Goal: Task Accomplishment & Management: Complete application form

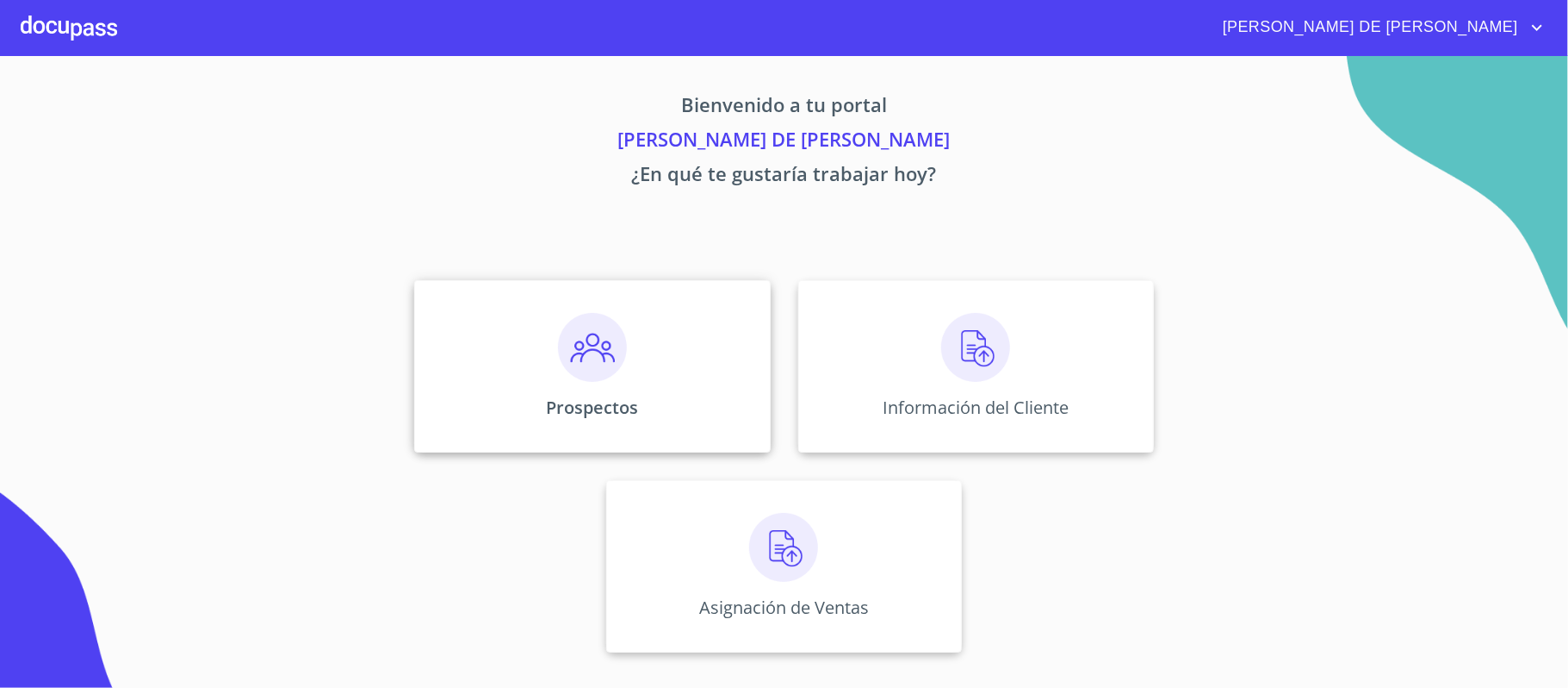
click at [586, 344] on img at bounding box center [592, 347] width 69 height 69
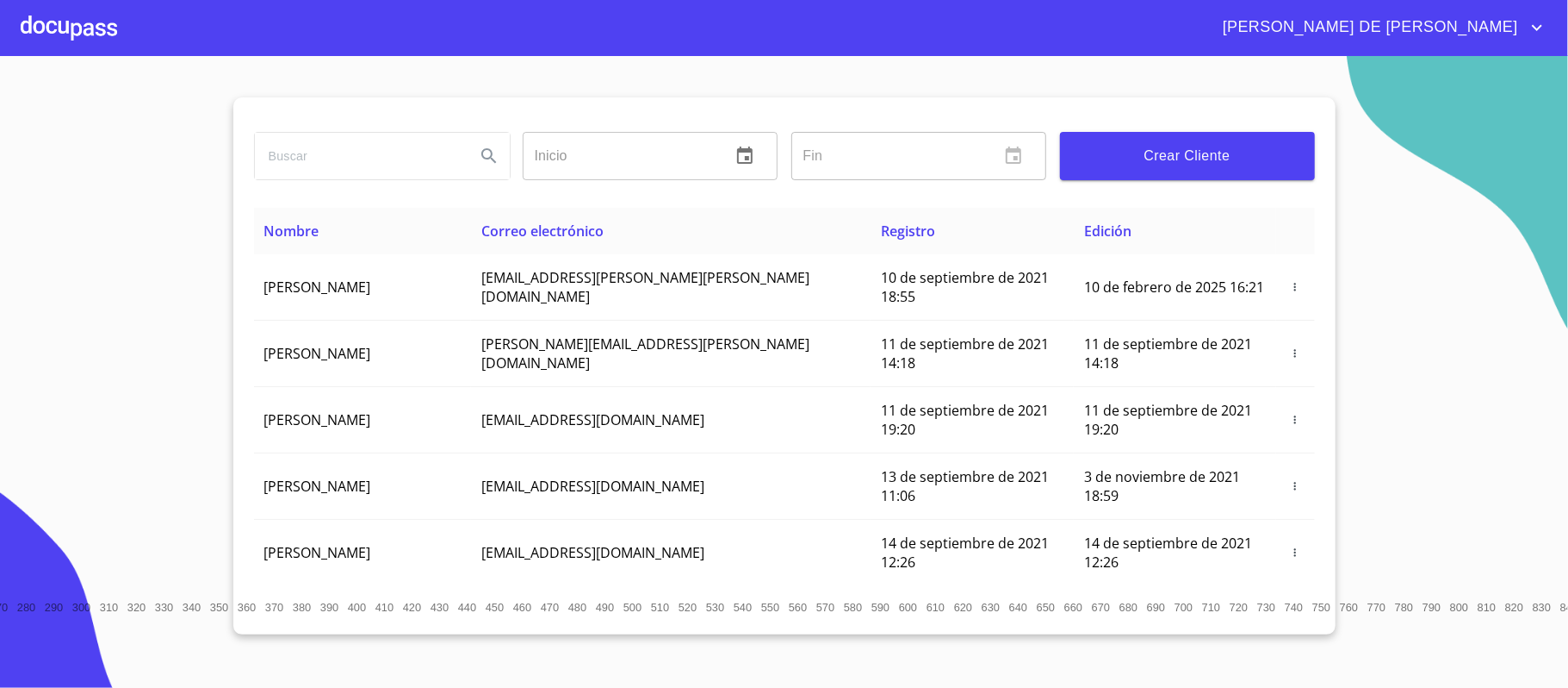
click at [1175, 158] on span "Crear Cliente" at bounding box center [1187, 156] width 227 height 24
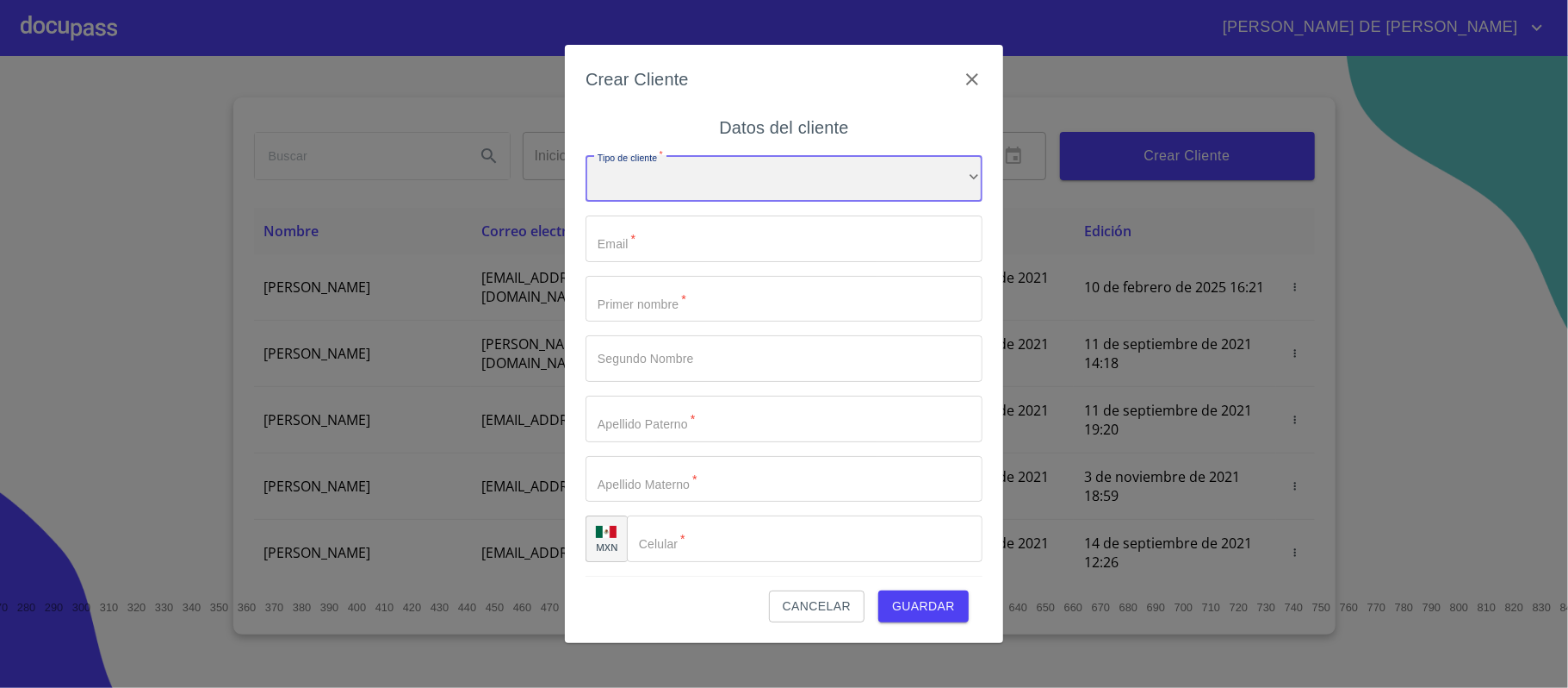
click at [799, 169] on div "​" at bounding box center [784, 178] width 397 height 47
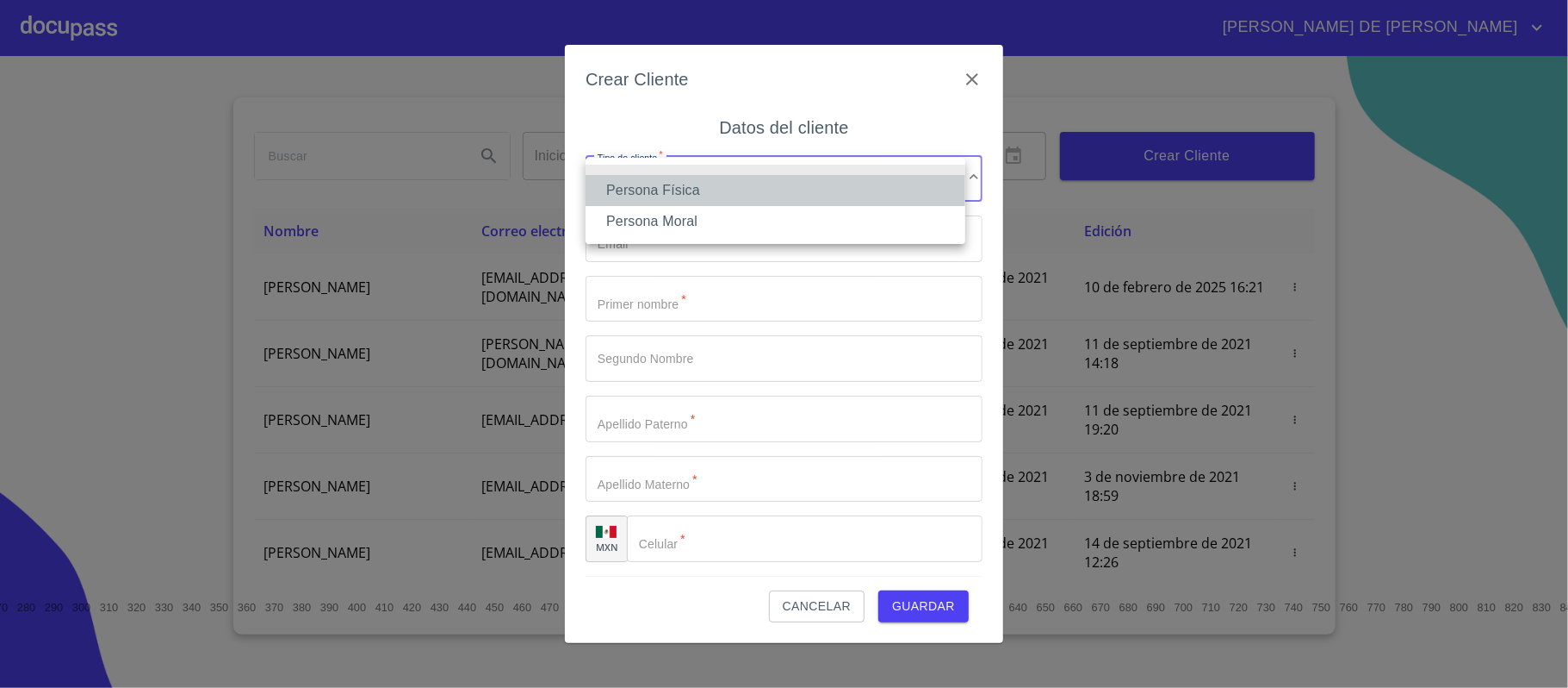
click at [778, 188] on li "Persona Física" at bounding box center [775, 190] width 380 height 31
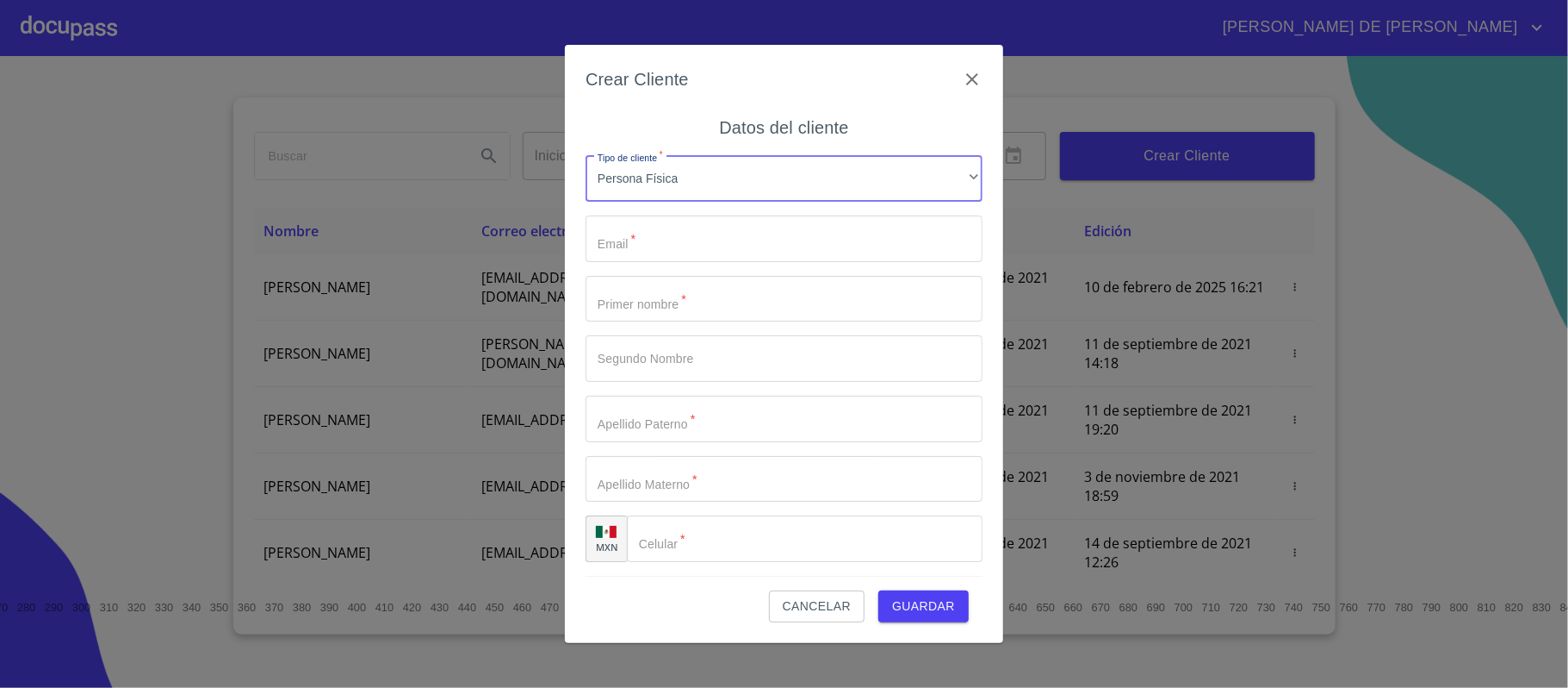
click at [707, 240] on input "Tipo de cliente   *" at bounding box center [784, 239] width 397 height 47
type input "[EMAIL_ADDRESS][DOMAIN_NAME]"
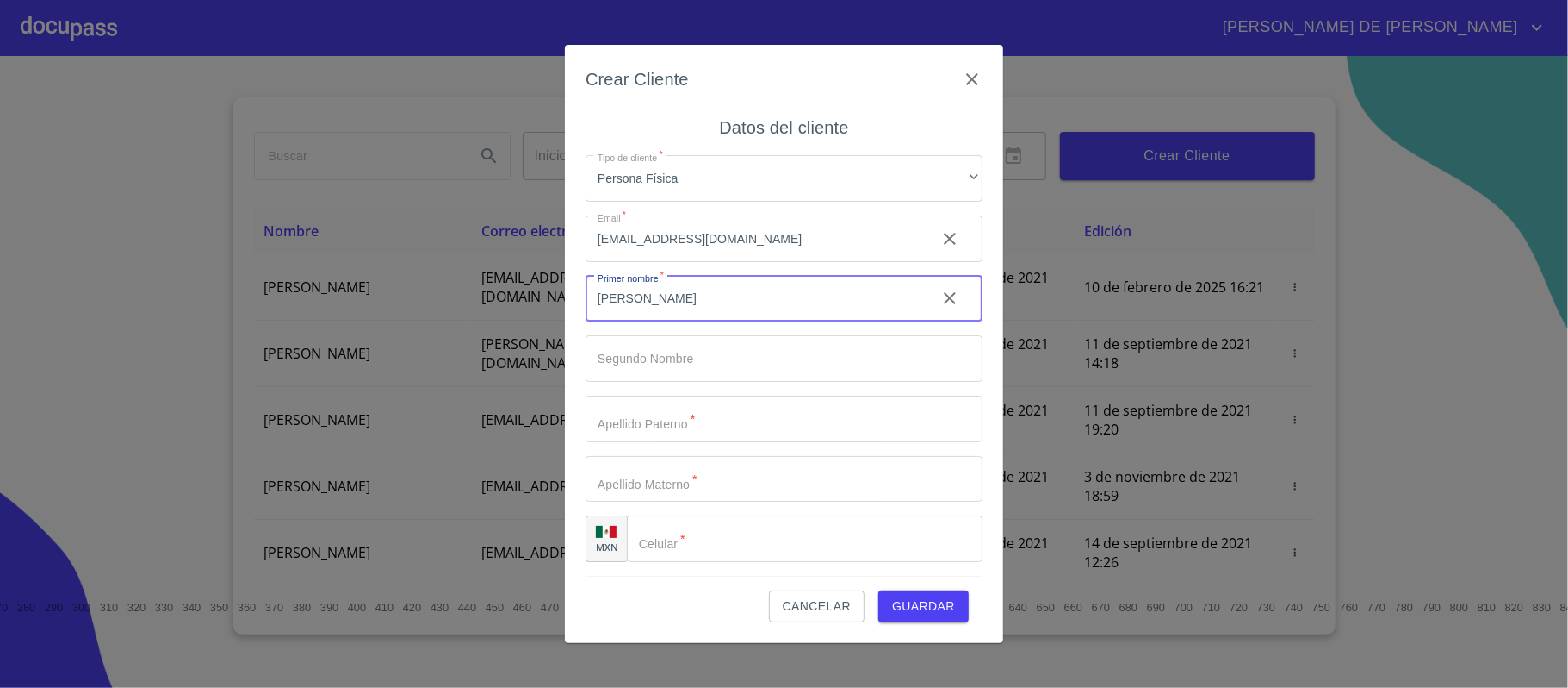
type input "[PERSON_NAME]"
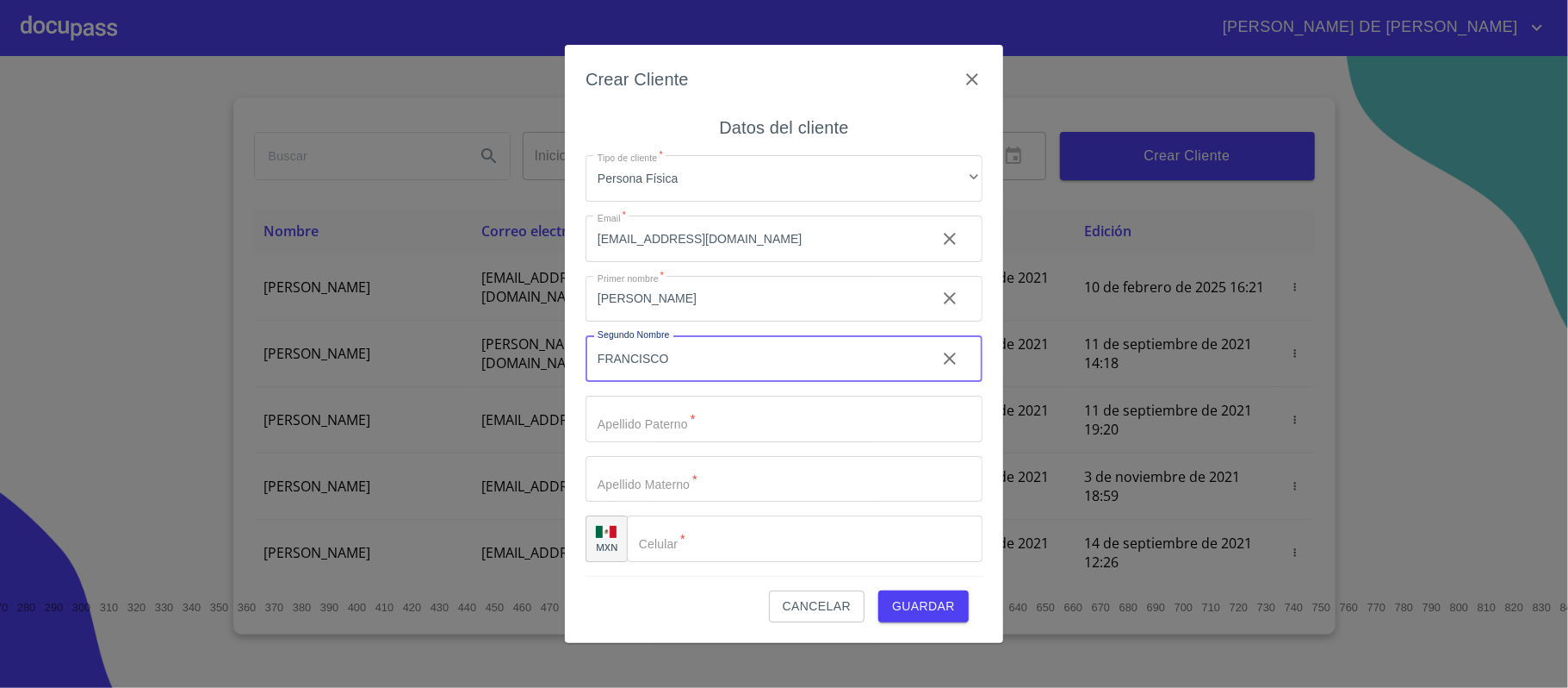
type input "FRANCISCO"
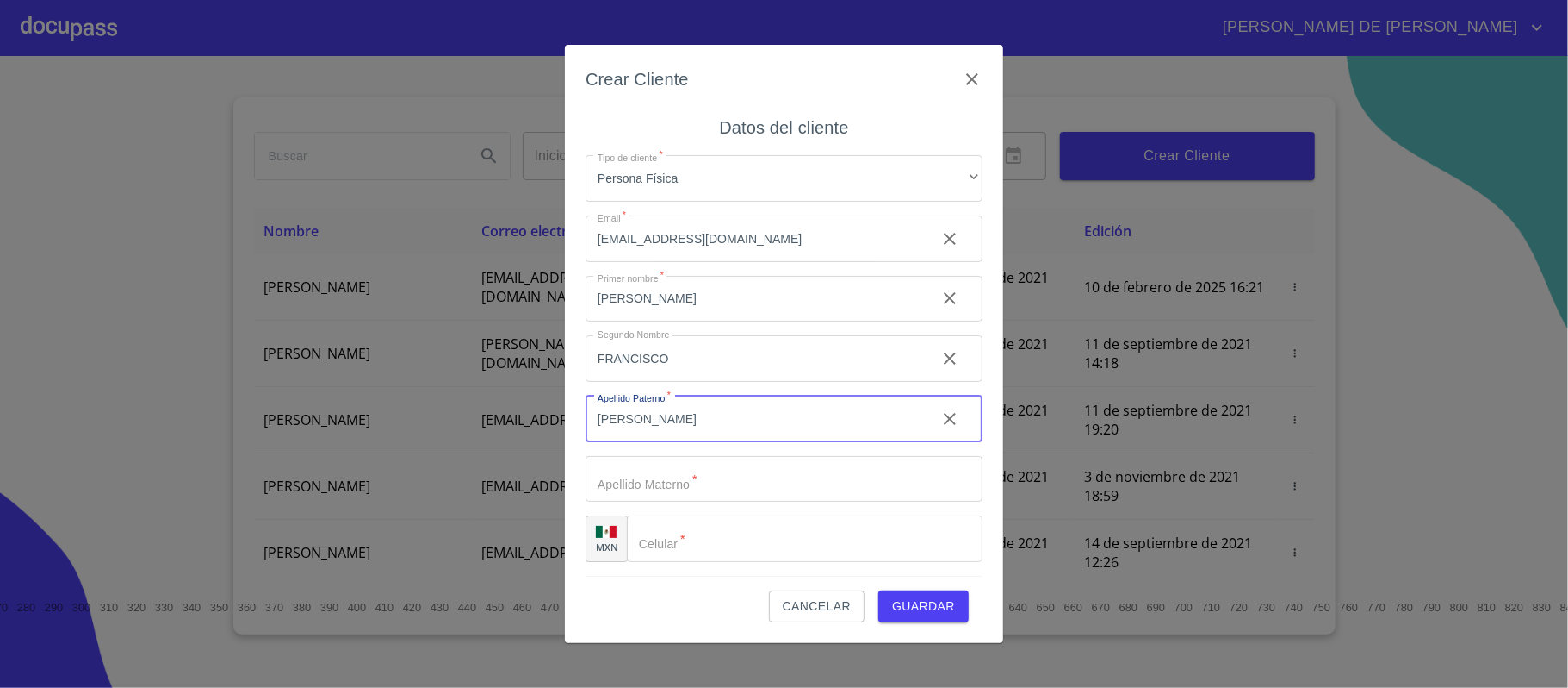
type input "[PERSON_NAME]"
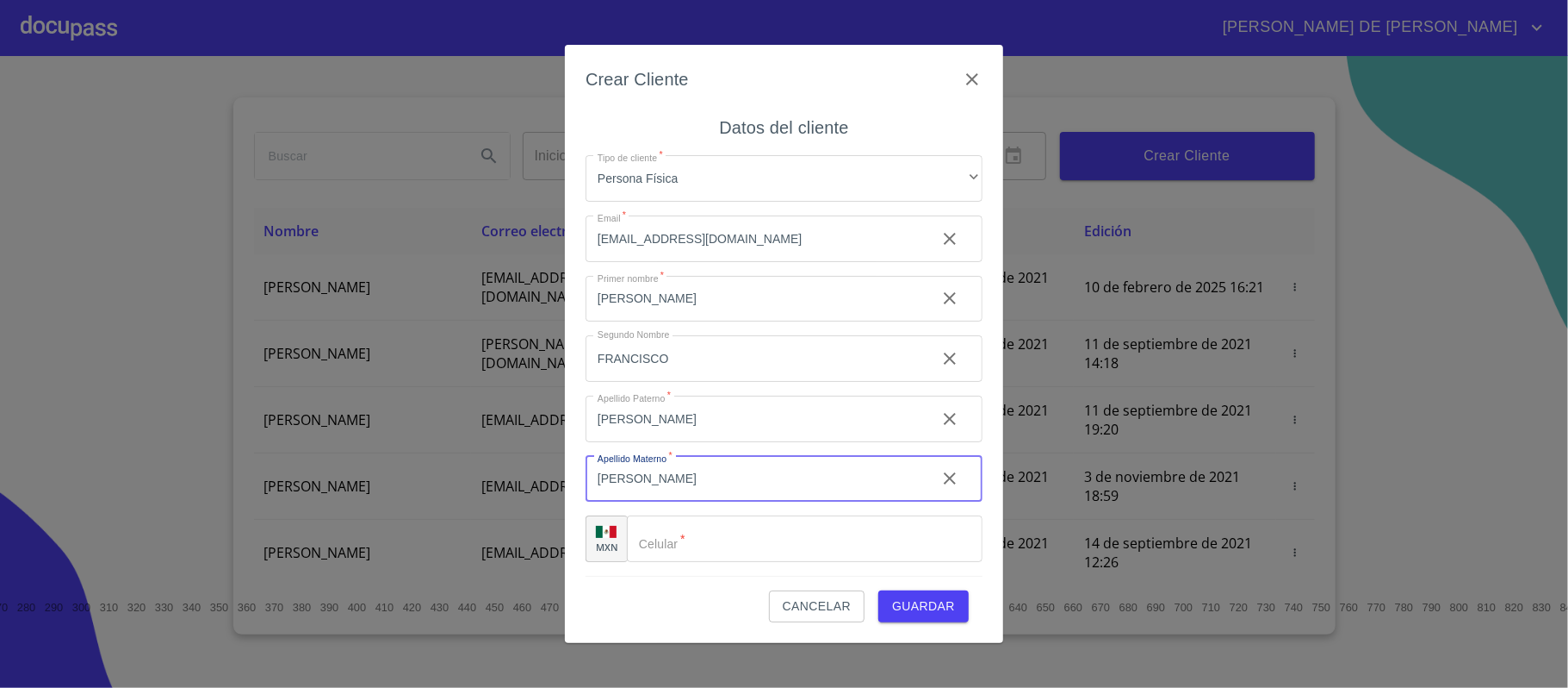
type input "[PERSON_NAME]"
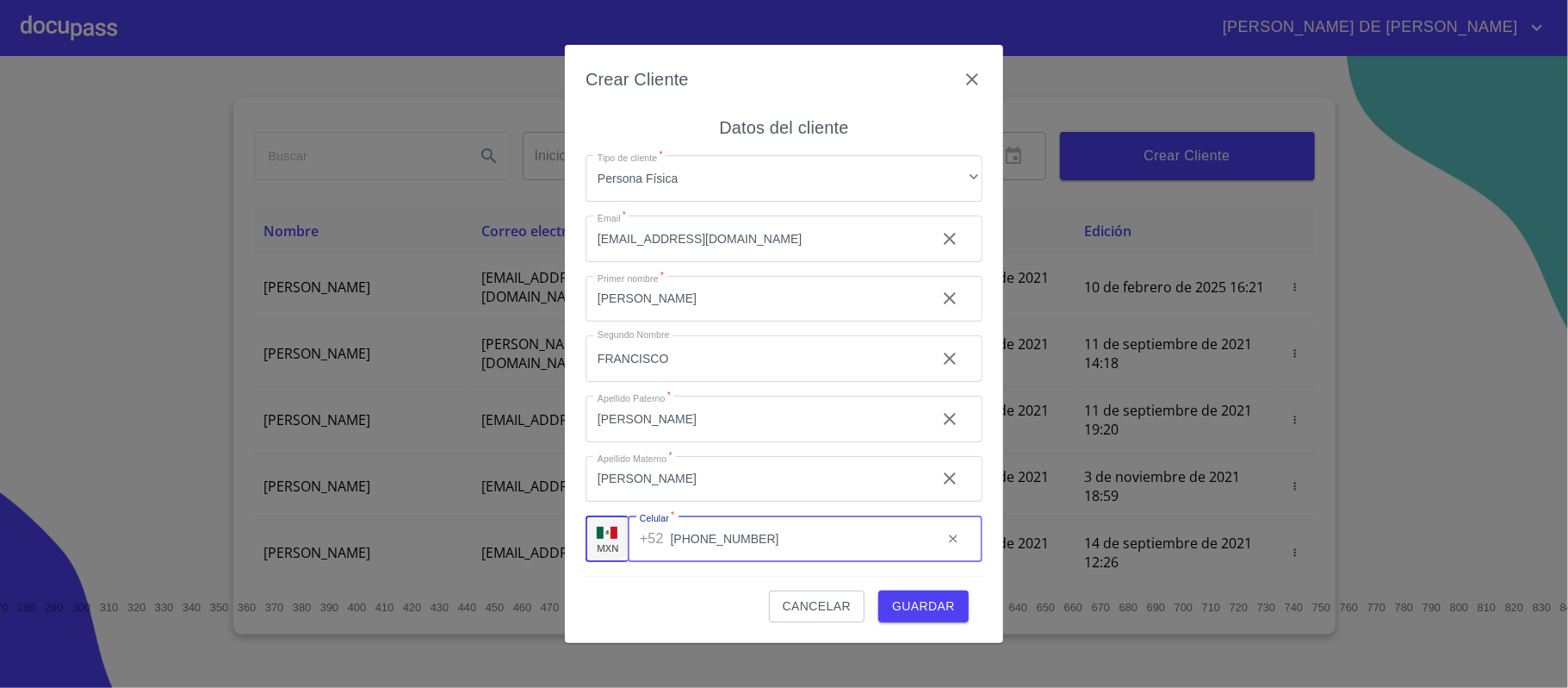
type input "[PHONE_NUMBER]"
click at [938, 600] on span "Guardar" at bounding box center [924, 606] width 63 height 22
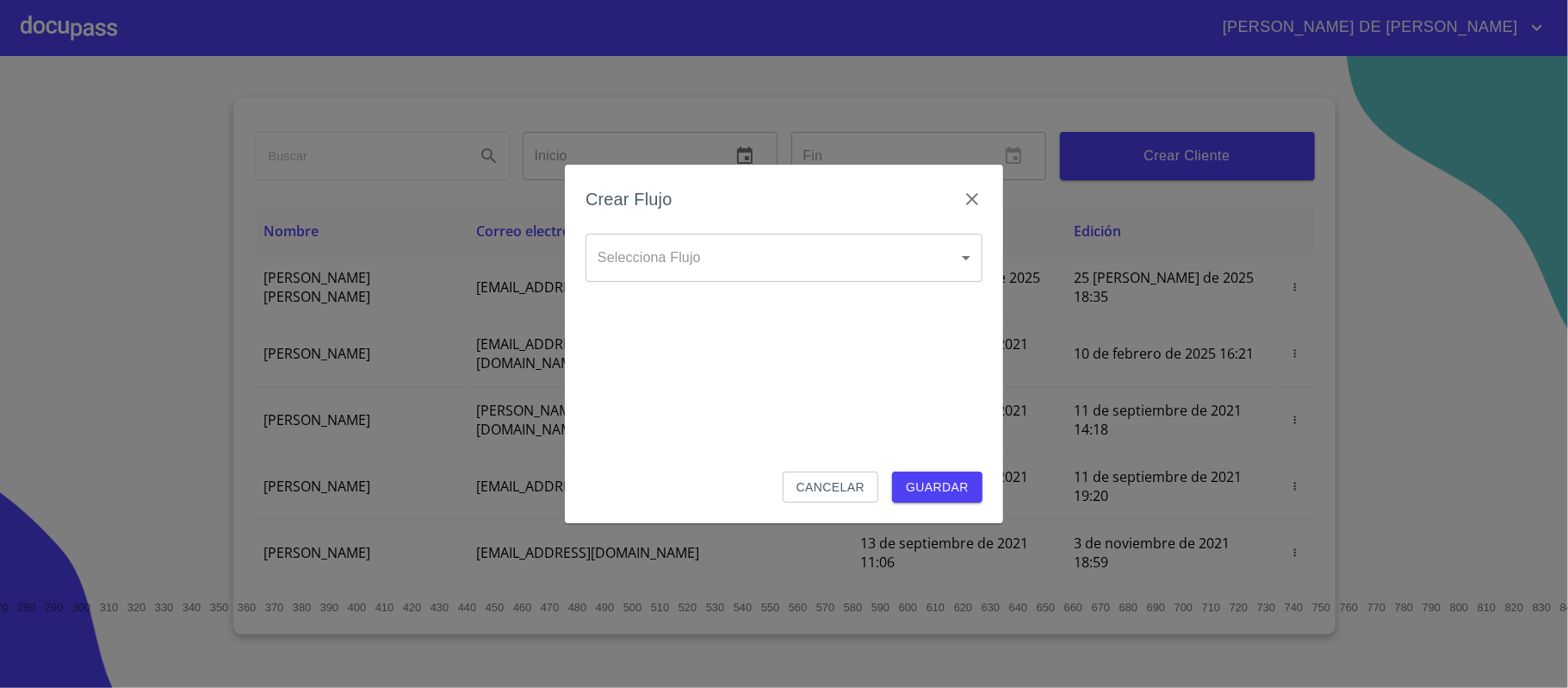
click at [763, 273] on body "[PERSON_NAME] DE [PERSON_NAME] Inicio ​ Fin ​ Crear Cliente Nombre Correo elect…" at bounding box center [784, 344] width 1568 height 688
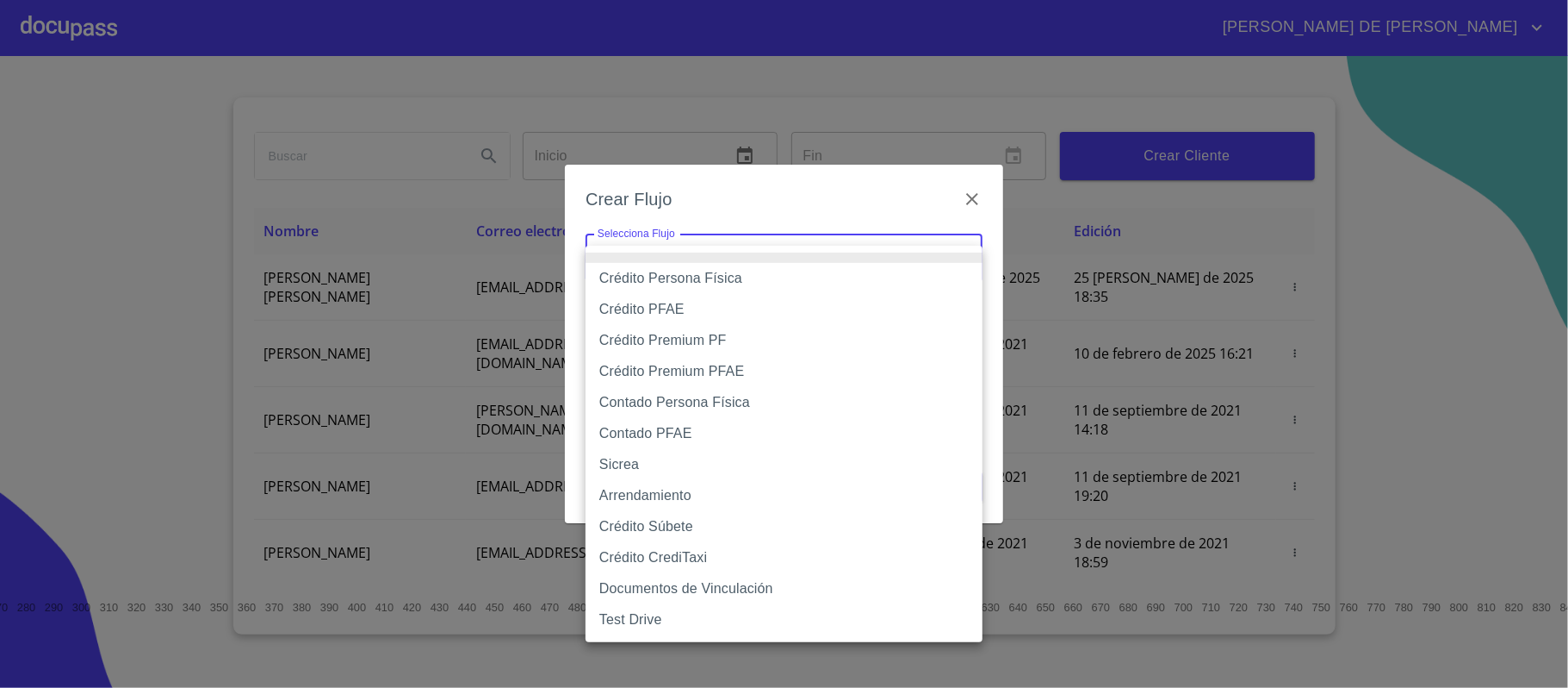
click at [756, 277] on li "Crédito Persona Física" at bounding box center [784, 279] width 397 height 31
type input "6009fb3c7d1714eb8809aa97"
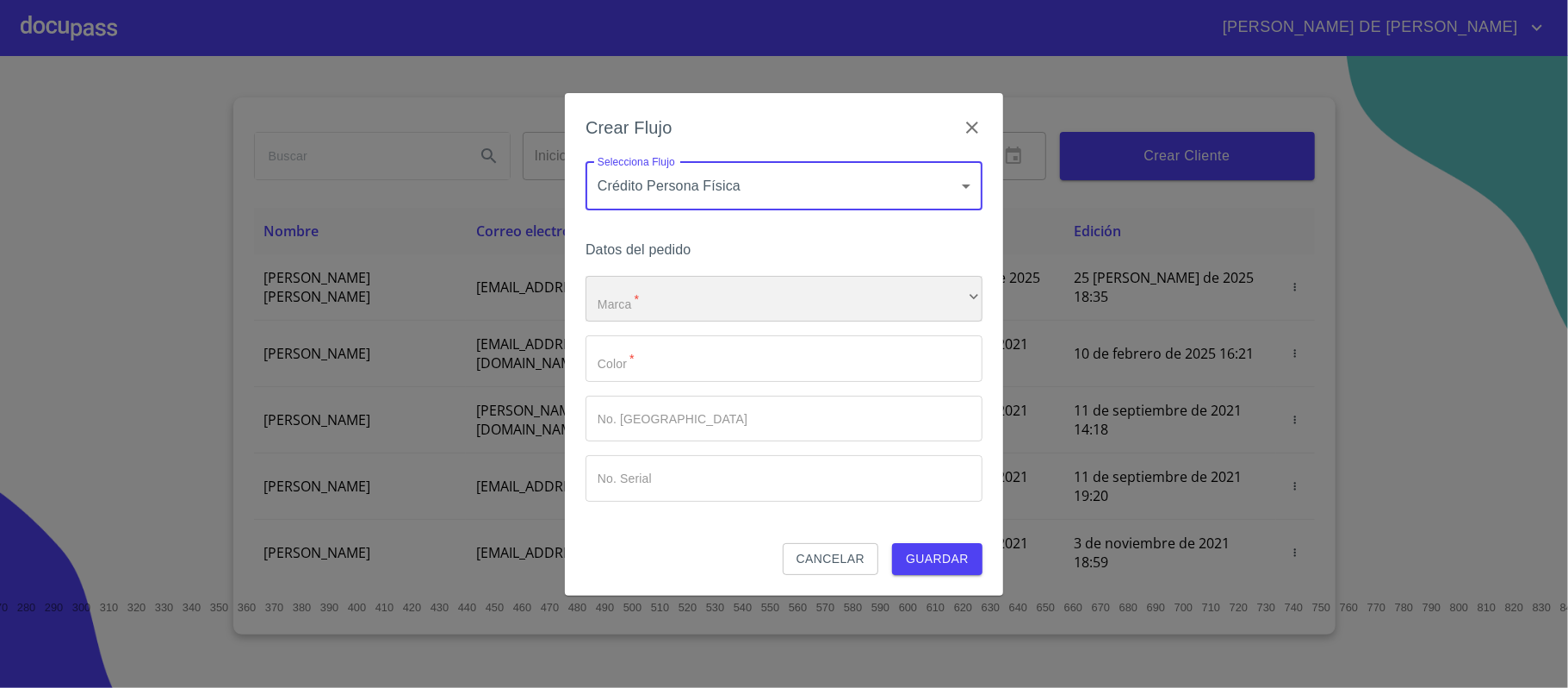
click at [733, 293] on div "​" at bounding box center [784, 299] width 397 height 47
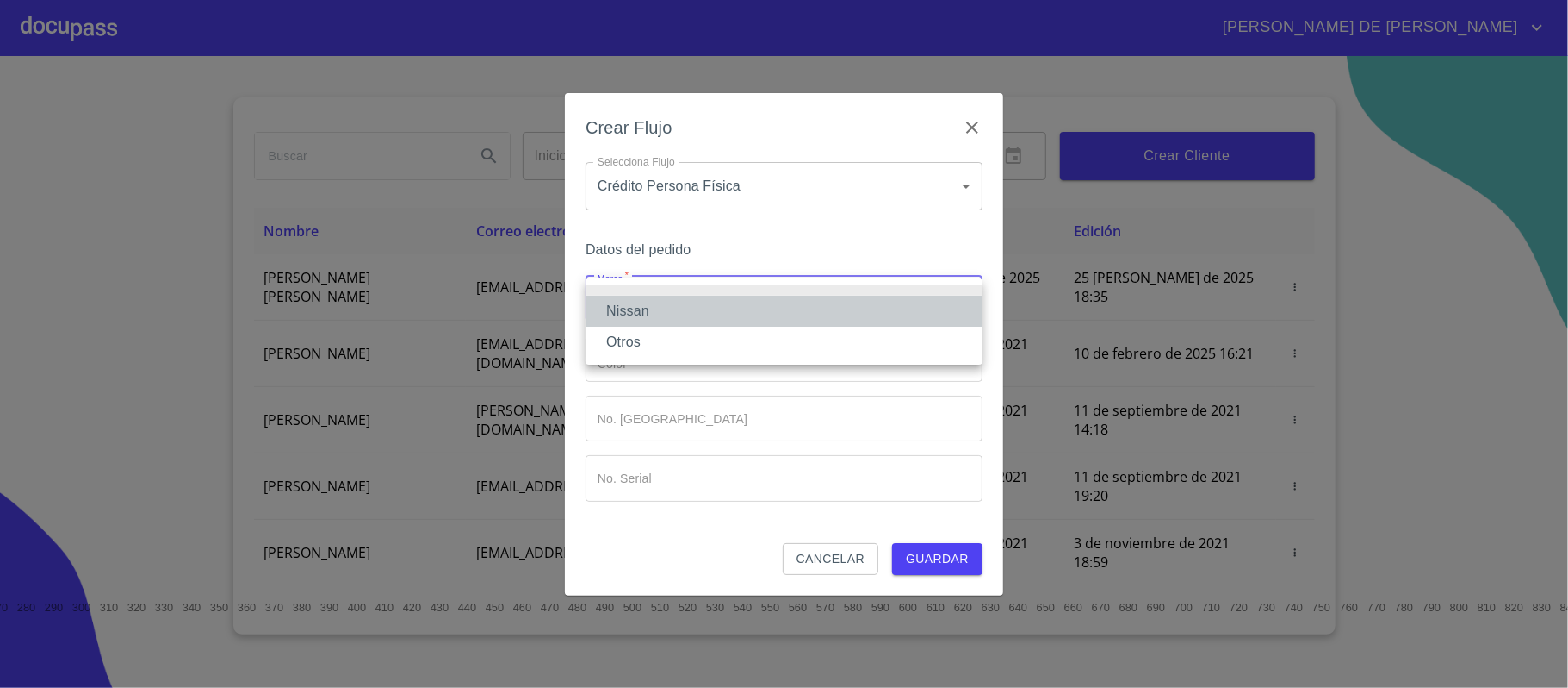
click at [714, 312] on li "Nissan" at bounding box center [784, 312] width 397 height 31
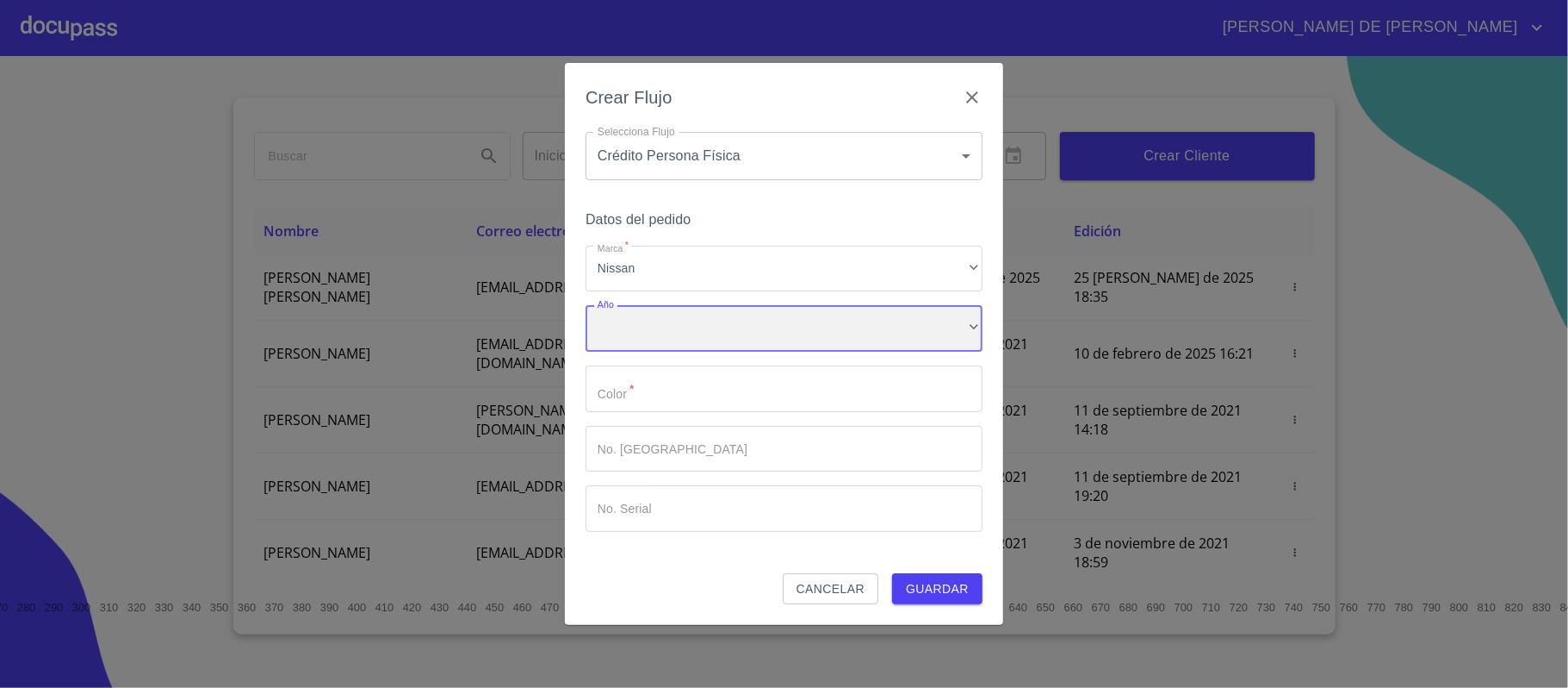
click at [714, 325] on div "​" at bounding box center [784, 328] width 397 height 47
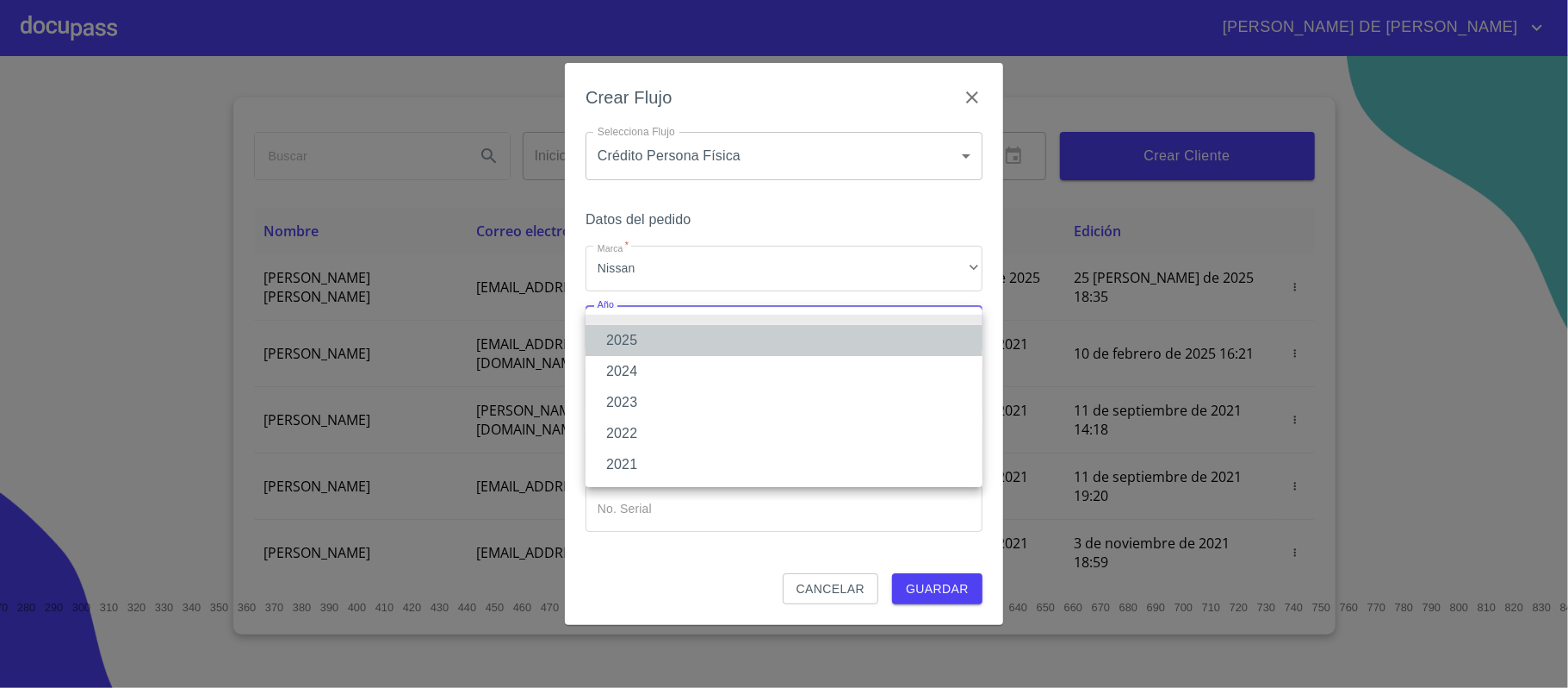
click at [714, 342] on li "2025" at bounding box center [784, 340] width 397 height 31
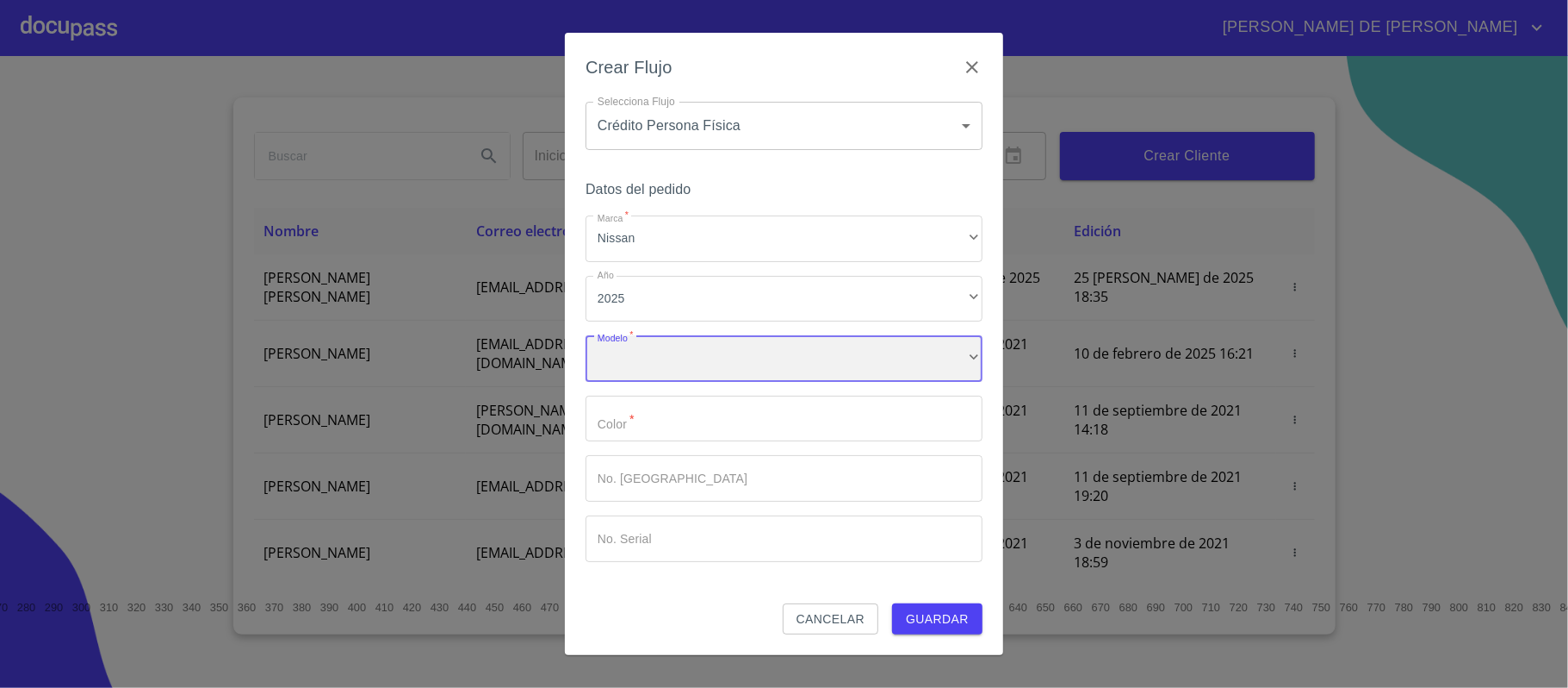
click at [718, 370] on div "​" at bounding box center [784, 358] width 397 height 47
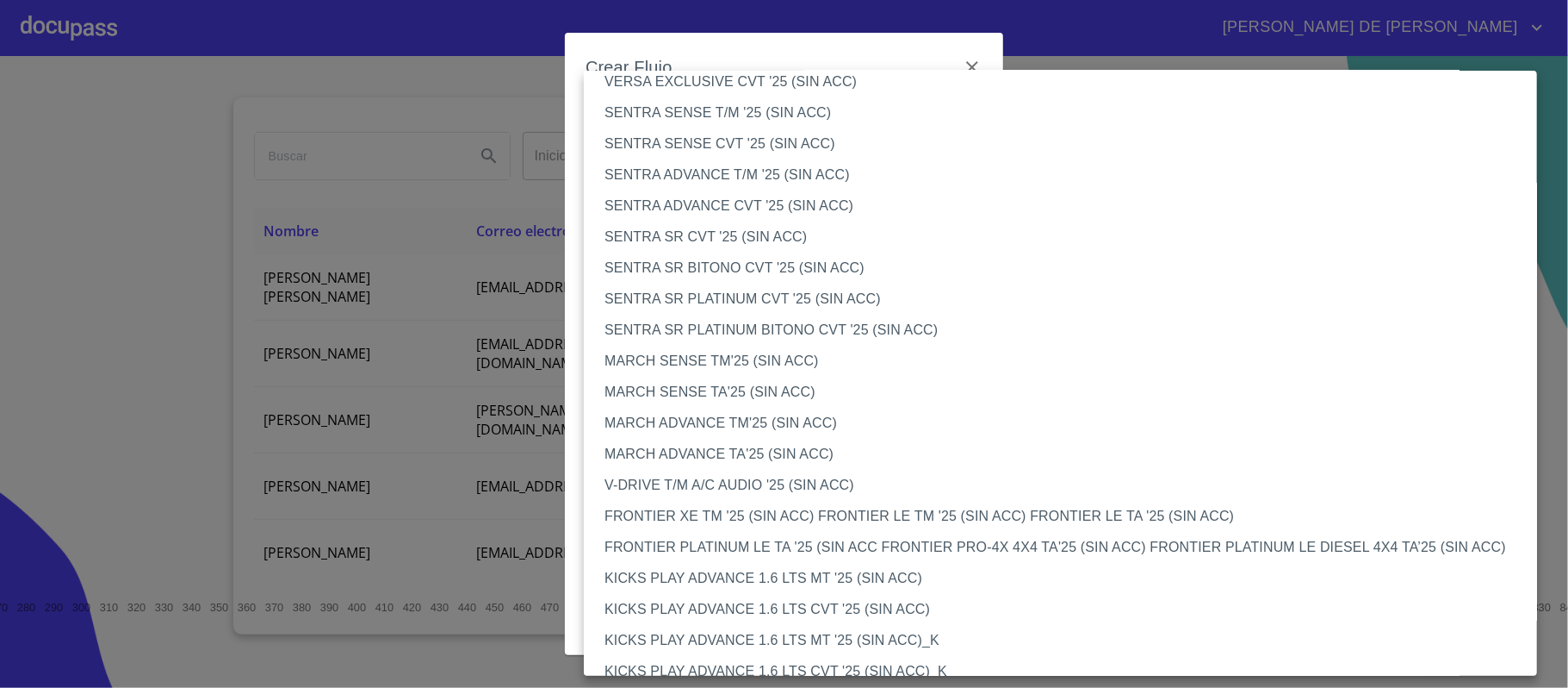
scroll to position [1148, 0]
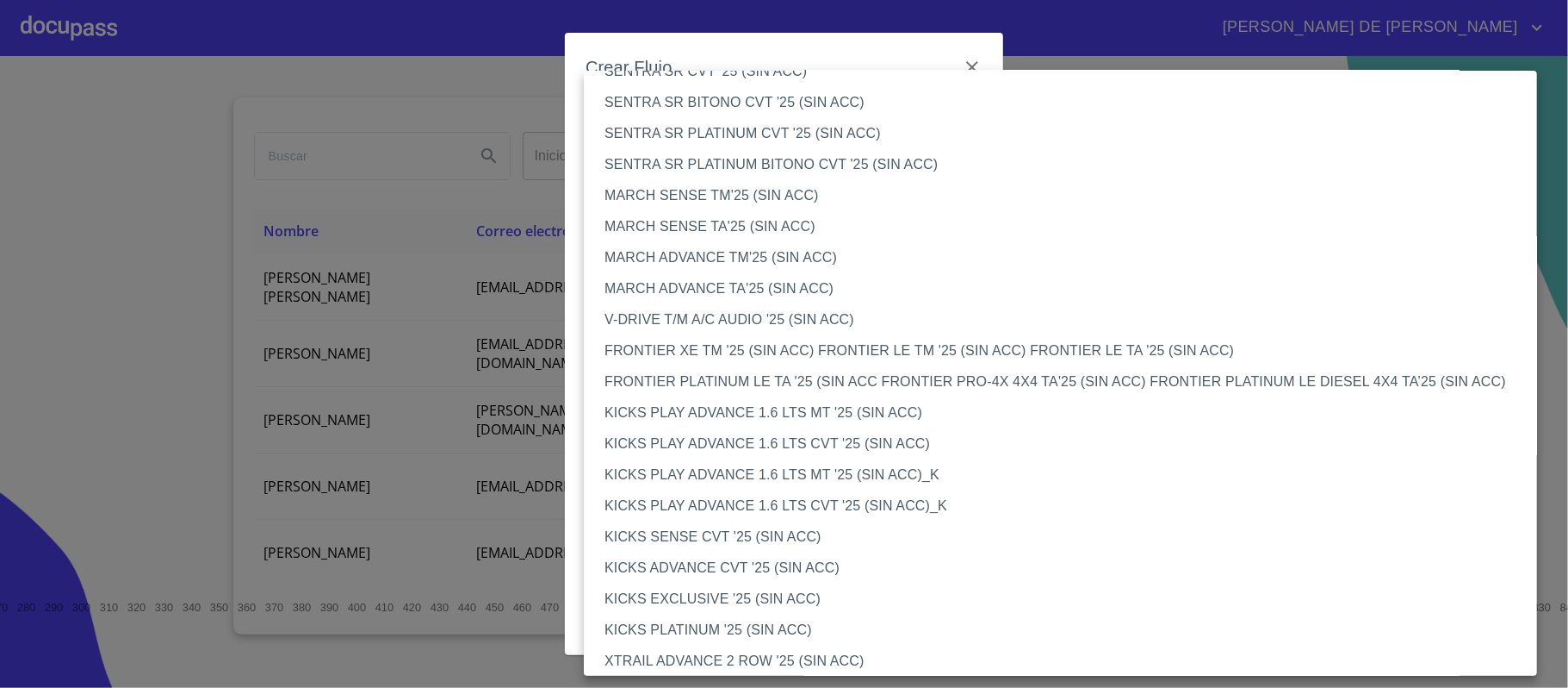
click at [756, 353] on li "FRONTIER XE TM '25 (SIN ACC) FRONTIER LE TM '25 (SIN ACC) FRONTIER LE TA '25 (S…" at bounding box center [1069, 350] width 970 height 31
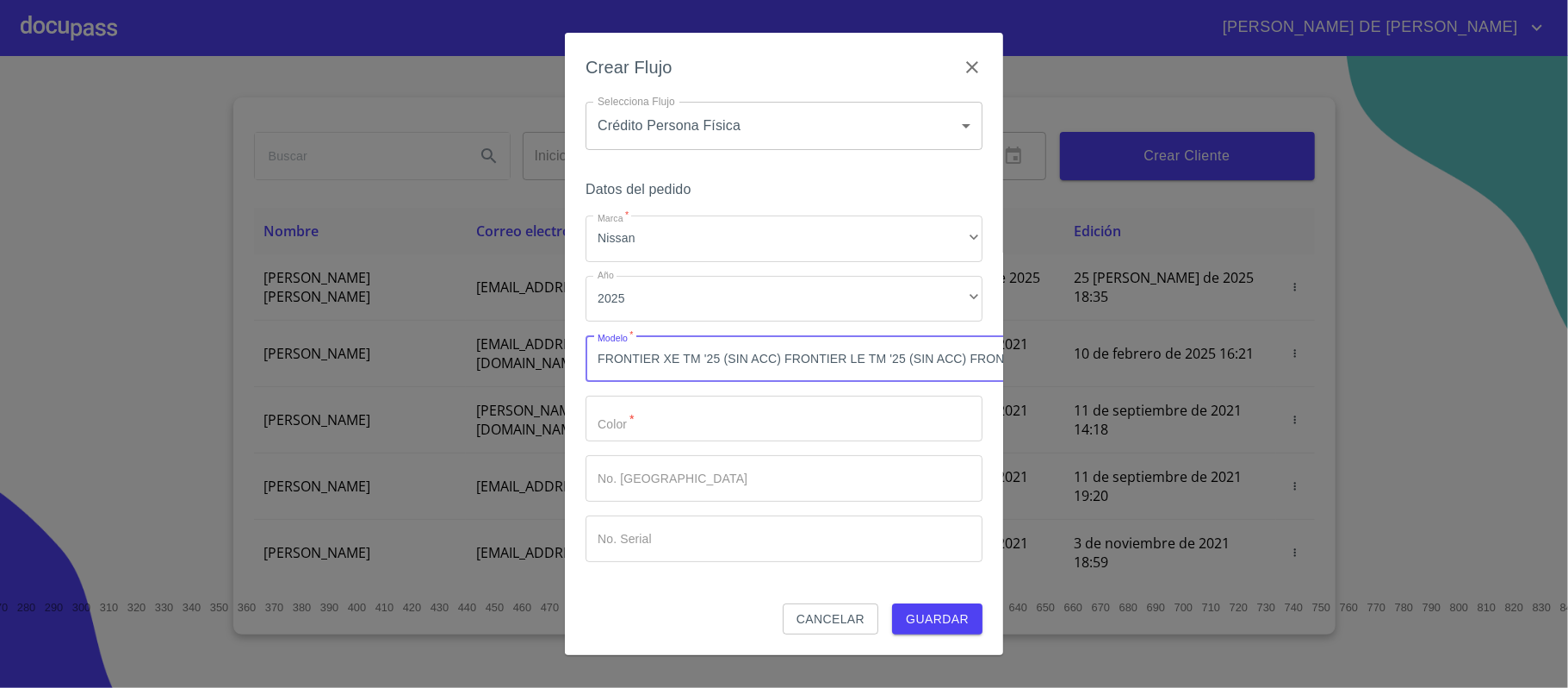
click at [670, 414] on input "Marca   *" at bounding box center [784, 419] width 397 height 47
type input "blanco"
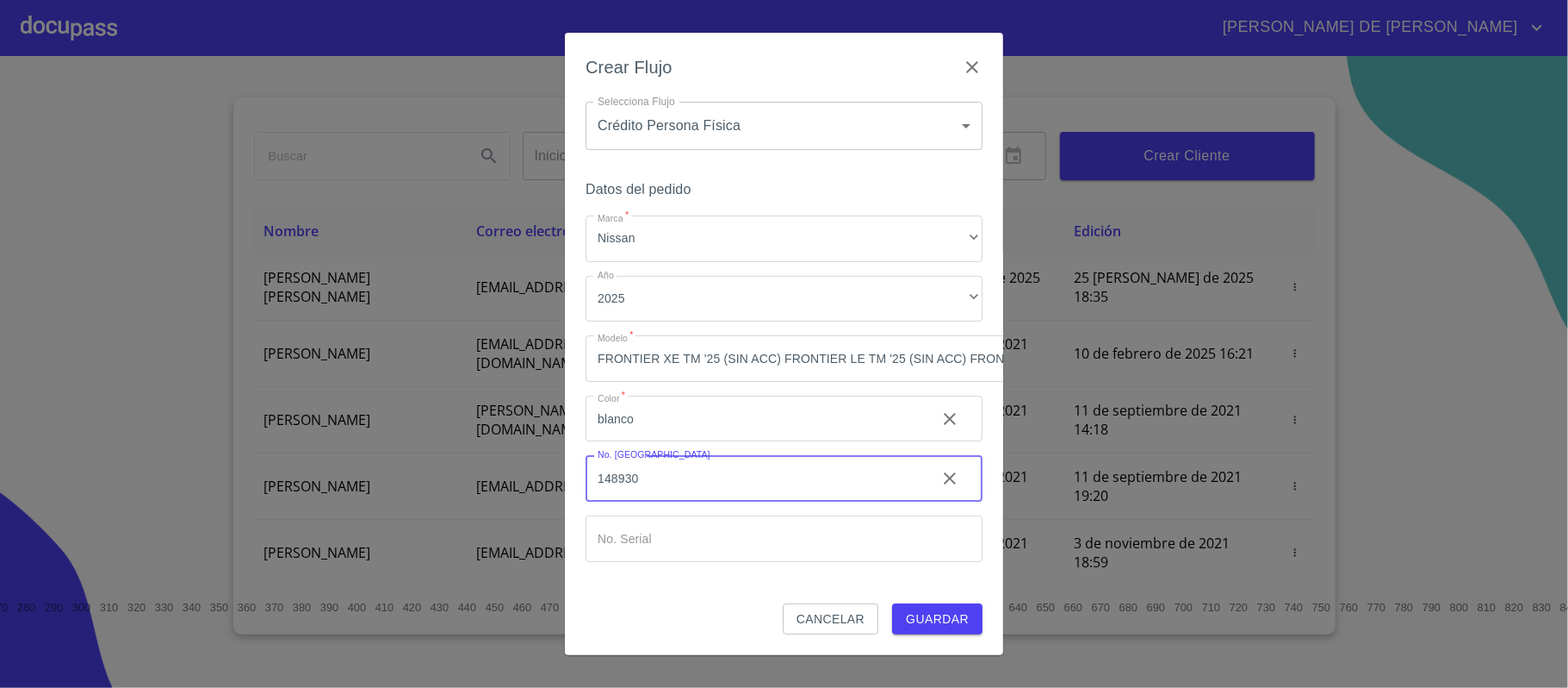
type input "148930"
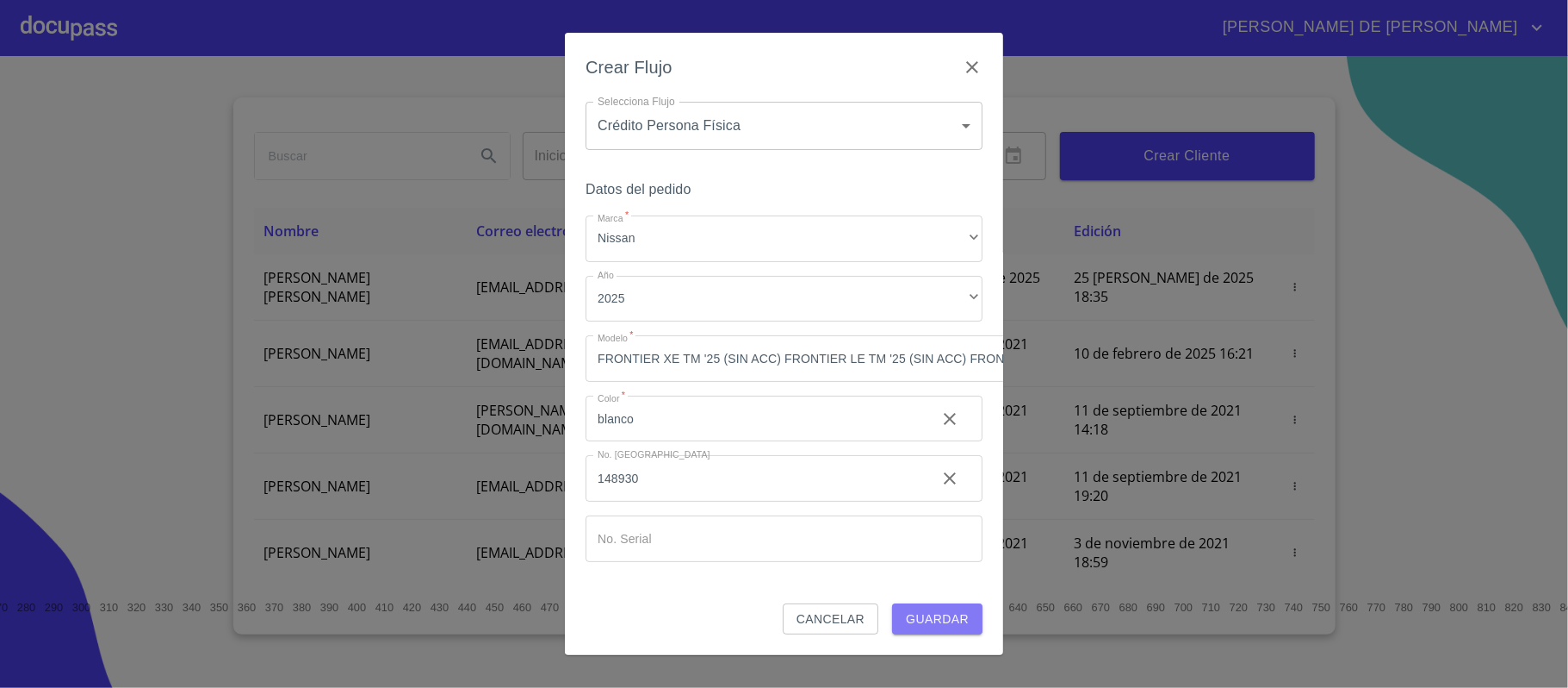
click at [954, 621] on button "Guardar" at bounding box center [938, 619] width 91 height 32
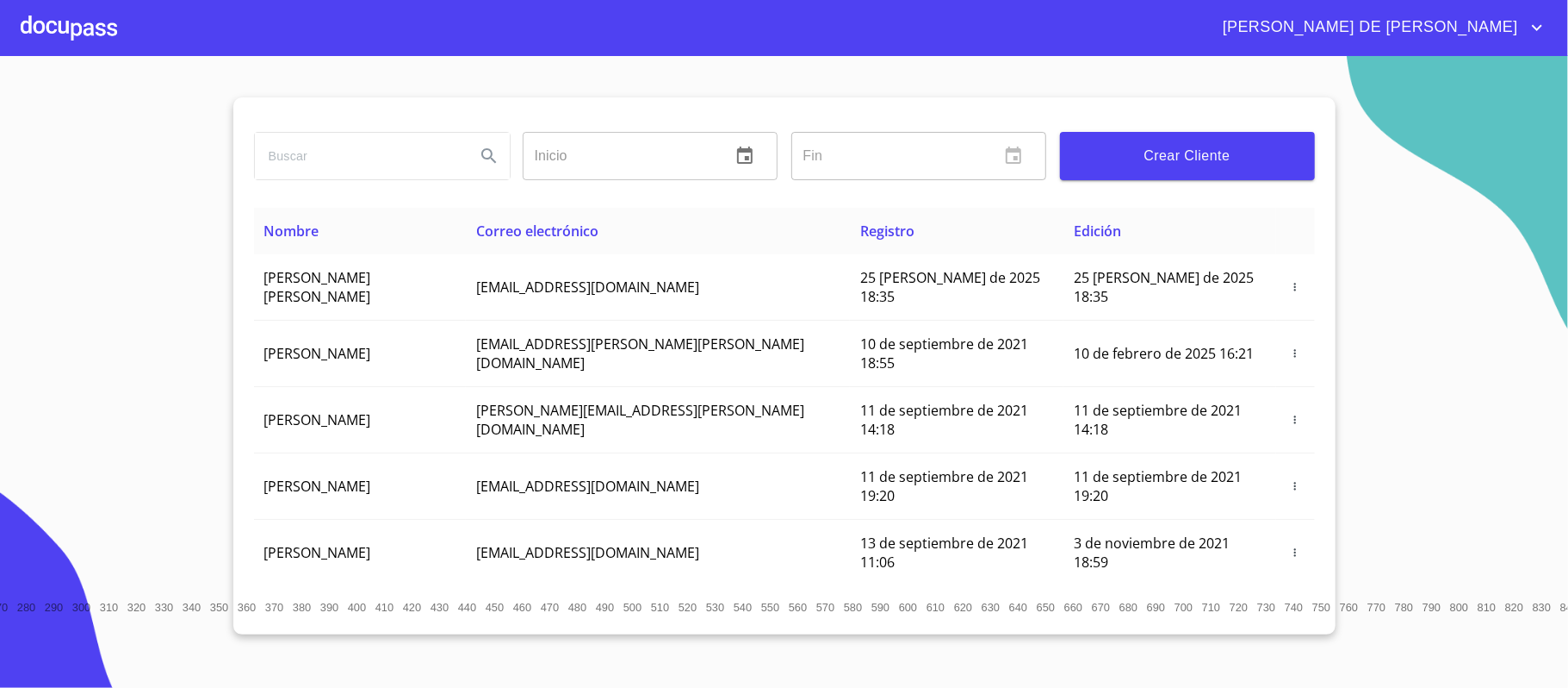
click at [74, 35] on div at bounding box center [69, 28] width 97 height 55
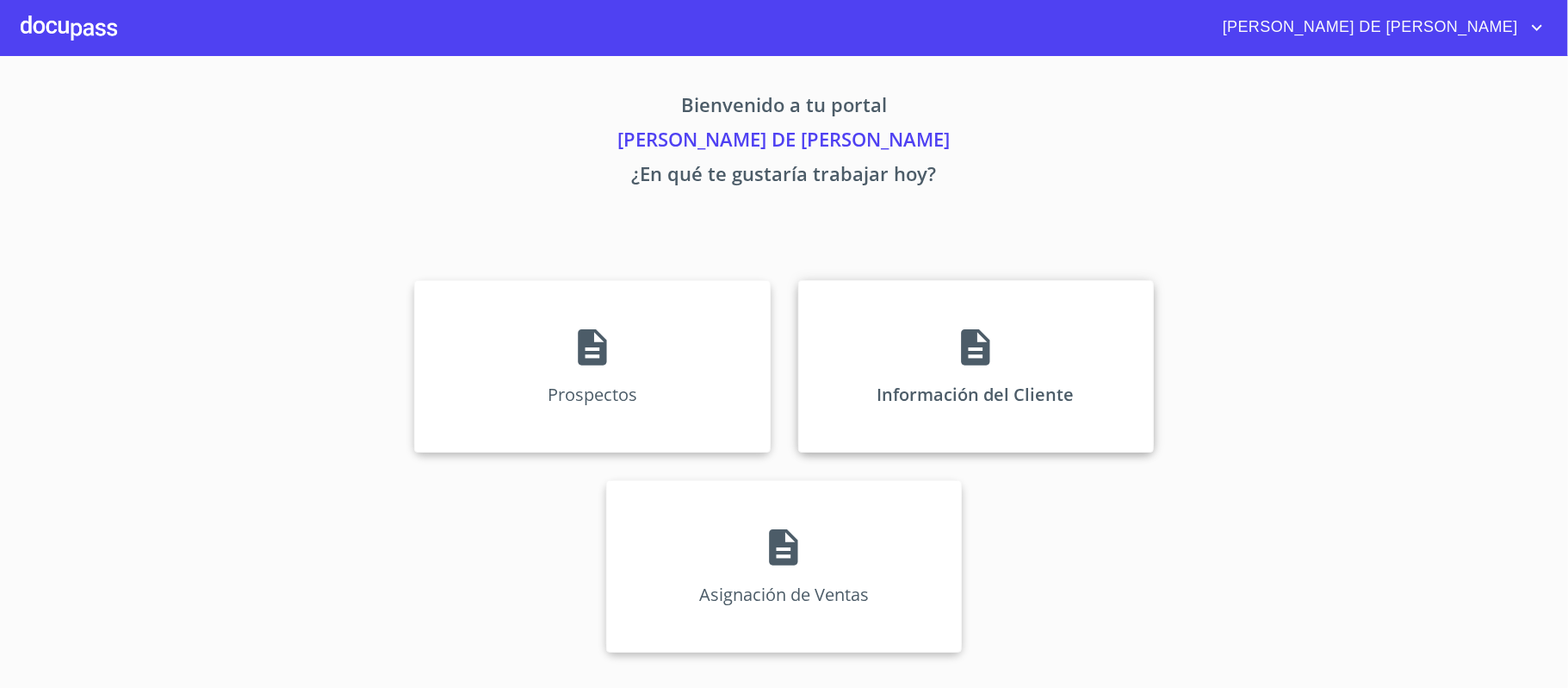
click at [1001, 408] on div "Información del Cliente" at bounding box center [976, 366] width 355 height 172
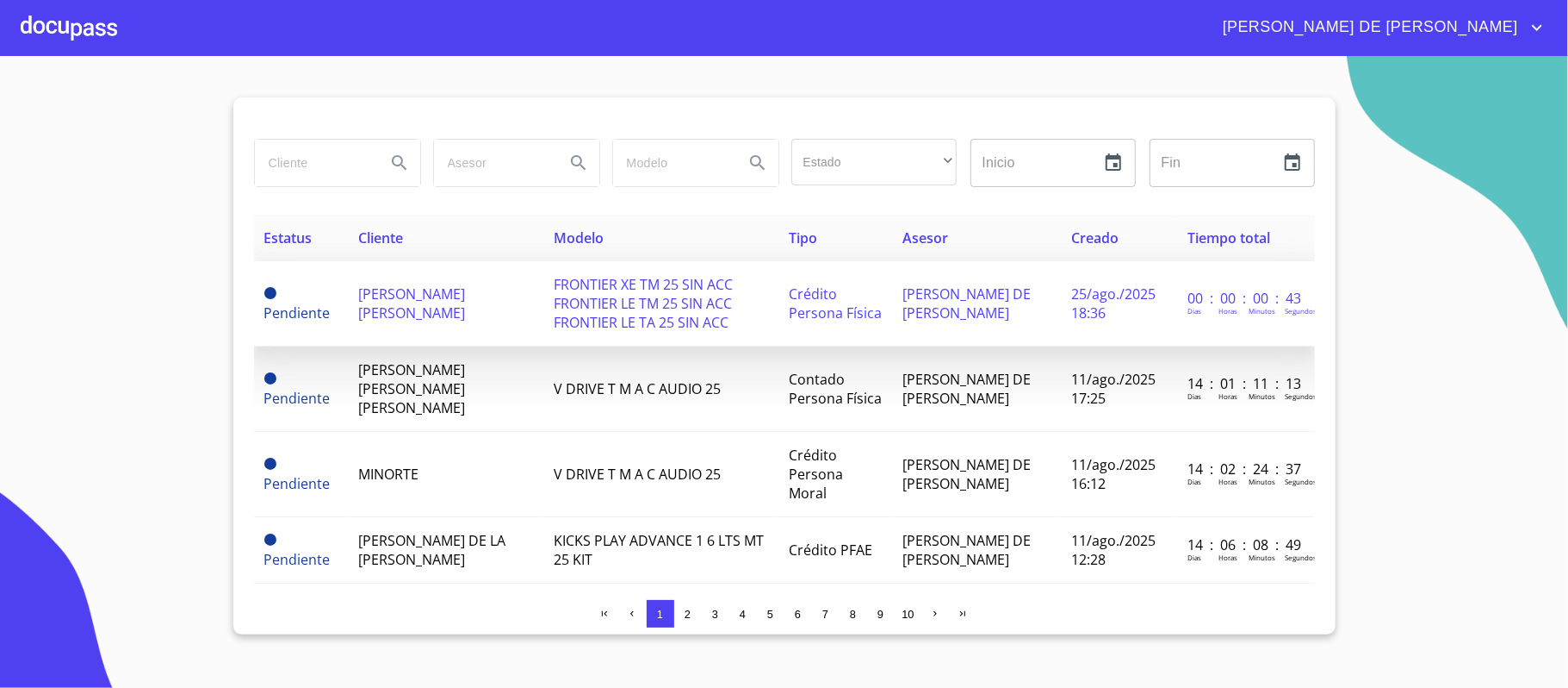
click at [442, 315] on span "[PERSON_NAME] [PERSON_NAME]" at bounding box center [411, 304] width 106 height 38
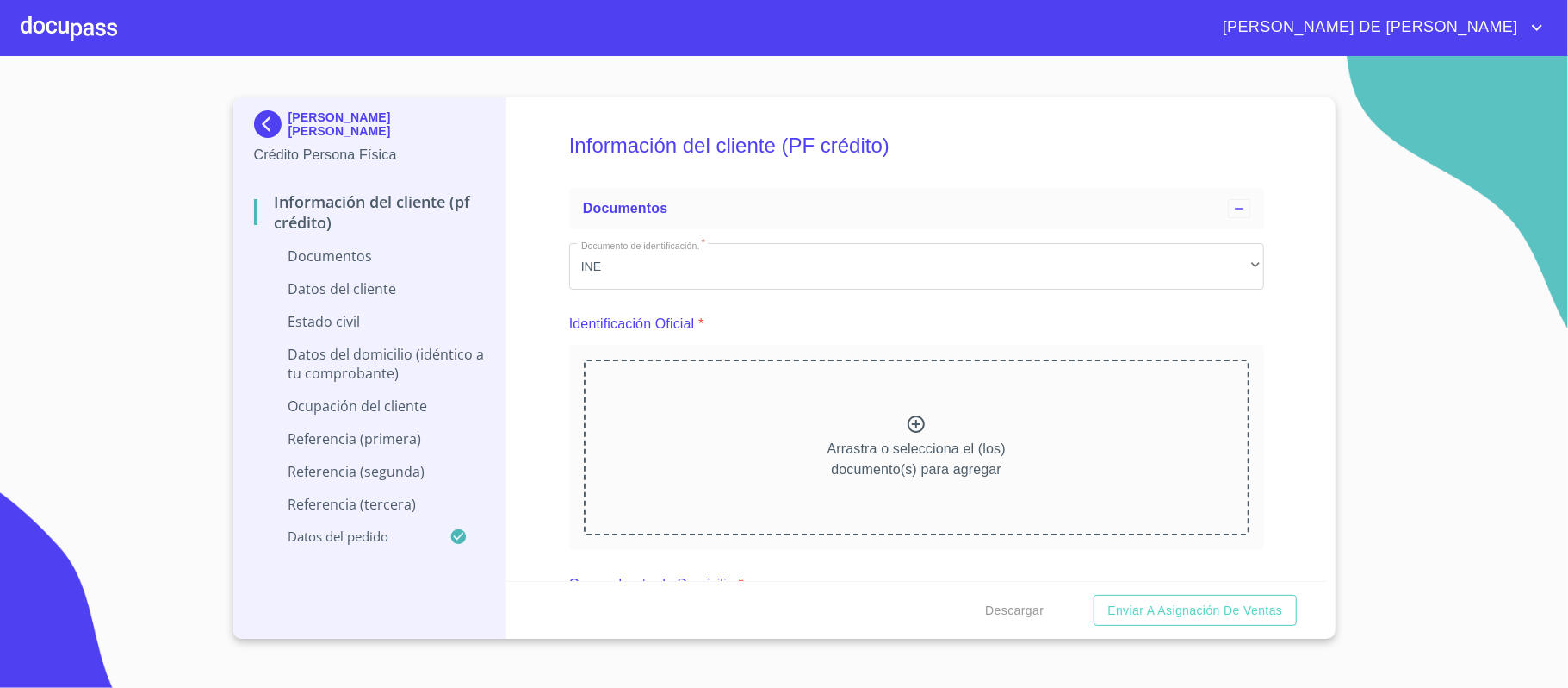
click at [896, 428] on div "Arrastra o selecciona el (los) documento(s) para agregar" at bounding box center [917, 447] width 666 height 176
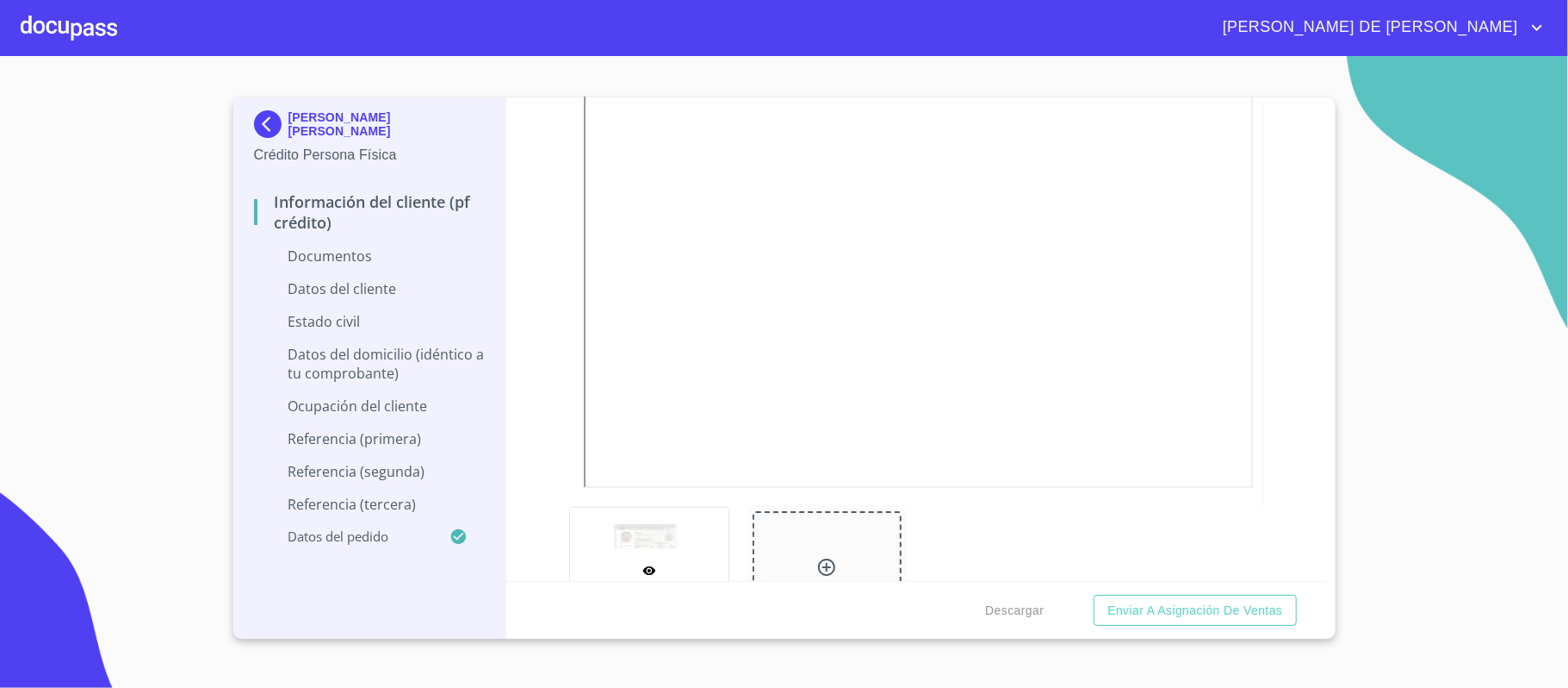
scroll to position [574, 0]
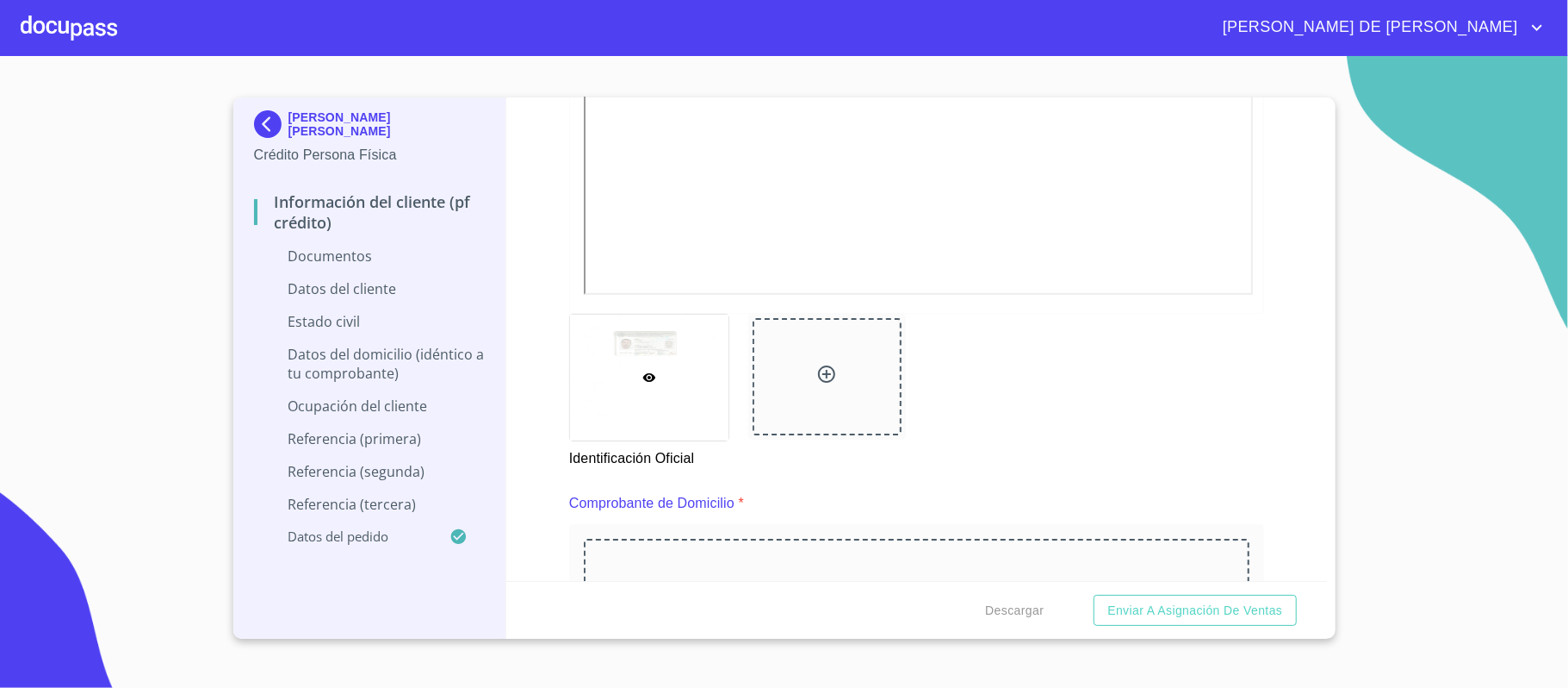
click at [816, 381] on icon at bounding box center [827, 374] width 21 height 21
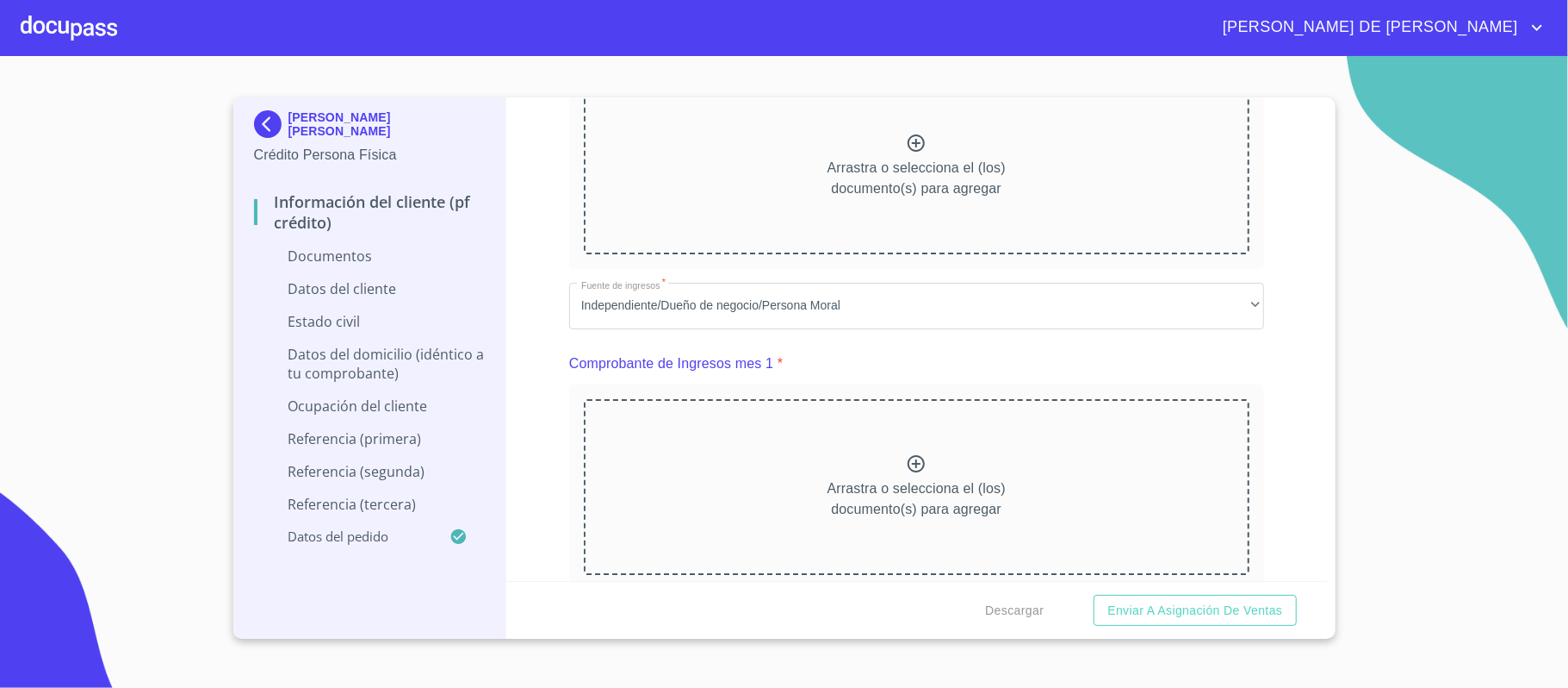
scroll to position [804, 0]
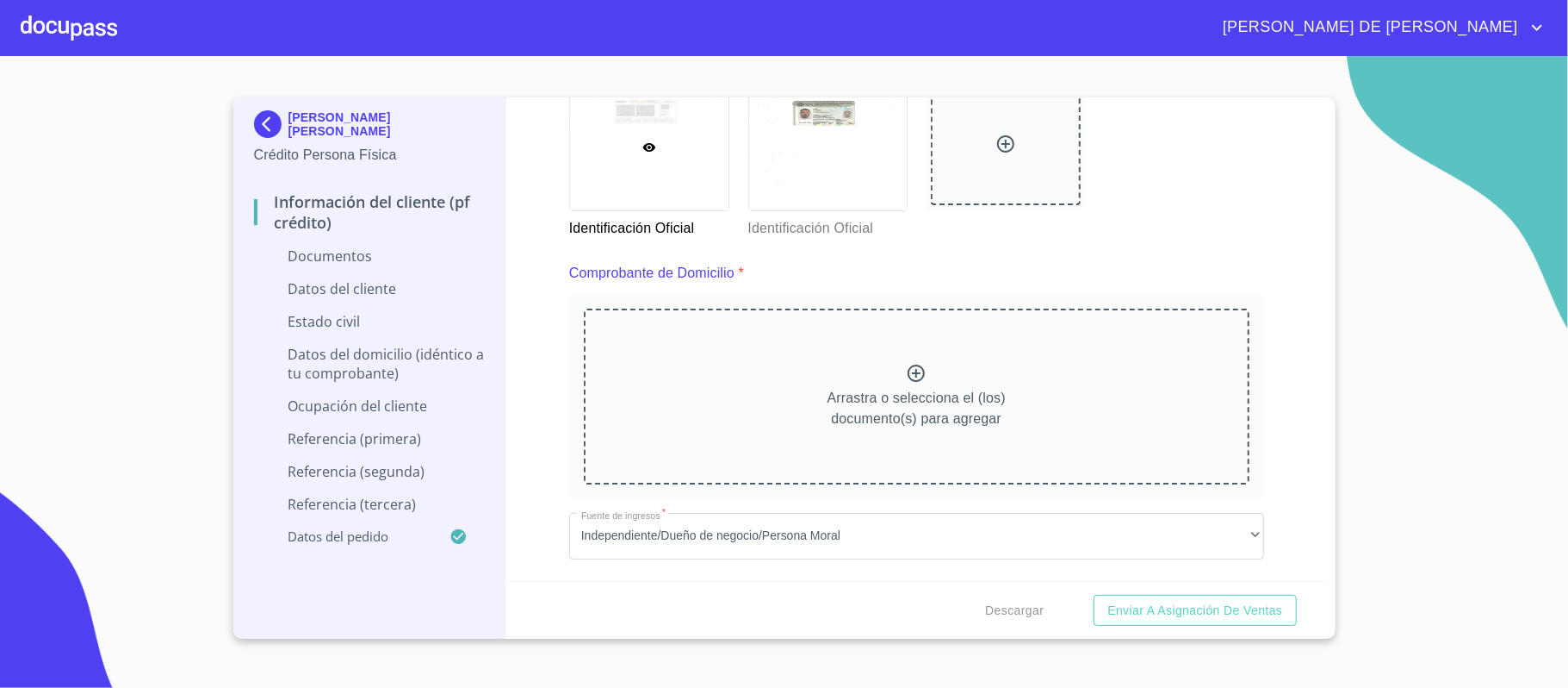
click at [907, 379] on icon at bounding box center [916, 373] width 17 height 17
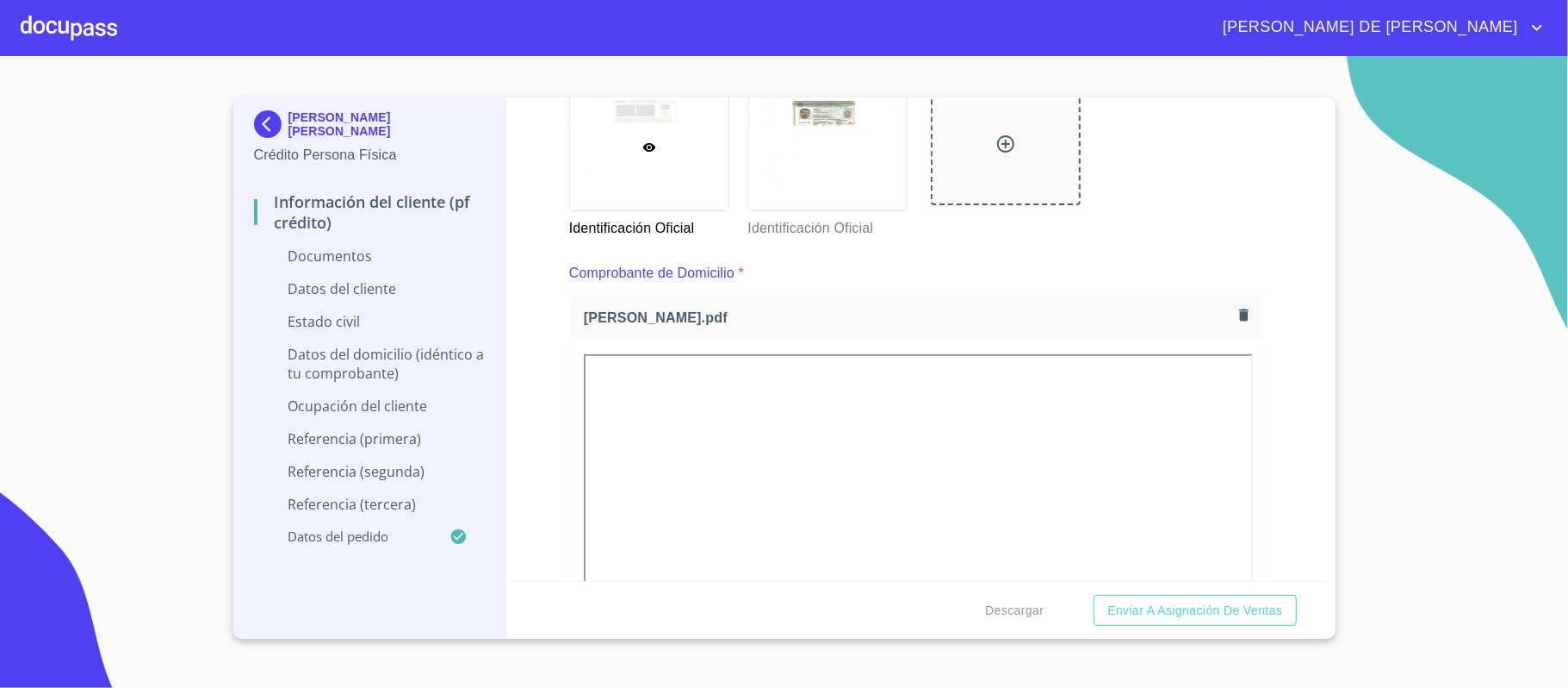
click at [1262, 467] on div "Información del cliente (PF crédito) Documentos Documento de identificación.   …" at bounding box center [916, 339] width 821 height 484
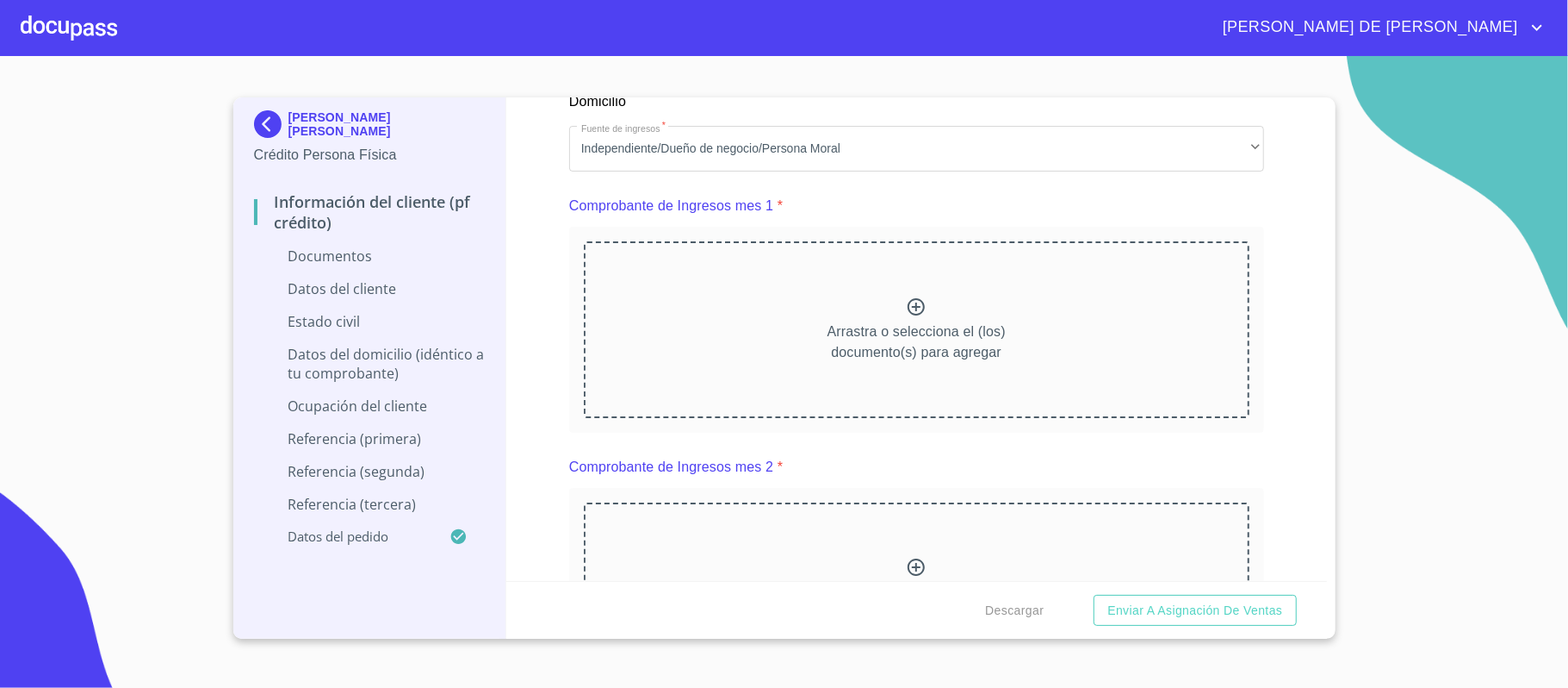
scroll to position [1723, 0]
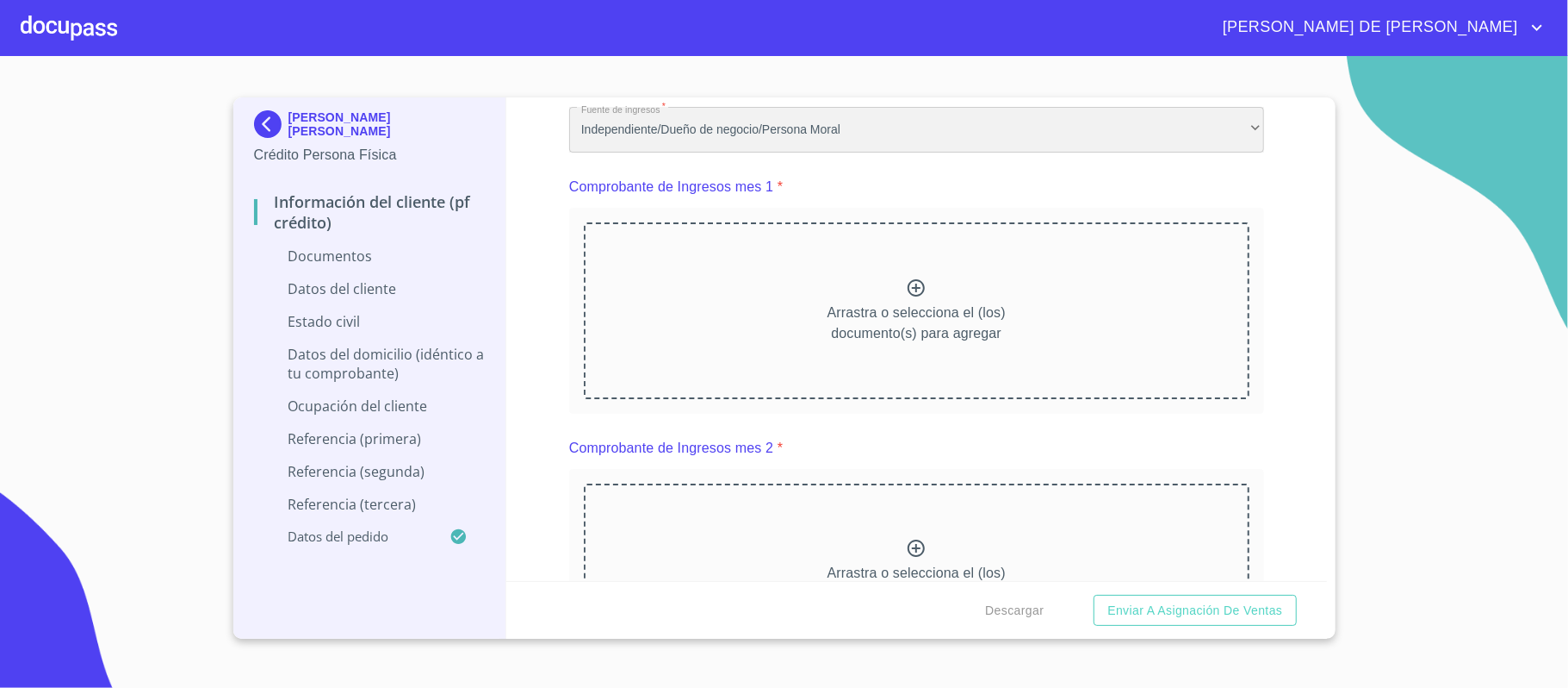
click at [716, 121] on div "Independiente/Dueño de negocio/Persona Moral" at bounding box center [917, 130] width 695 height 47
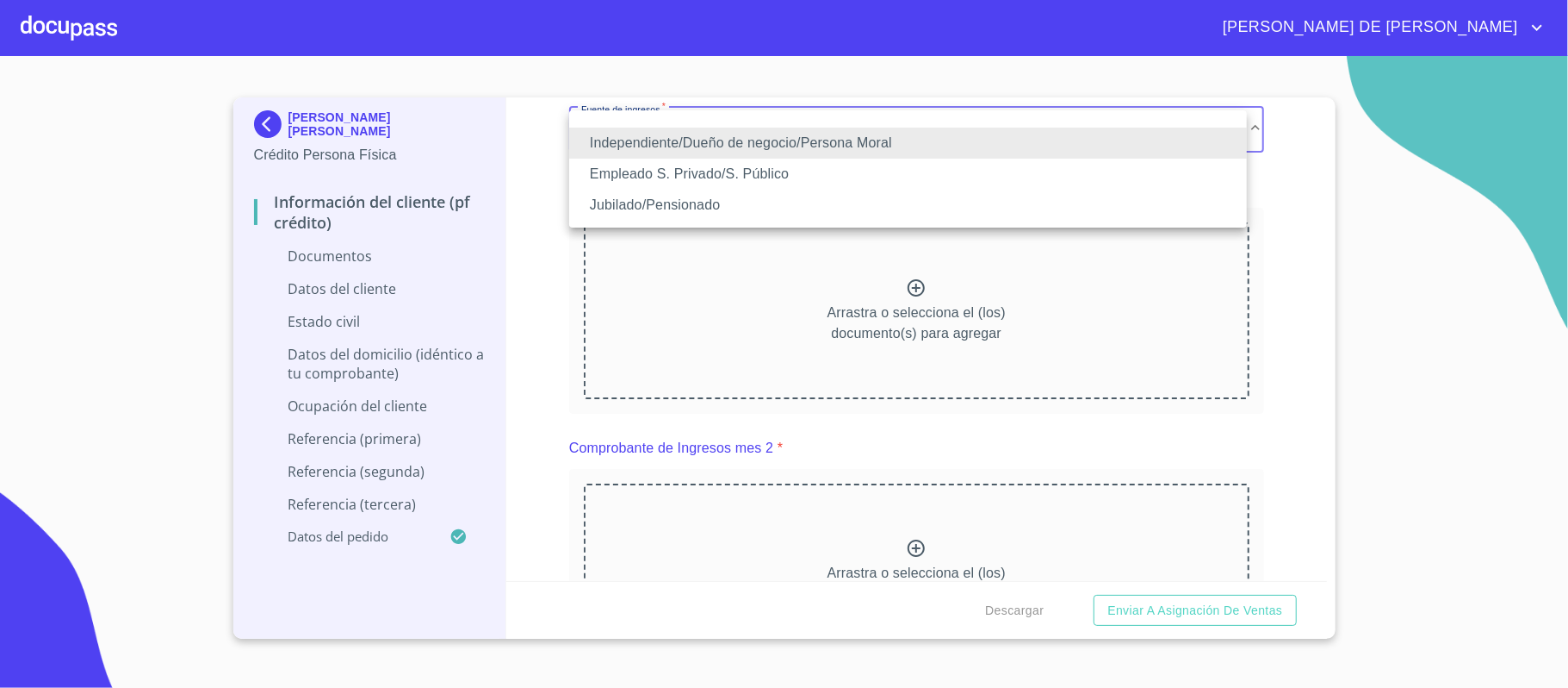
click at [725, 138] on li "Independiente/Dueño de negocio/Persona Moral" at bounding box center [908, 143] width 678 height 31
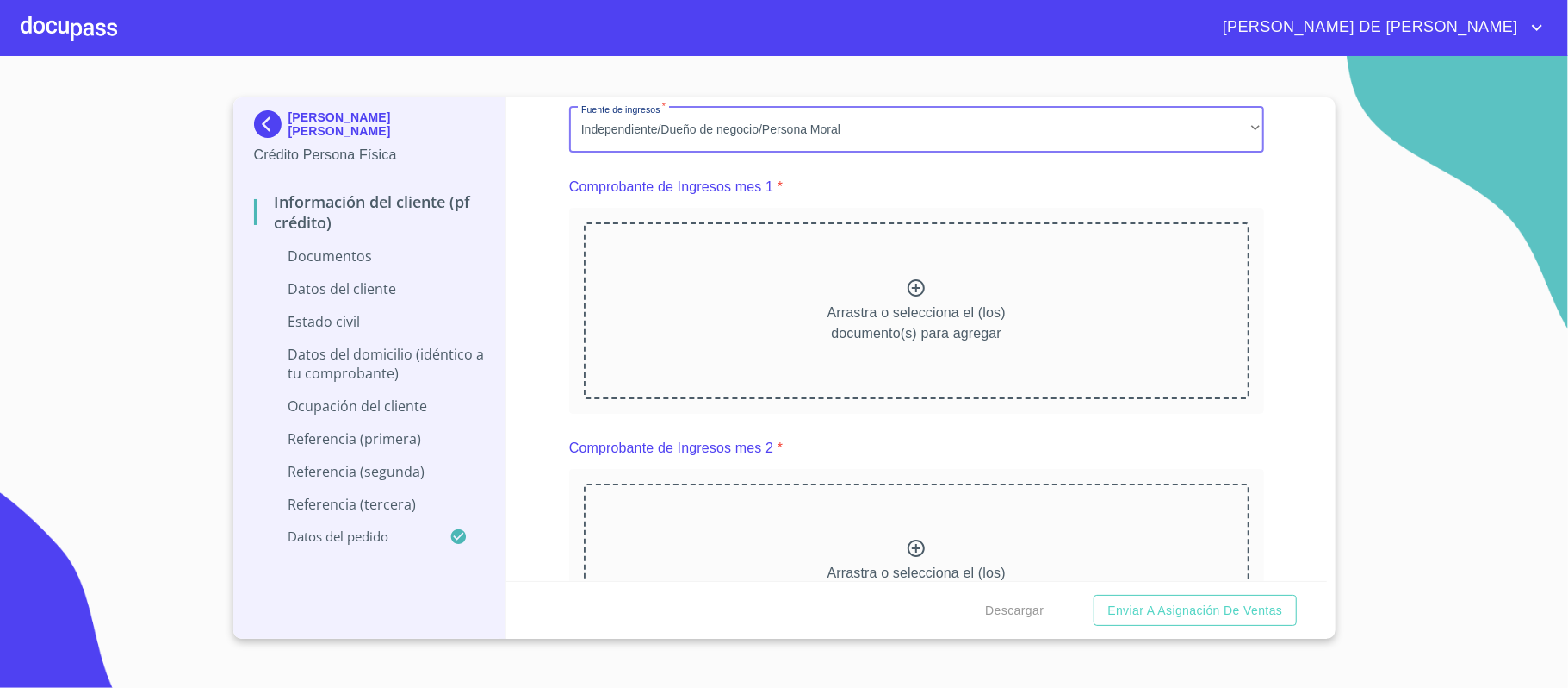
click at [920, 304] on p "Arrastra o selecciona el (los) documento(s) para agregar" at bounding box center [917, 323] width 178 height 42
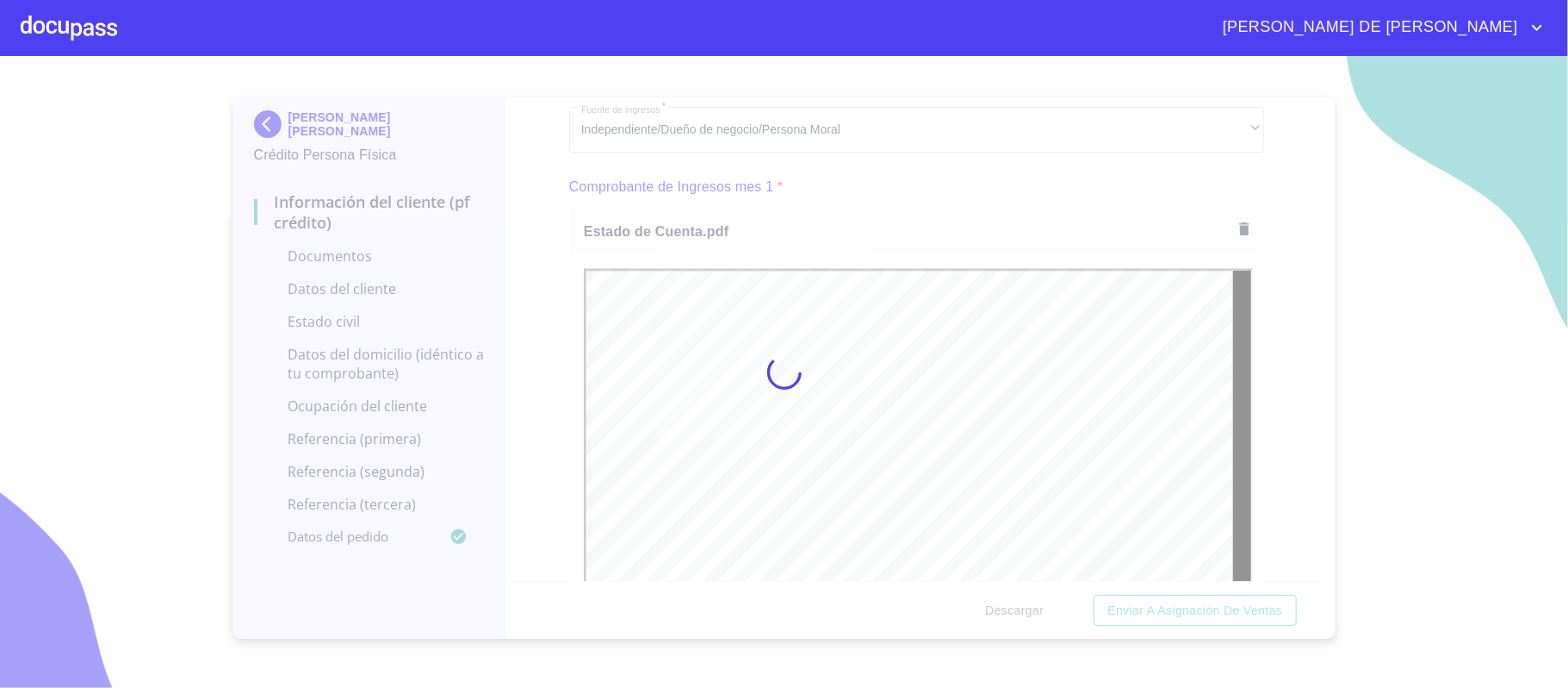
click at [1262, 436] on div at bounding box center [784, 372] width 1568 height 632
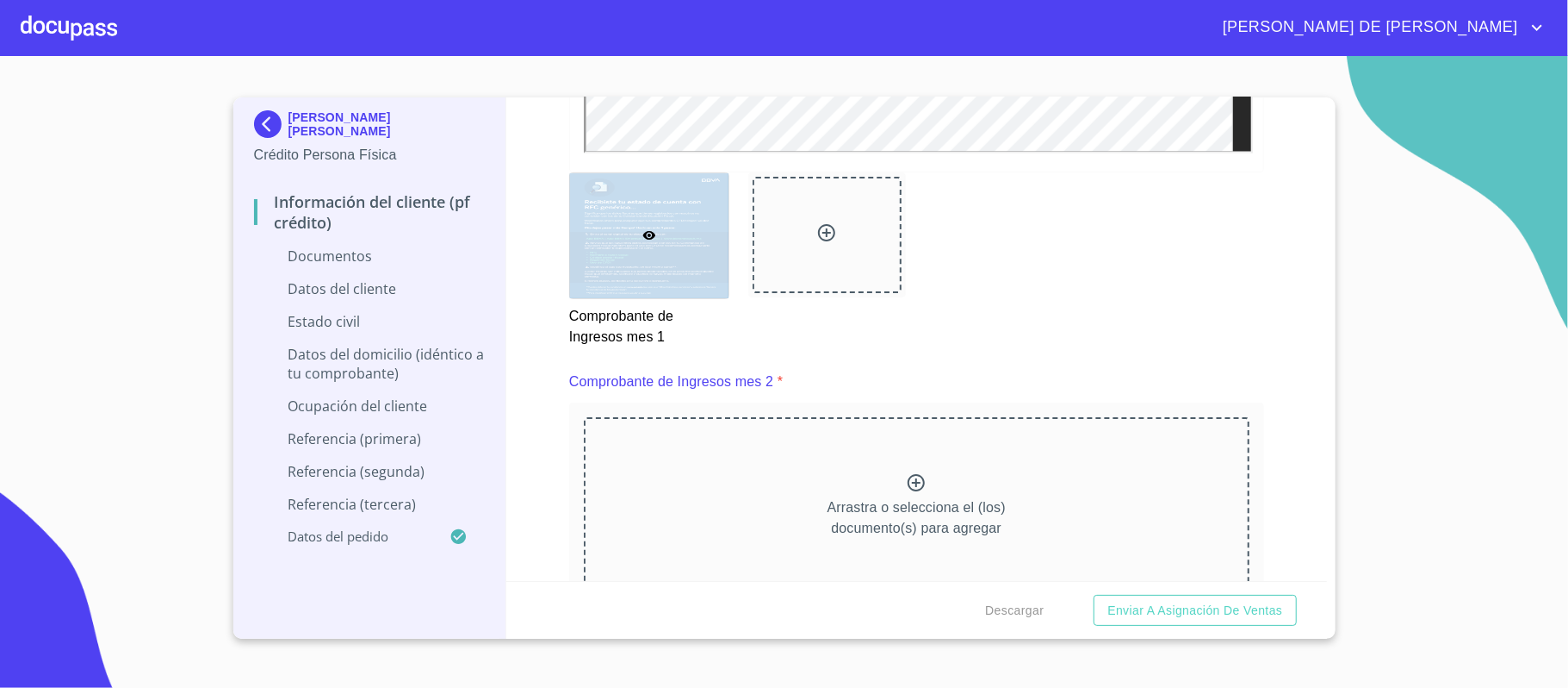
scroll to position [2413, 0]
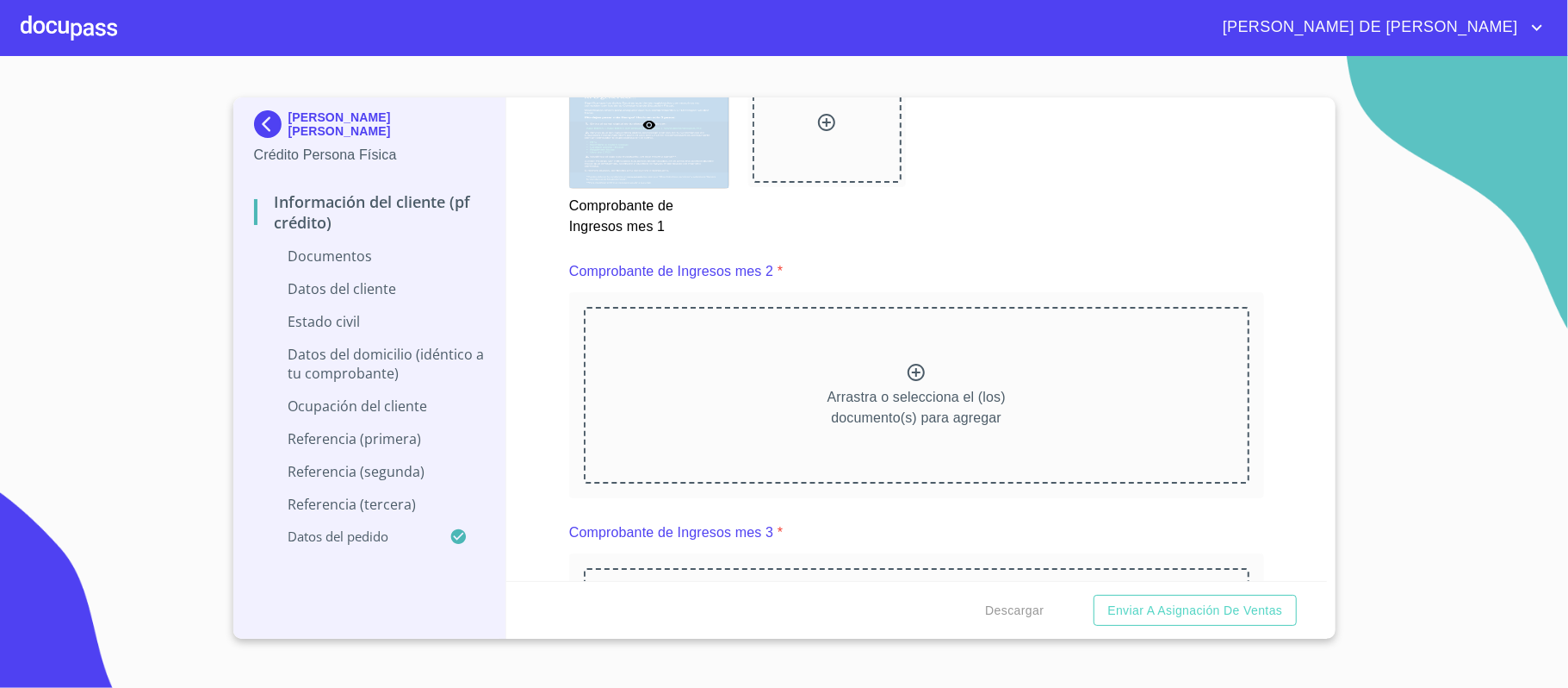
click at [893, 365] on div "Arrastra o selecciona el (los) documento(s) para agregar" at bounding box center [917, 394] width 666 height 176
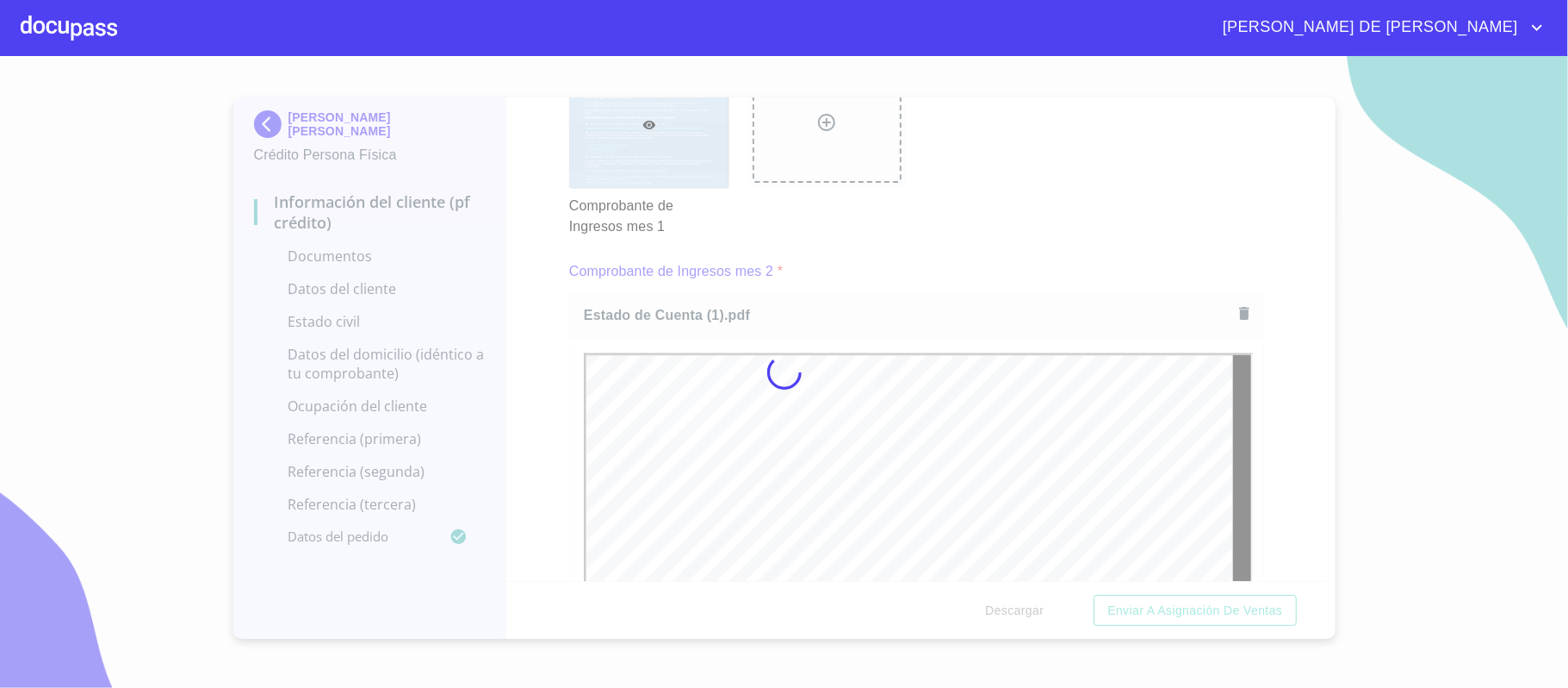
click at [1259, 415] on div at bounding box center [784, 372] width 1568 height 632
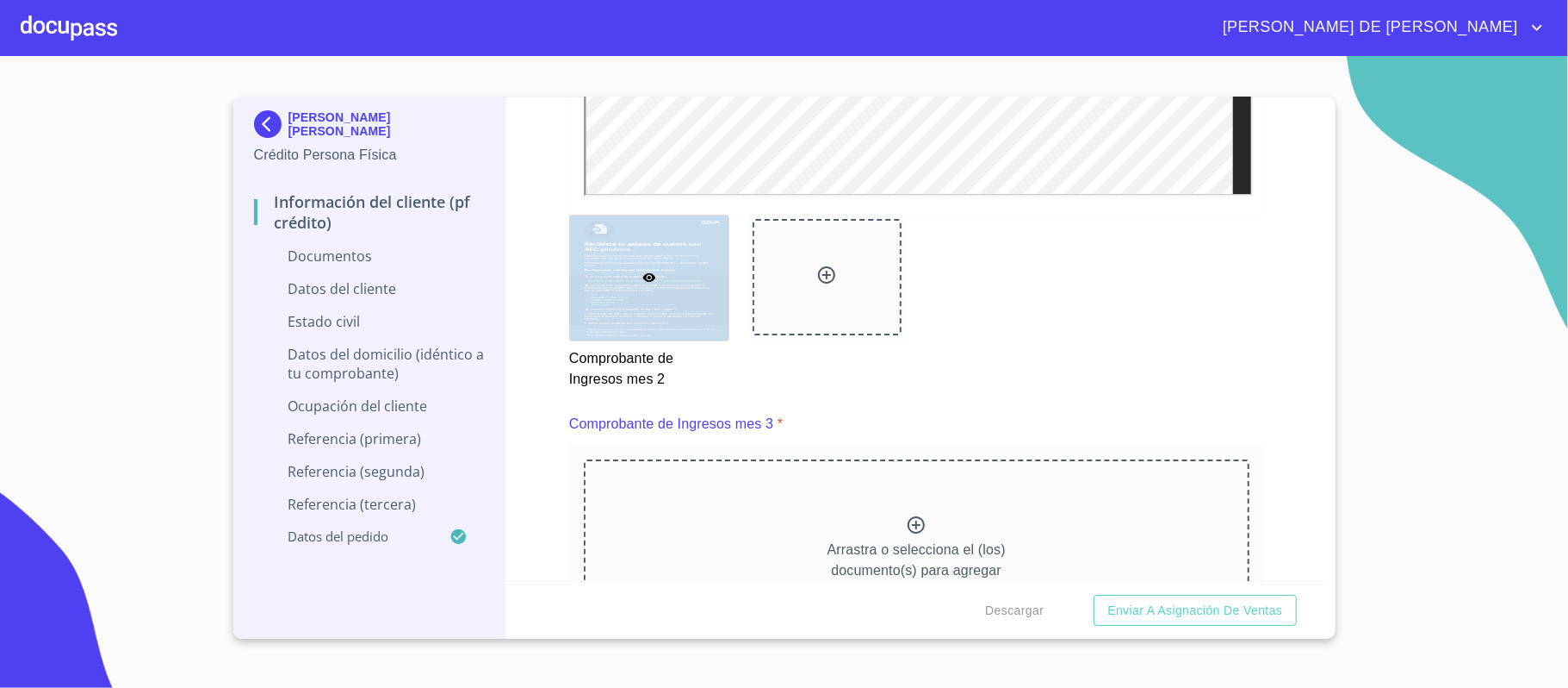
scroll to position [3217, 0]
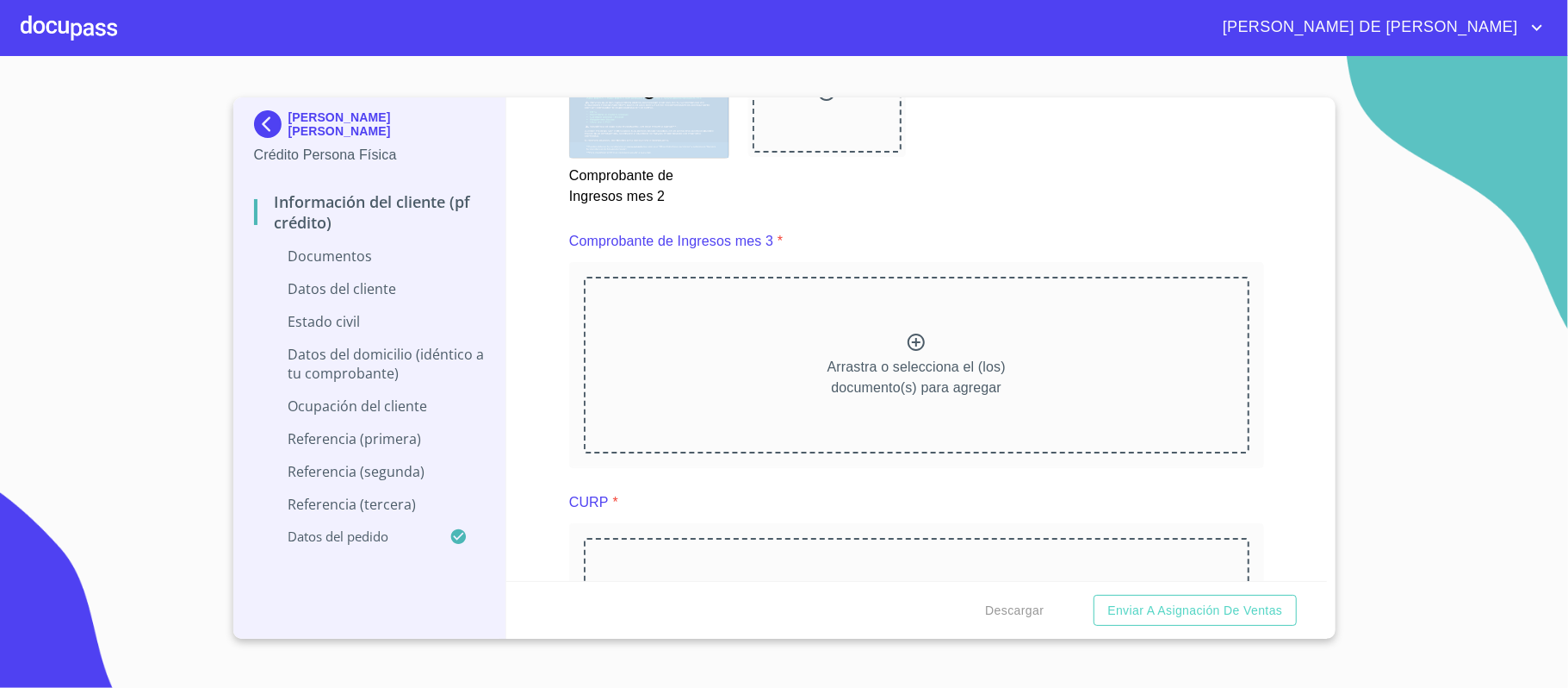
click at [921, 338] on div "Arrastra o selecciona el (los) documento(s) para agregar" at bounding box center [917, 364] width 666 height 176
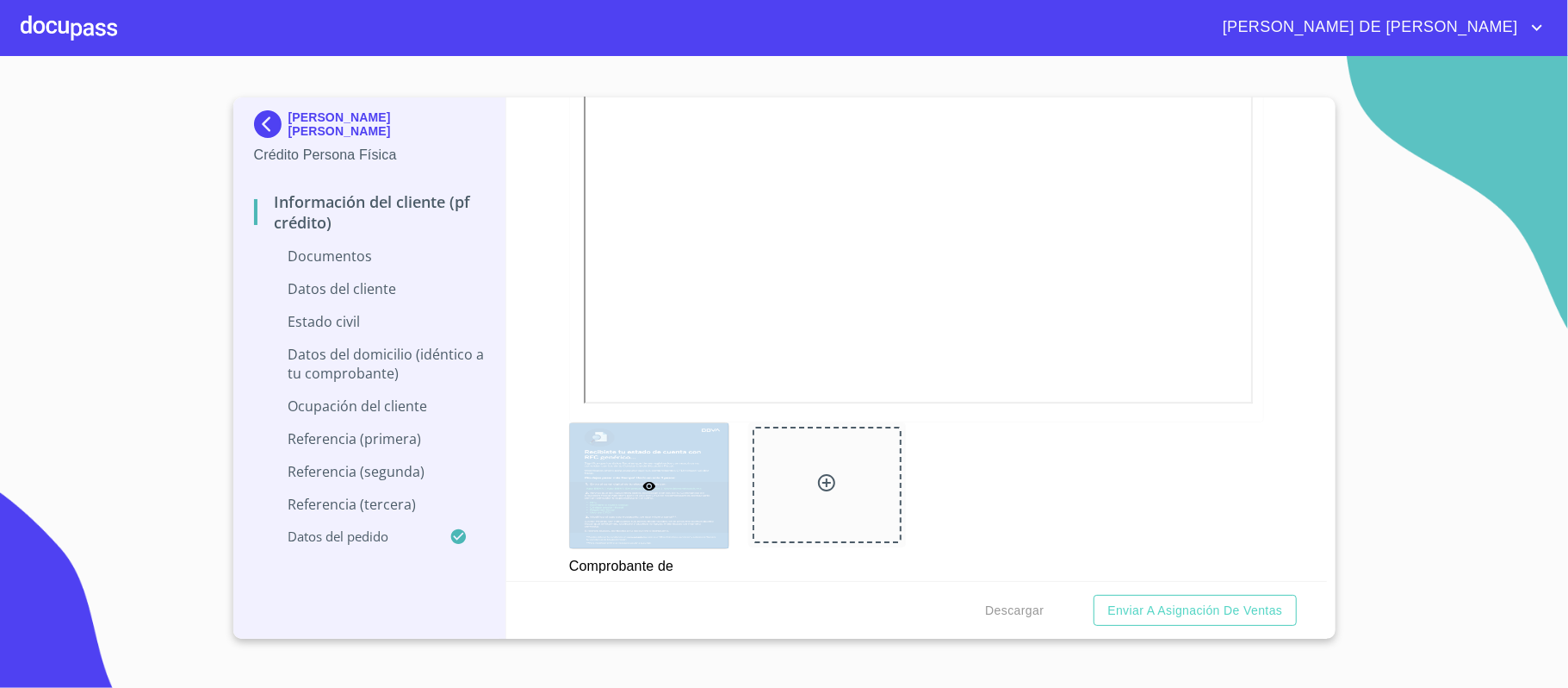
scroll to position [3906, 0]
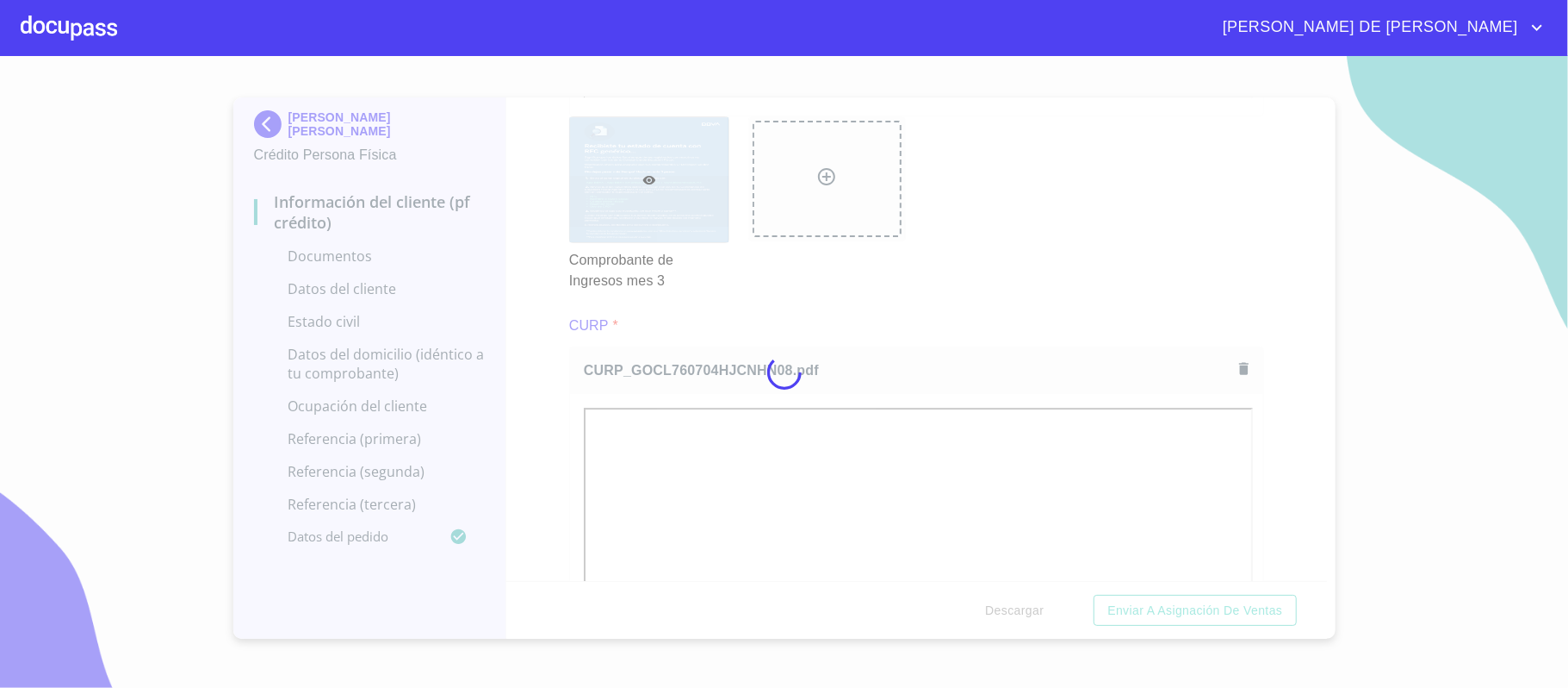
click at [545, 384] on div at bounding box center [784, 372] width 1568 height 632
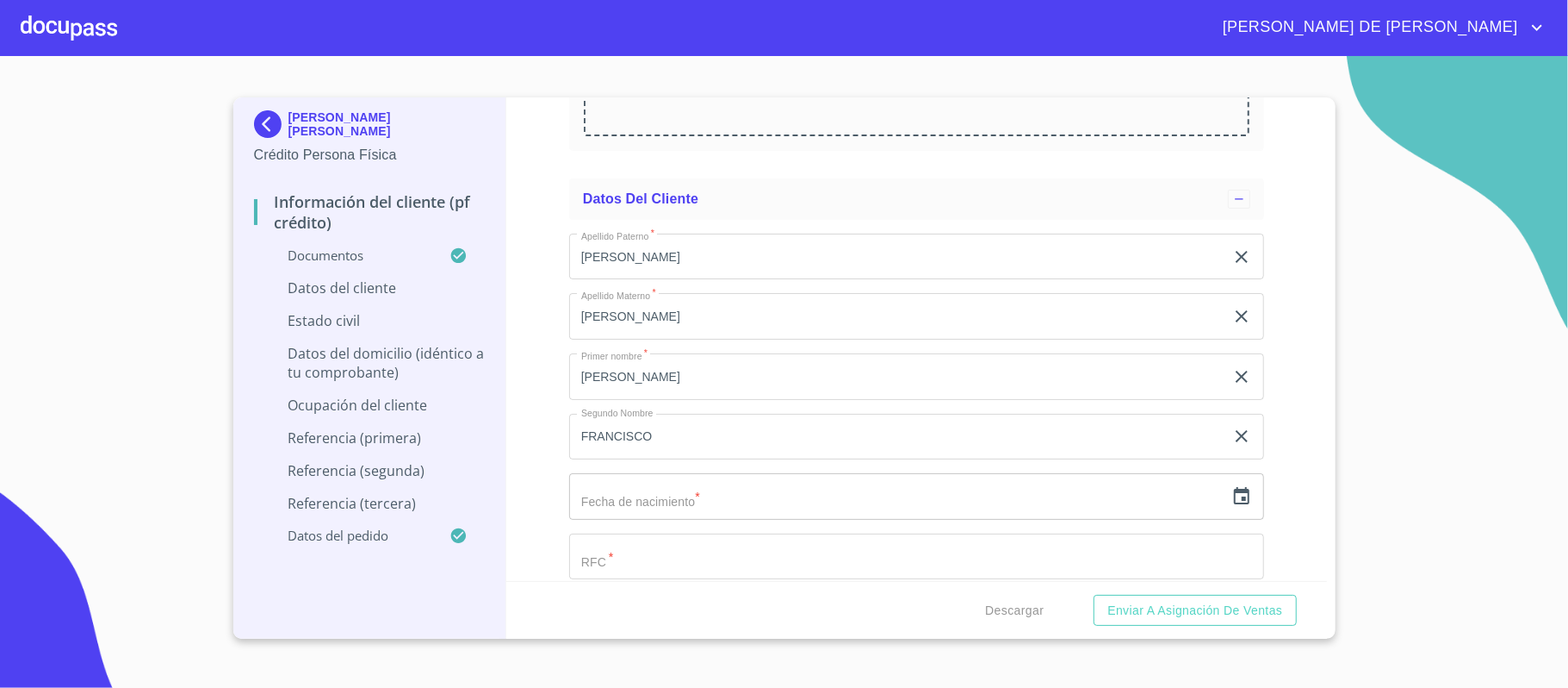
scroll to position [5170, 0]
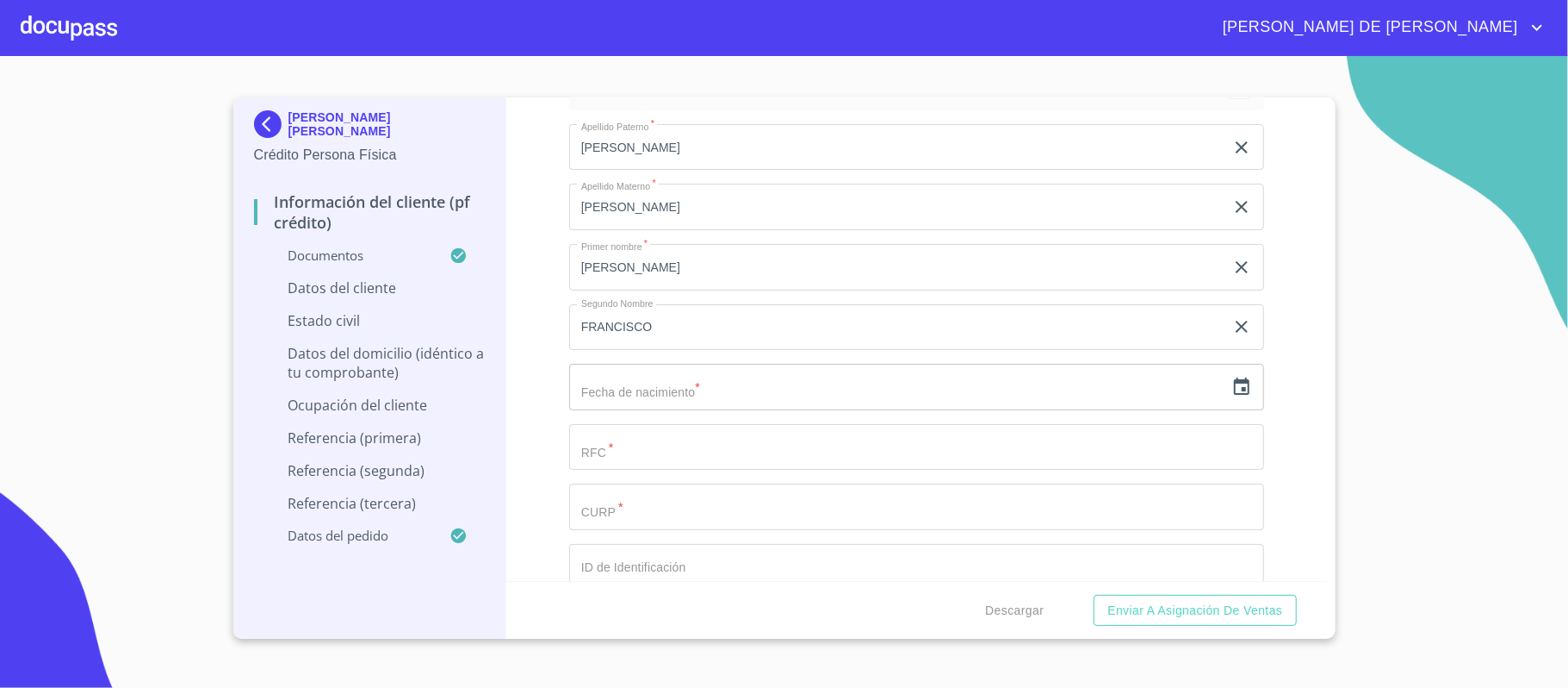
click at [1232, 387] on icon "button" at bounding box center [1242, 387] width 21 height 21
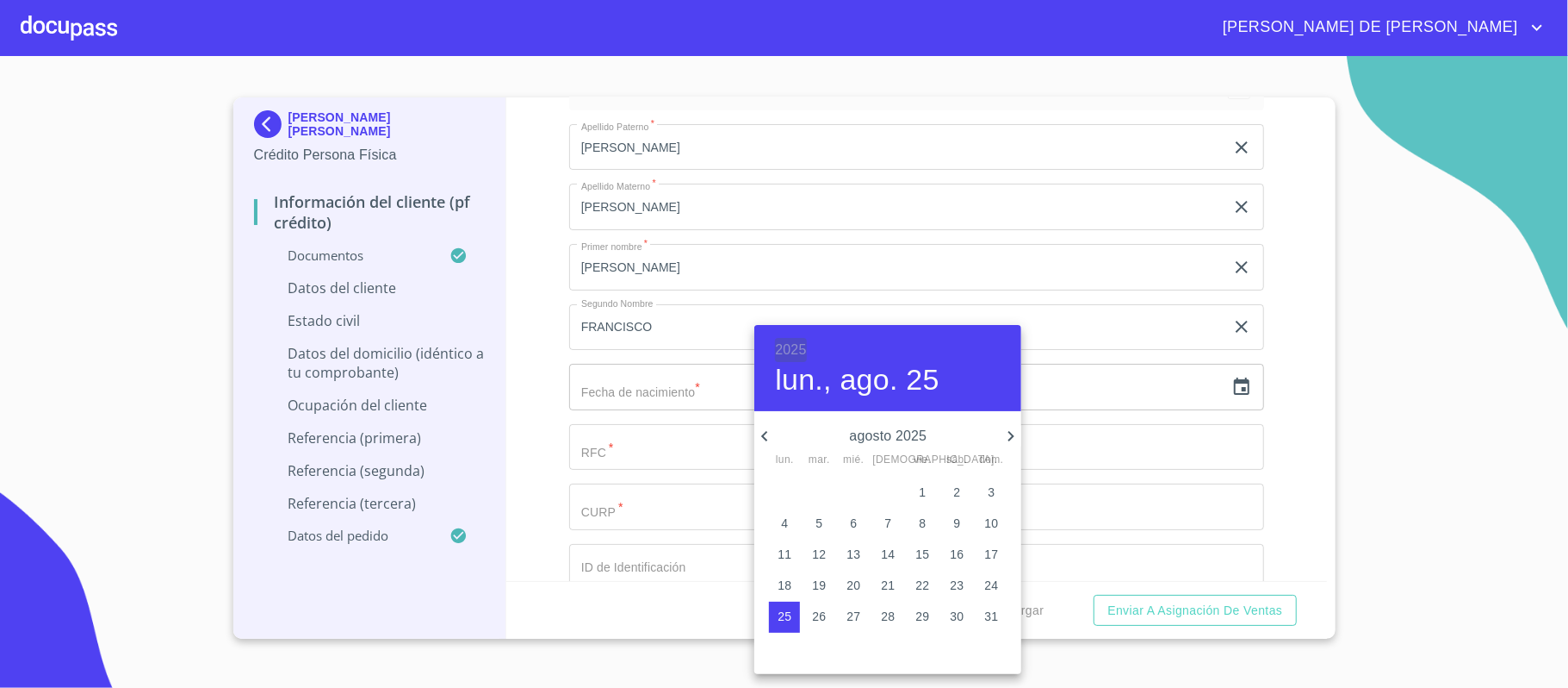
click at [790, 344] on h6 "2025" at bounding box center [790, 350] width 31 height 24
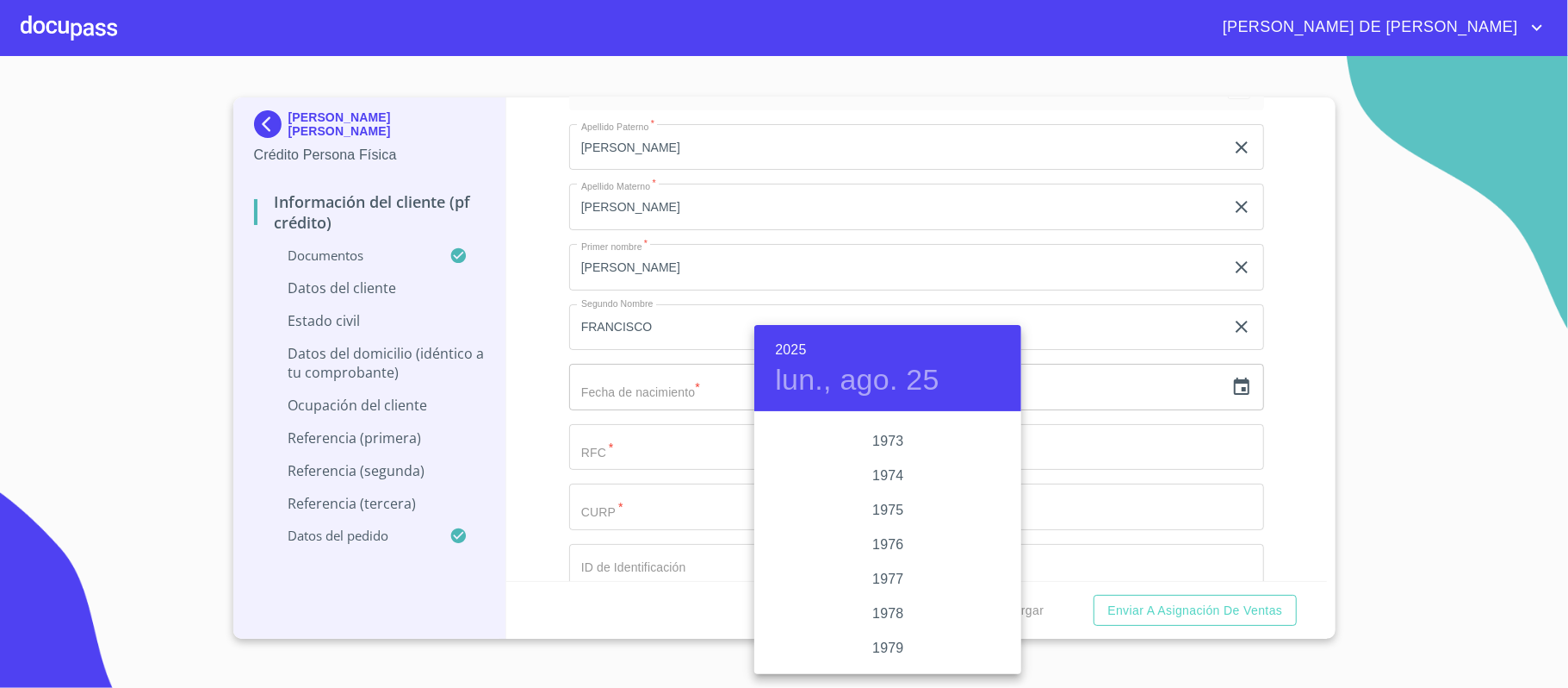
scroll to position [1620, 0]
click at [882, 565] on div "1976" at bounding box center [887, 569] width 267 height 35
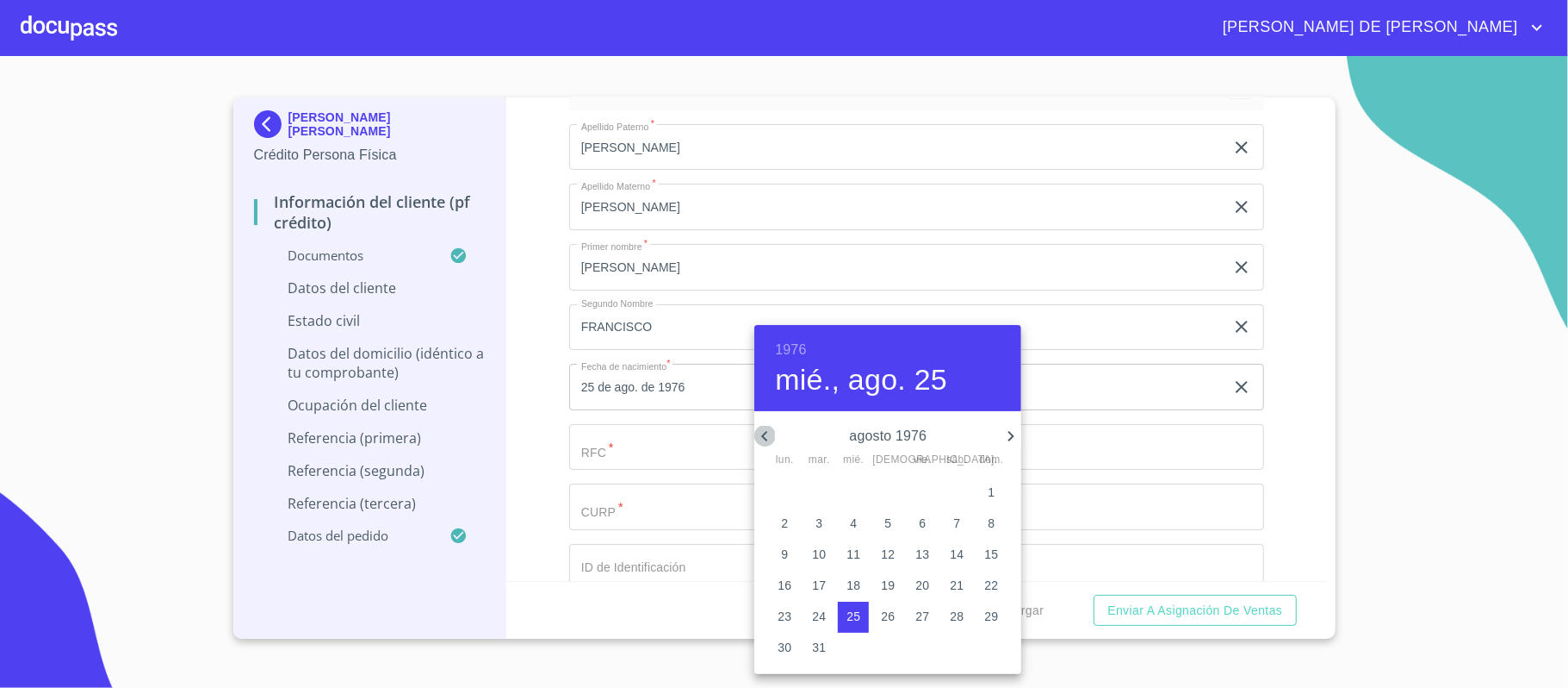
click at [765, 440] on icon "button" at bounding box center [765, 436] width 21 height 21
click at [986, 498] on span "4" at bounding box center [991, 492] width 31 height 17
type input "4 de [DATE]. de 1976"
click at [1130, 452] on div at bounding box center [784, 344] width 1568 height 688
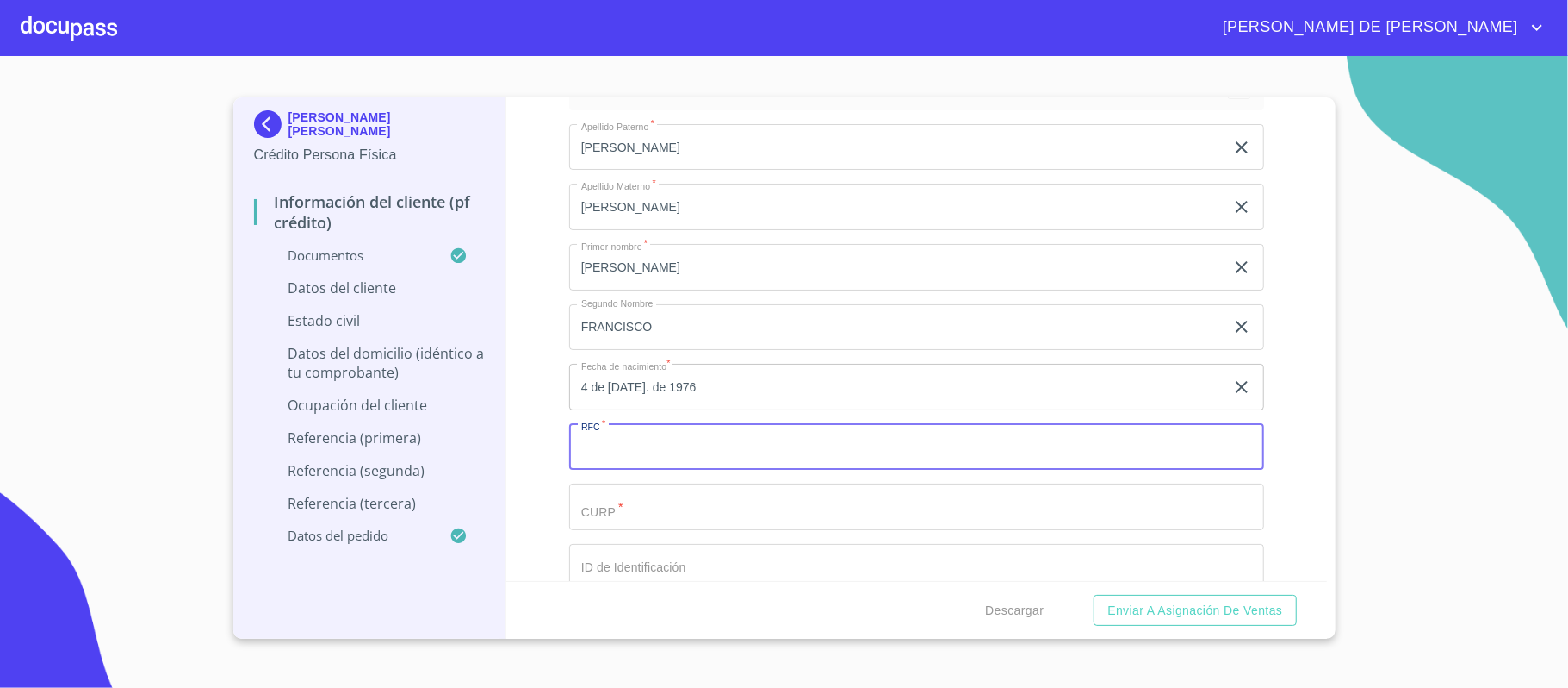
click at [950, 449] on input "Documento de identificación.   *" at bounding box center [917, 447] width 695 height 47
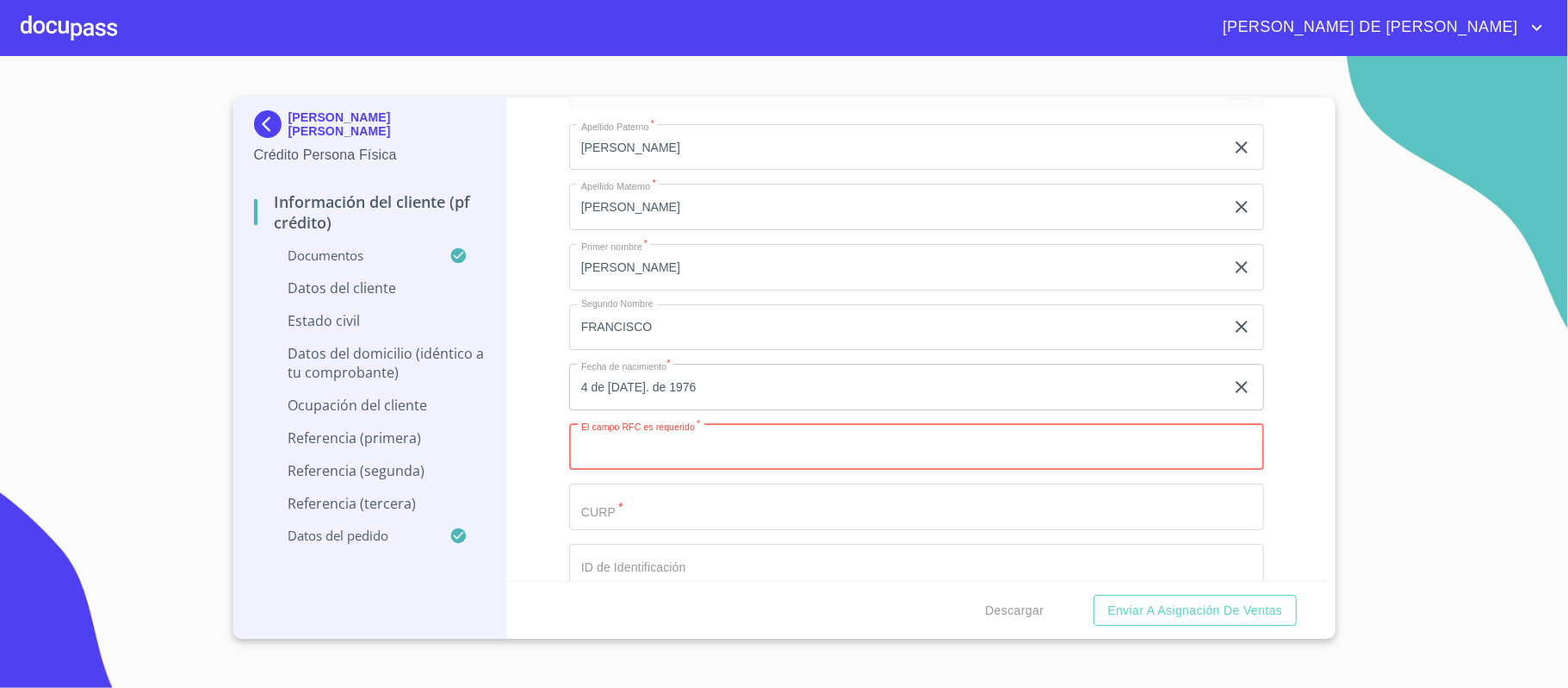
click at [754, 456] on input "Documento de identificación.   *" at bounding box center [917, 447] width 695 height 47
paste input "GOCL760704MJA"
type input "GOCL760704MJA"
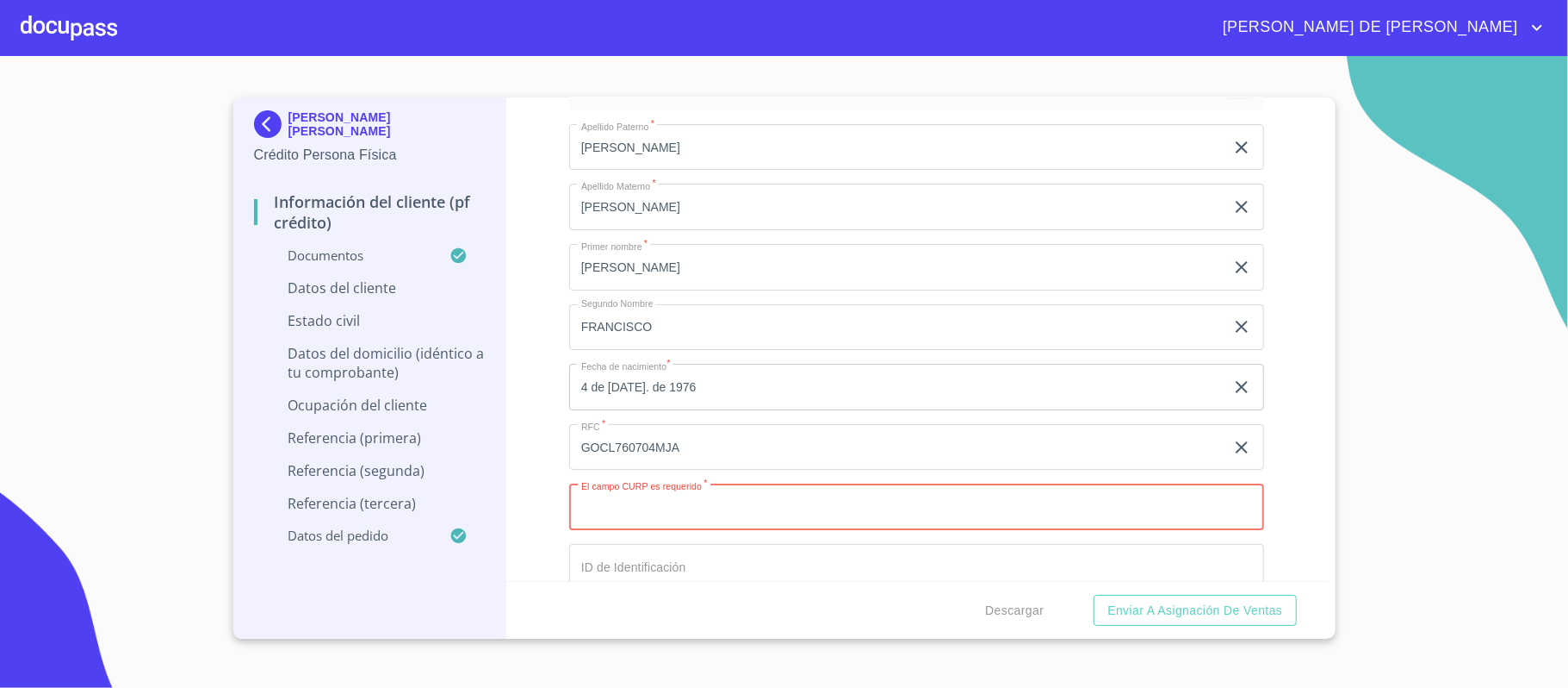
paste input "GOCL760704HJCNHN08"
type input "GOCL760704HJCNHN08"
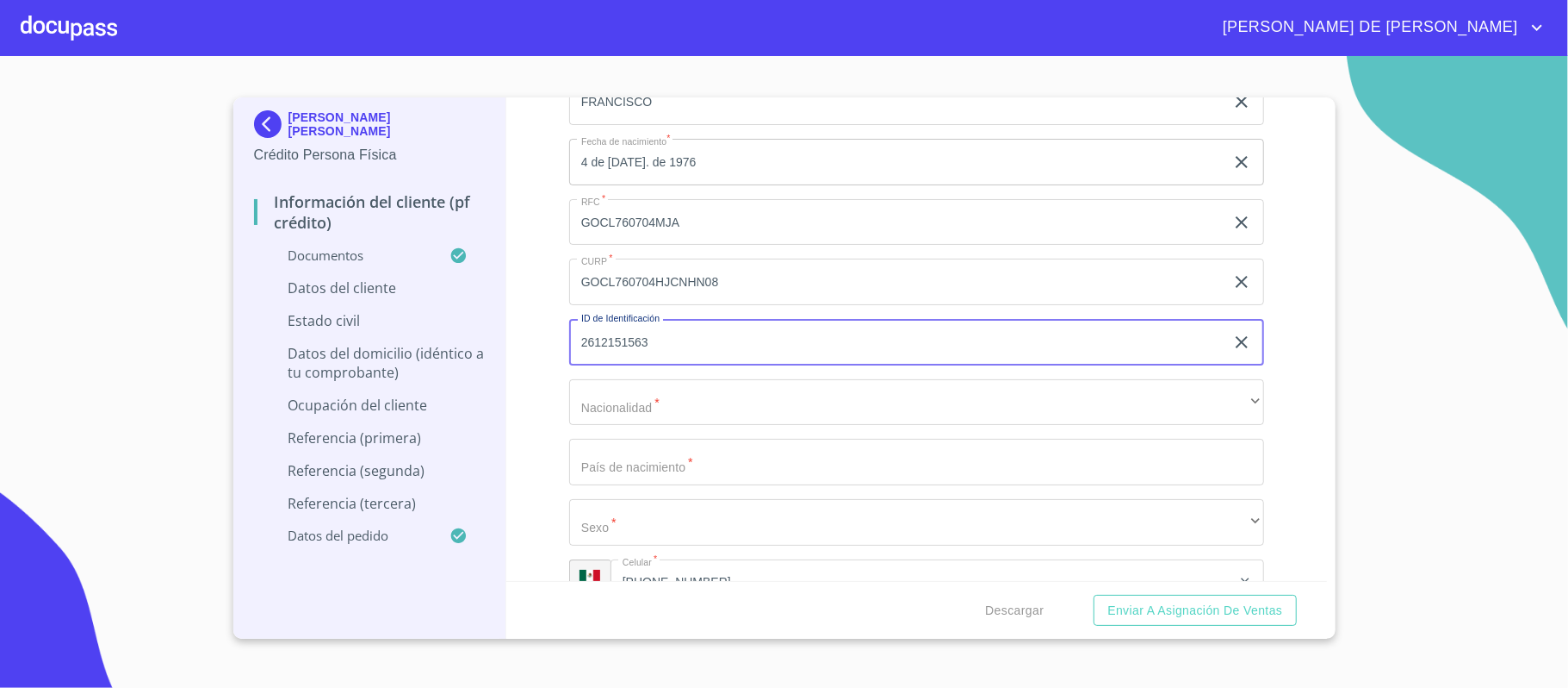
scroll to position [5412, 0]
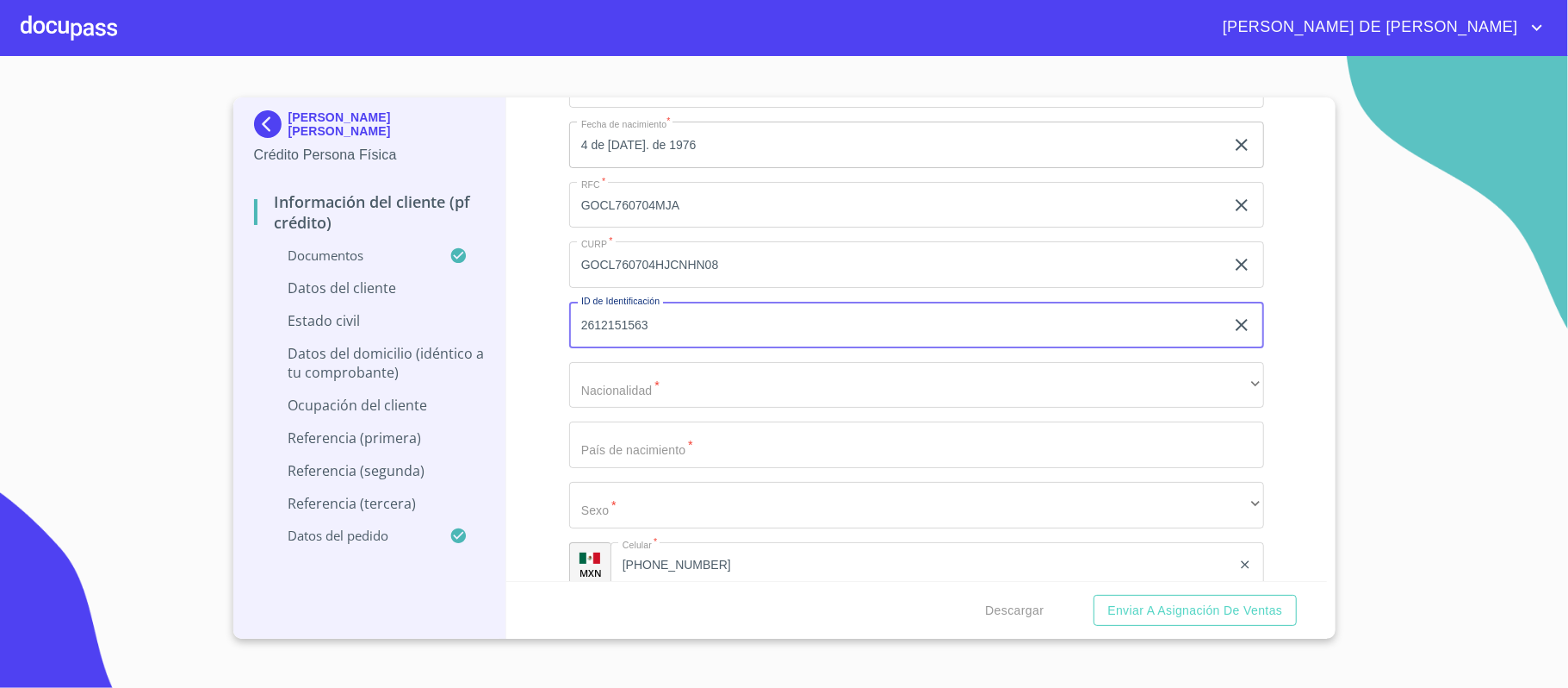
type input "2612151563"
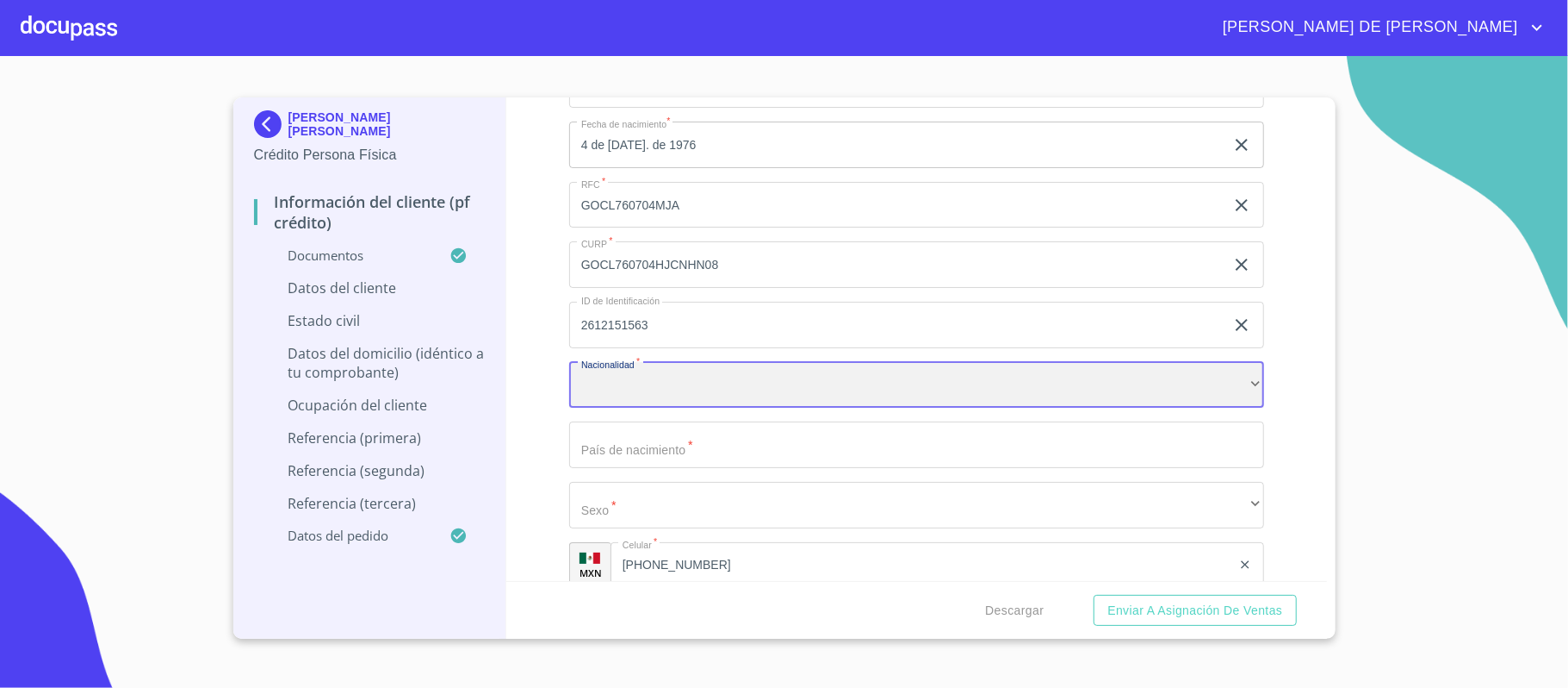
click at [801, 388] on div "​" at bounding box center [917, 385] width 695 height 47
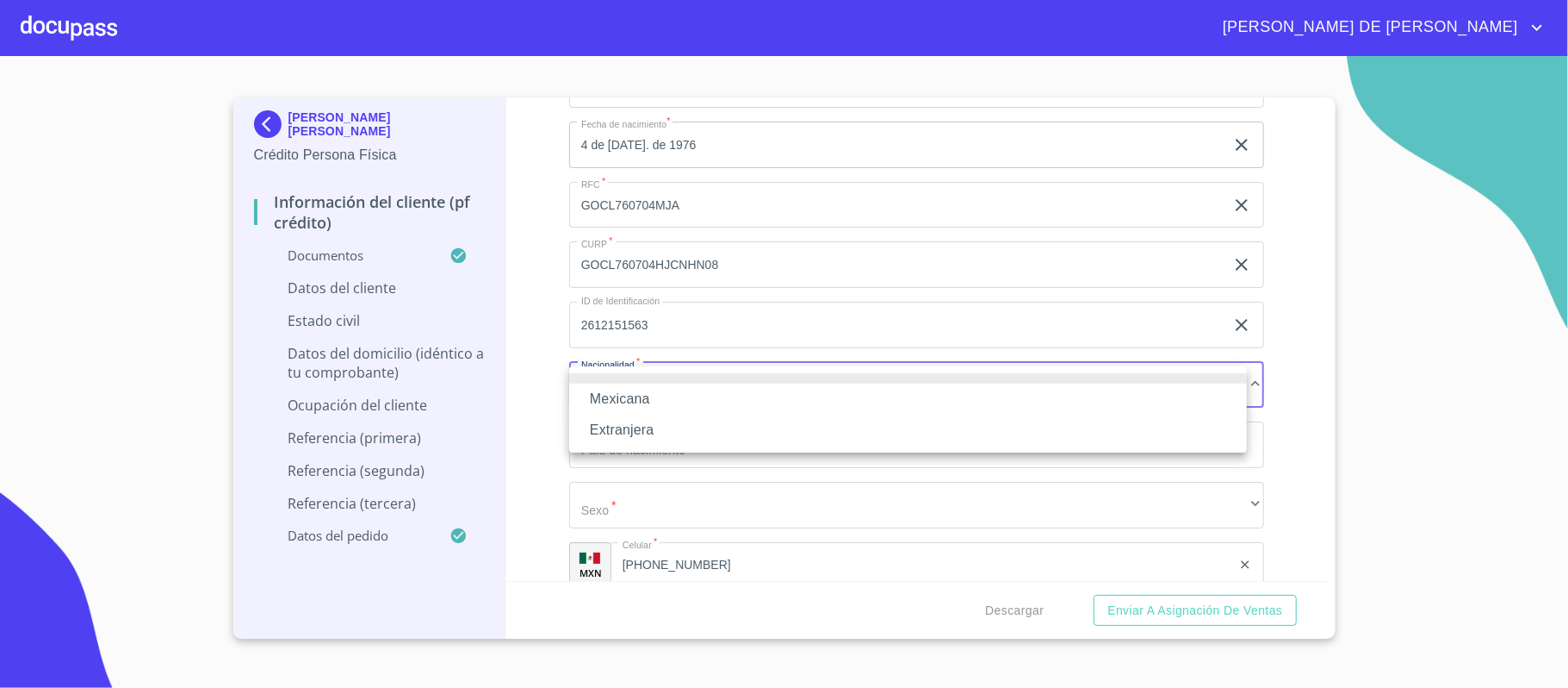
click at [734, 398] on li "Mexicana" at bounding box center [908, 399] width 678 height 31
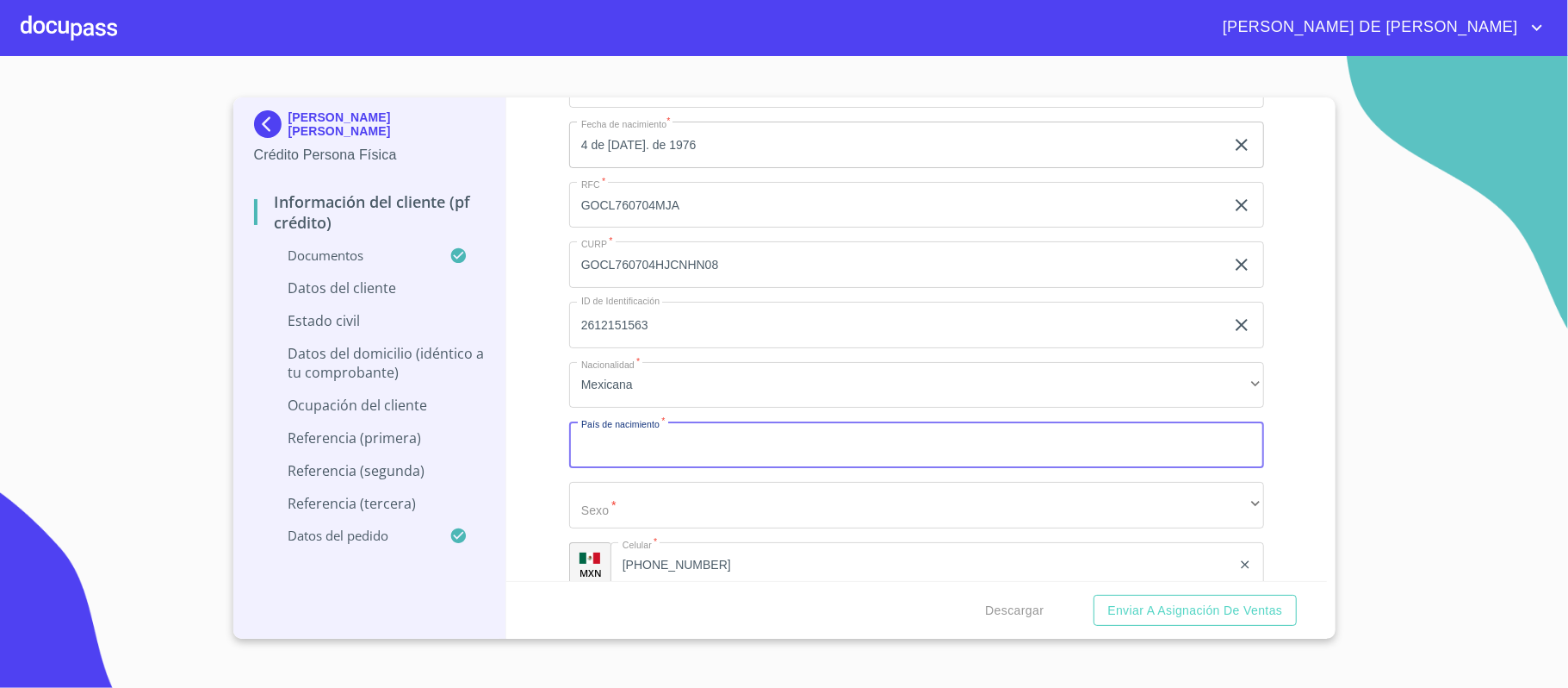
click at [706, 455] on input "Documento de identificación.   *" at bounding box center [917, 445] width 695 height 47
drag, startPoint x: 700, startPoint y: 453, endPoint x: 547, endPoint y: 439, distance: 153.6
click at [547, 439] on div "Información del cliente (PF crédito) Documentos Documento de identificación.   …" at bounding box center [916, 339] width 821 height 484
type input "[GEOGRAPHIC_DATA]"
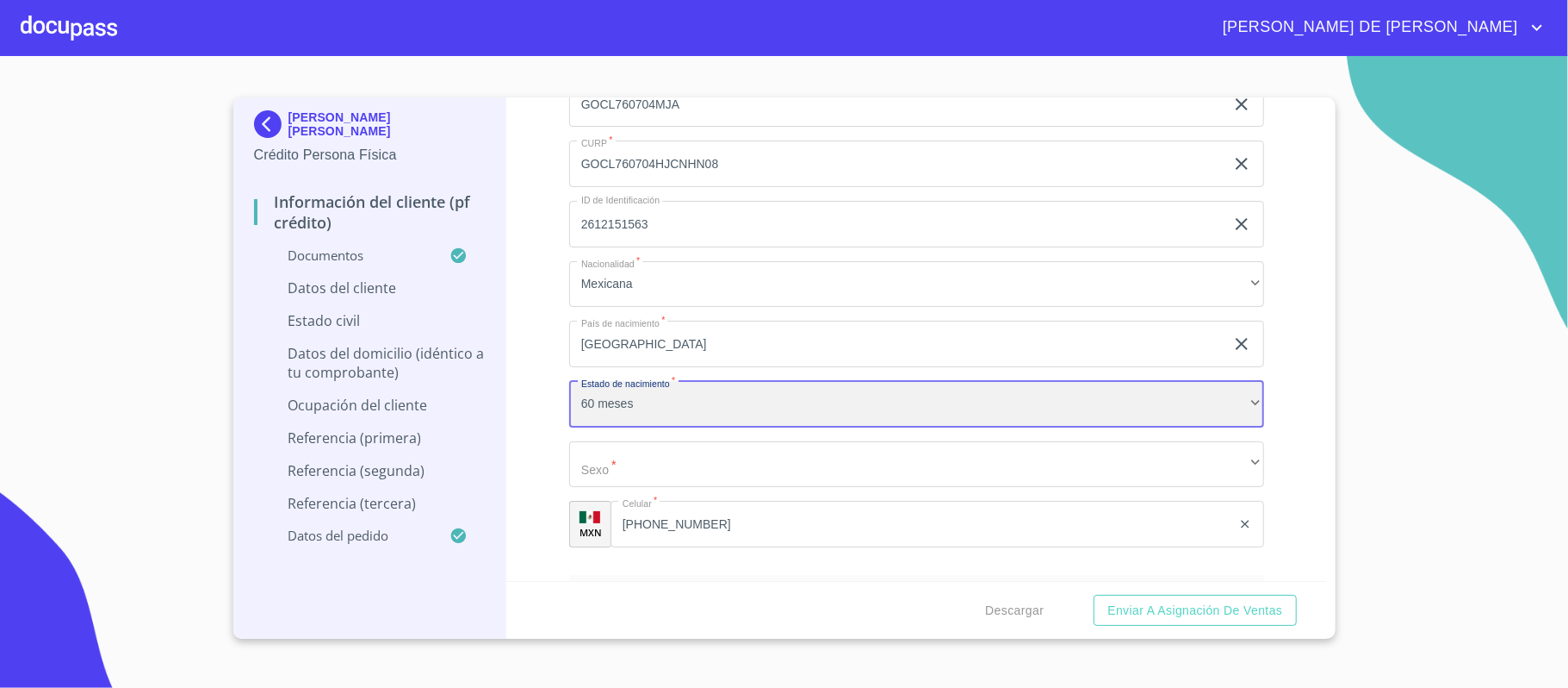
scroll to position [5642, 0]
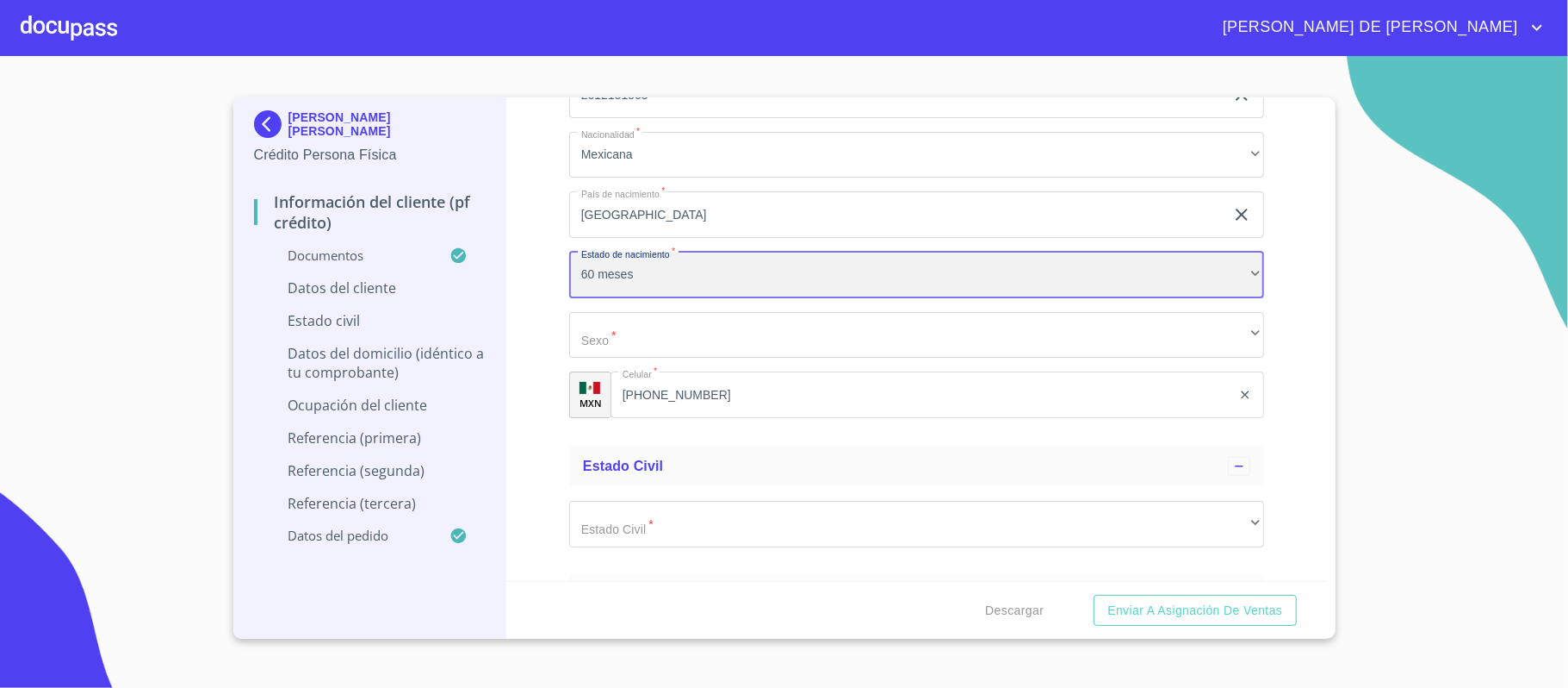
click at [711, 278] on div "60 meses" at bounding box center [917, 275] width 695 height 47
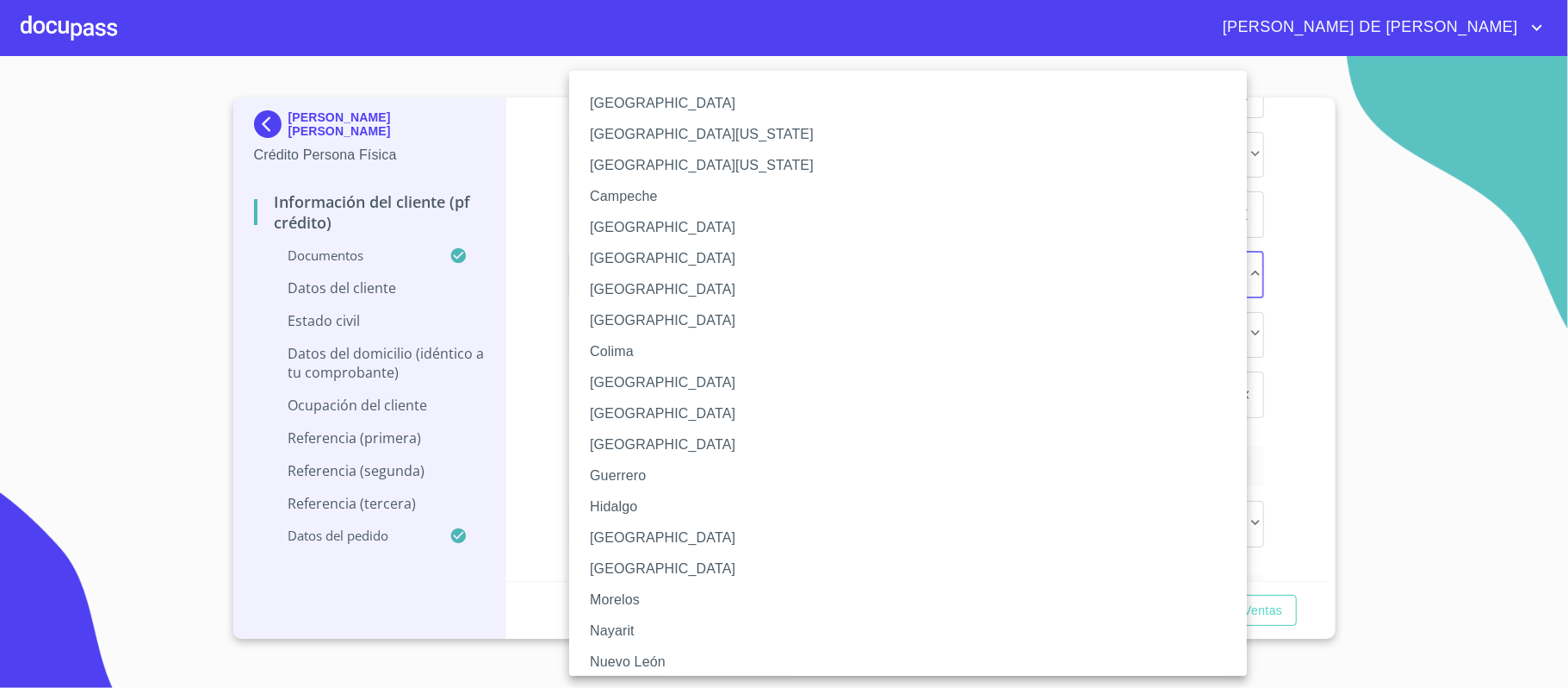
click at [649, 544] on li "[GEOGRAPHIC_DATA]" at bounding box center [917, 537] width 695 height 31
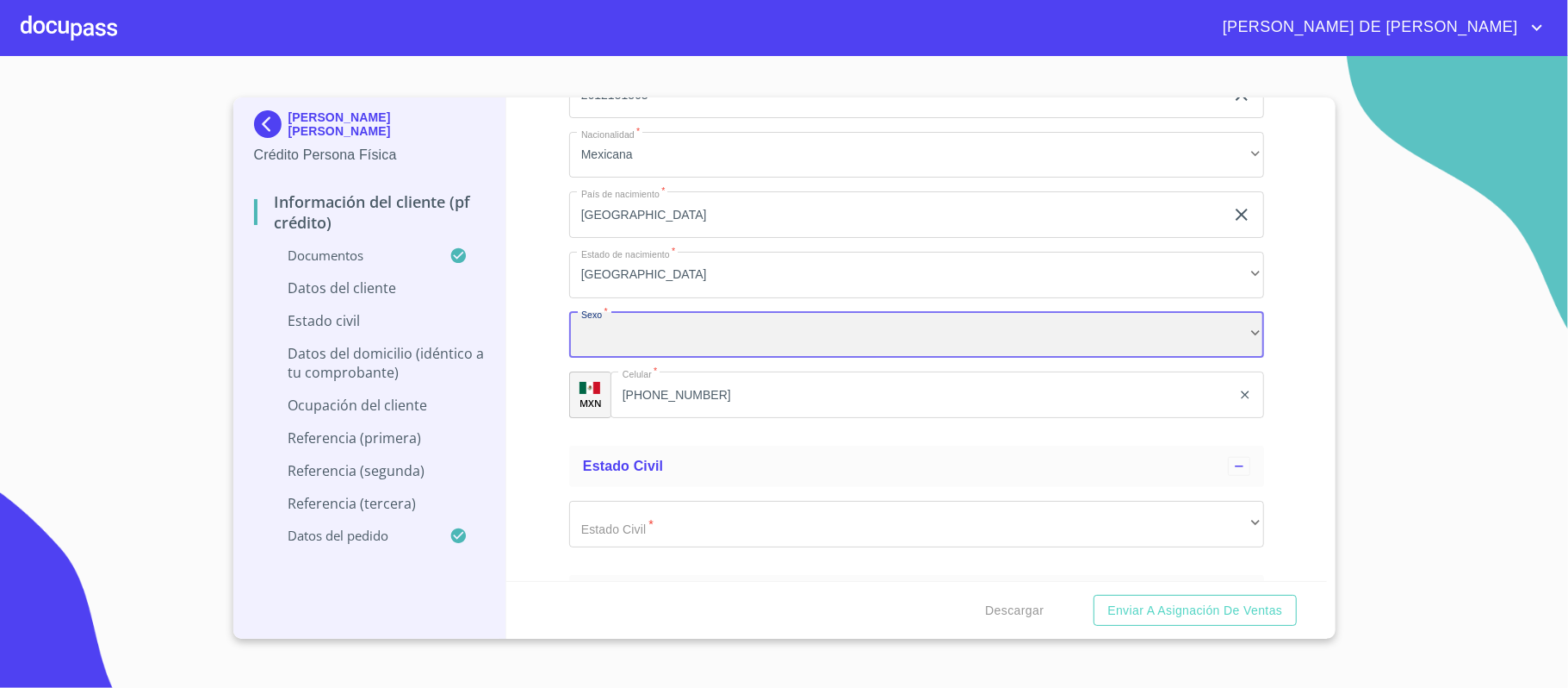
click at [686, 343] on div "​" at bounding box center [917, 335] width 695 height 47
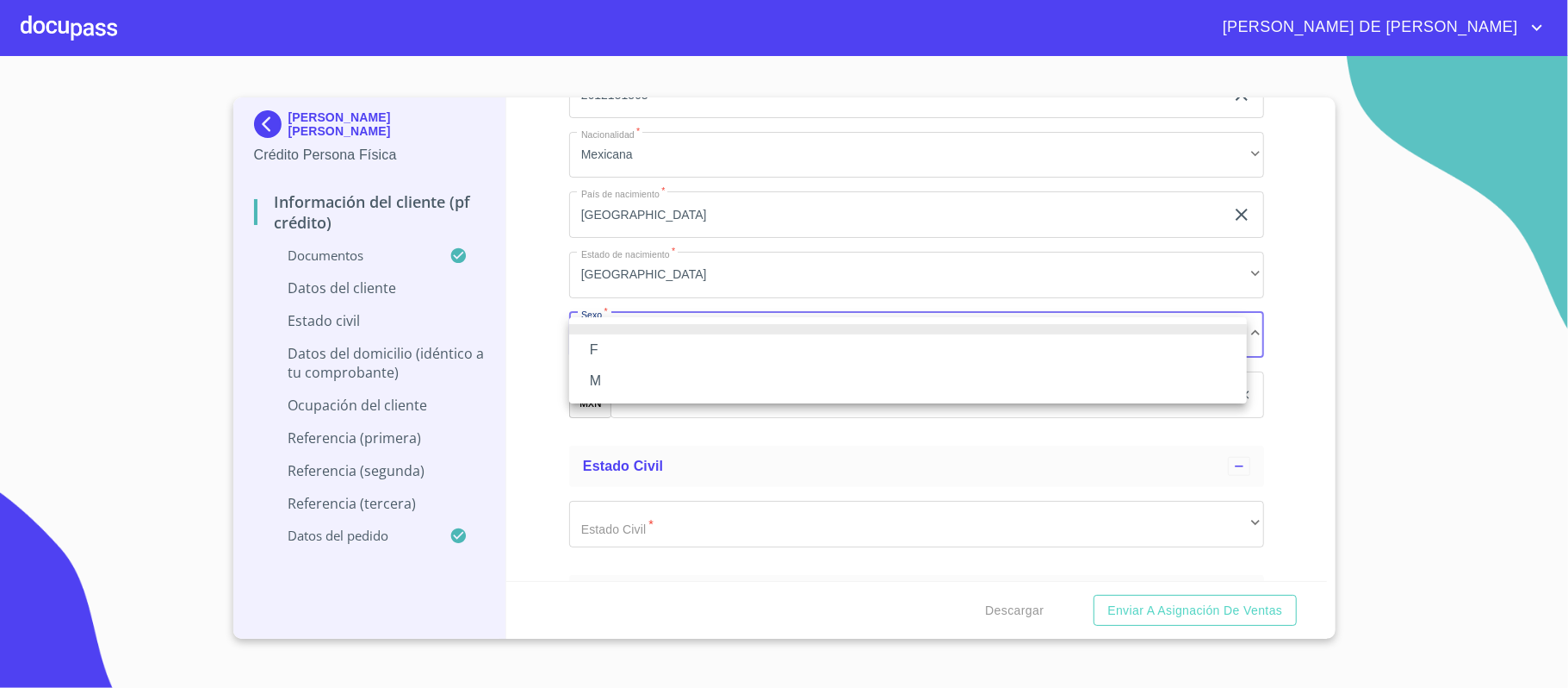
click at [662, 383] on li "M" at bounding box center [908, 381] width 678 height 31
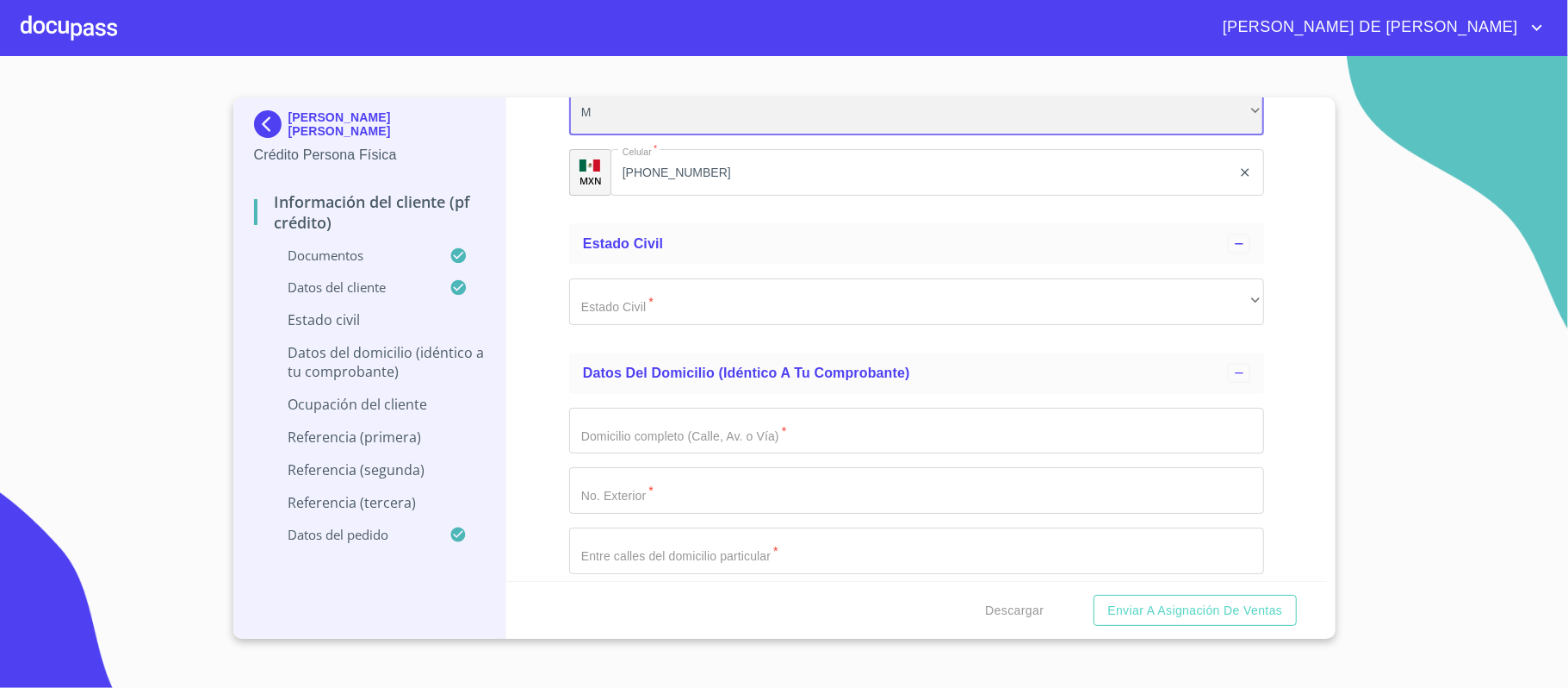
scroll to position [5872, 0]
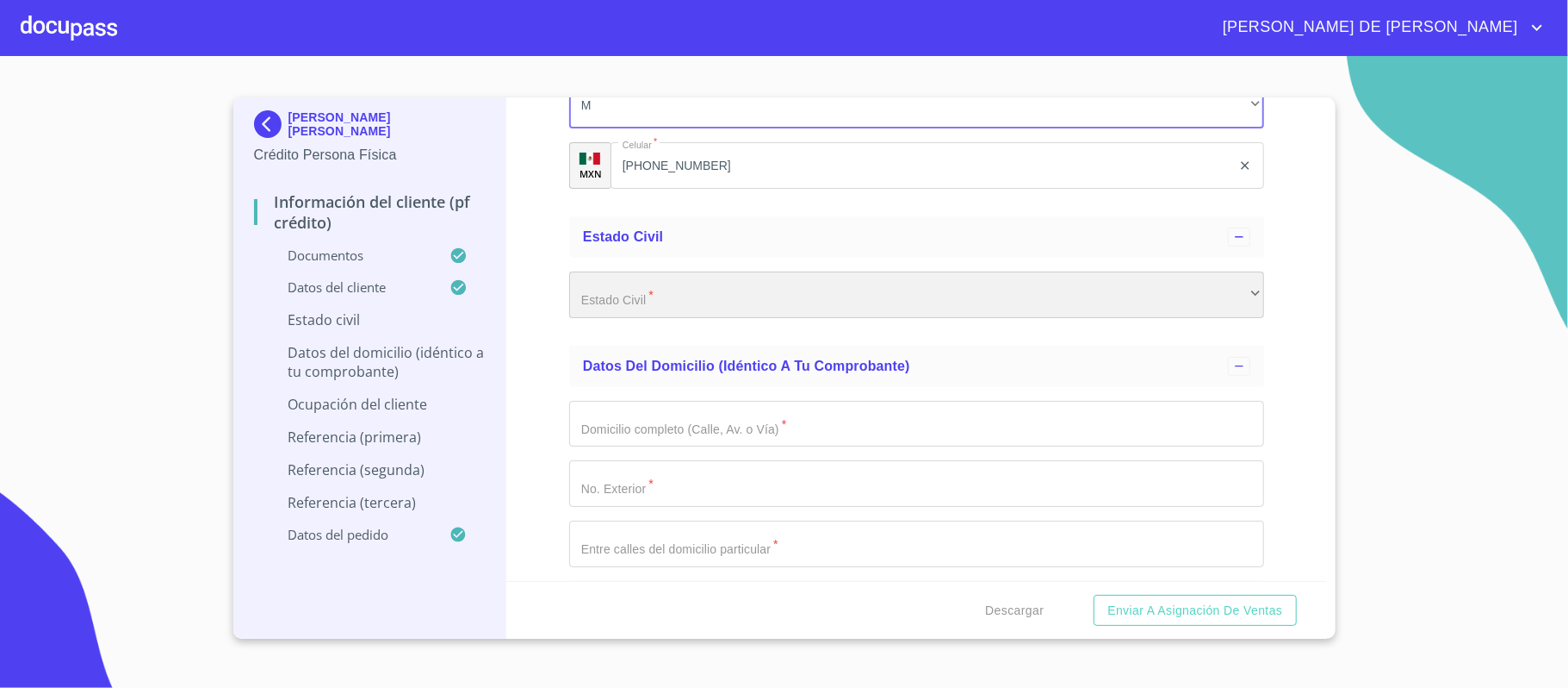
click at [665, 294] on div "​" at bounding box center [917, 295] width 695 height 47
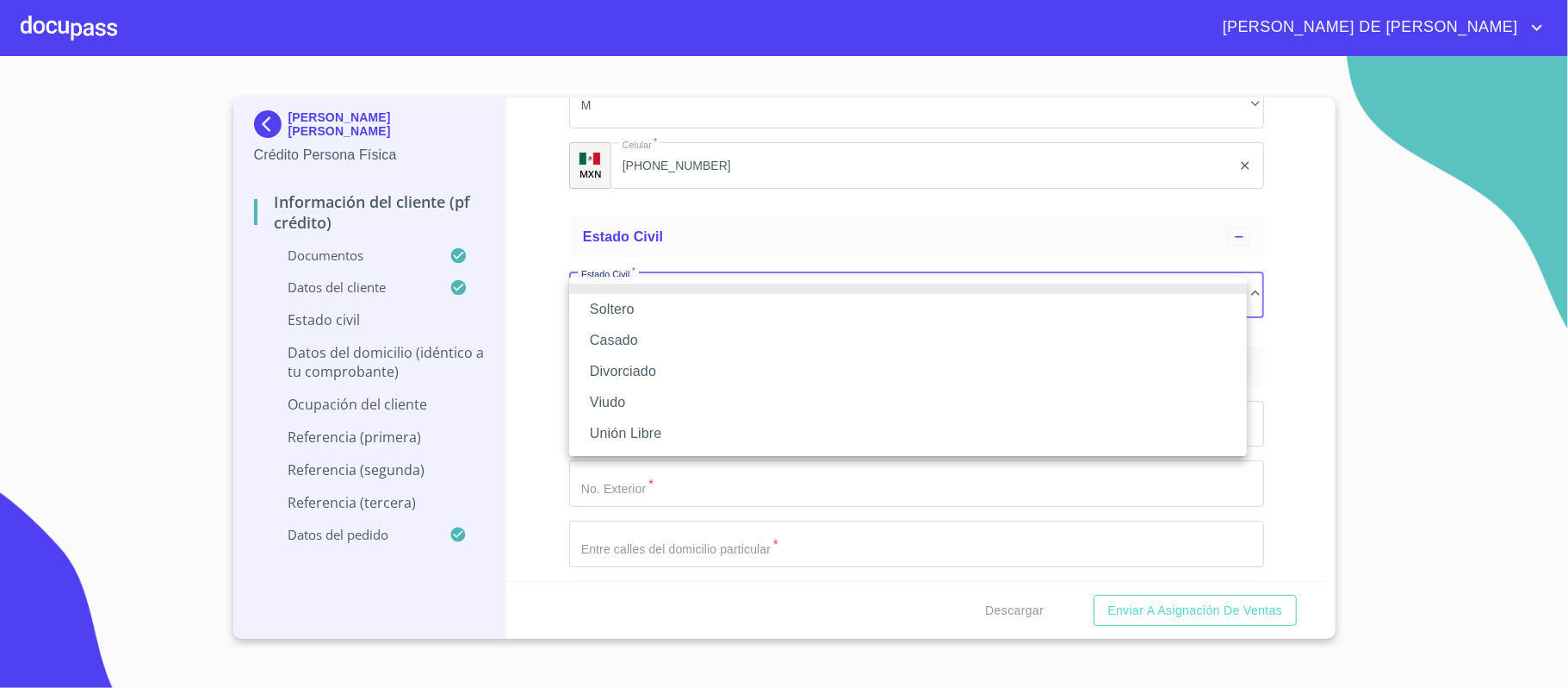
click at [677, 328] on li "Casado" at bounding box center [908, 340] width 678 height 31
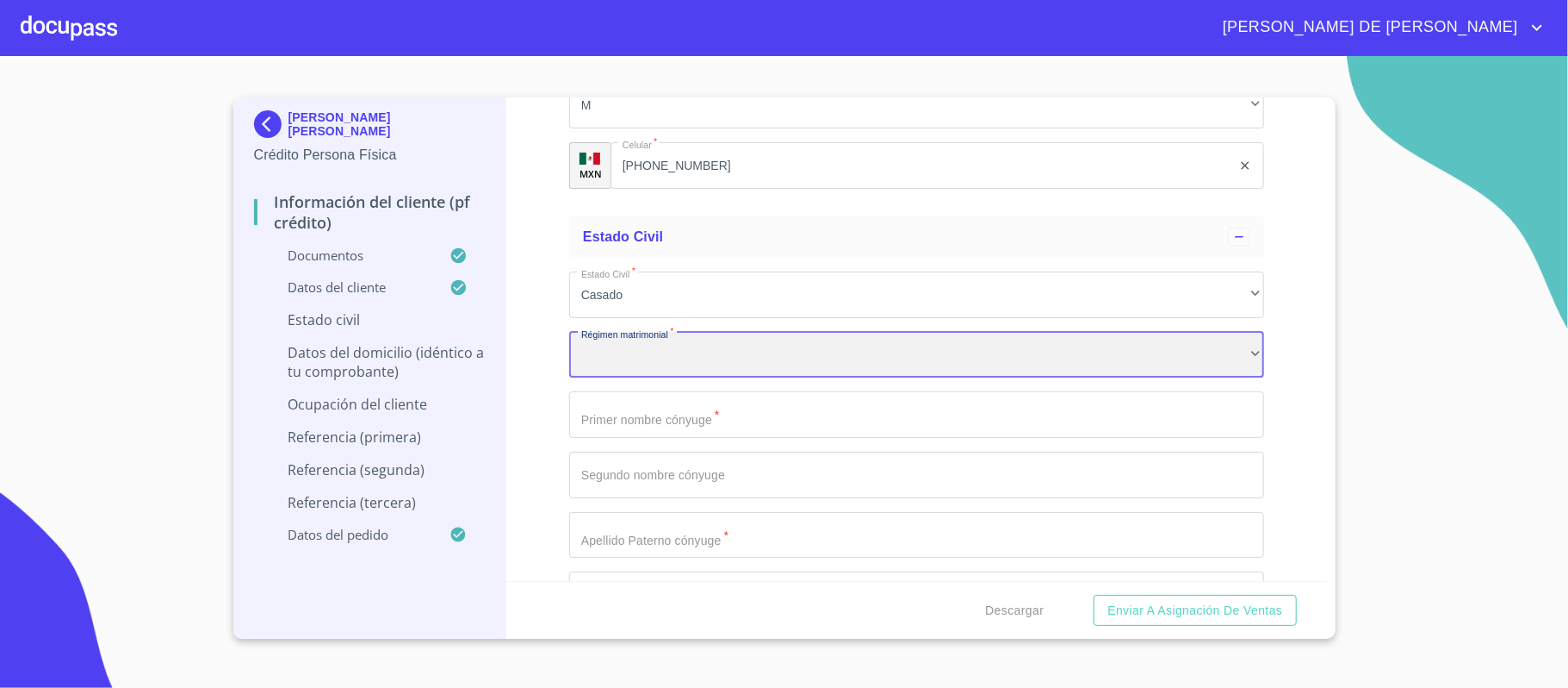
click at [675, 357] on div "​" at bounding box center [917, 355] width 695 height 47
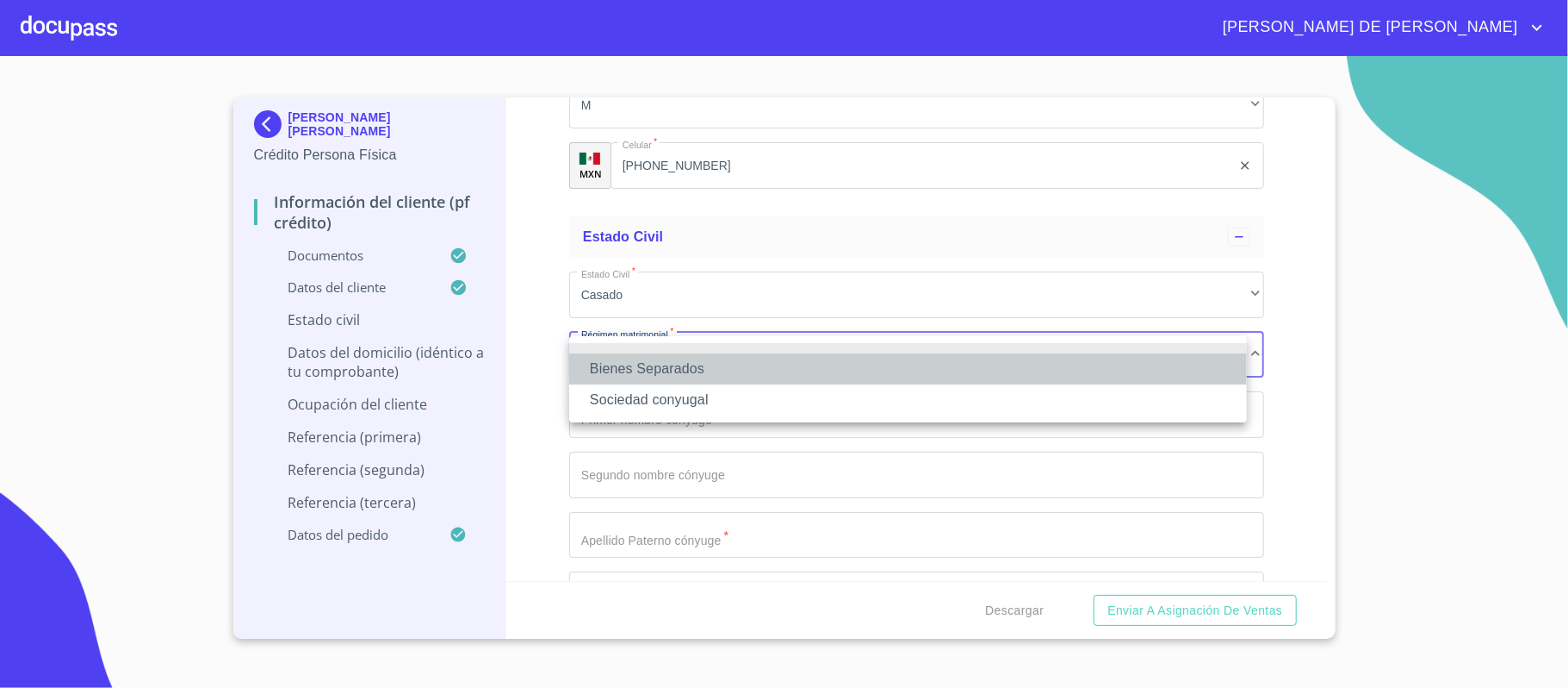
click at [675, 369] on li "Bienes Separados" at bounding box center [908, 369] width 678 height 31
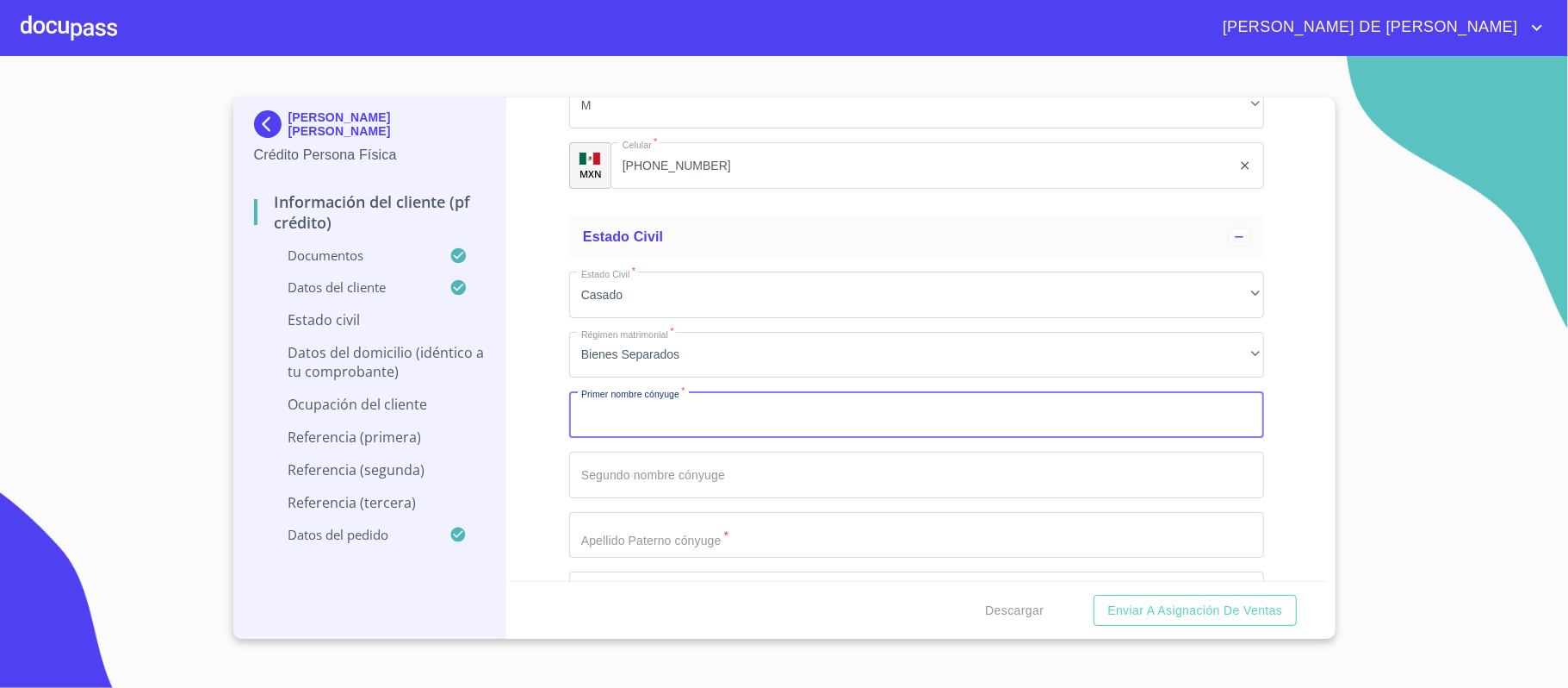
click at [699, 421] on input "Documento de identificación.   *" at bounding box center [917, 415] width 695 height 47
type input "[PERSON_NAME]"
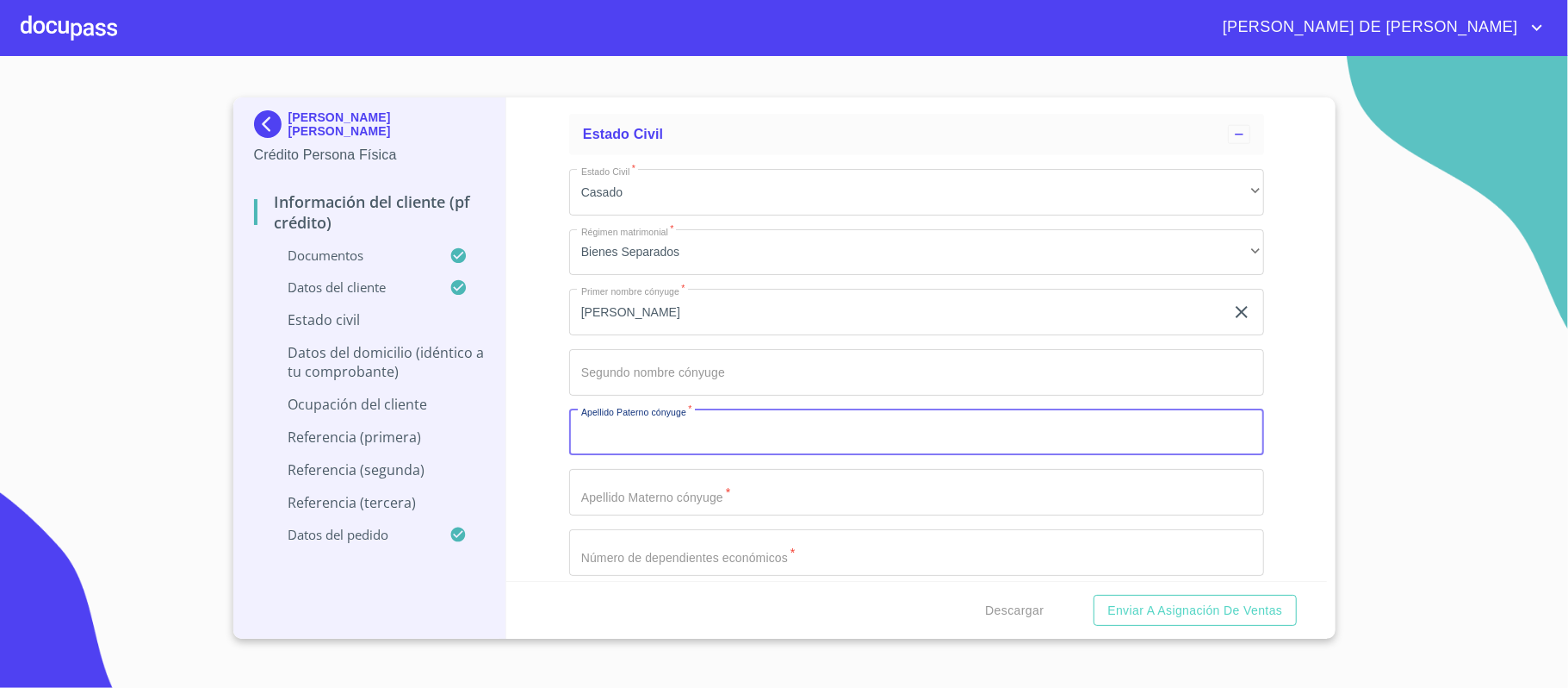
scroll to position [6101, 0]
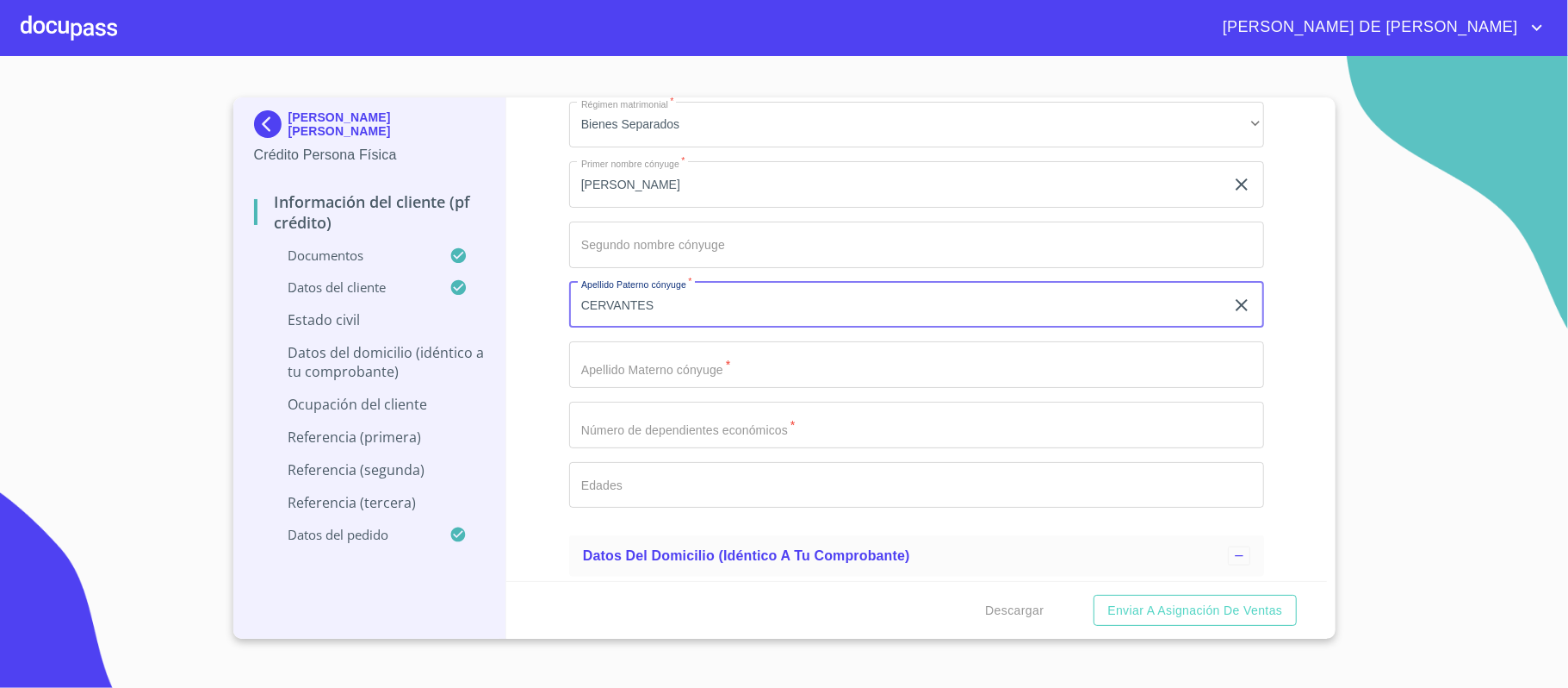
type input "CERVANTES"
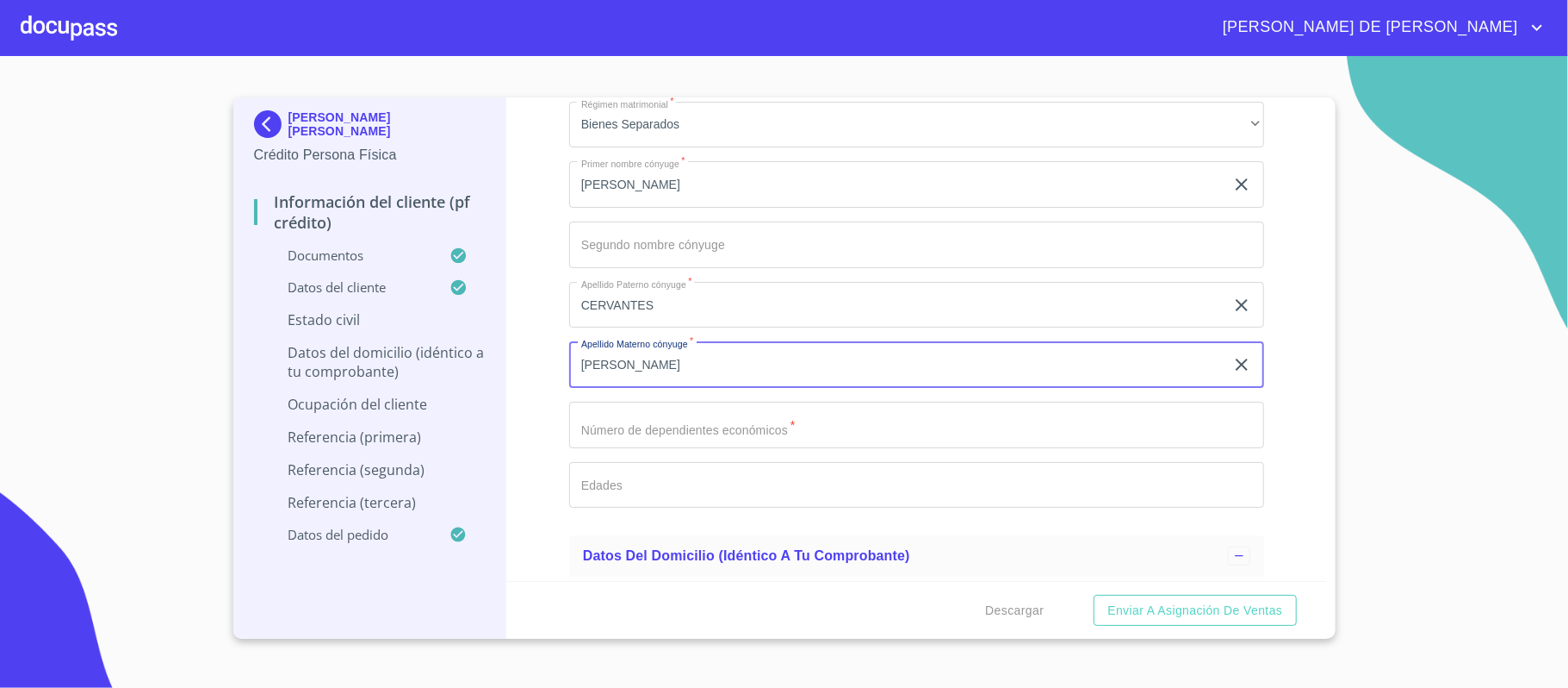
type input "[PERSON_NAME]"
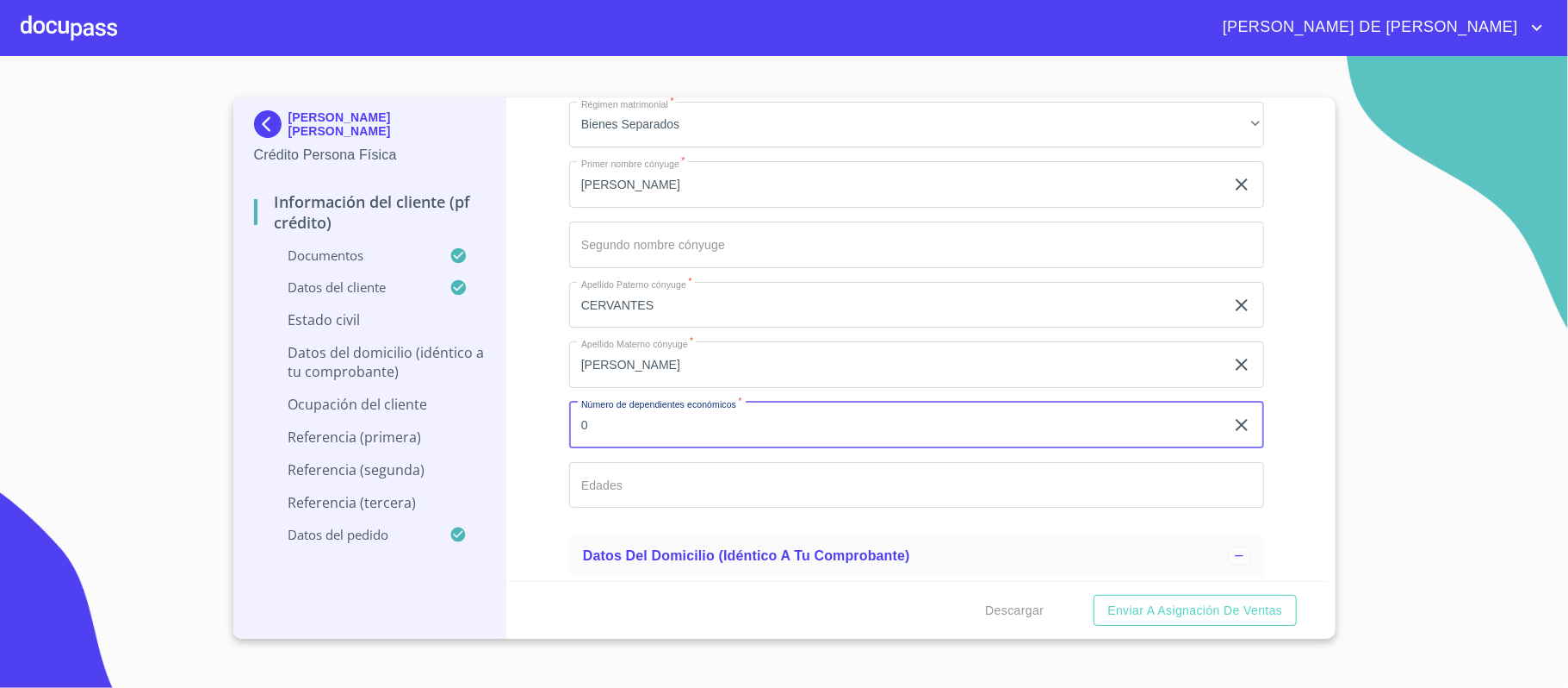
type input "0"
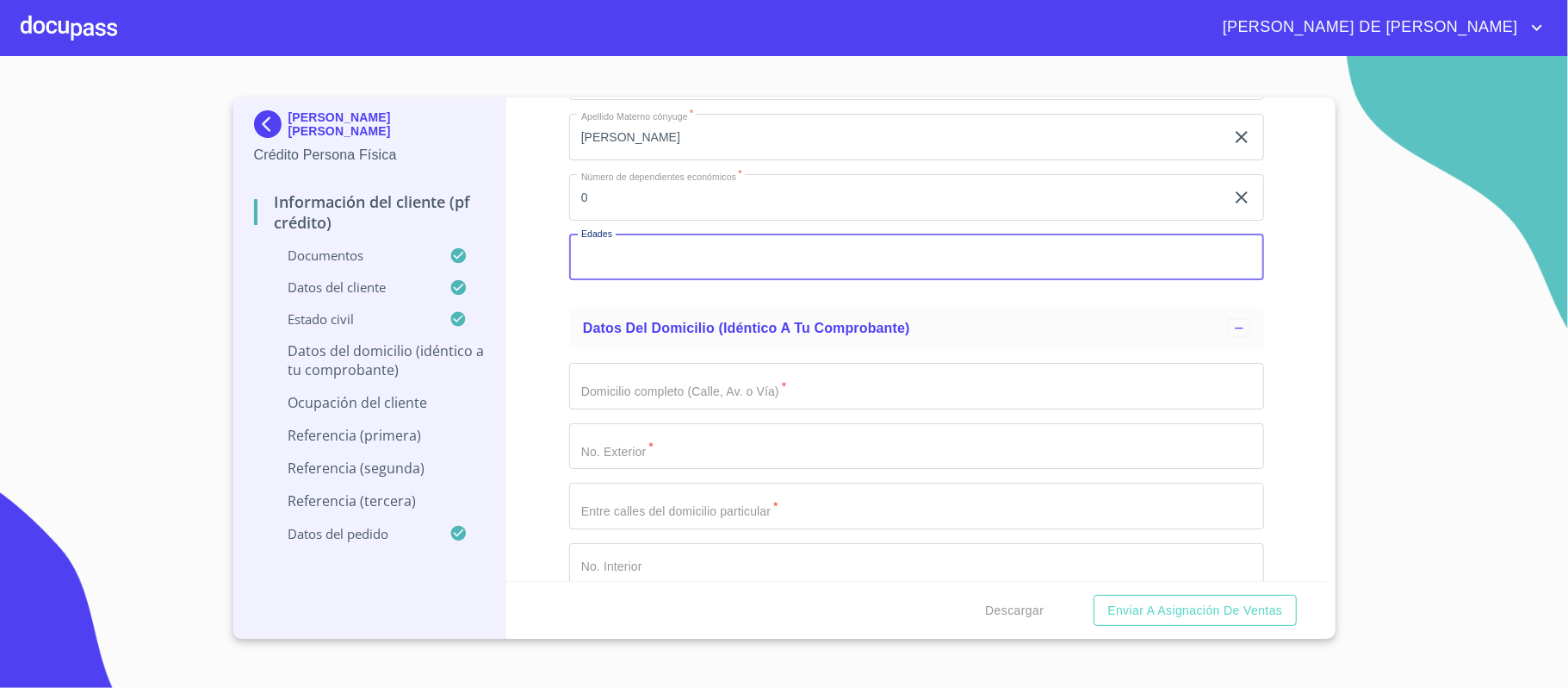
scroll to position [6331, 0]
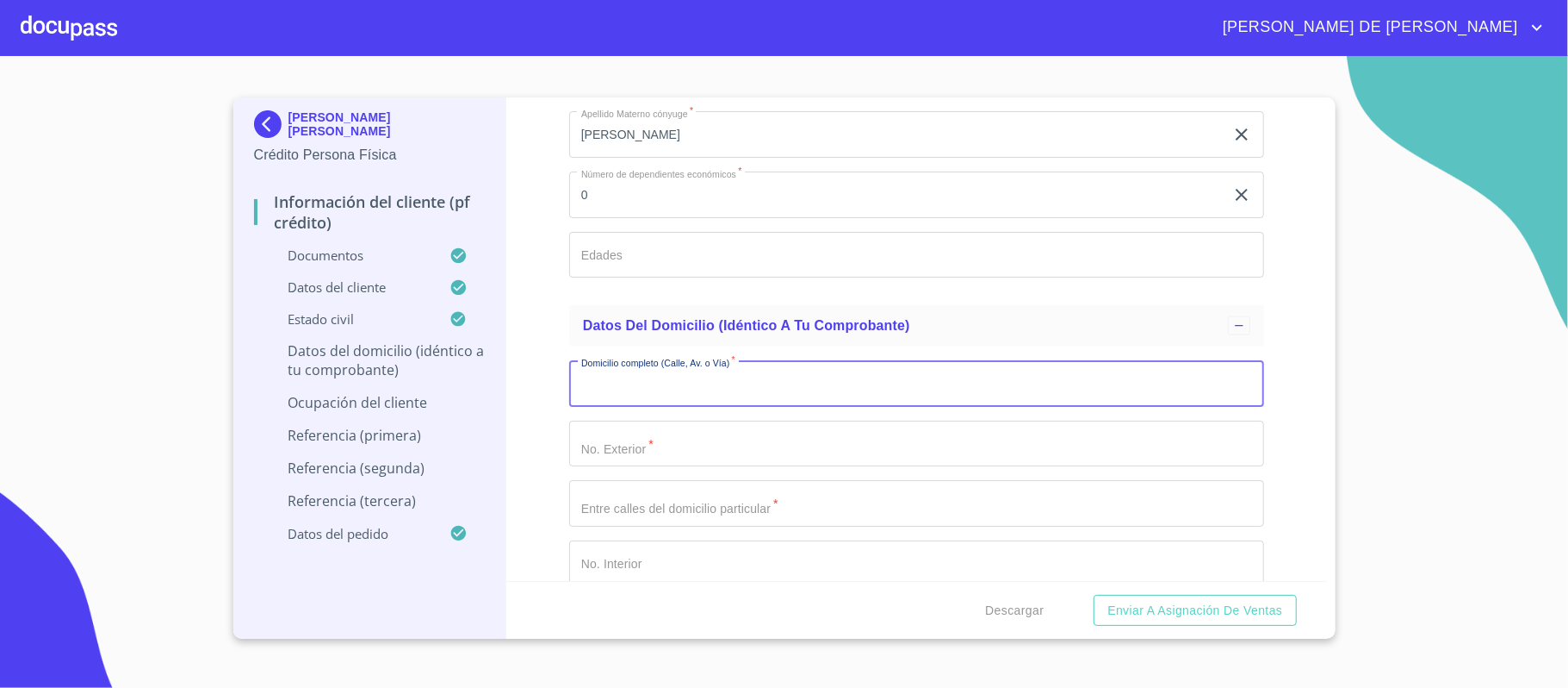
click at [759, 396] on input "Documento de identificación.   *" at bounding box center [917, 383] width 695 height 47
type input "AHUEHUETES"
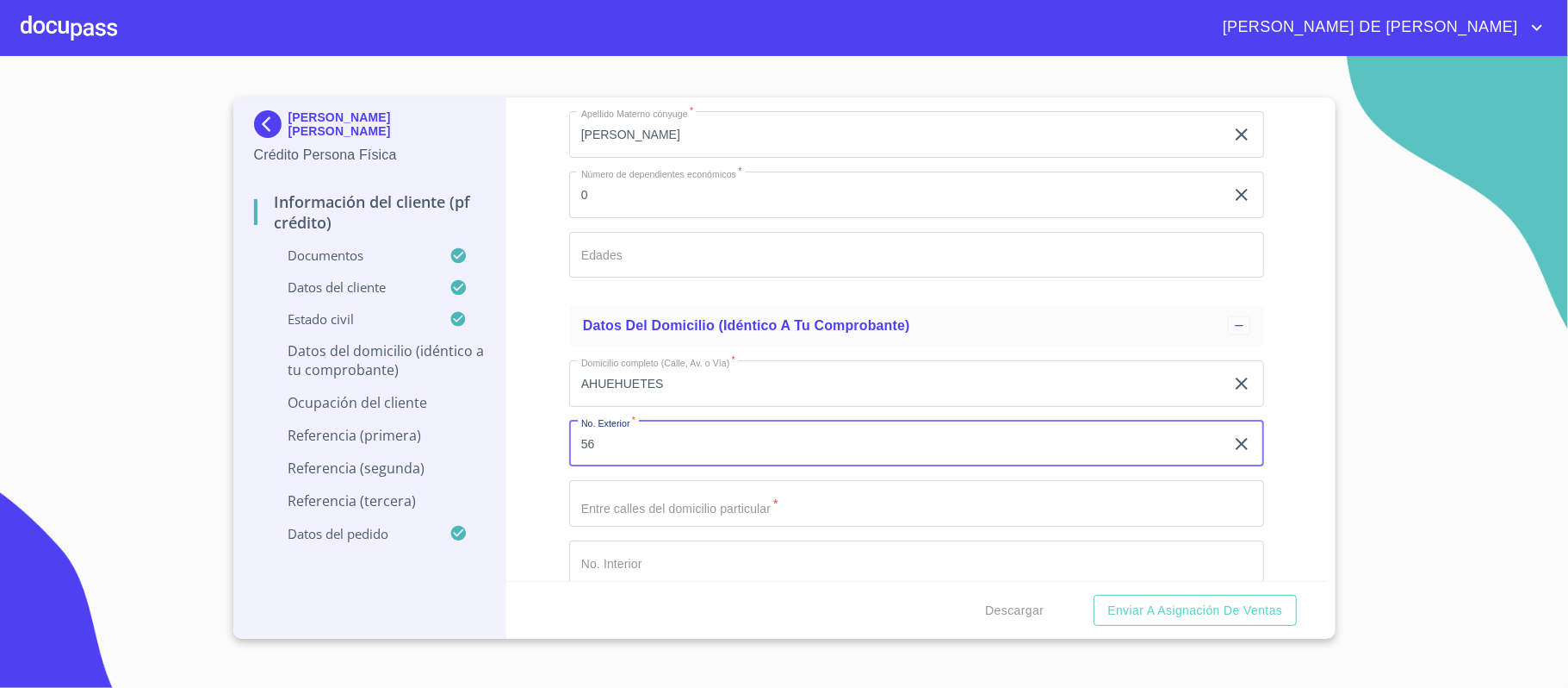
type input "5"
type input "4563 A"
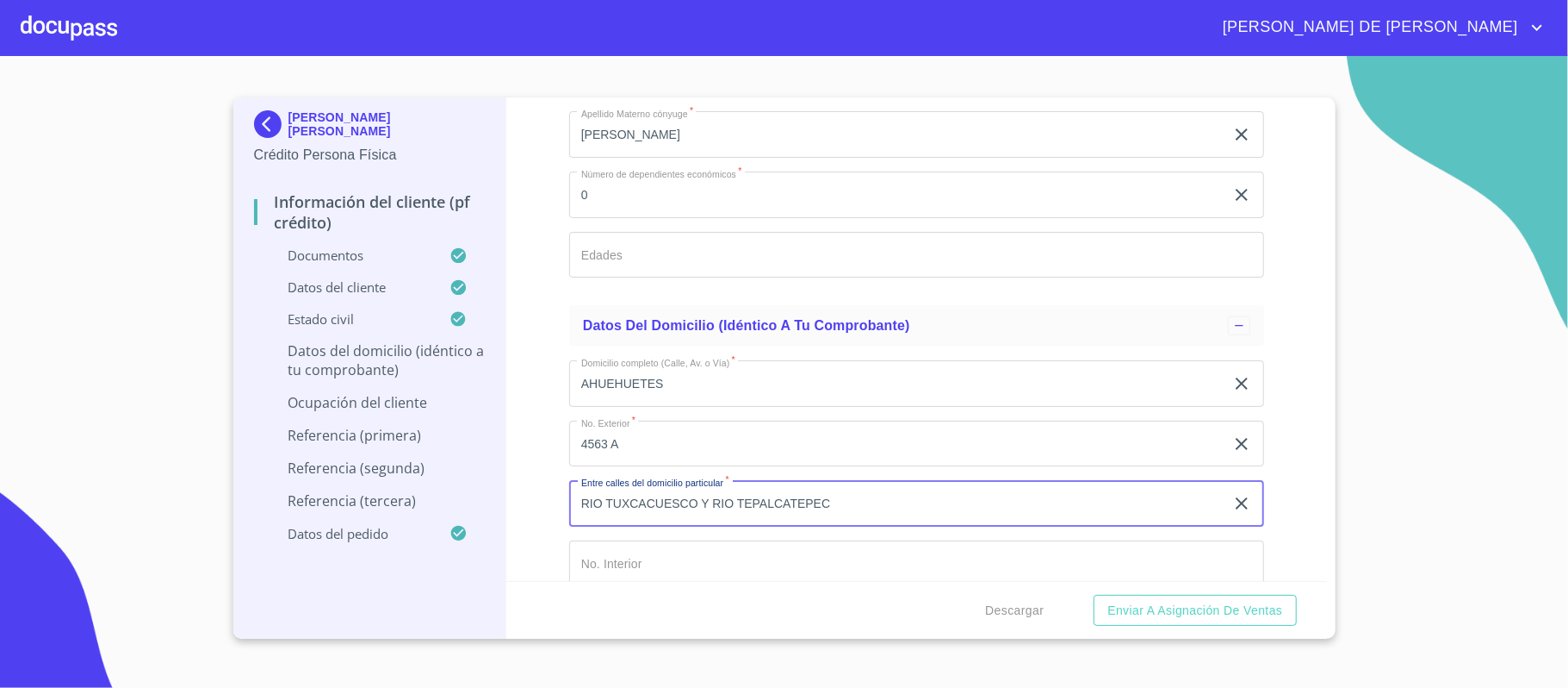
type input "RIO TUXCACUESCO Y RIO TEPALCATEPEC"
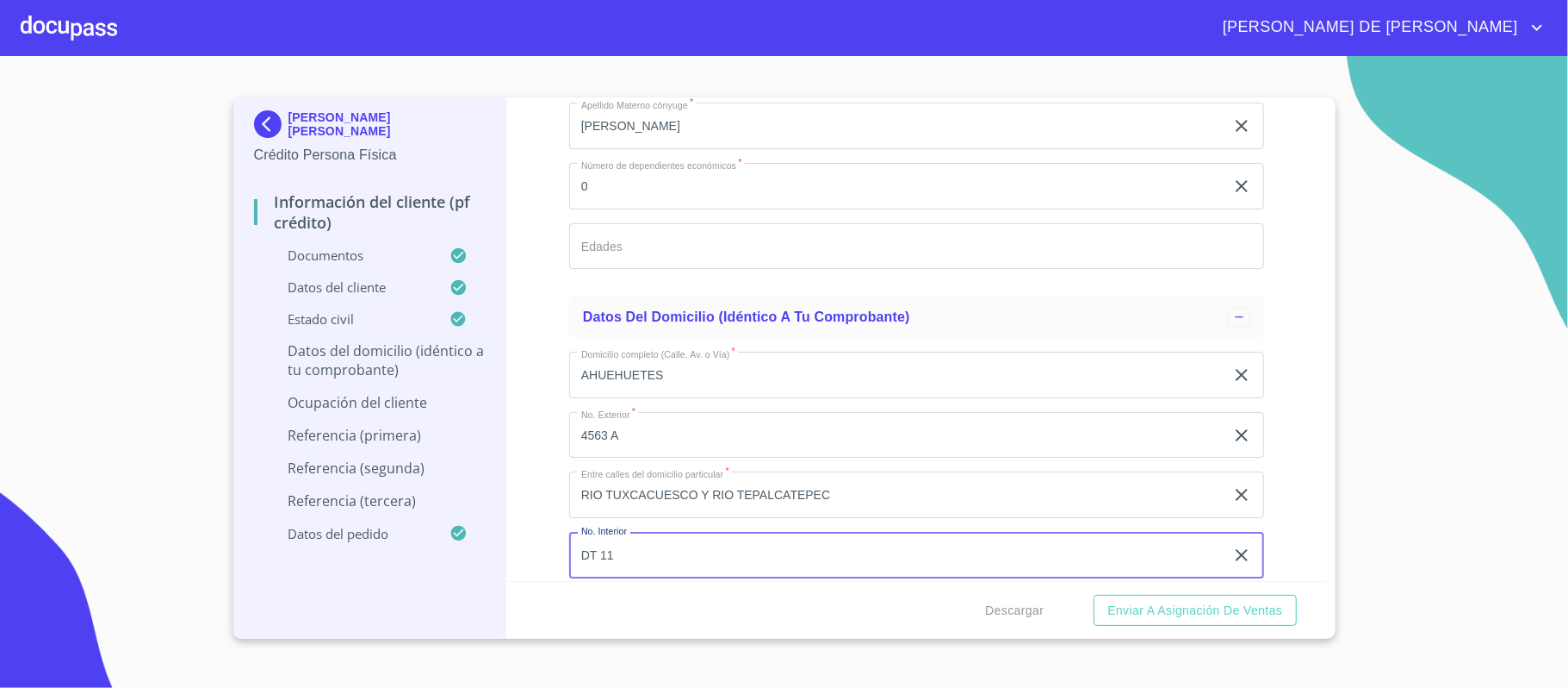
type input "DT 11"
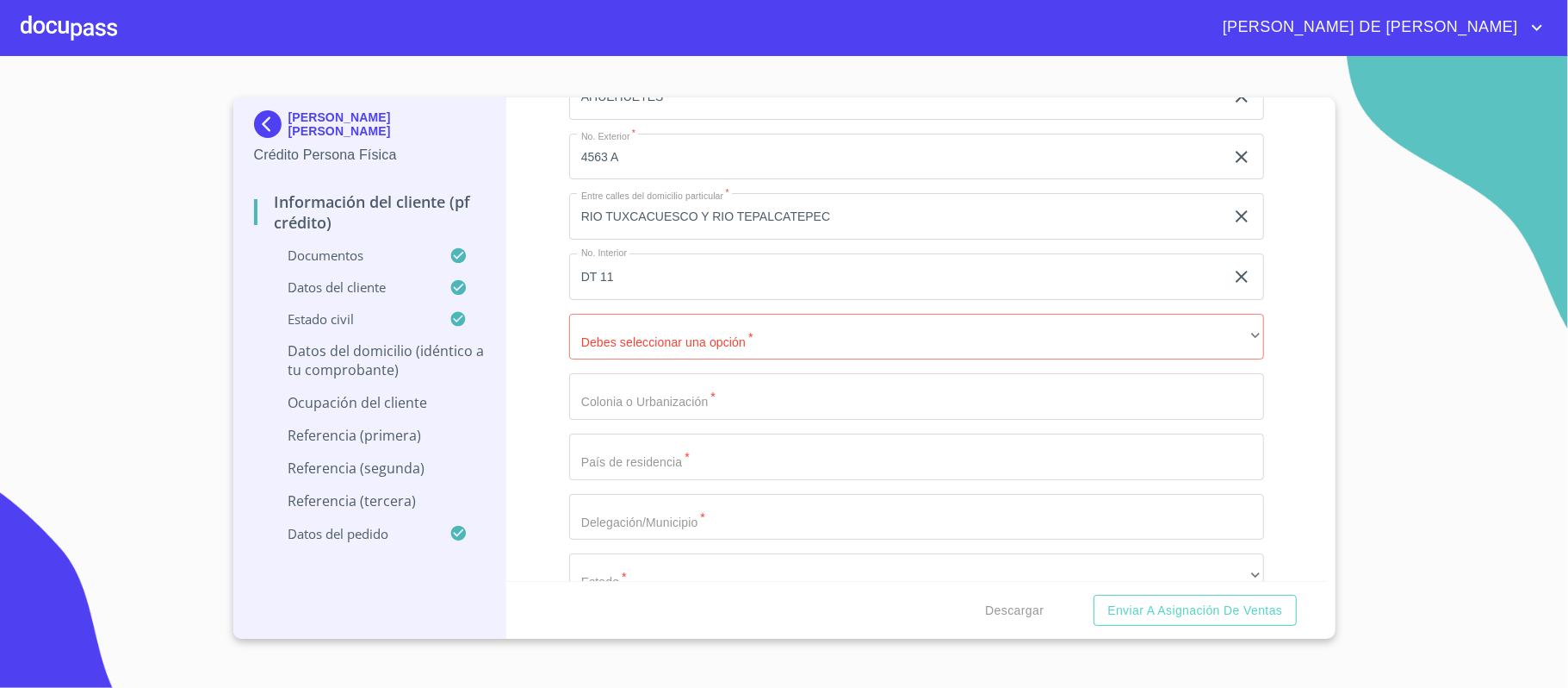
click at [694, 363] on div "Domicilio completo (Calle, Av. o Vía)   * AHUEHUETES ​ No. Exterior   * 4563 A…" at bounding box center [917, 396] width 695 height 674
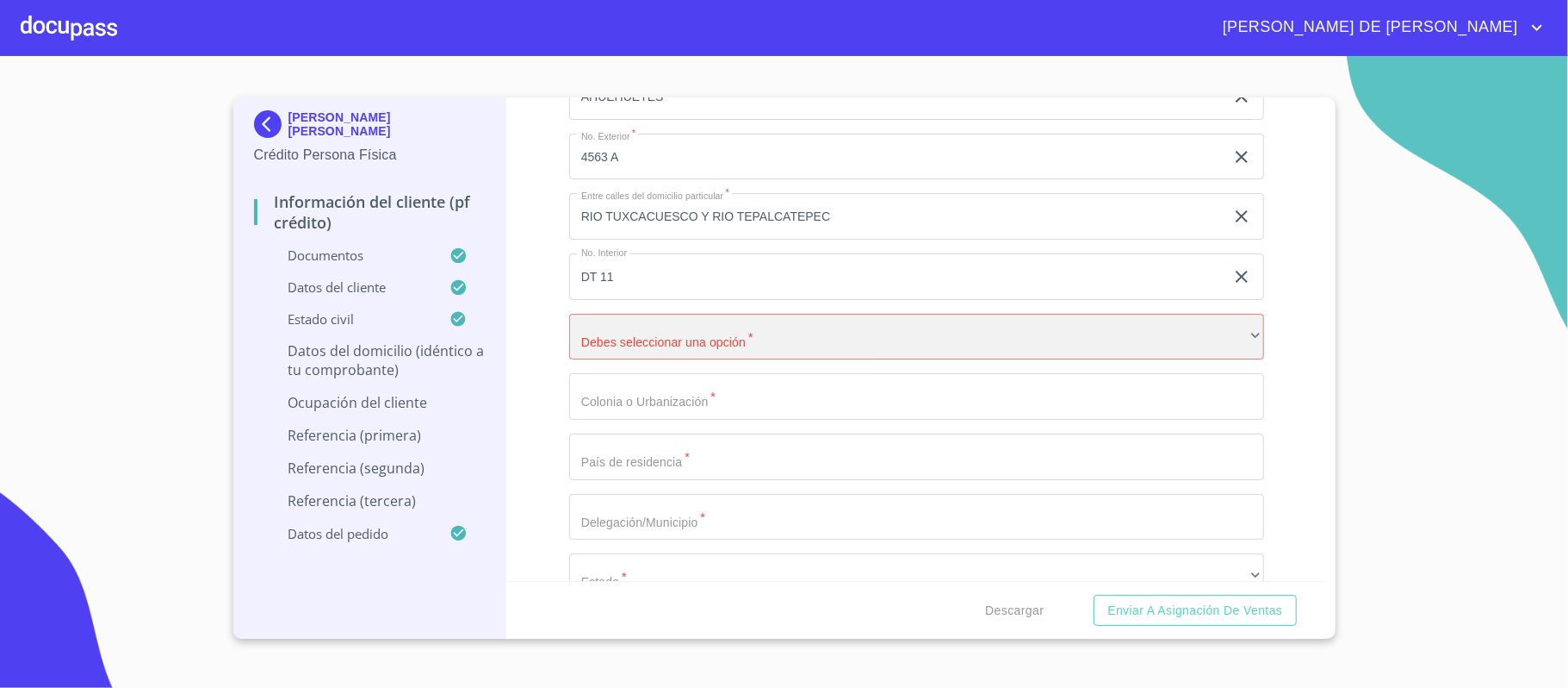
click at [707, 339] on div "​" at bounding box center [917, 337] width 695 height 47
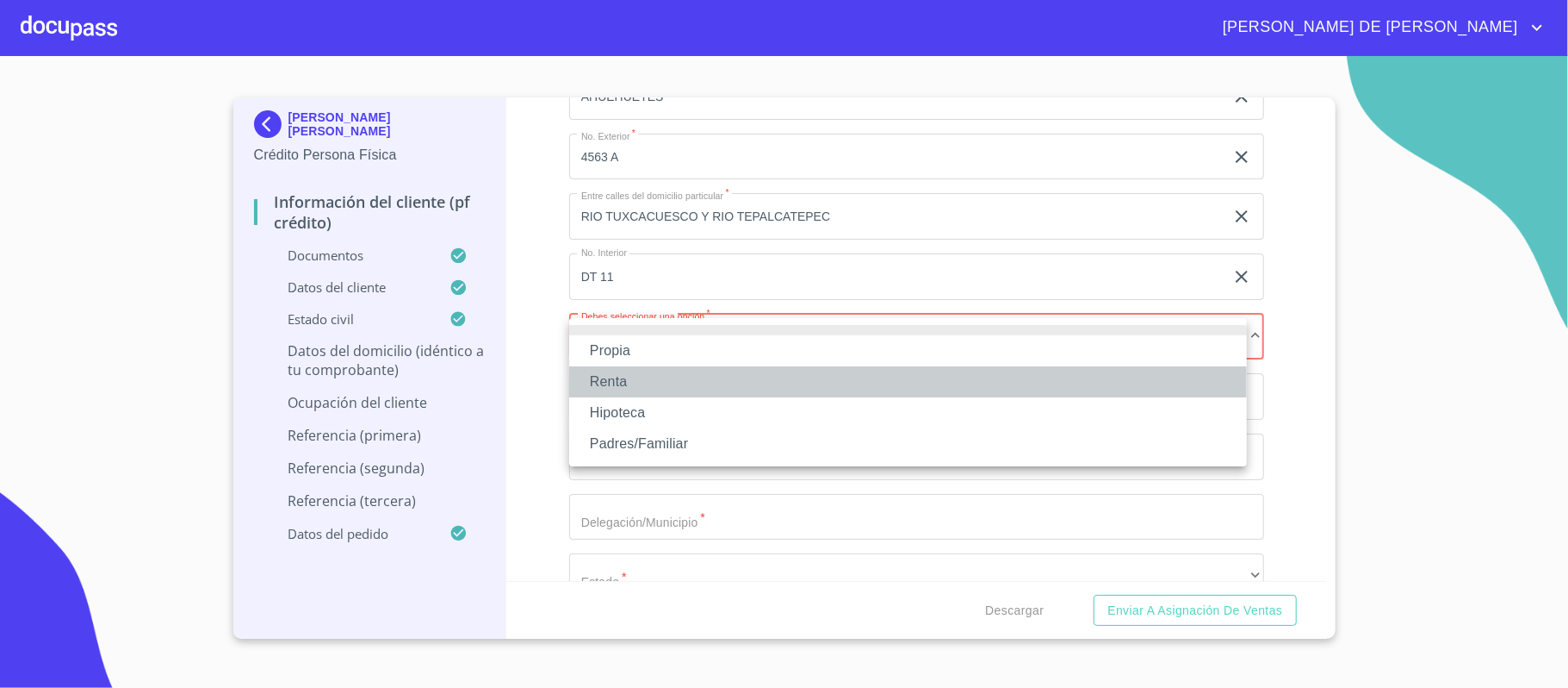
click at [679, 387] on li "Renta" at bounding box center [908, 382] width 678 height 31
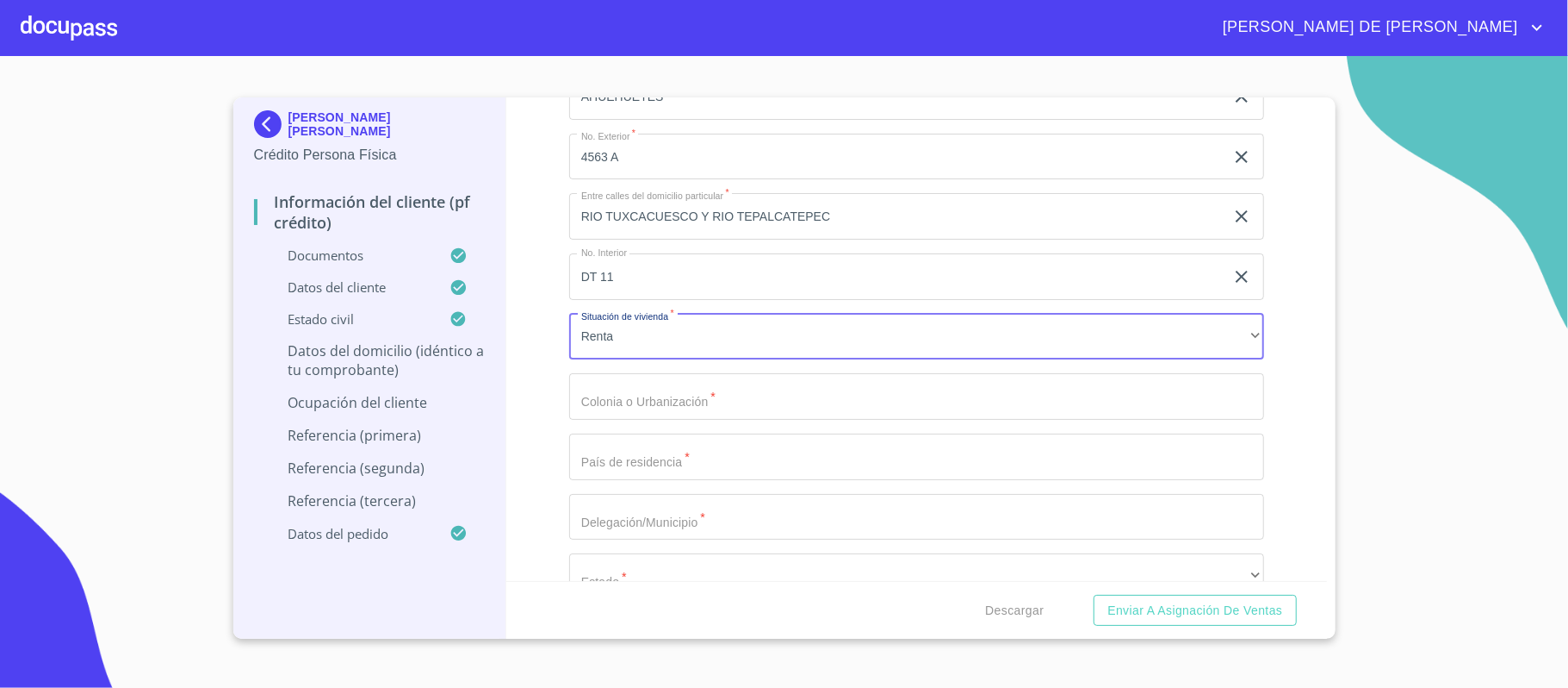
click at [682, 397] on div "Domicilio completo (Calle, Av. o Vía)   * AHUEHUETES ​ No. Exterior   * 4563 A…" at bounding box center [917, 396] width 695 height 674
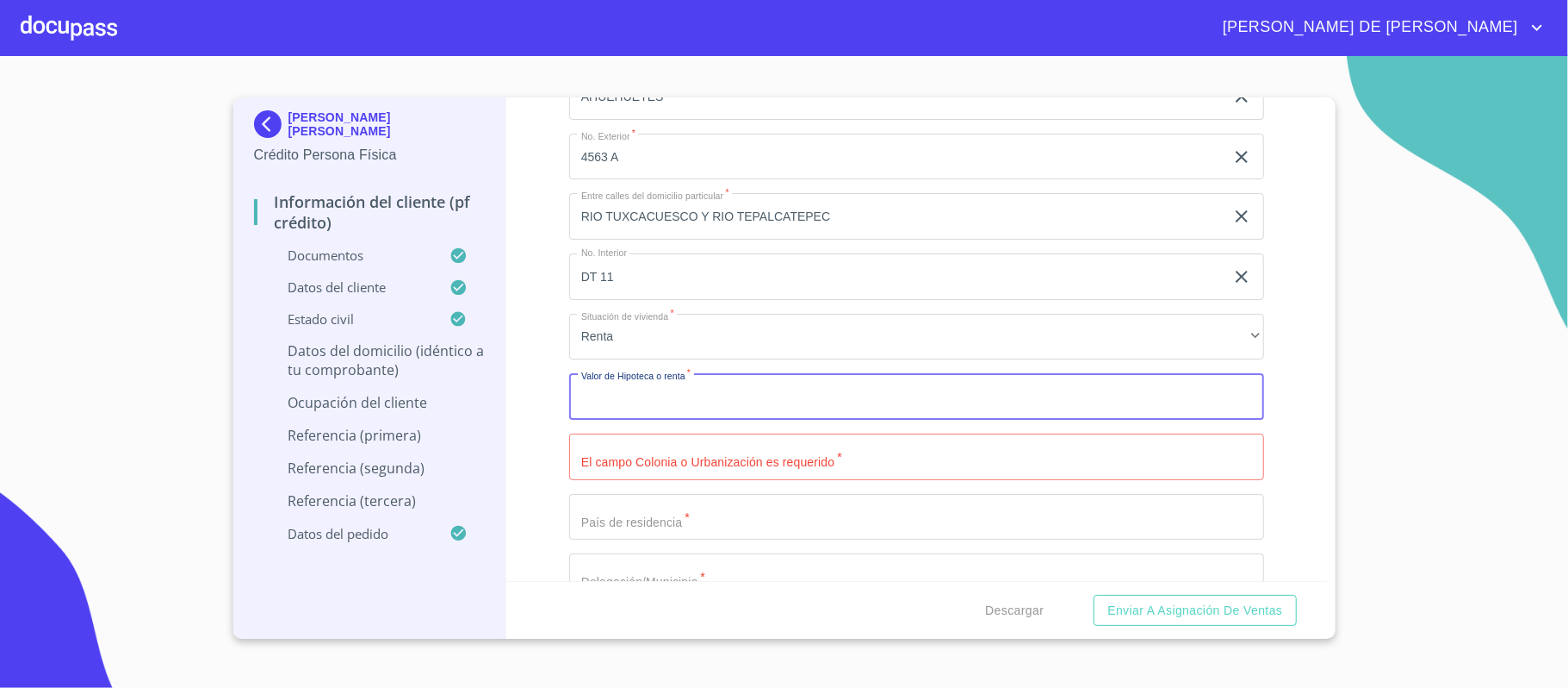
click at [682, 397] on input "Documento de identificación.   *" at bounding box center [917, 396] width 695 height 47
type input "$3,200"
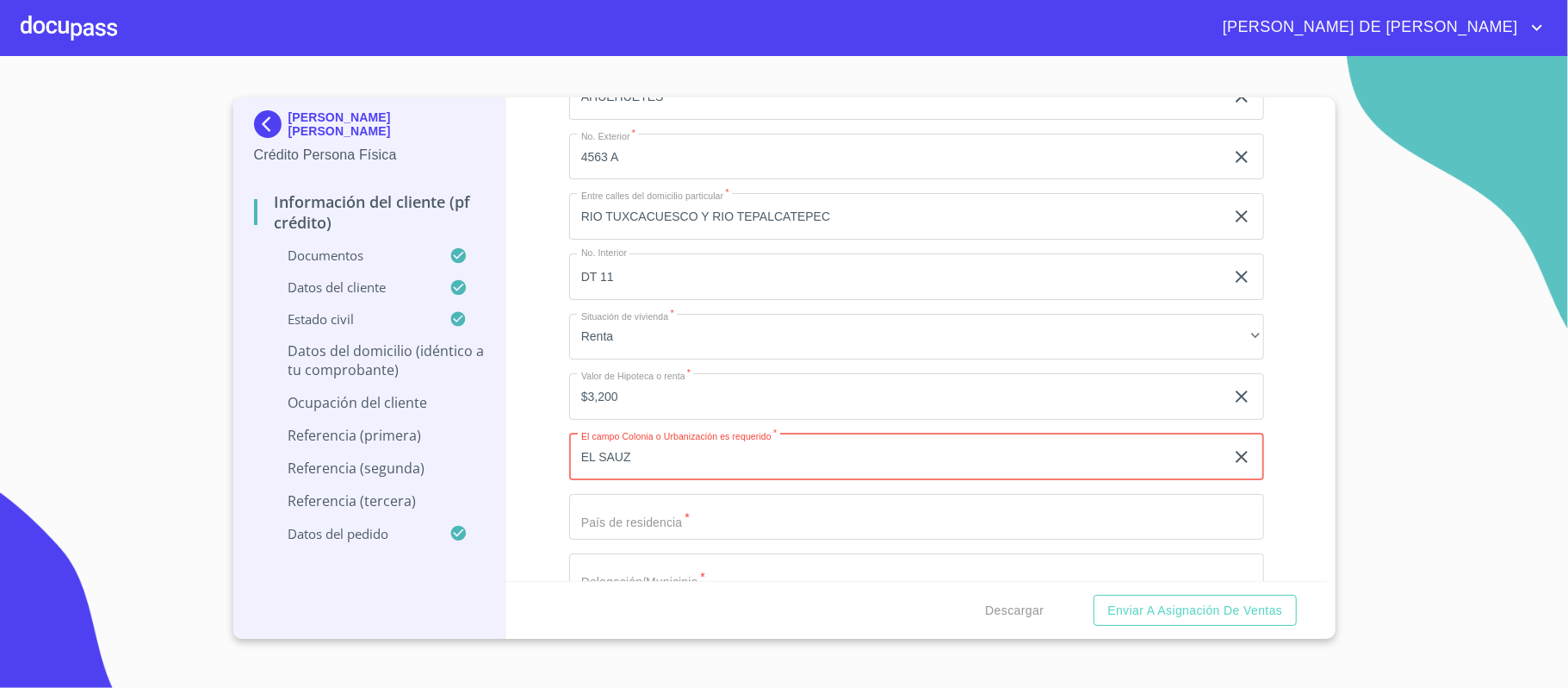
type input "EL SAUZ"
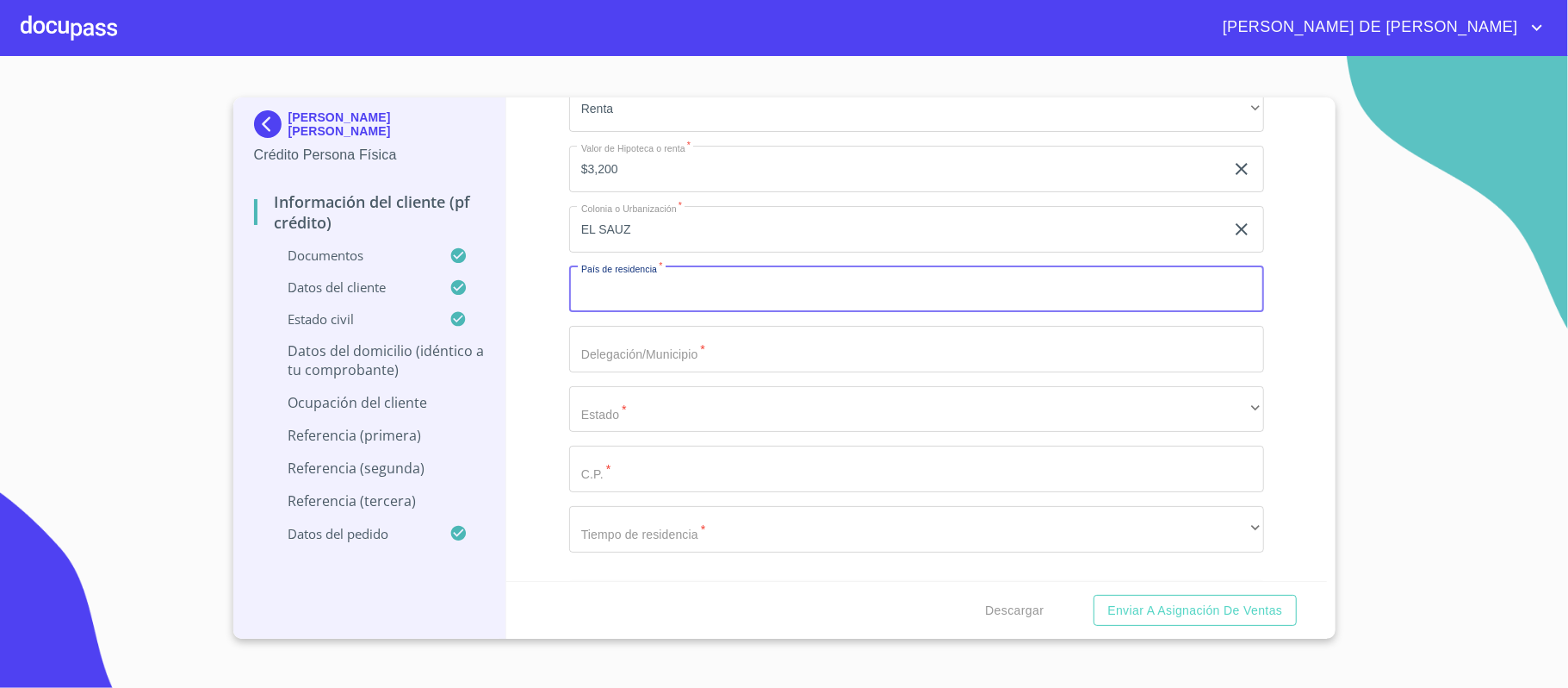
scroll to position [6849, 0]
type input "[GEOGRAPHIC_DATA]"
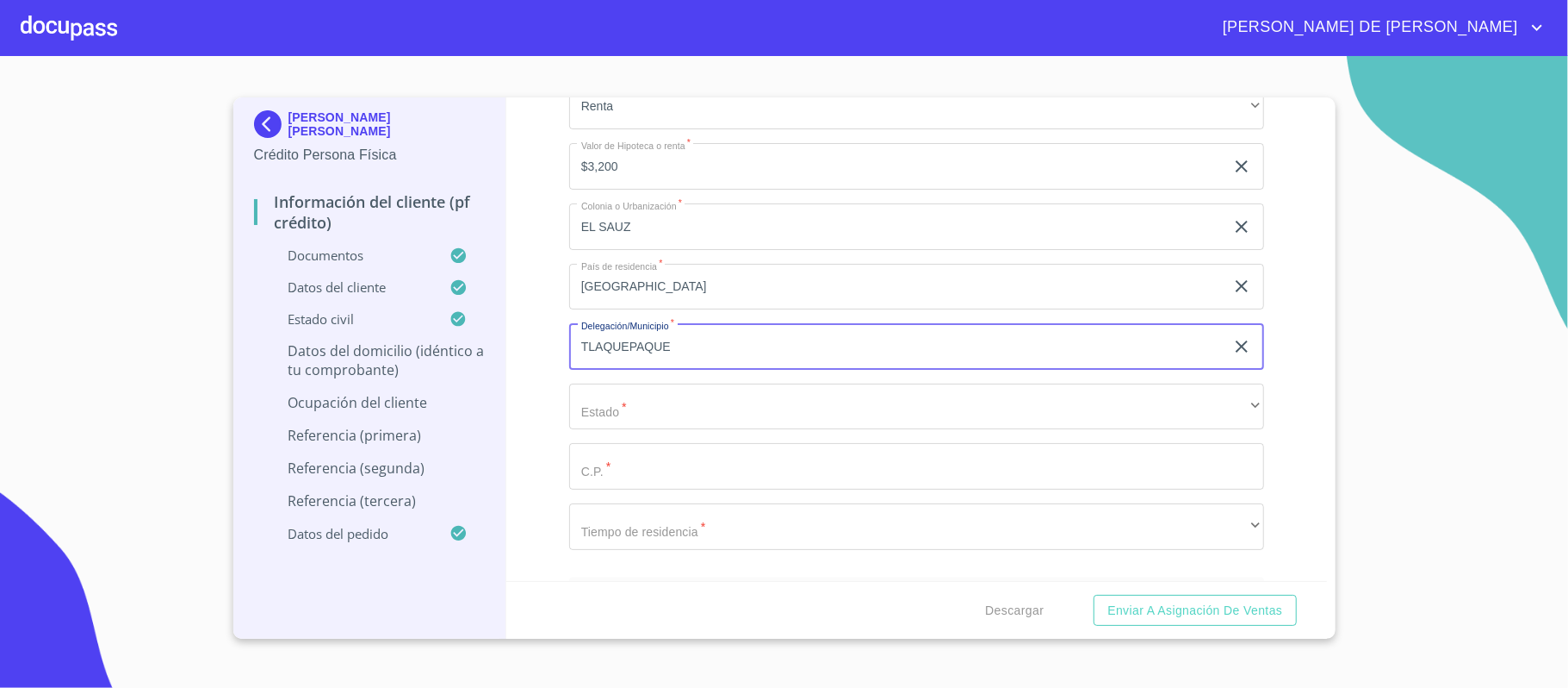
type input "TLAQUEPAQUE"
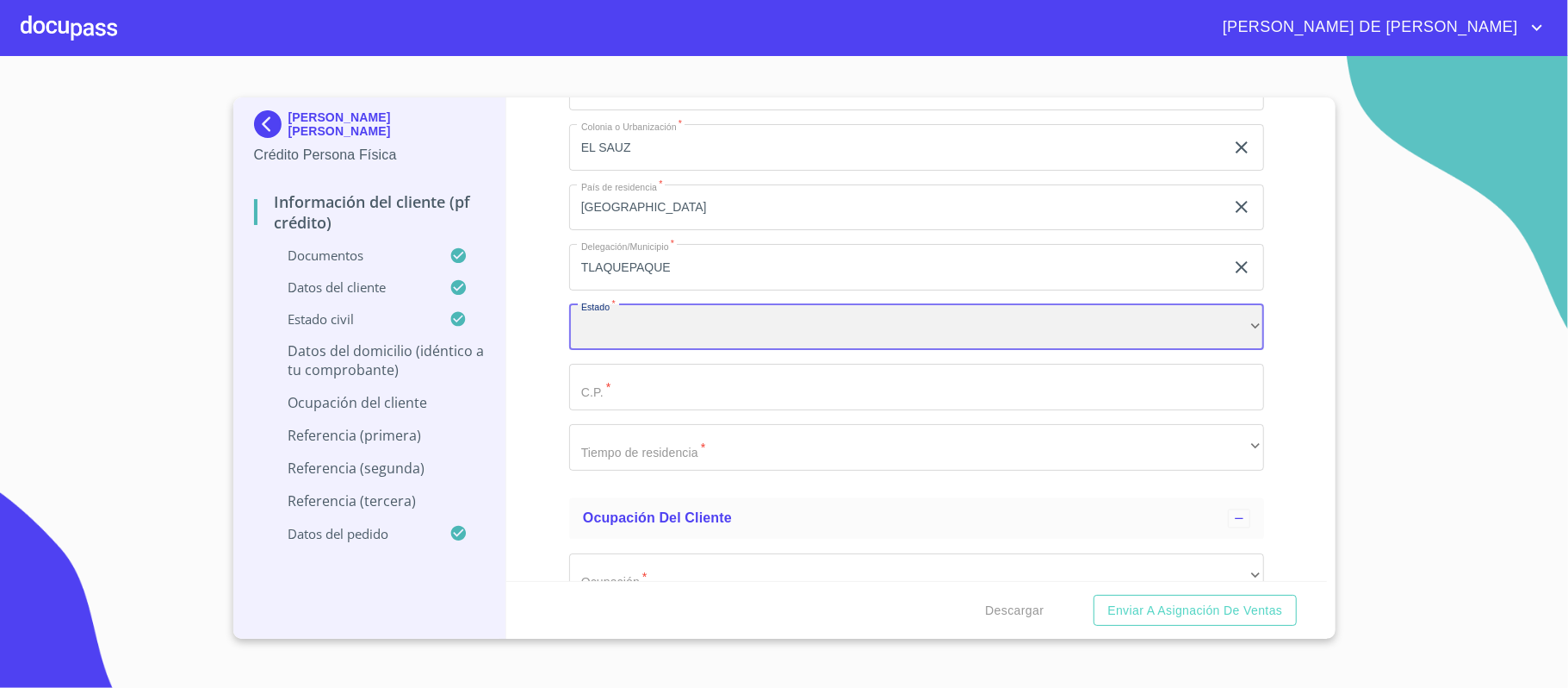
scroll to position [6963, 0]
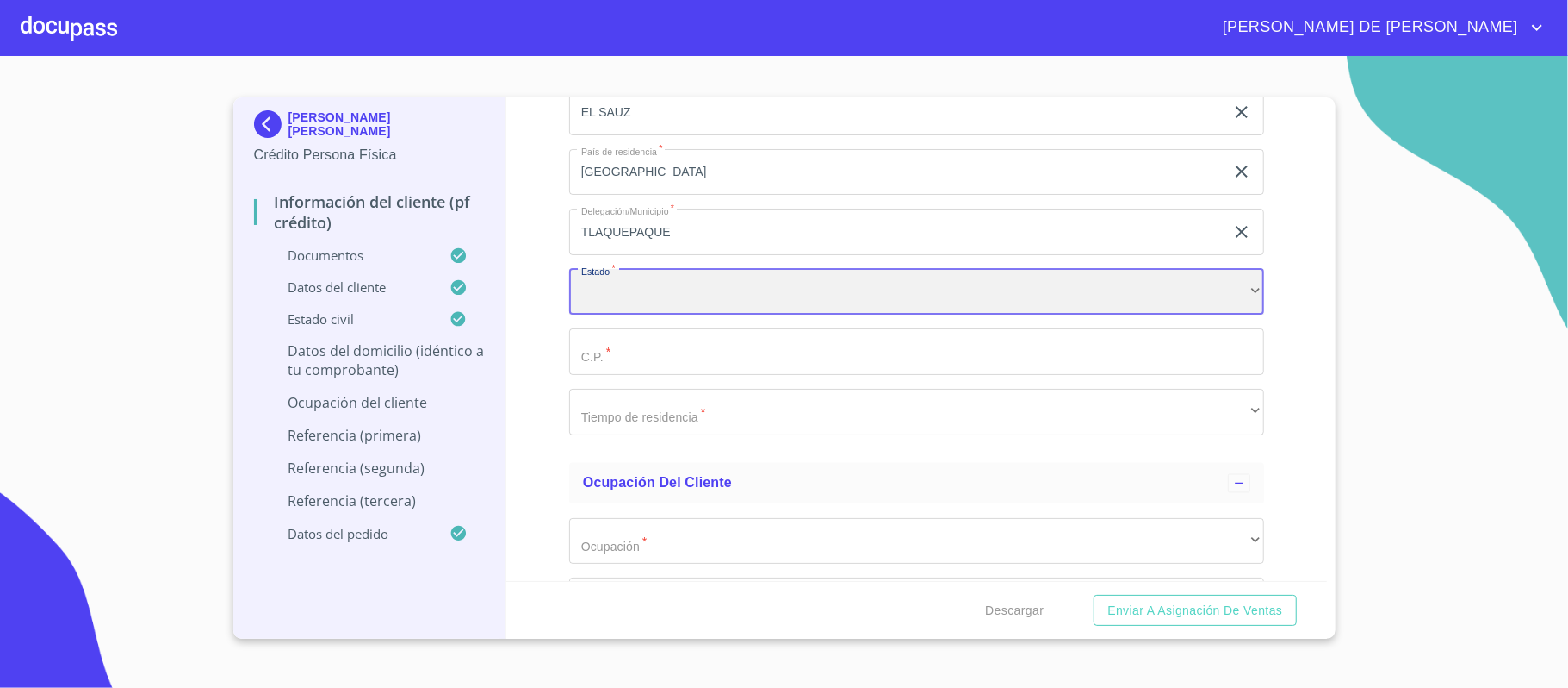
click at [636, 295] on div "​" at bounding box center [917, 293] width 695 height 47
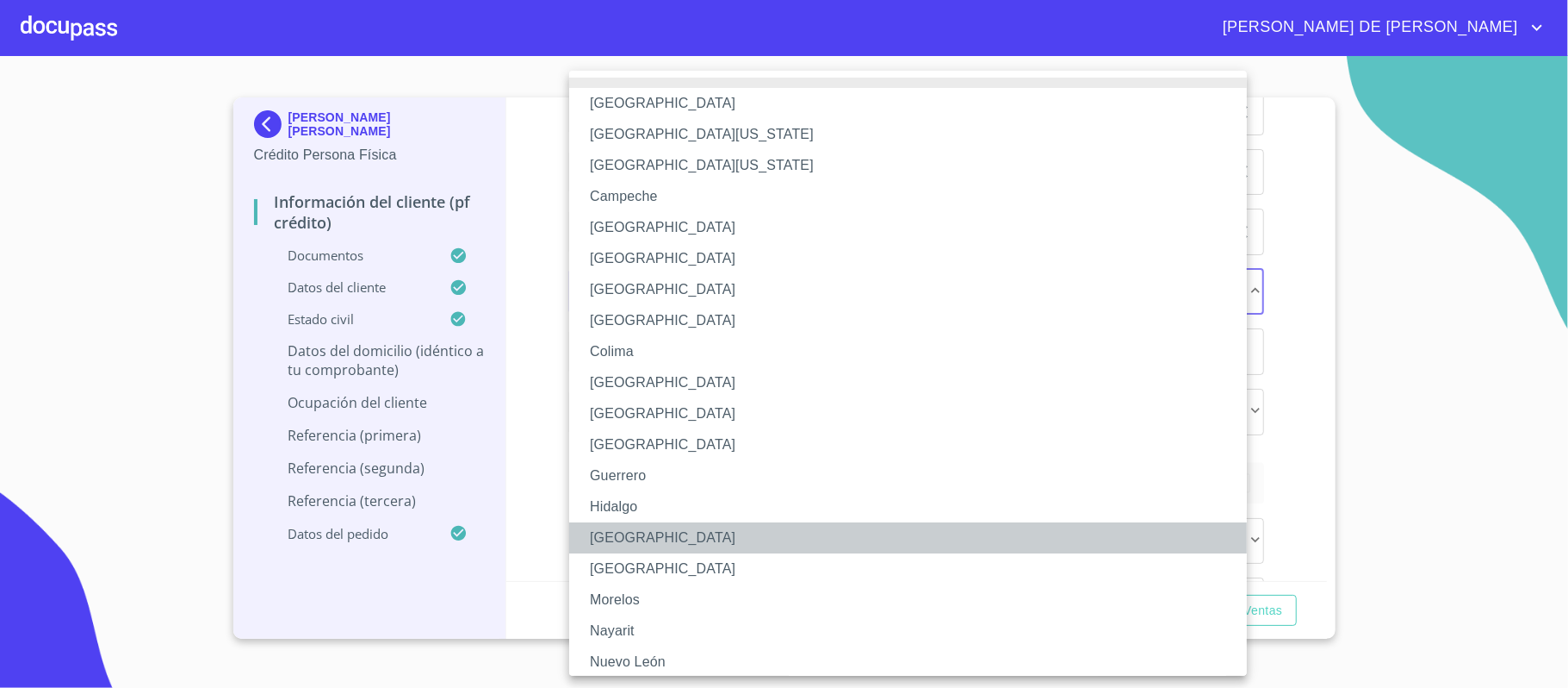
click at [639, 545] on li "[GEOGRAPHIC_DATA]" at bounding box center [917, 537] width 695 height 31
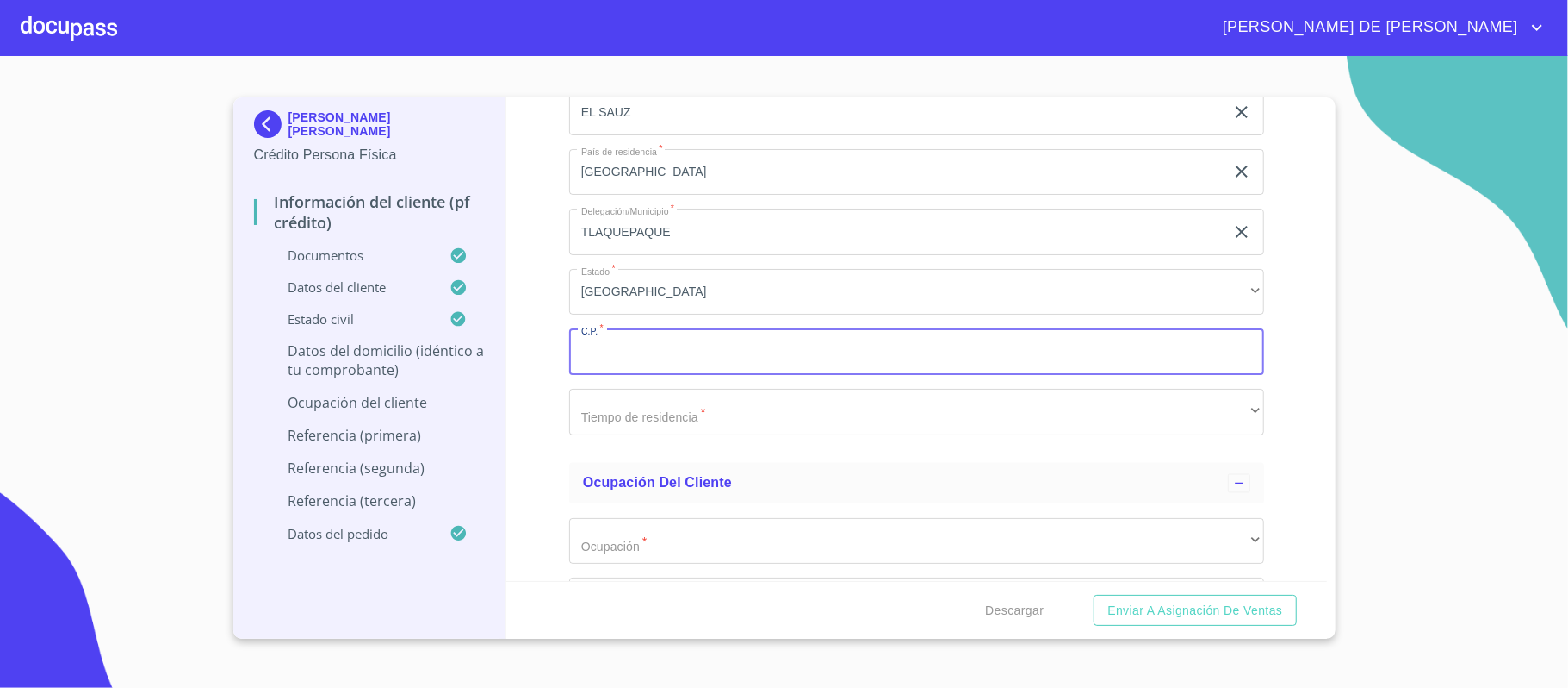
click at [649, 358] on input "Documento de identificación.   *" at bounding box center [917, 351] width 695 height 47
type input "45638"
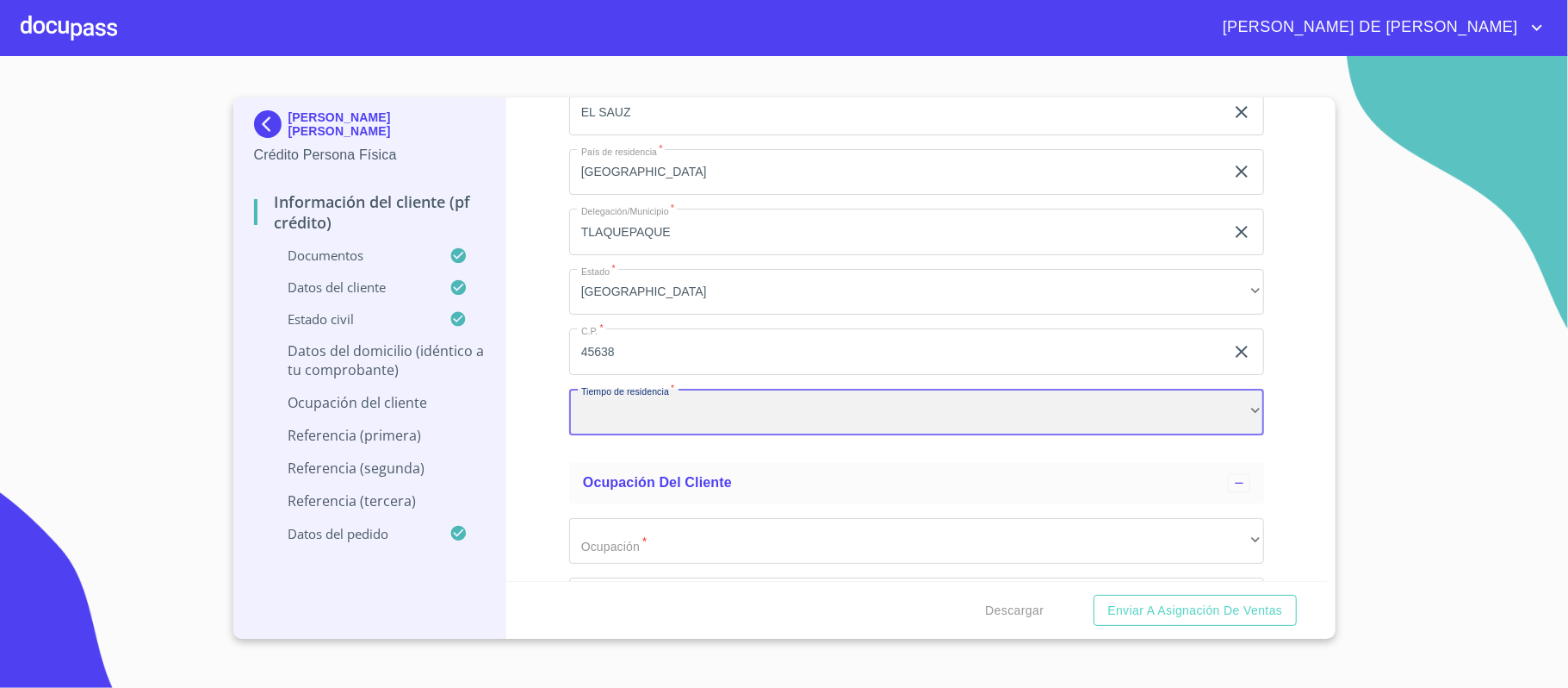
click at [666, 428] on div "​" at bounding box center [917, 412] width 695 height 47
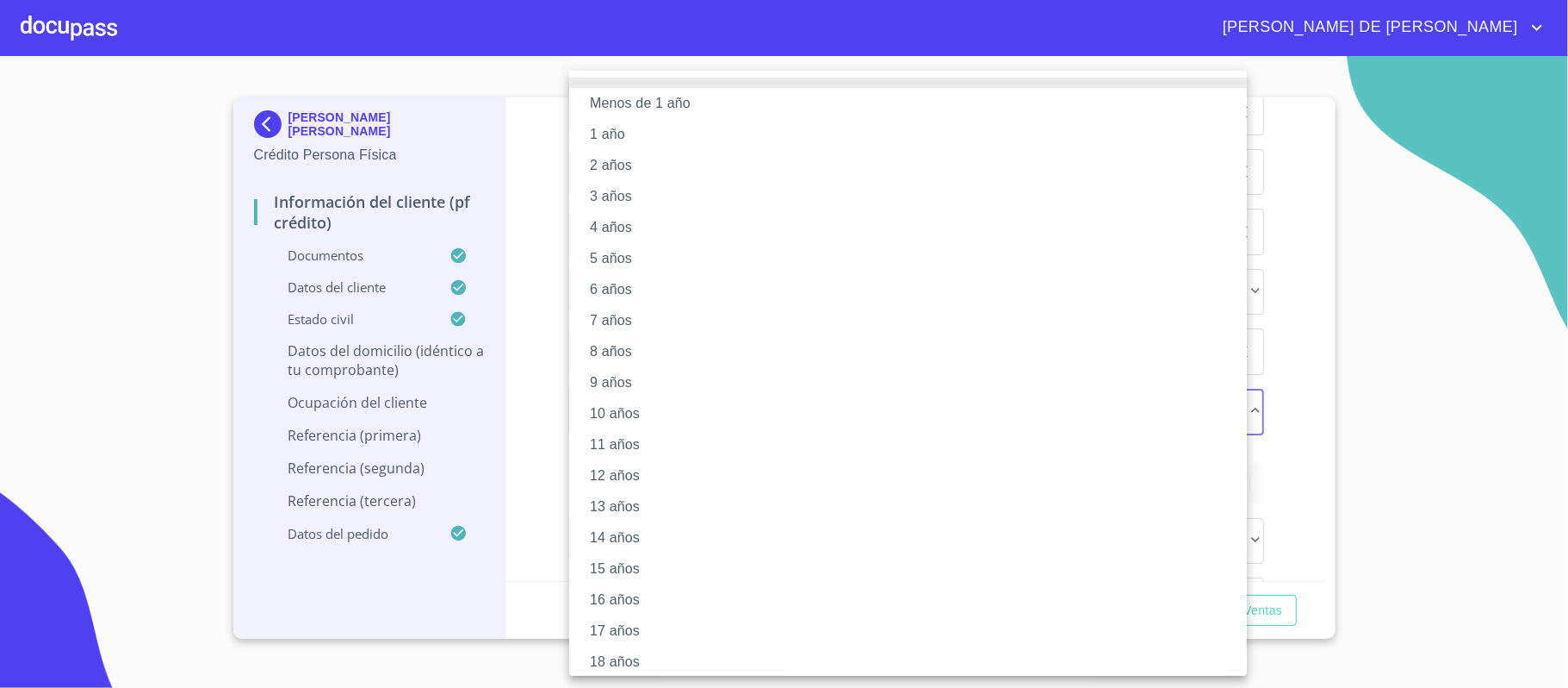
click at [666, 425] on li "10 años" at bounding box center [917, 414] width 695 height 31
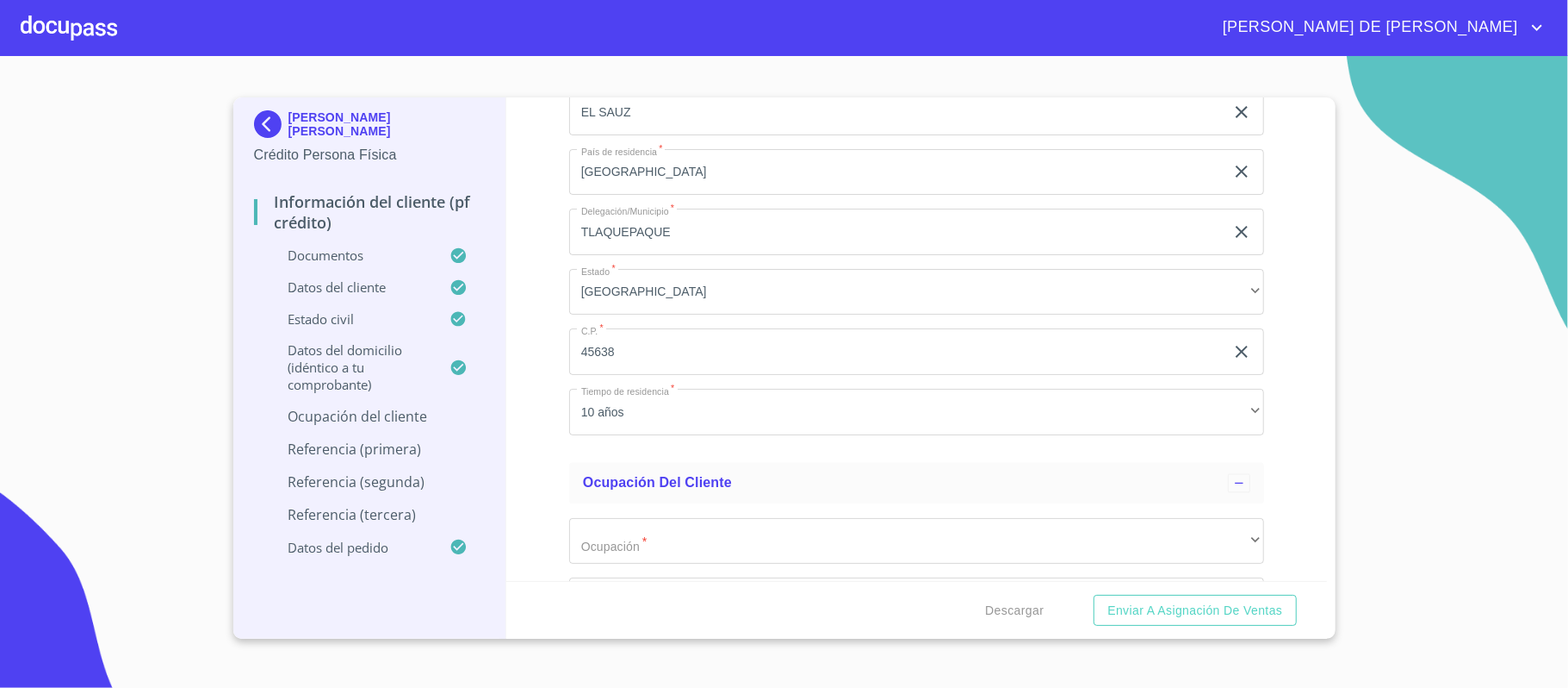
click at [554, 381] on div "Información del cliente (PF crédito) Documentos Documento de identificación.   …" at bounding box center [916, 339] width 821 height 484
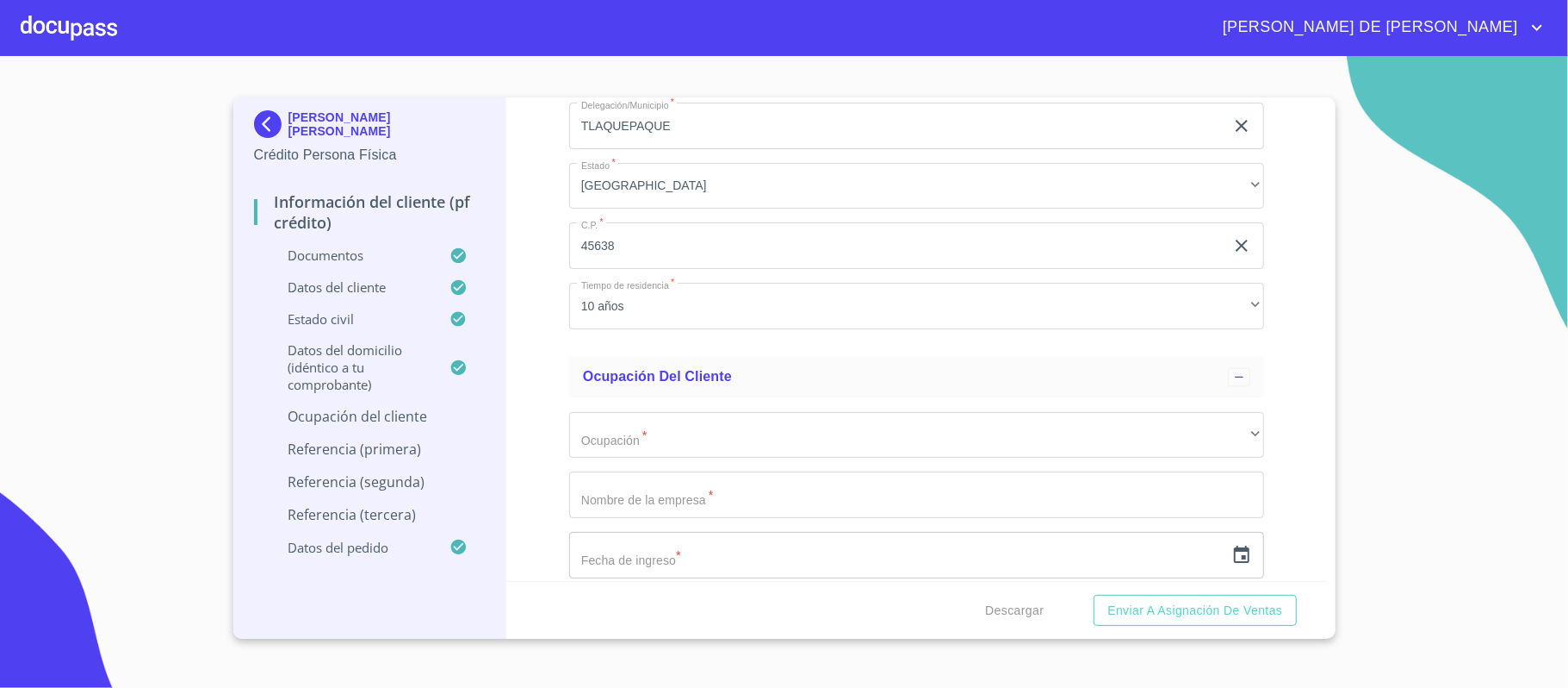
scroll to position [7193, 0]
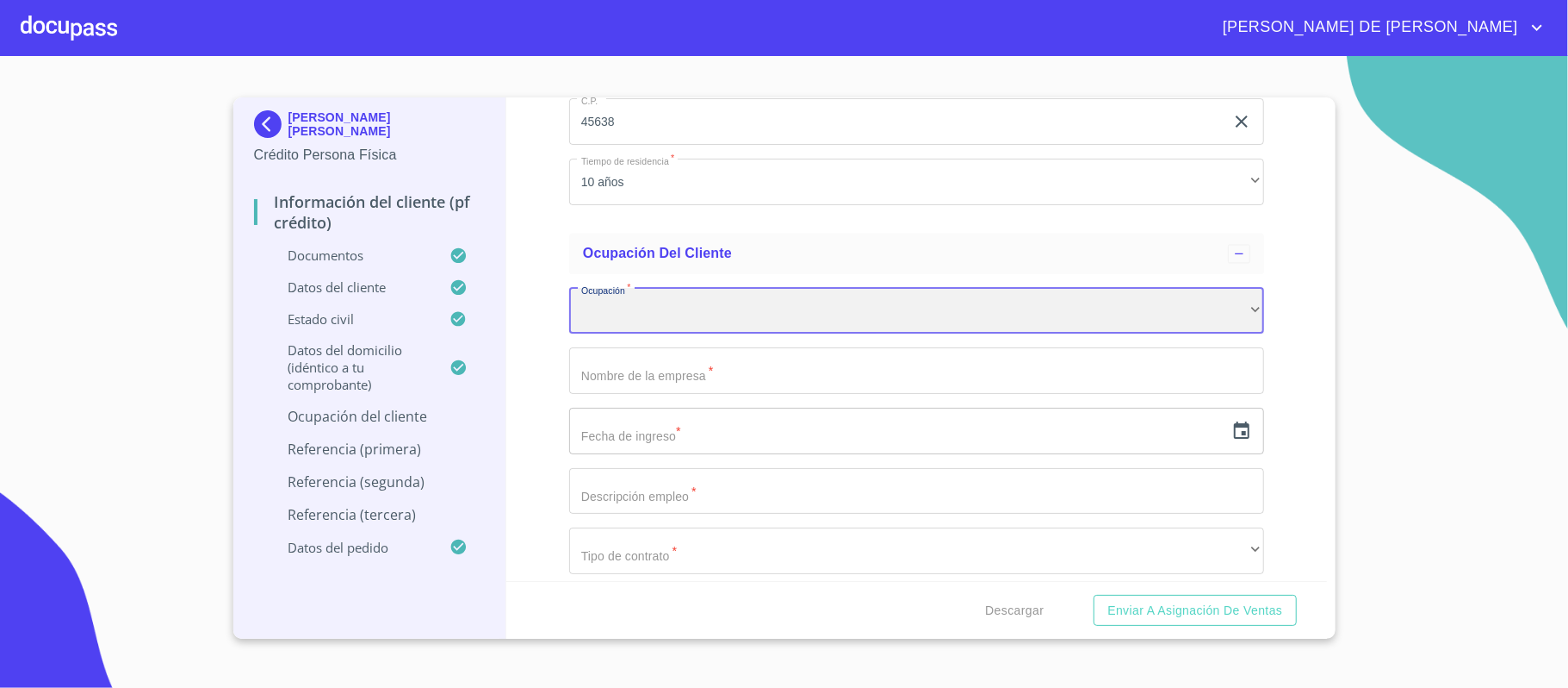
click at [656, 304] on div "​" at bounding box center [917, 312] width 695 height 47
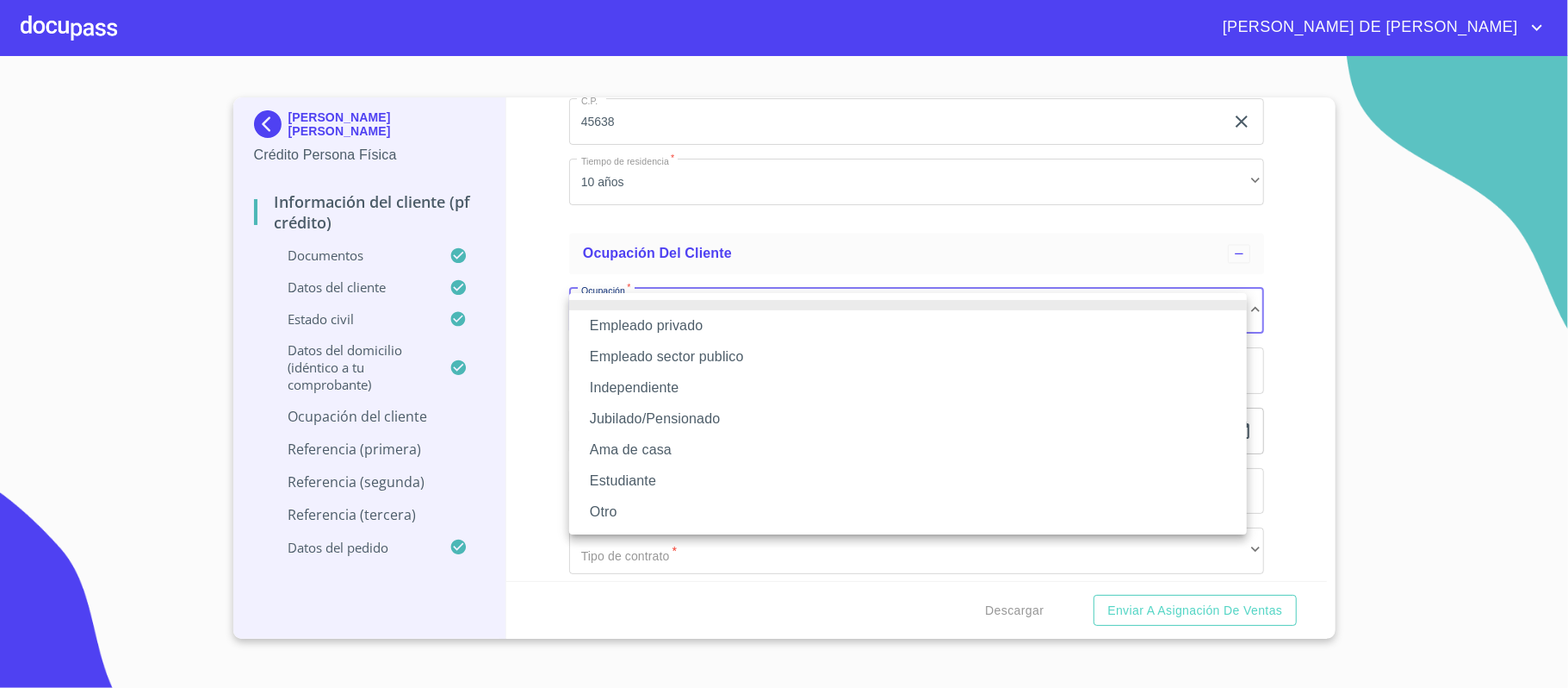
click at [703, 384] on li "Independiente" at bounding box center [908, 388] width 678 height 31
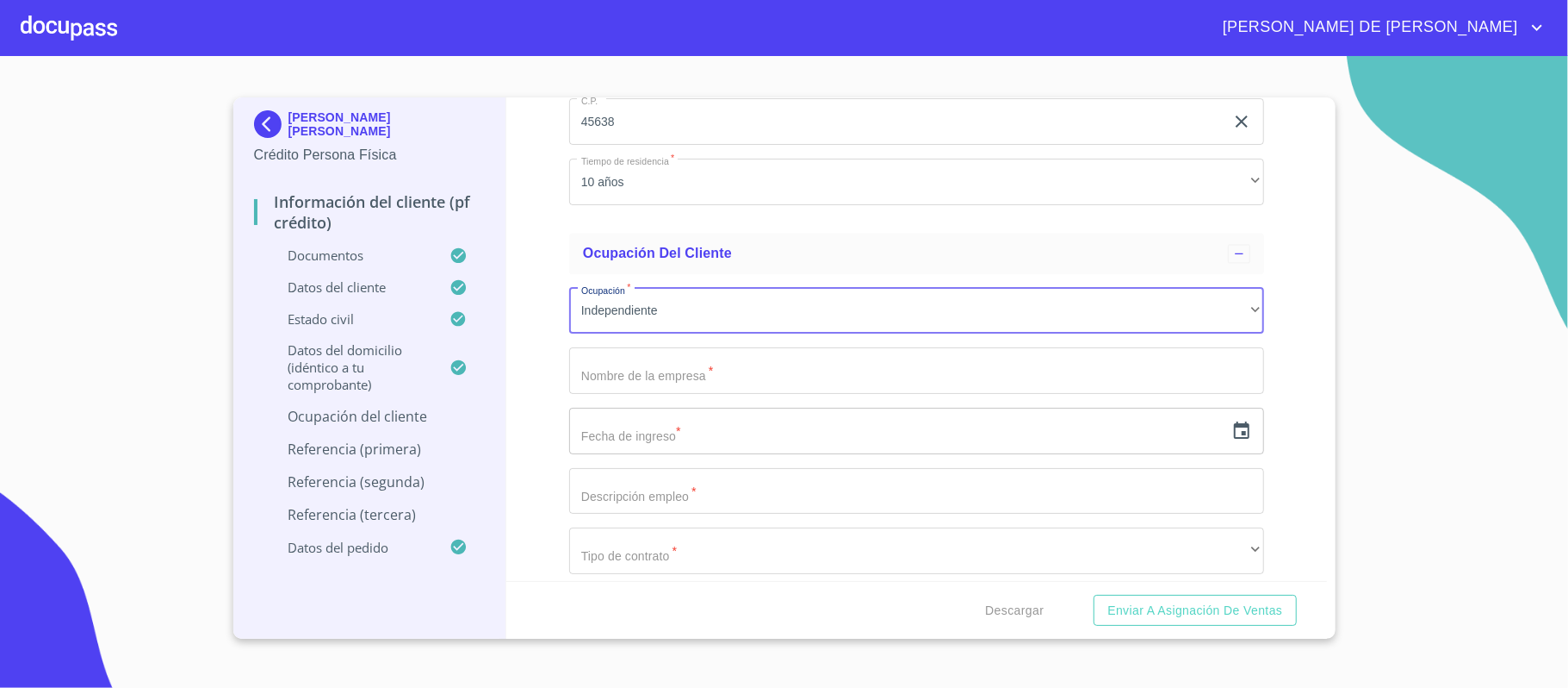
click at [699, 390] on input "Documento de identificación.   *" at bounding box center [917, 370] width 695 height 47
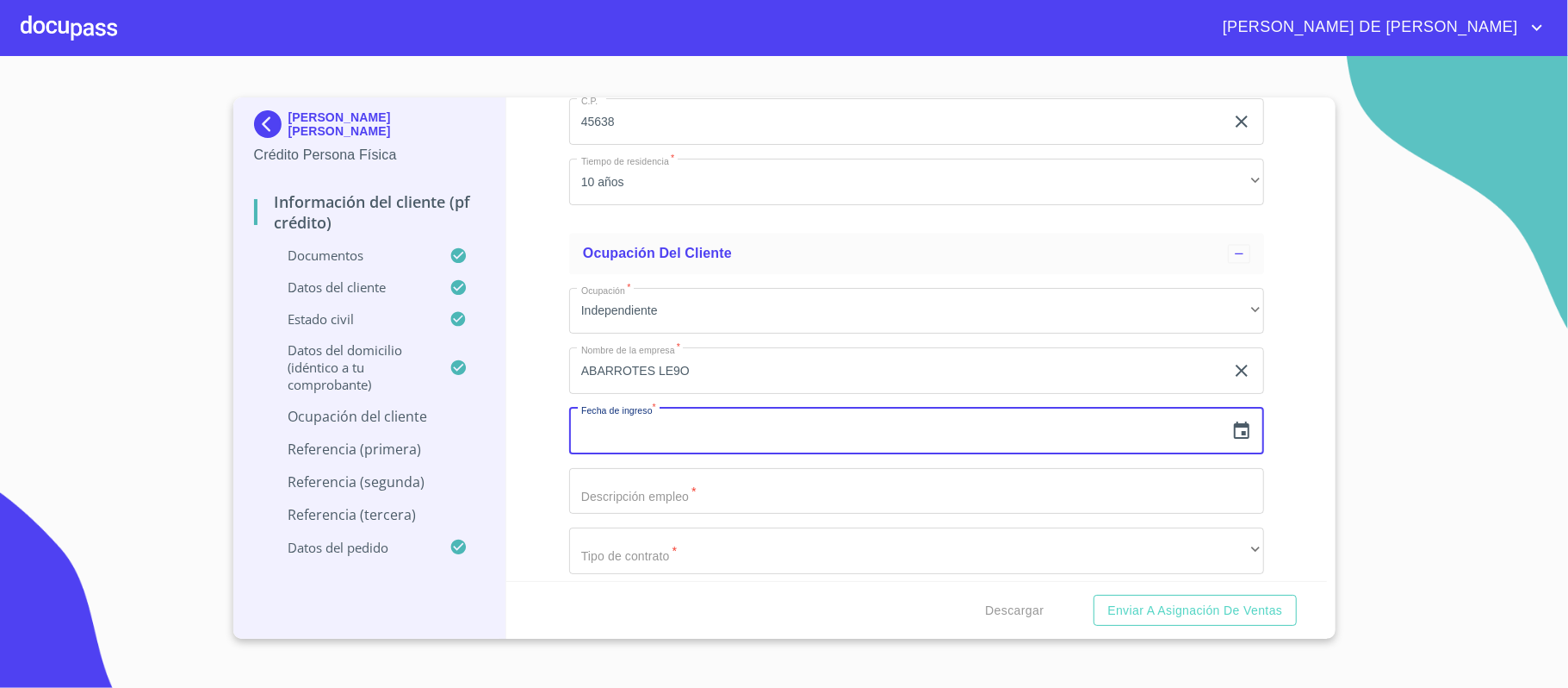
click at [711, 383] on input "ABARROTES LE9O" at bounding box center [897, 370] width 656 height 47
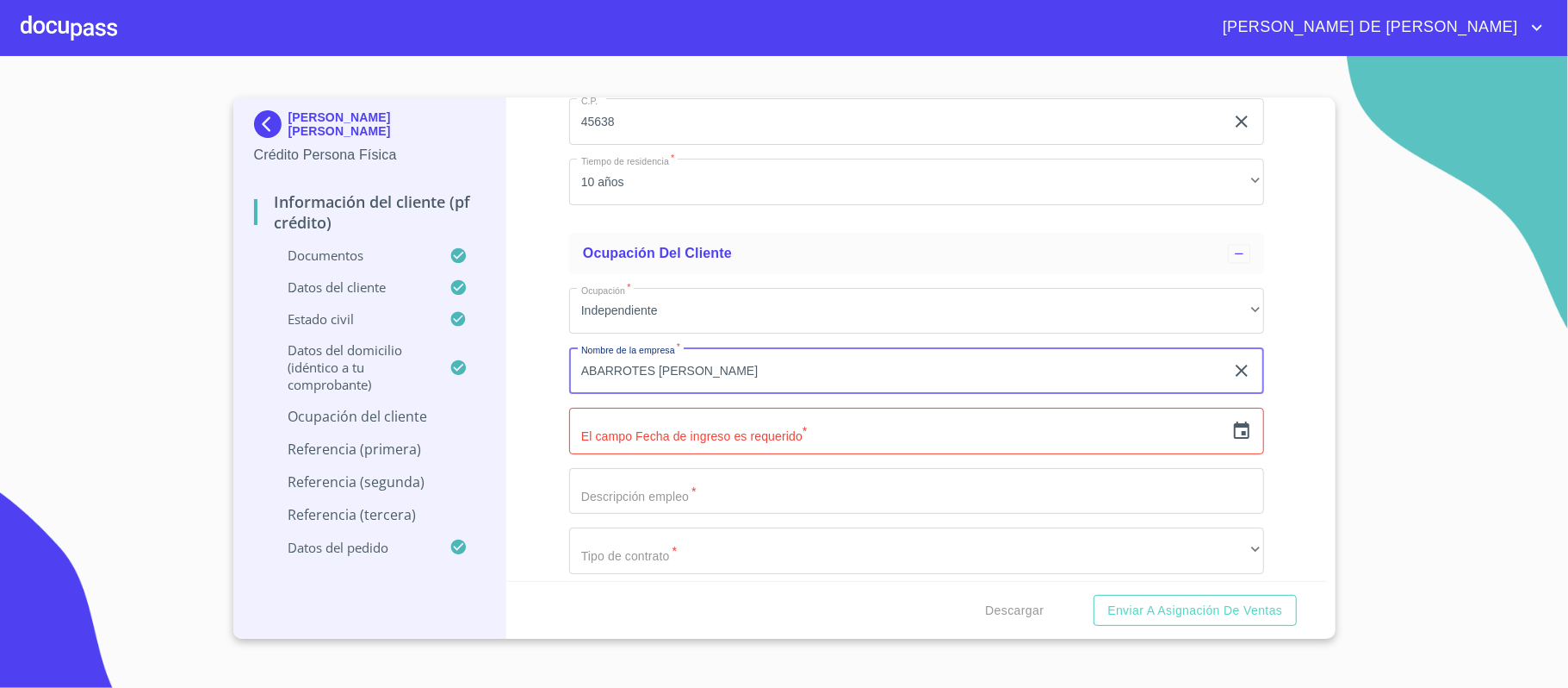
type input "ABARROTES [PERSON_NAME]"
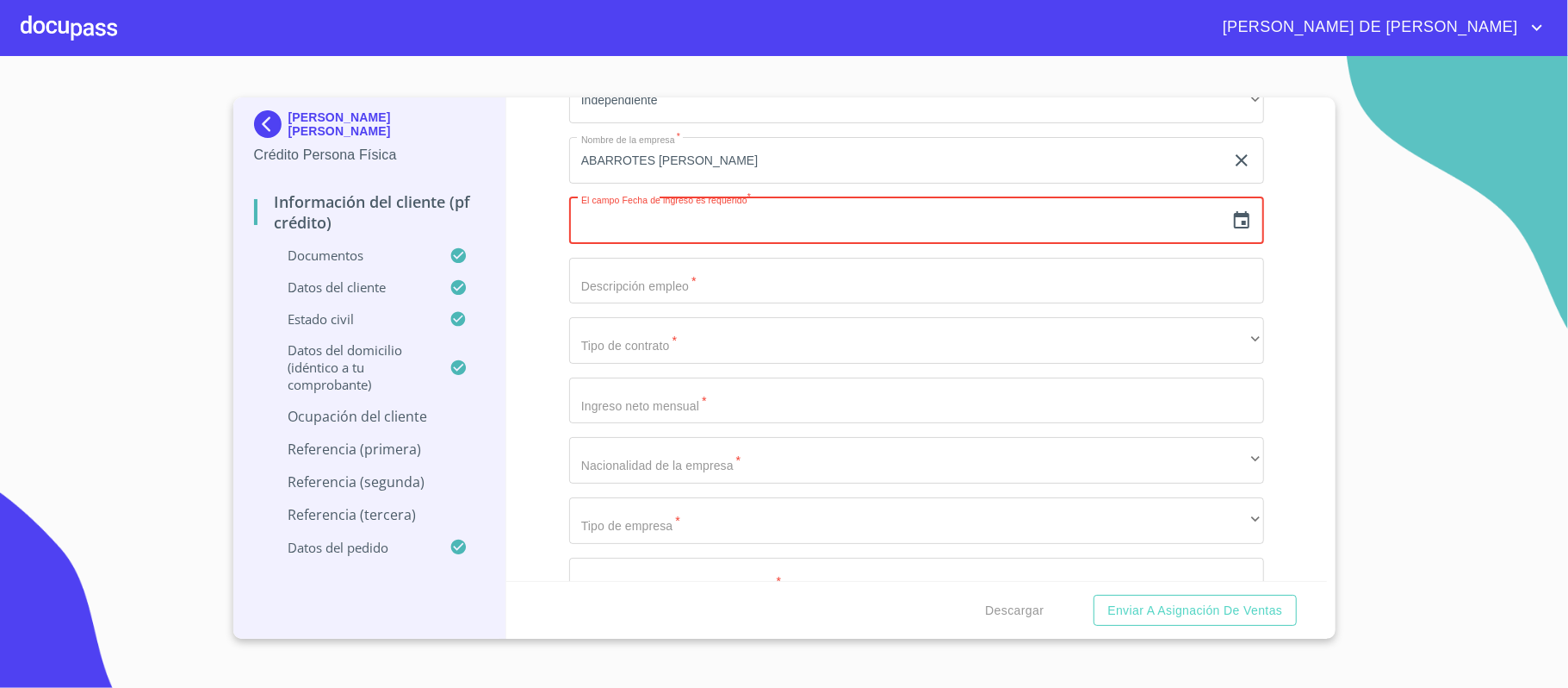
scroll to position [7423, 0]
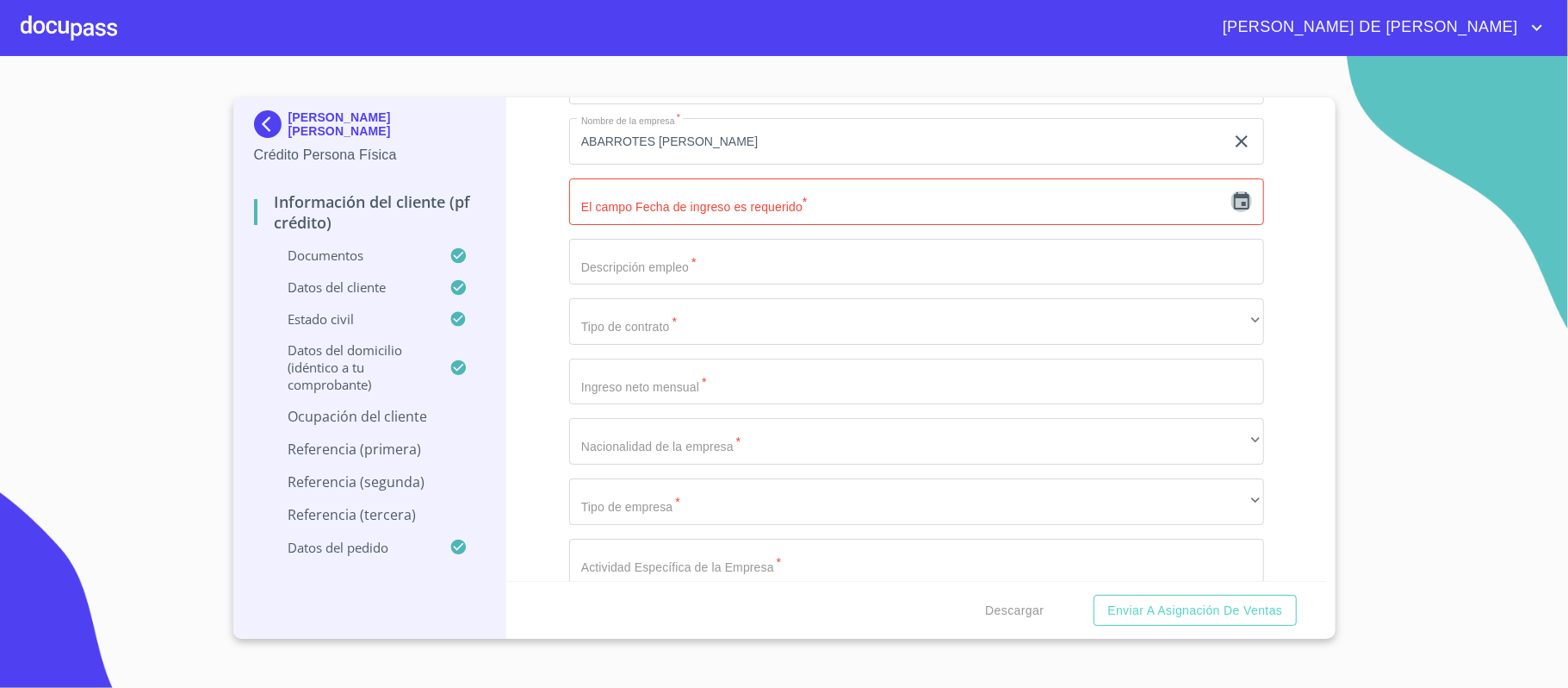
click at [1232, 203] on icon "button" at bounding box center [1242, 202] width 21 height 21
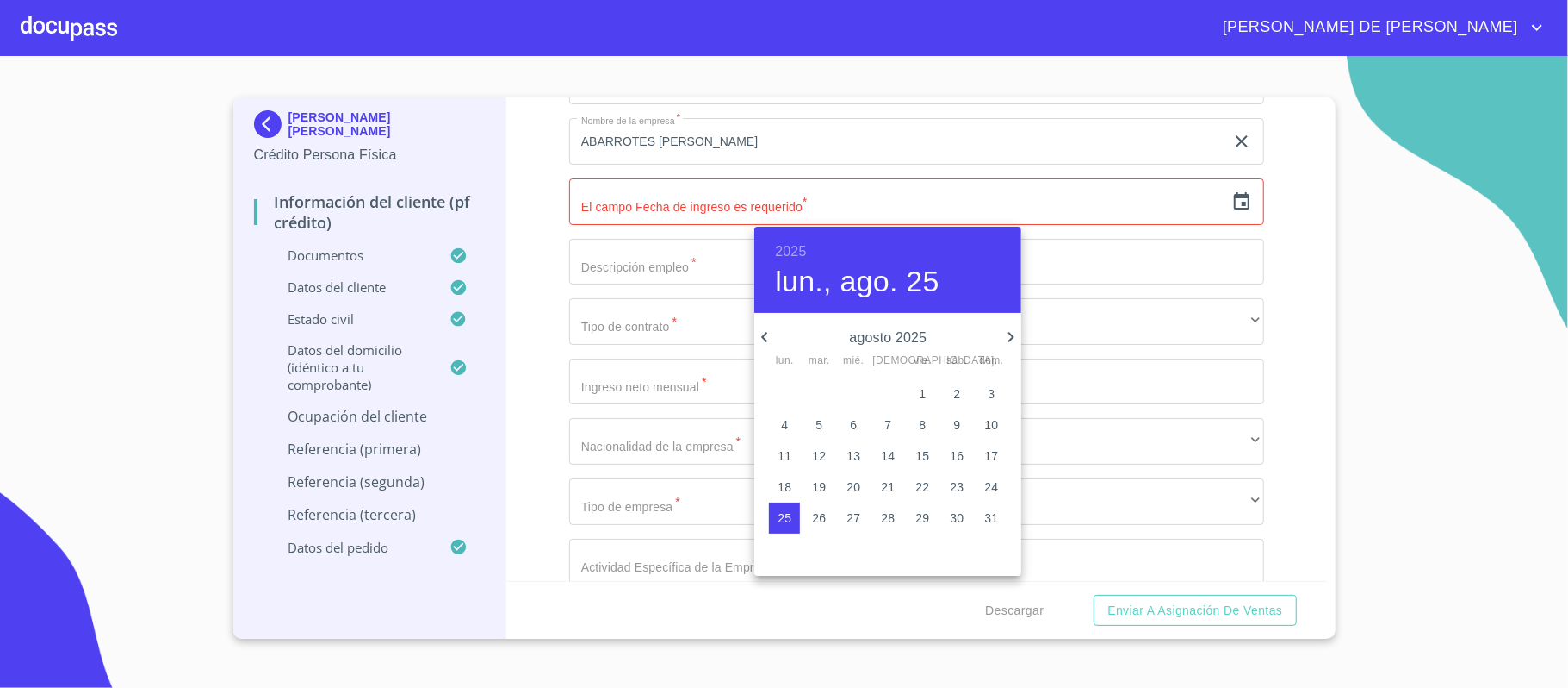
click at [790, 242] on h6 "2025" at bounding box center [790, 252] width 31 height 24
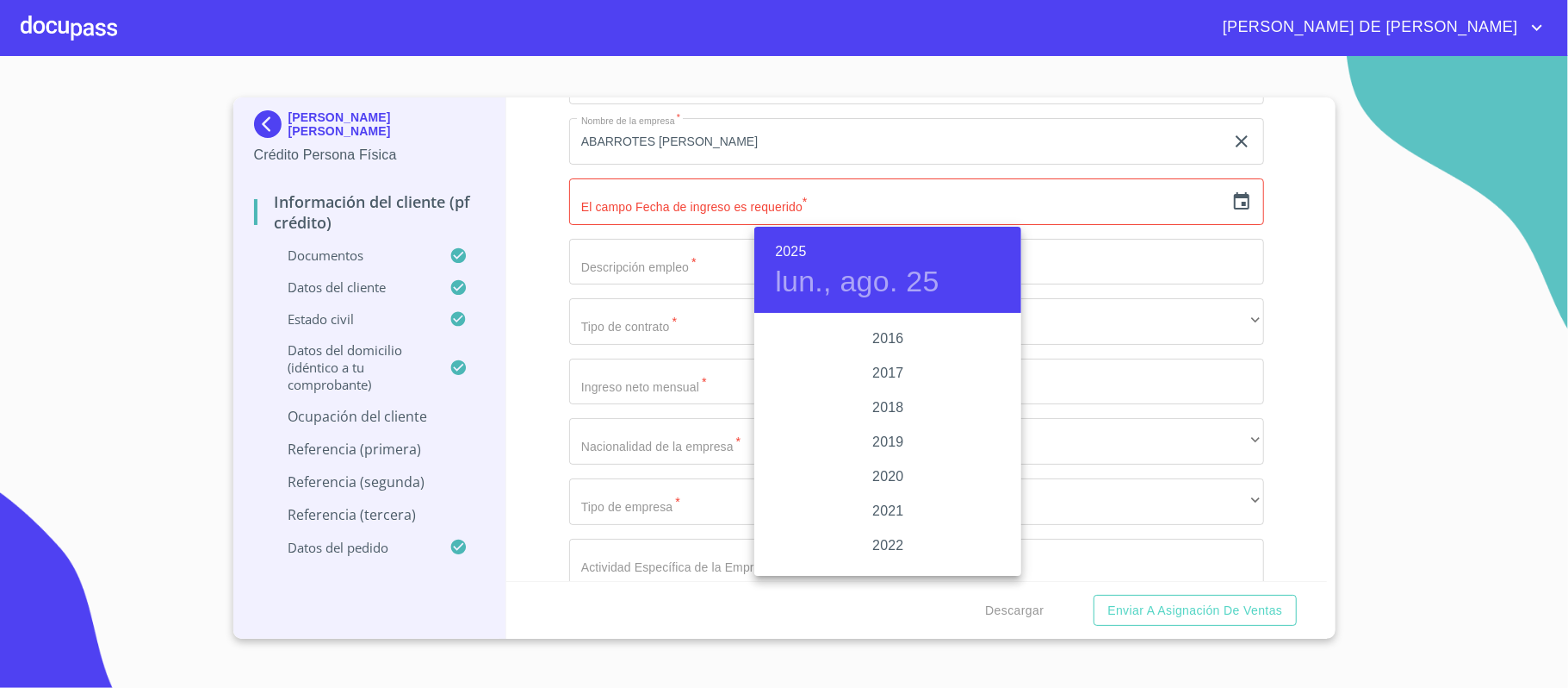
scroll to position [3113, 0]
click at [882, 324] on div "2015" at bounding box center [887, 320] width 267 height 35
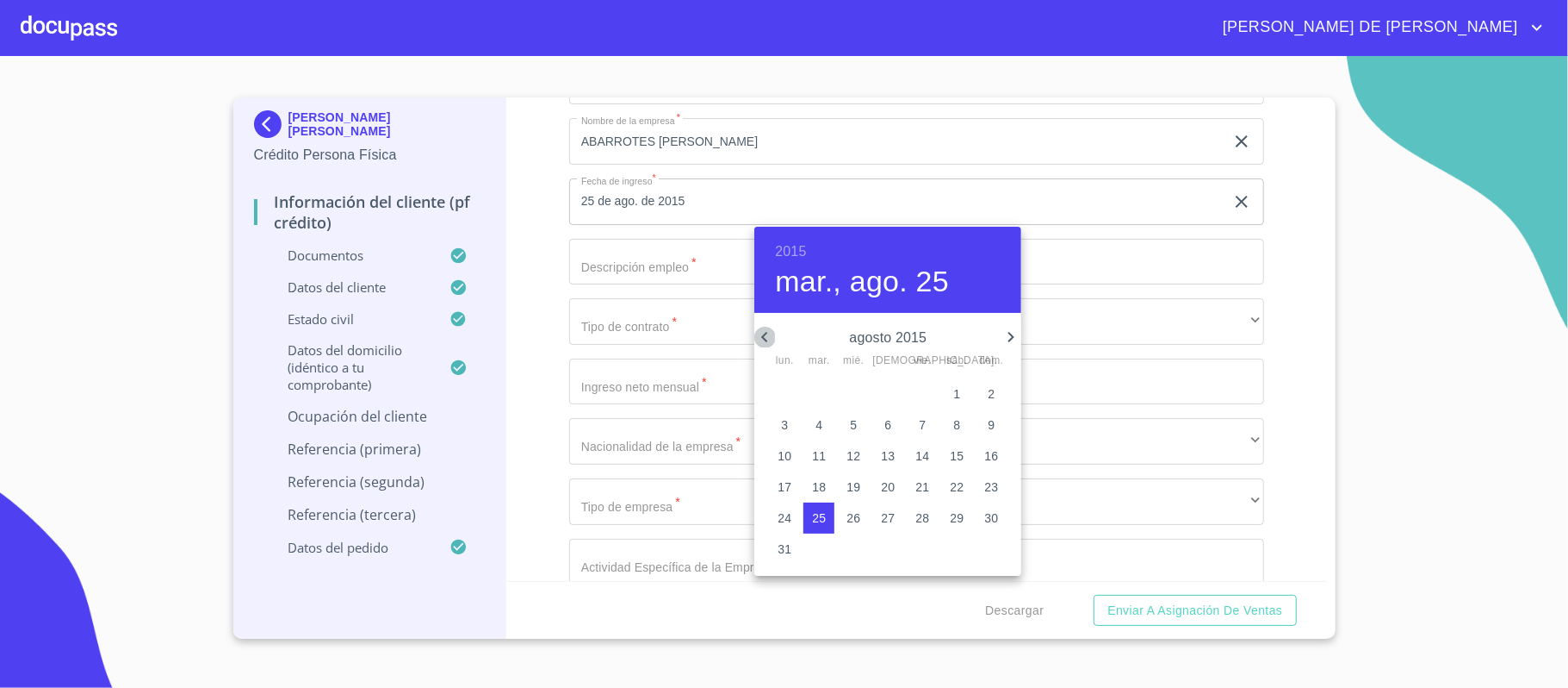
click at [759, 336] on icon "button" at bounding box center [765, 337] width 21 height 21
click at [855, 389] on p "1" at bounding box center [854, 394] width 7 height 17
type input "1 de [DATE]. de 2015"
click at [643, 273] on div at bounding box center [784, 344] width 1568 height 688
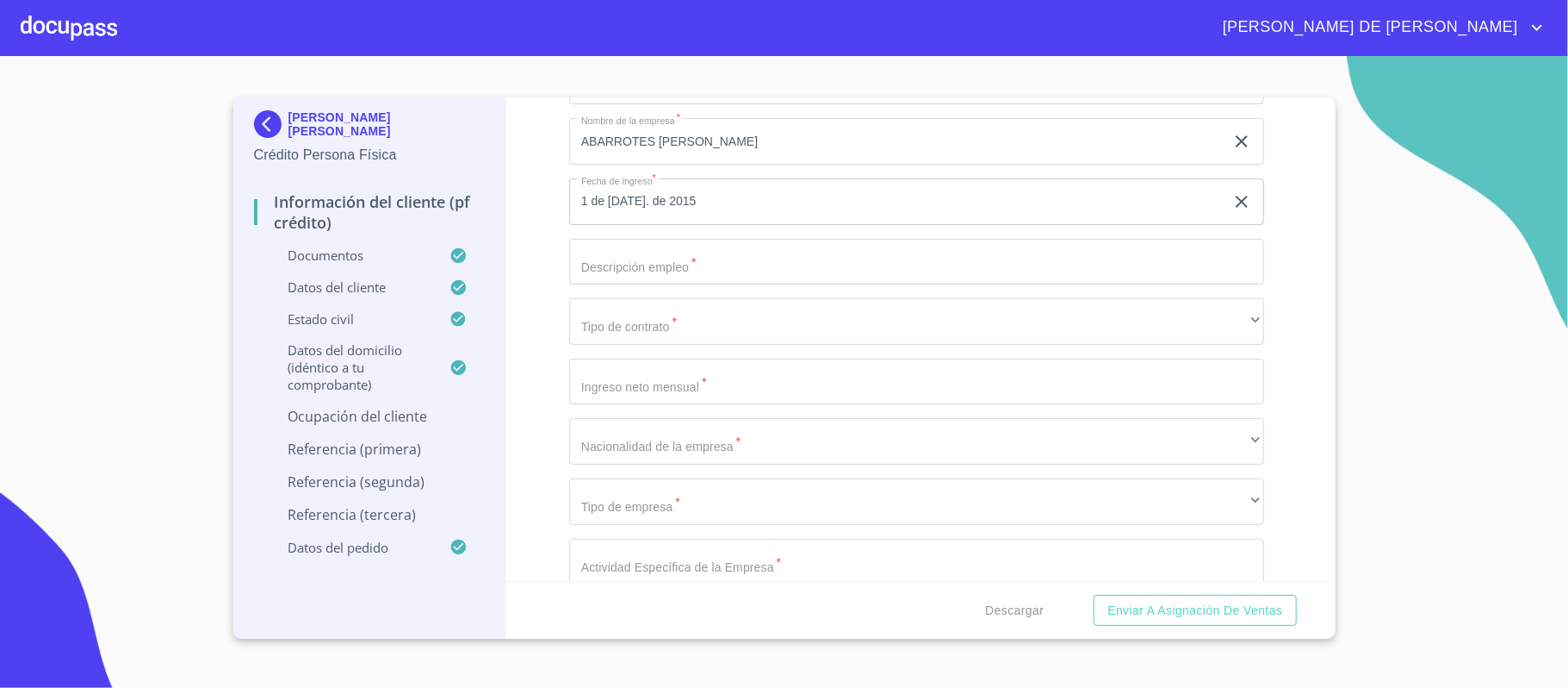
click at [662, 263] on div "2015 mié., [DATE] [PERSON_NAME] 2015 lun. mar. mié. jue. vie. sáb. dom. 29 30 1…" at bounding box center [784, 344] width 1568 height 688
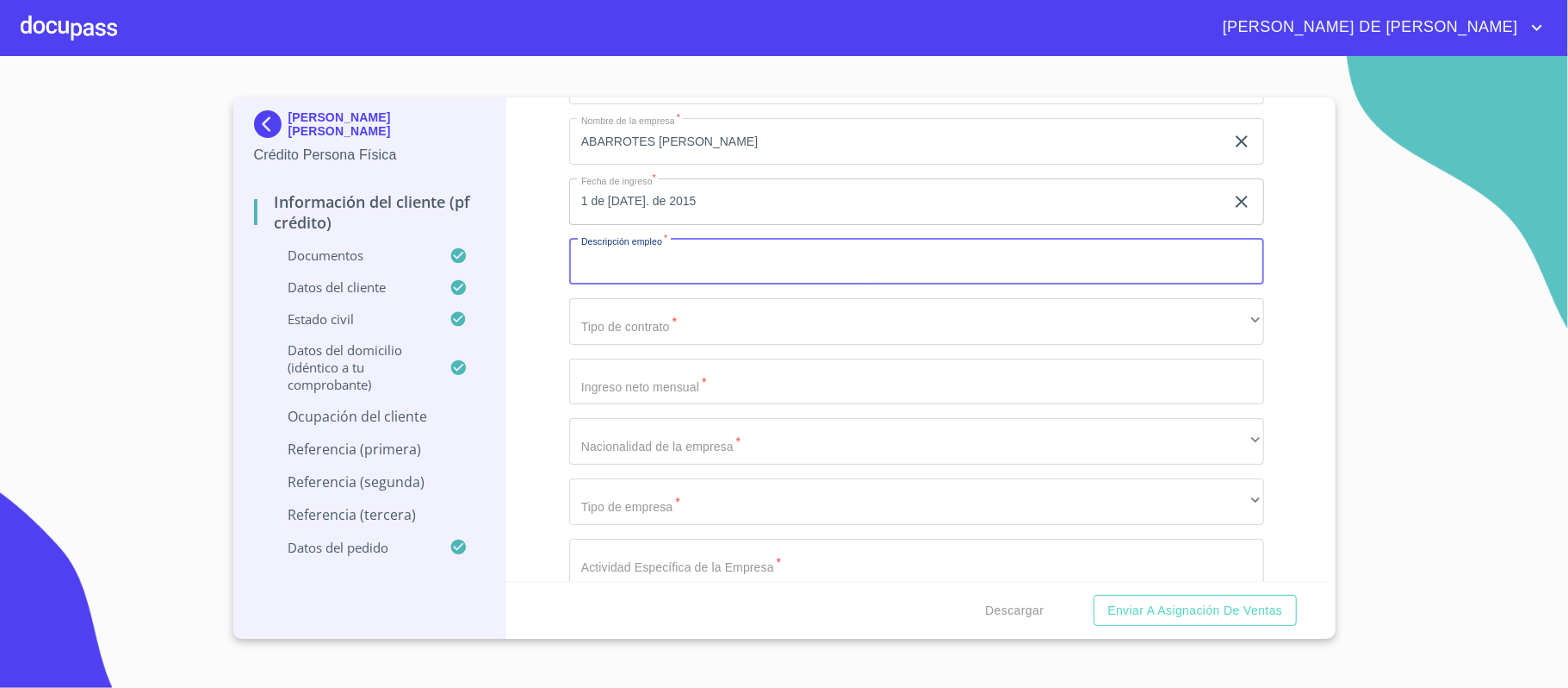
click at [669, 263] on input "Documento de identificación.   *" at bounding box center [917, 262] width 695 height 47
type input "VENTA DE ABARROTES"
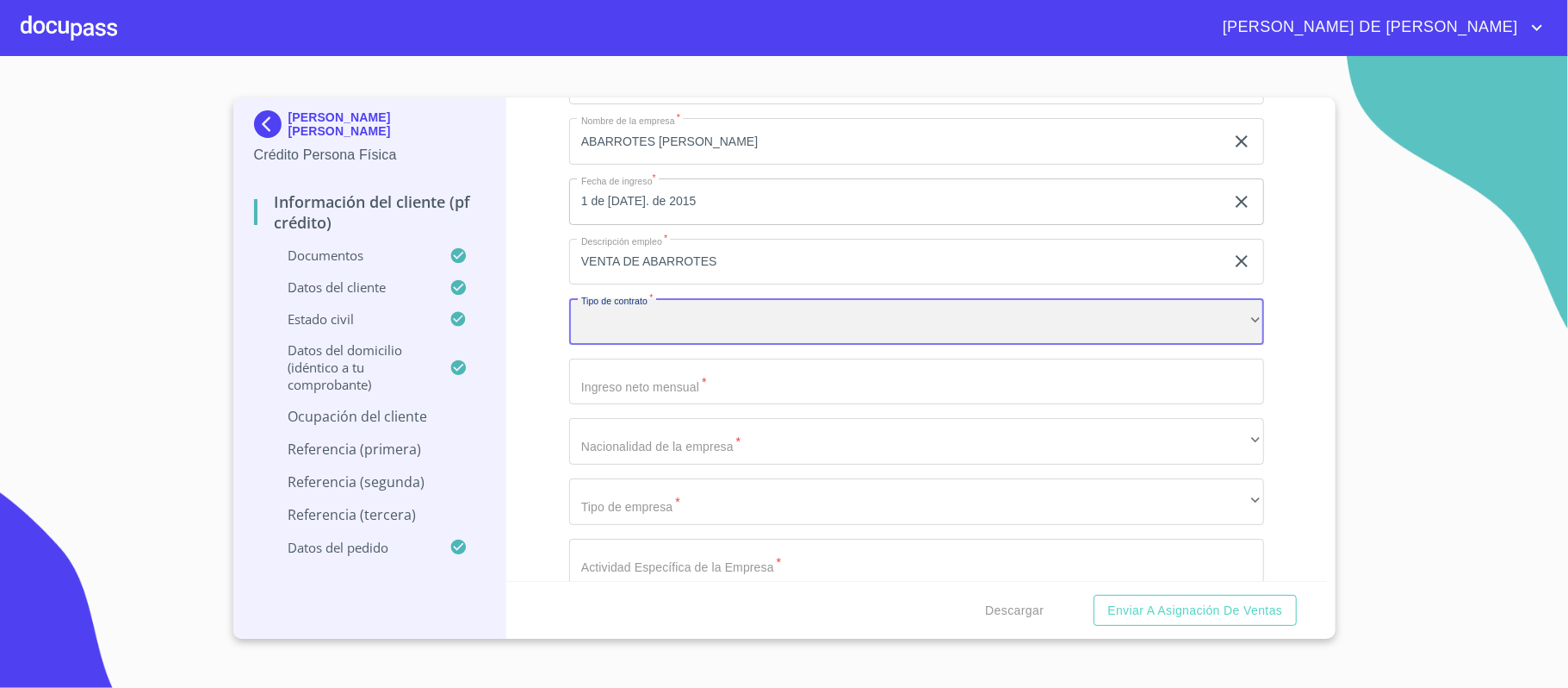
click at [650, 322] on div "​" at bounding box center [917, 322] width 695 height 47
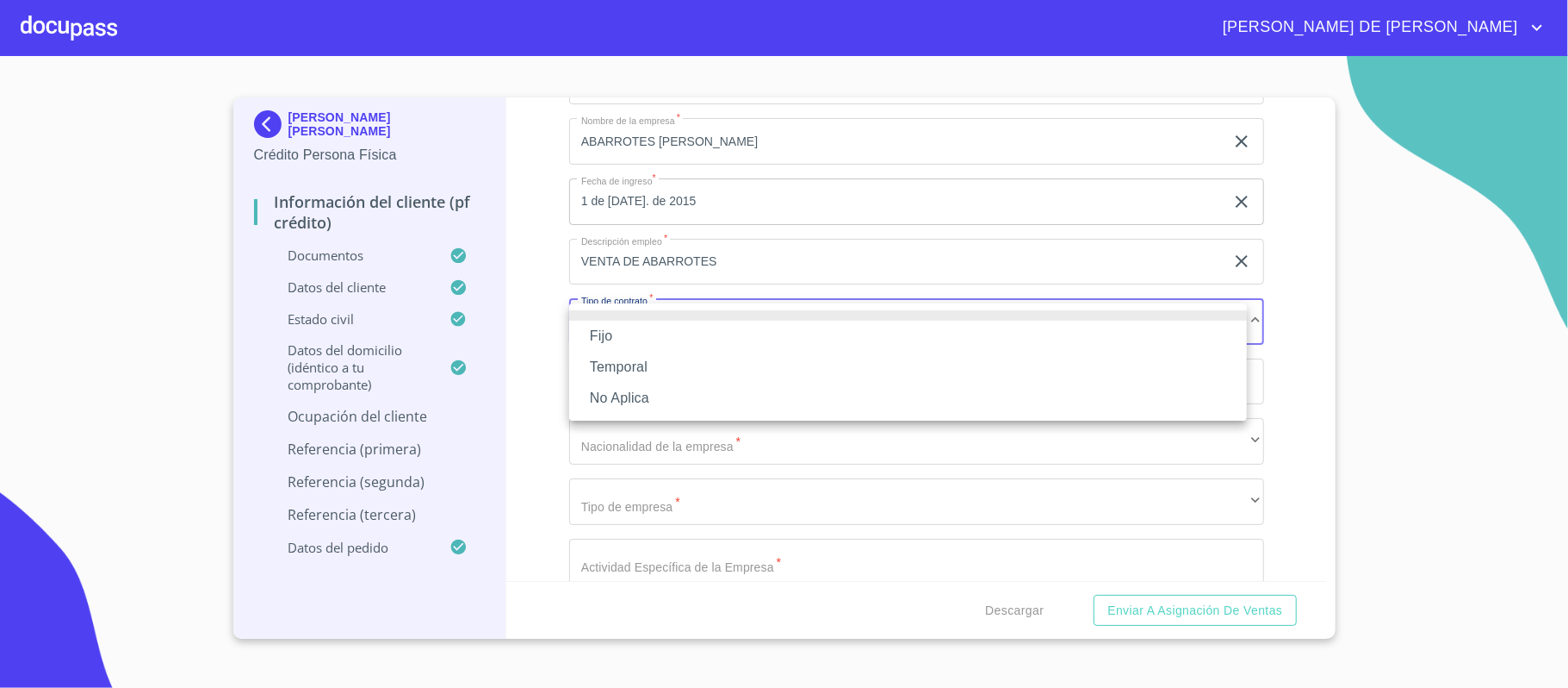
click at [655, 396] on li "No Aplica" at bounding box center [908, 398] width 678 height 31
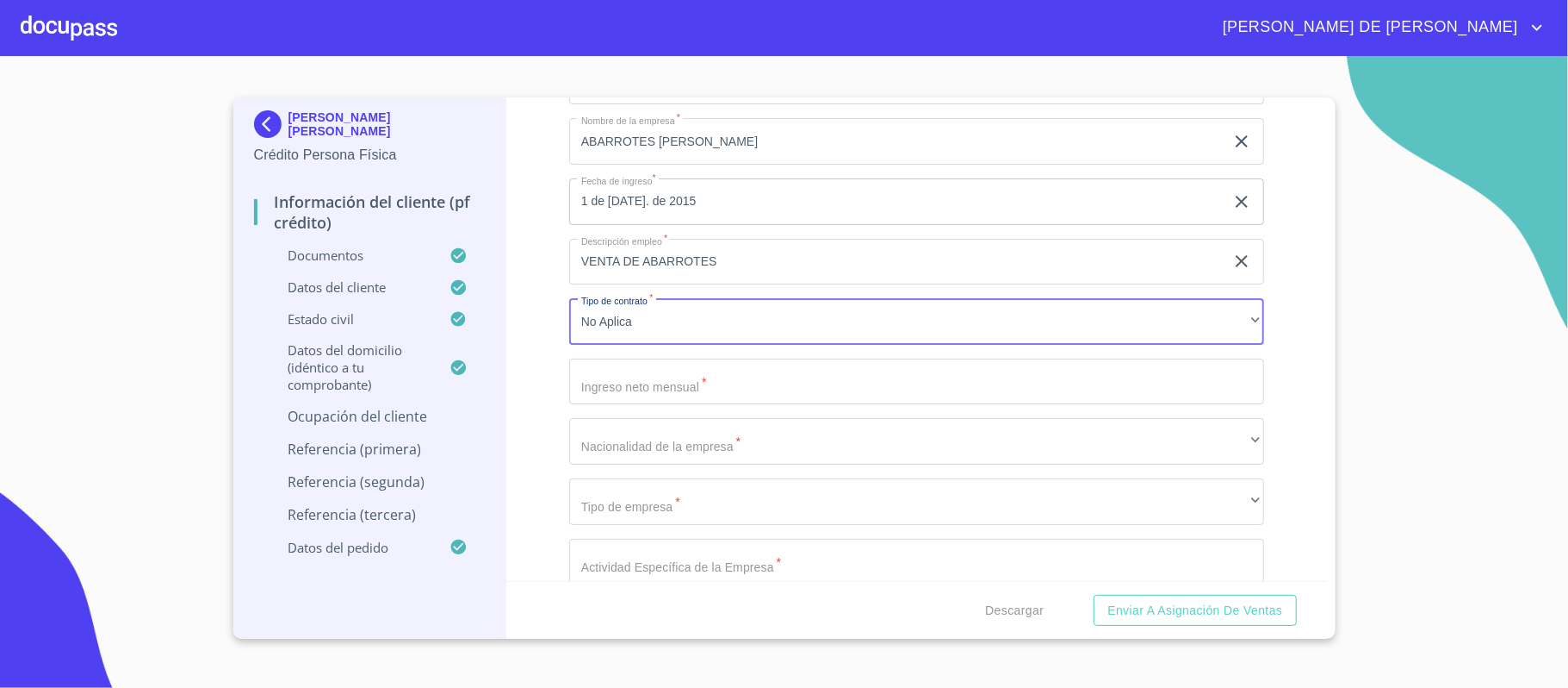
click at [702, 383] on input "Documento de identificación.   *" at bounding box center [917, 382] width 695 height 47
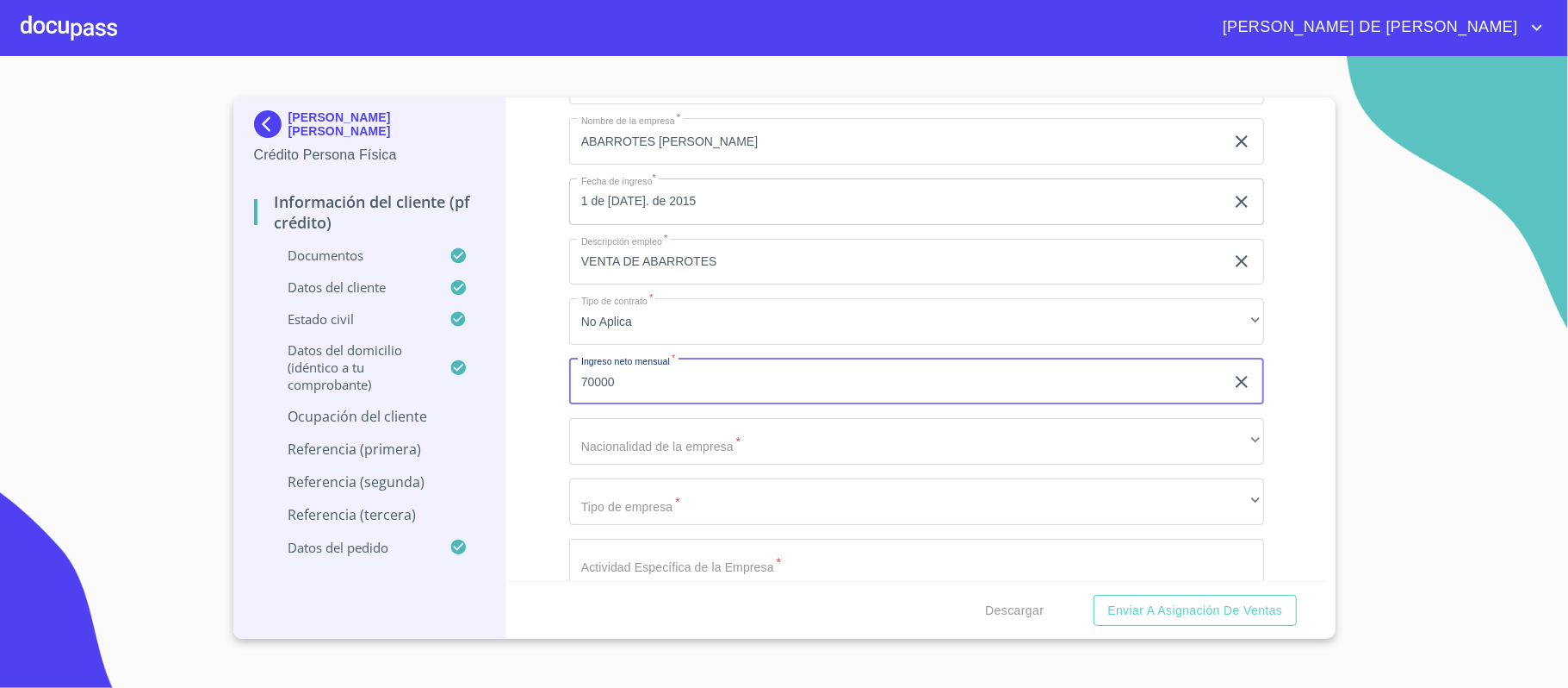
type input "70000"
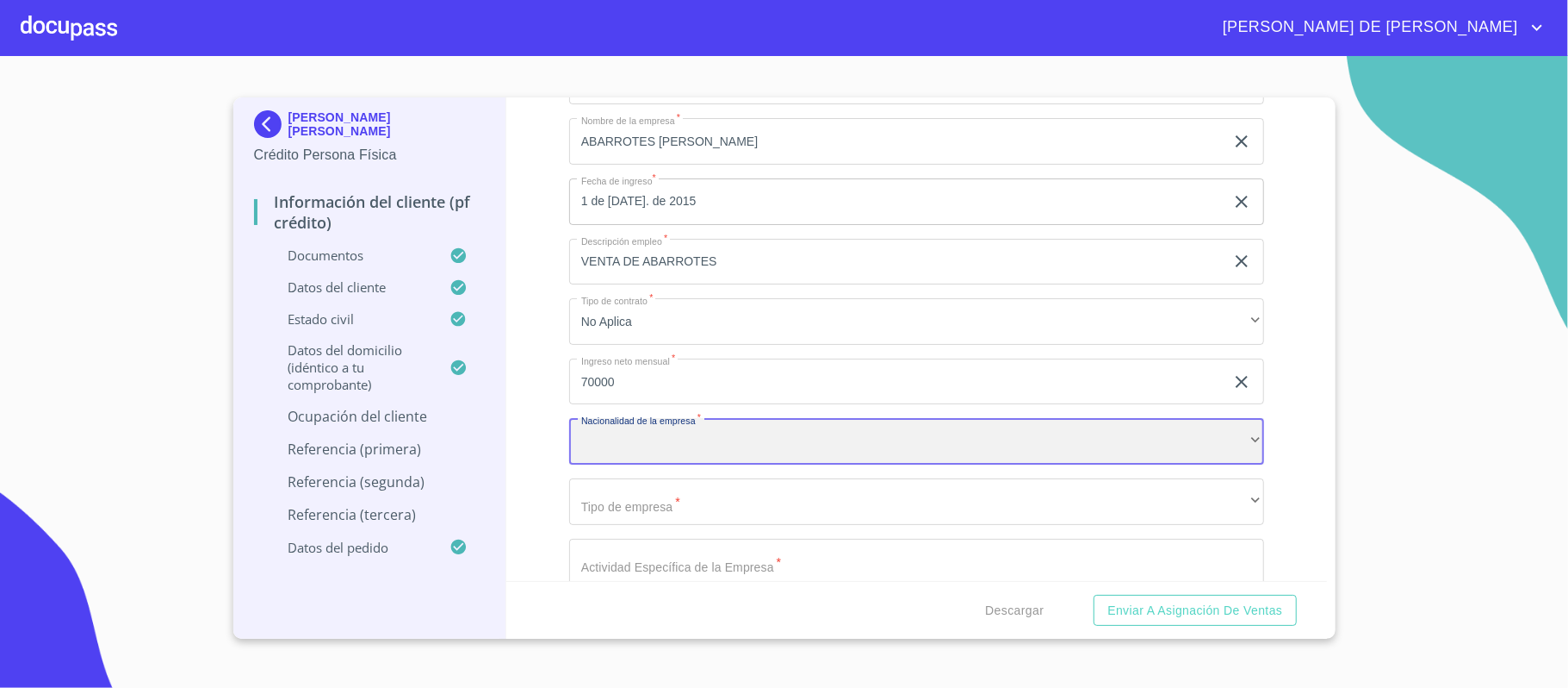
scroll to position [7538, 0]
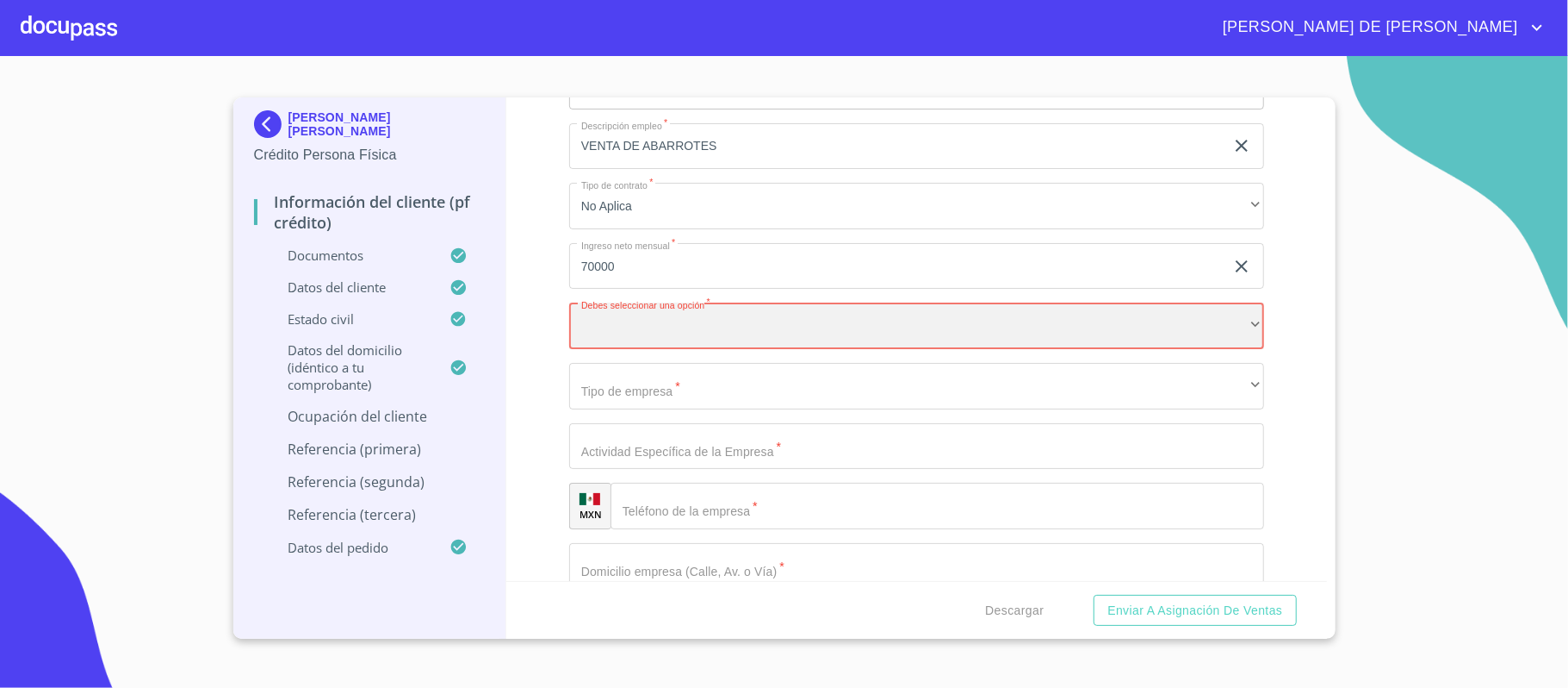
click at [718, 335] on div "​" at bounding box center [917, 325] width 695 height 47
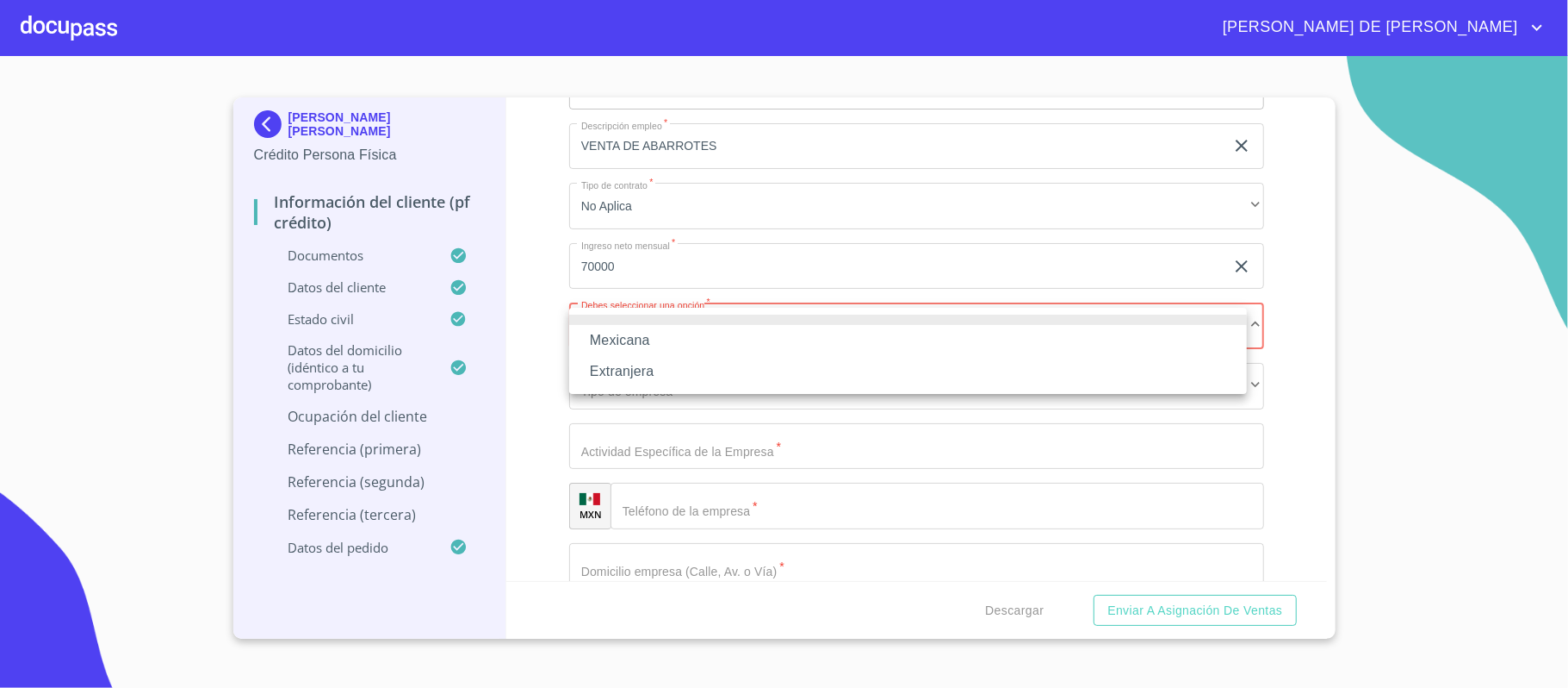
click at [697, 343] on li "Mexicana" at bounding box center [908, 340] width 678 height 31
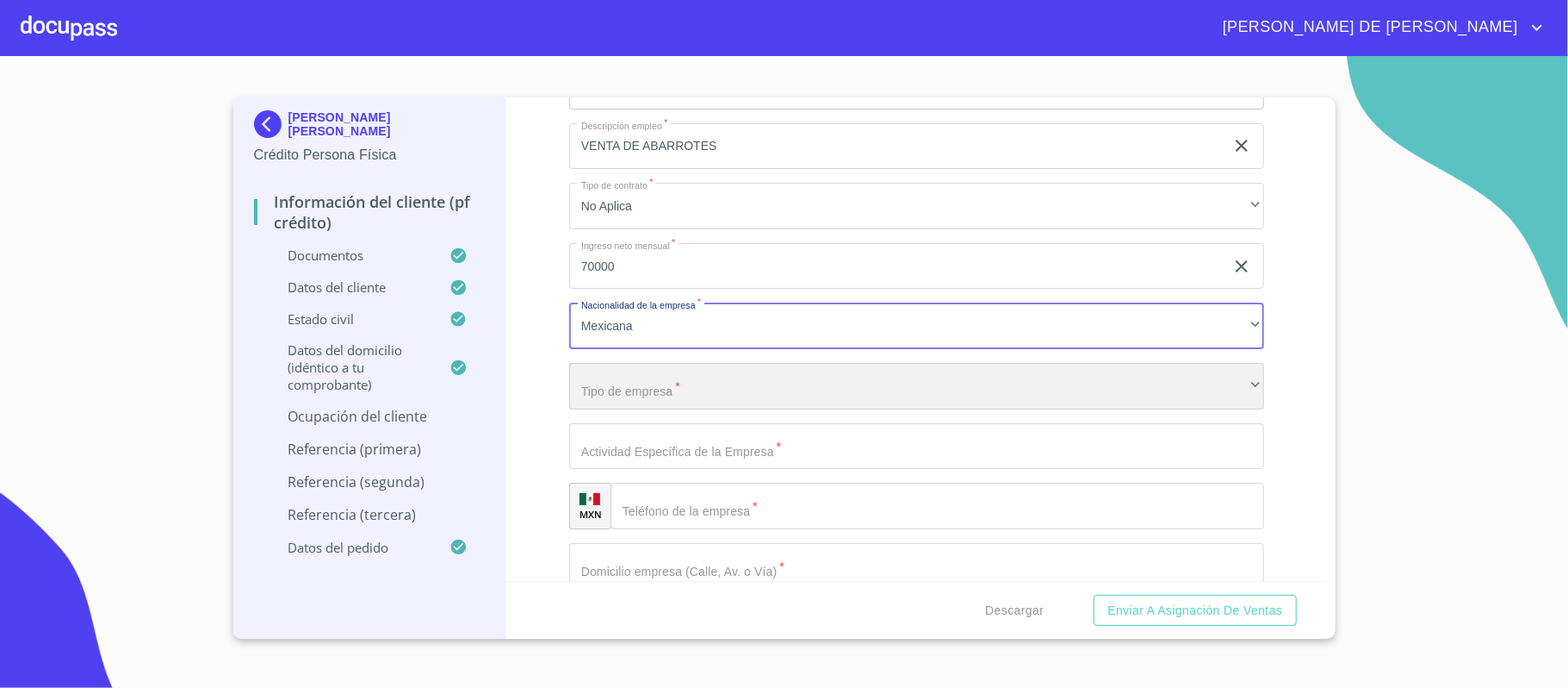
click at [686, 373] on div "​" at bounding box center [917, 386] width 695 height 47
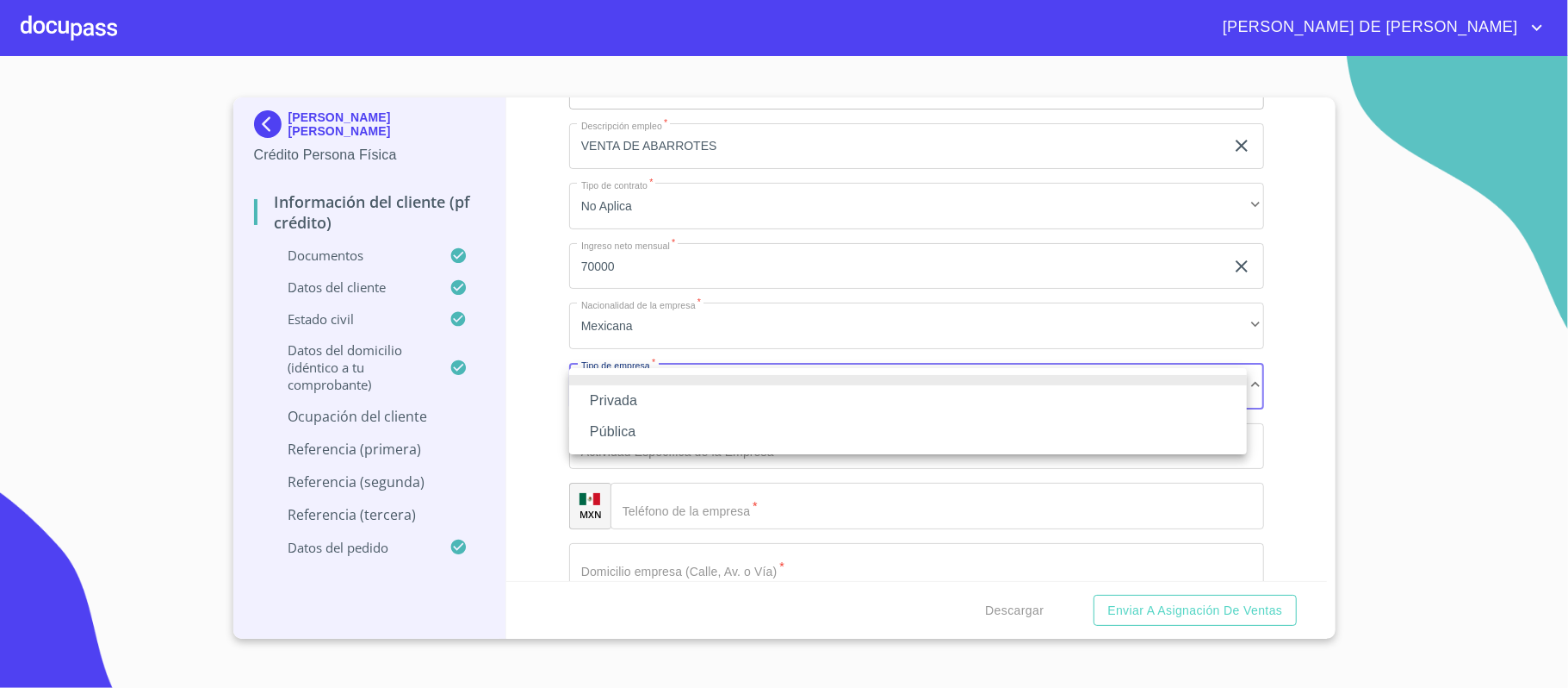
click at [651, 400] on li "Privada" at bounding box center [908, 401] width 678 height 31
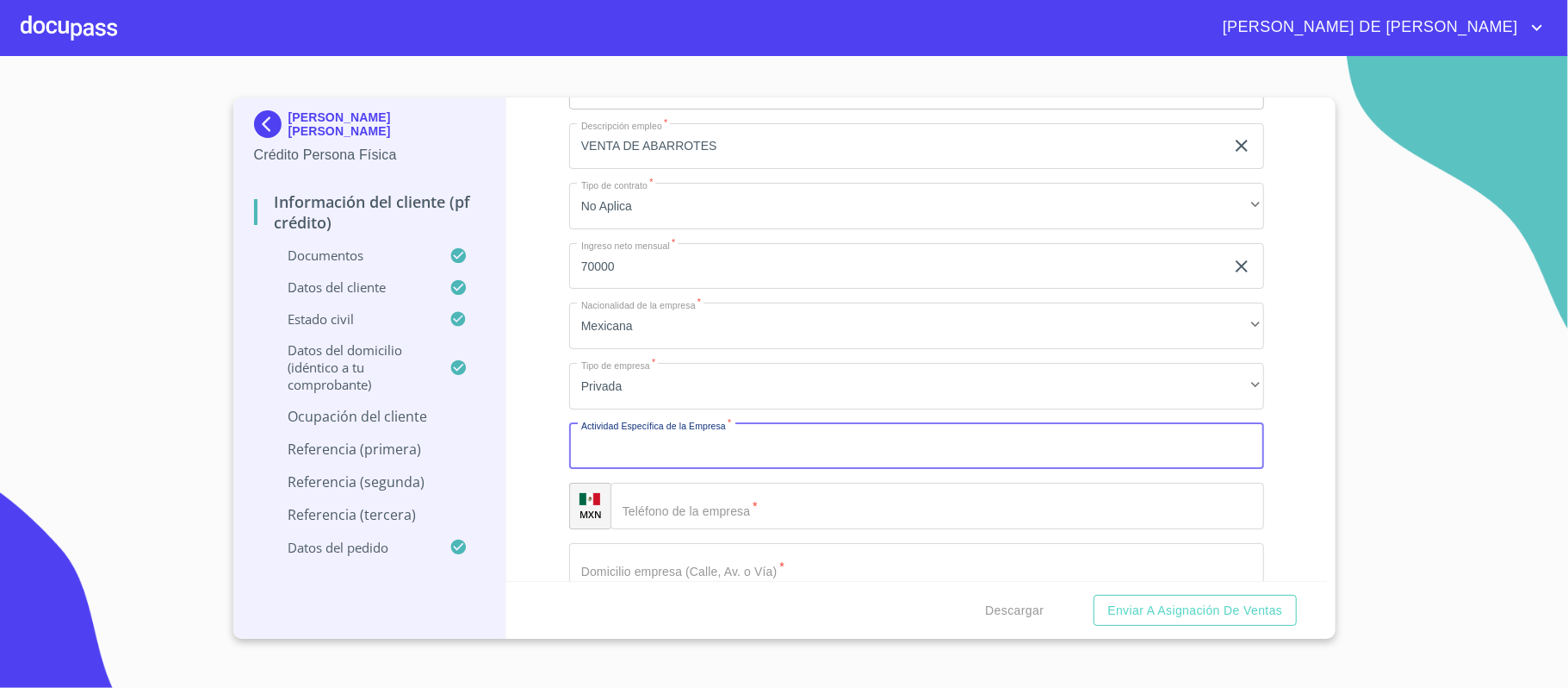
click at [658, 442] on input "Documento de identificación.   *" at bounding box center [917, 447] width 695 height 47
type input "VENTA DE ABARROTES"
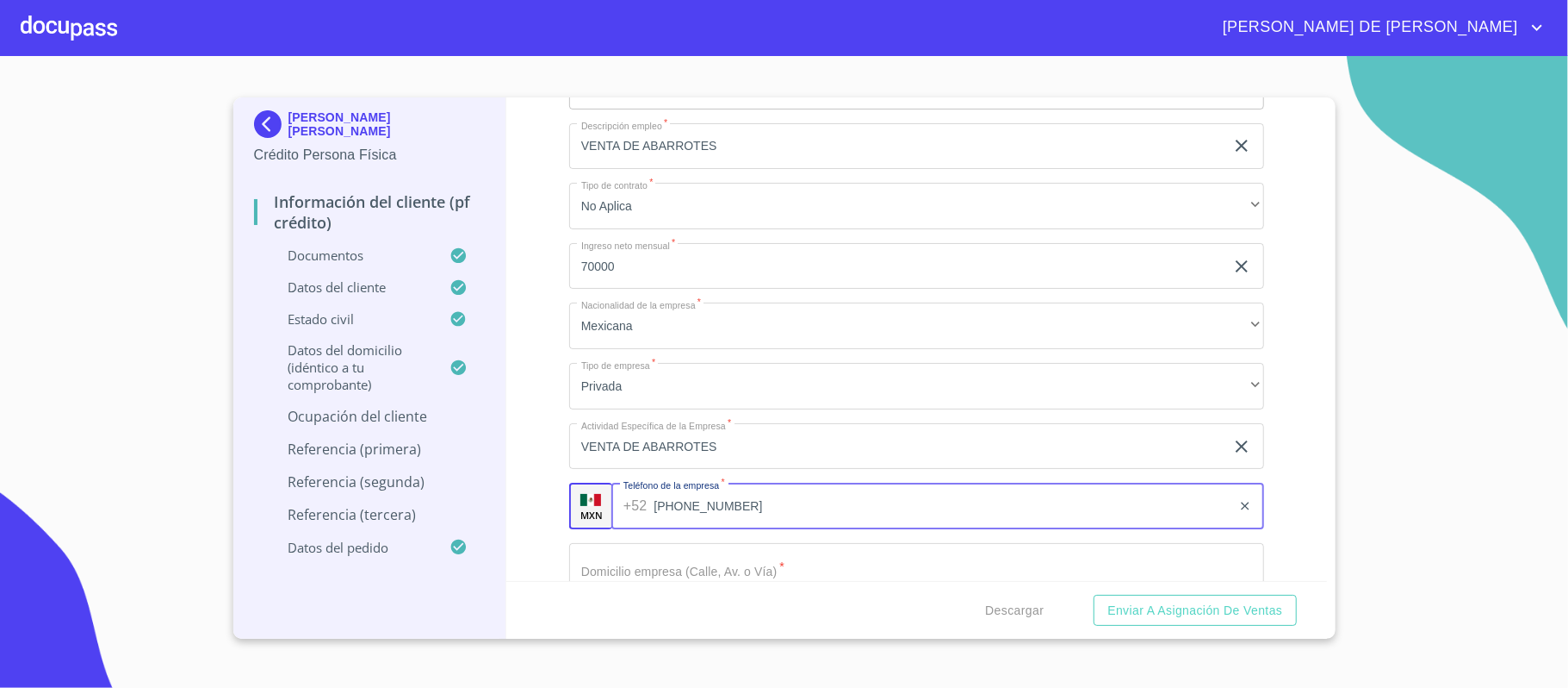
type input "[PHONE_NUMBER]"
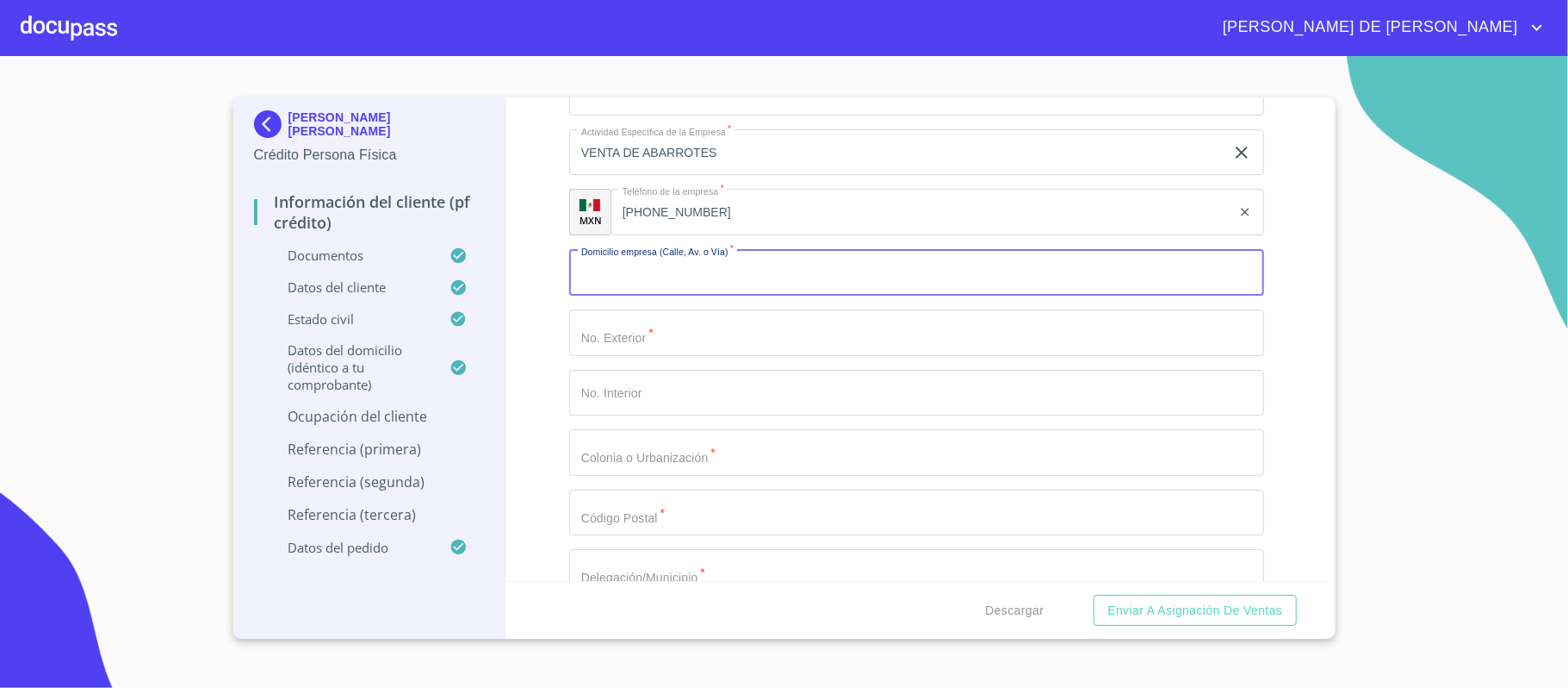
scroll to position [7893, 0]
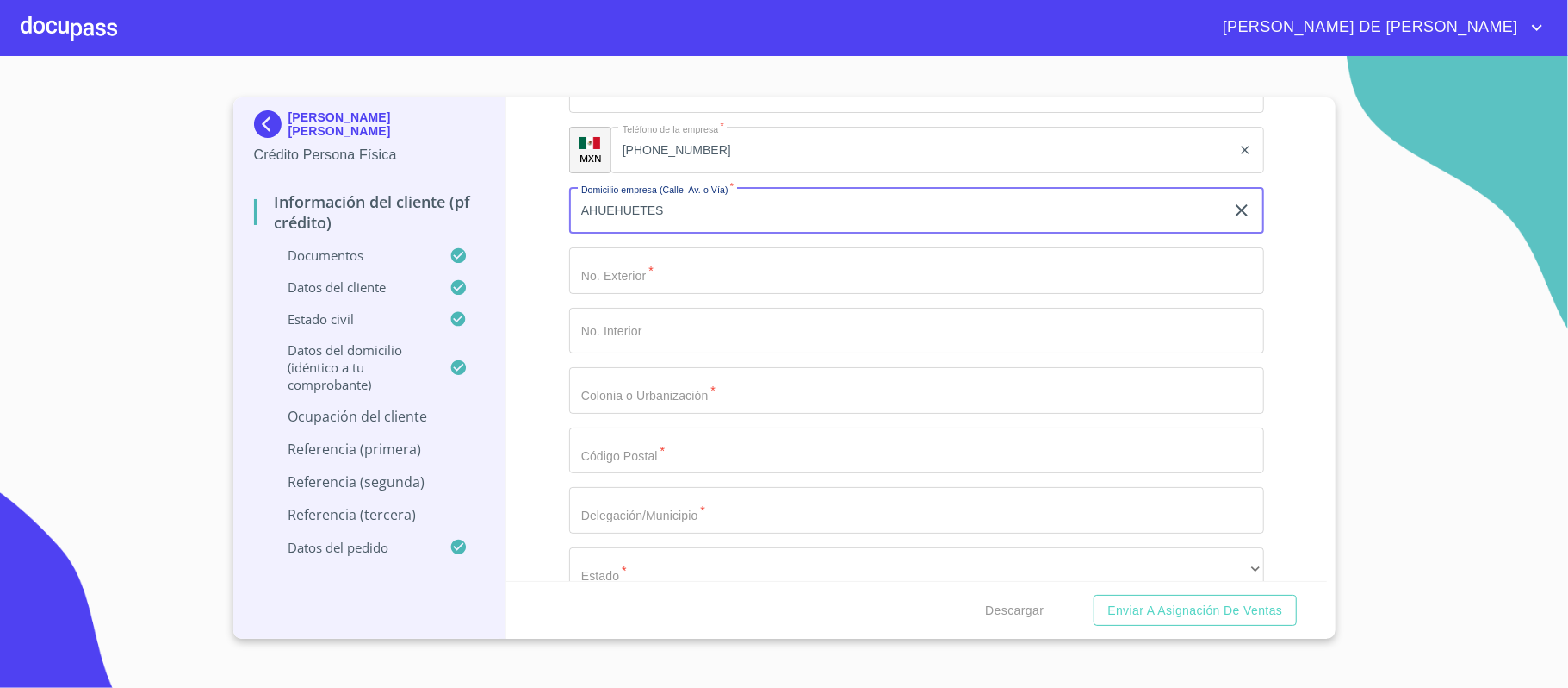
type input "AHUEHUETES"
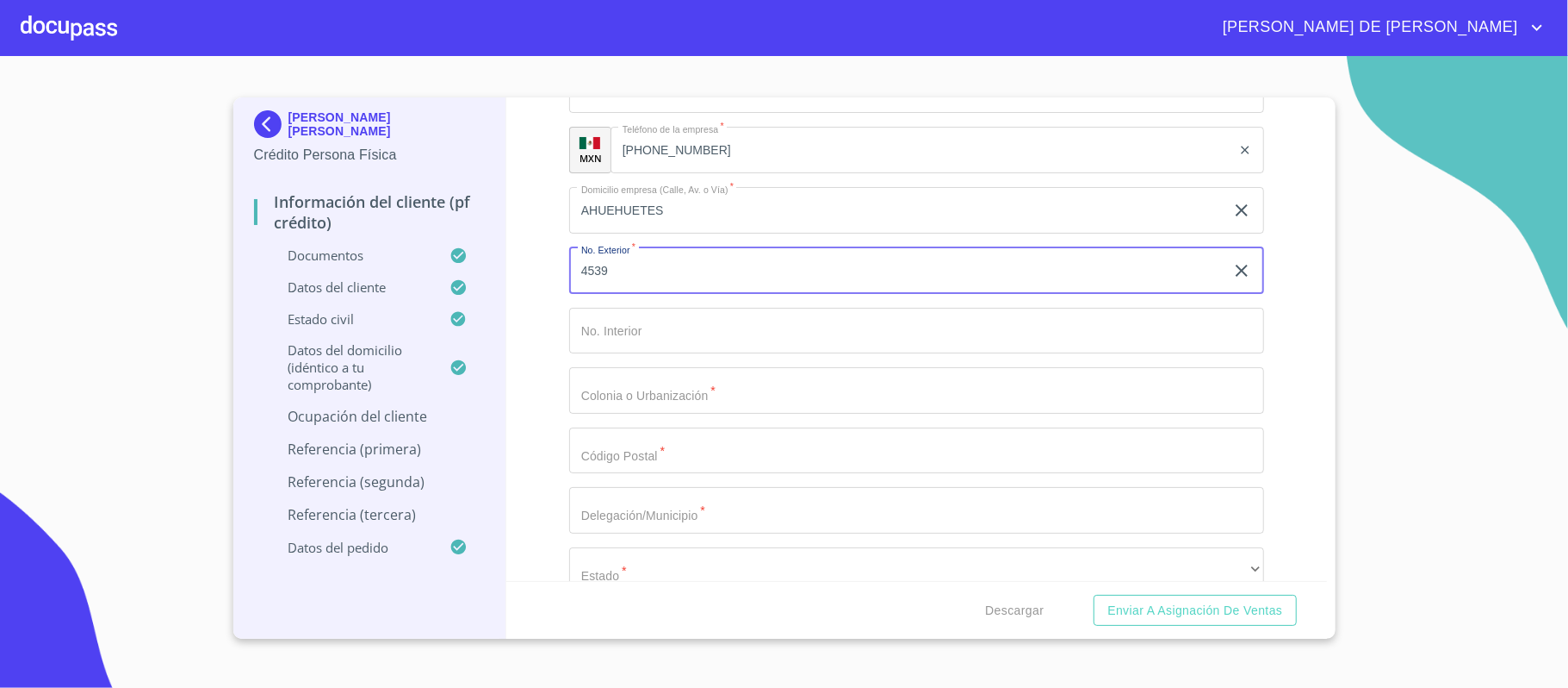
type input "4539"
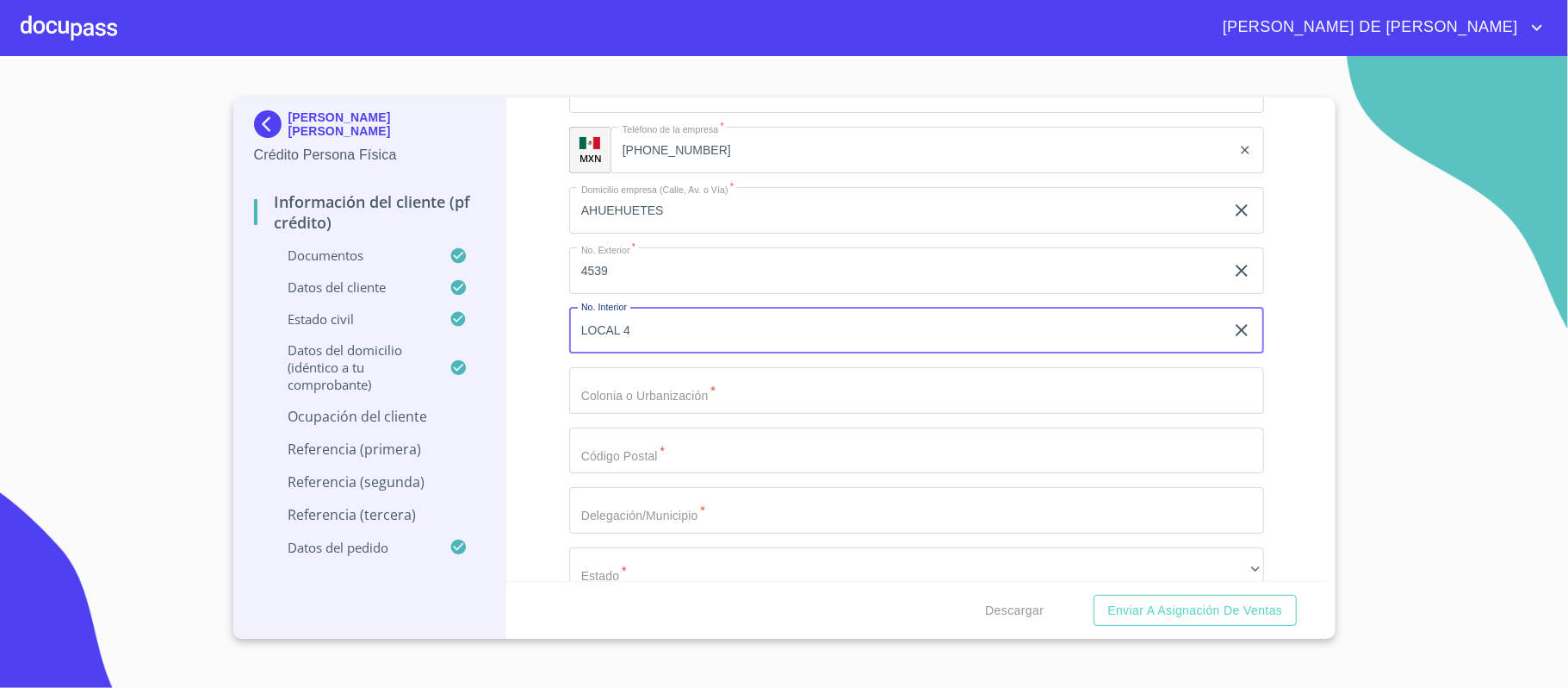
type input "LOCAL 4"
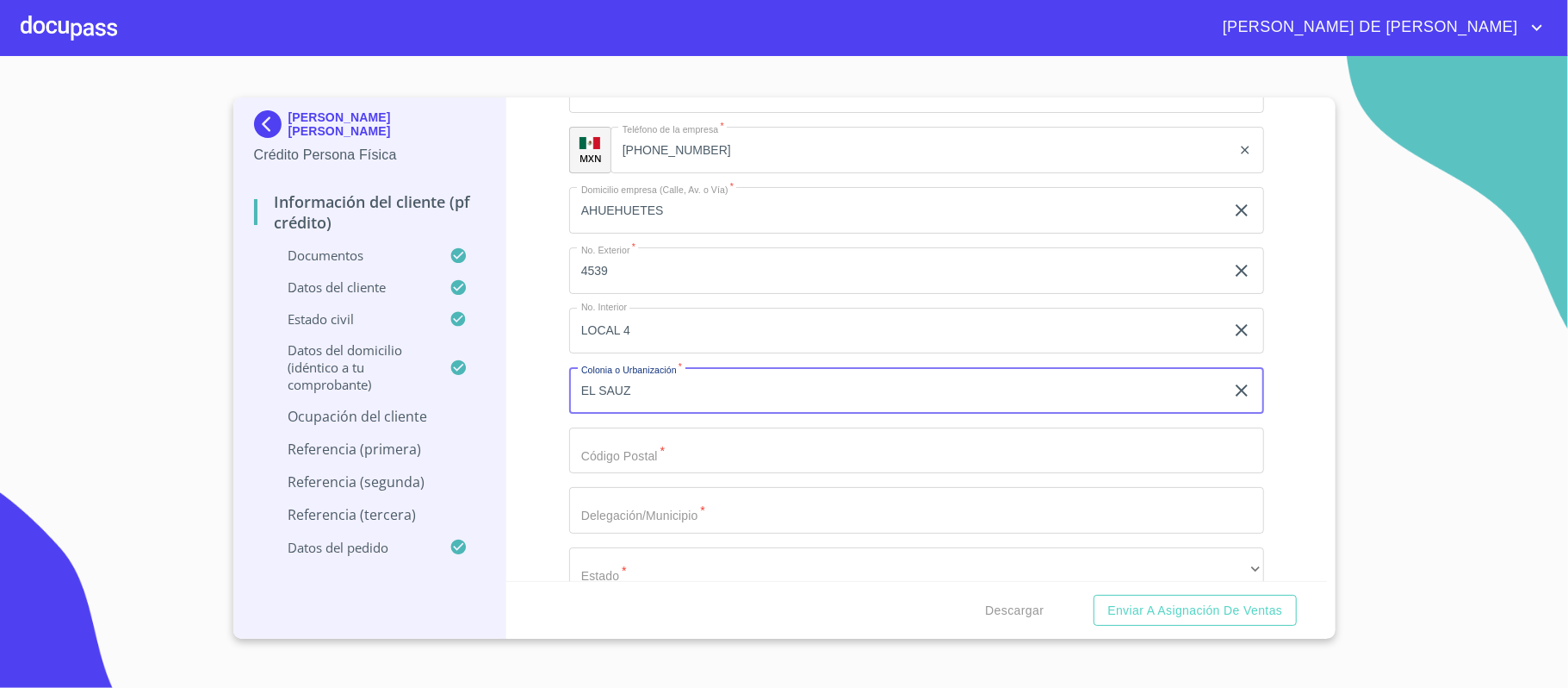
type input "EL SAUZ"
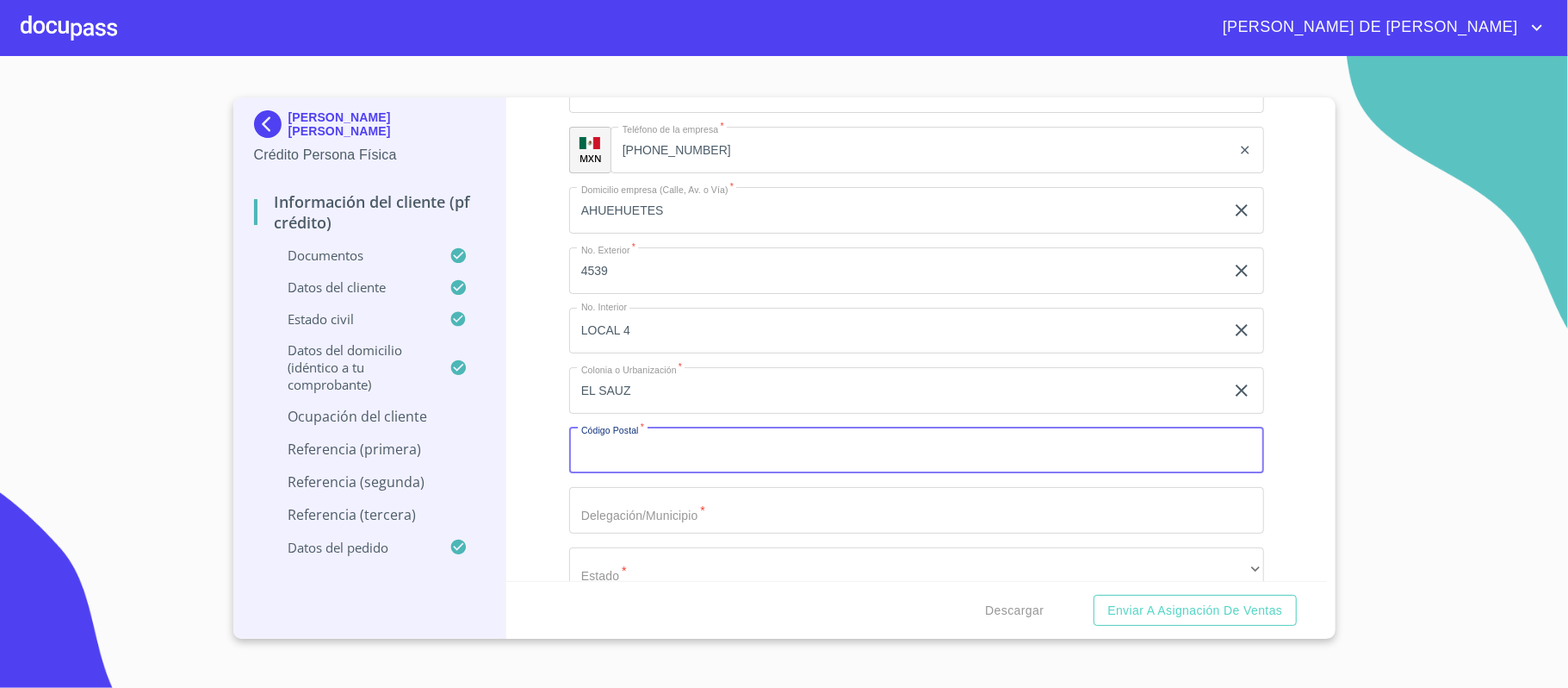
scroll to position [8008, 0]
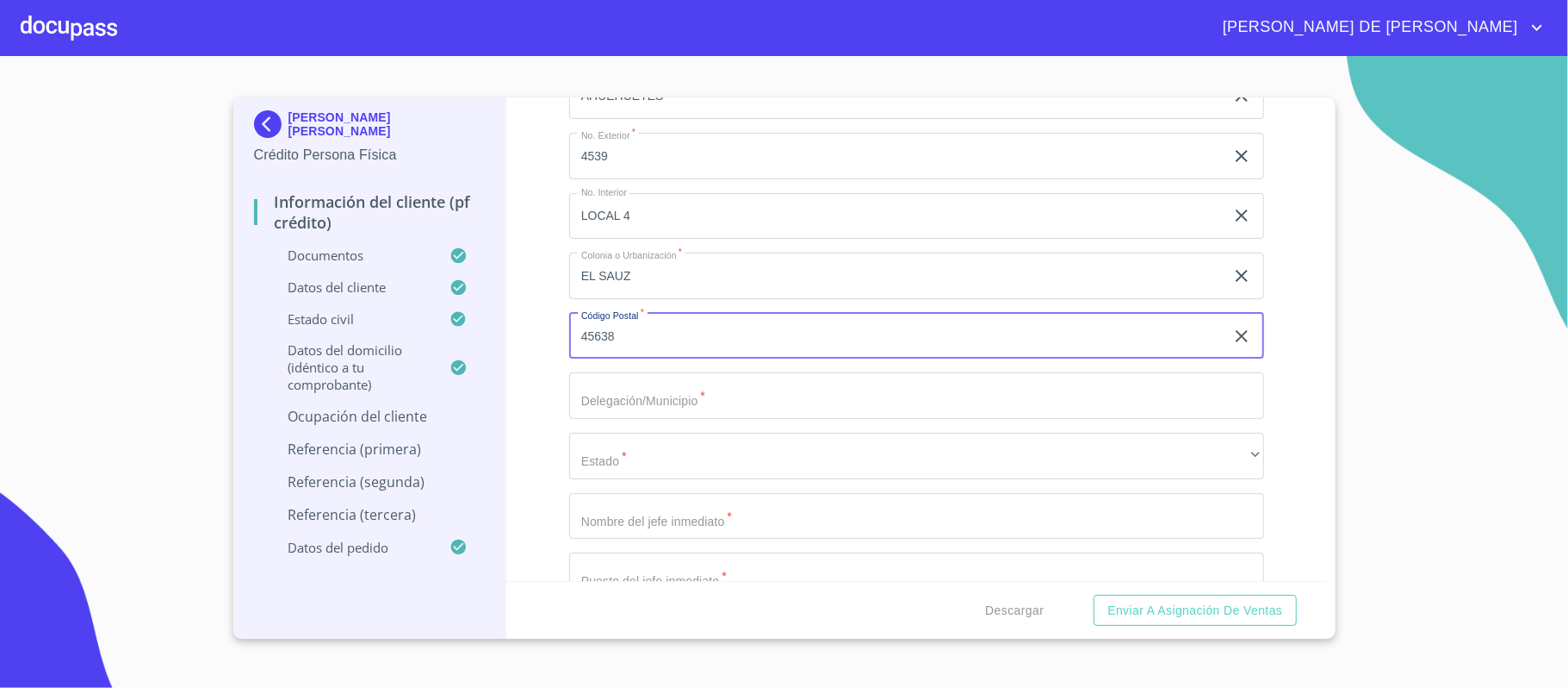
type input "45638"
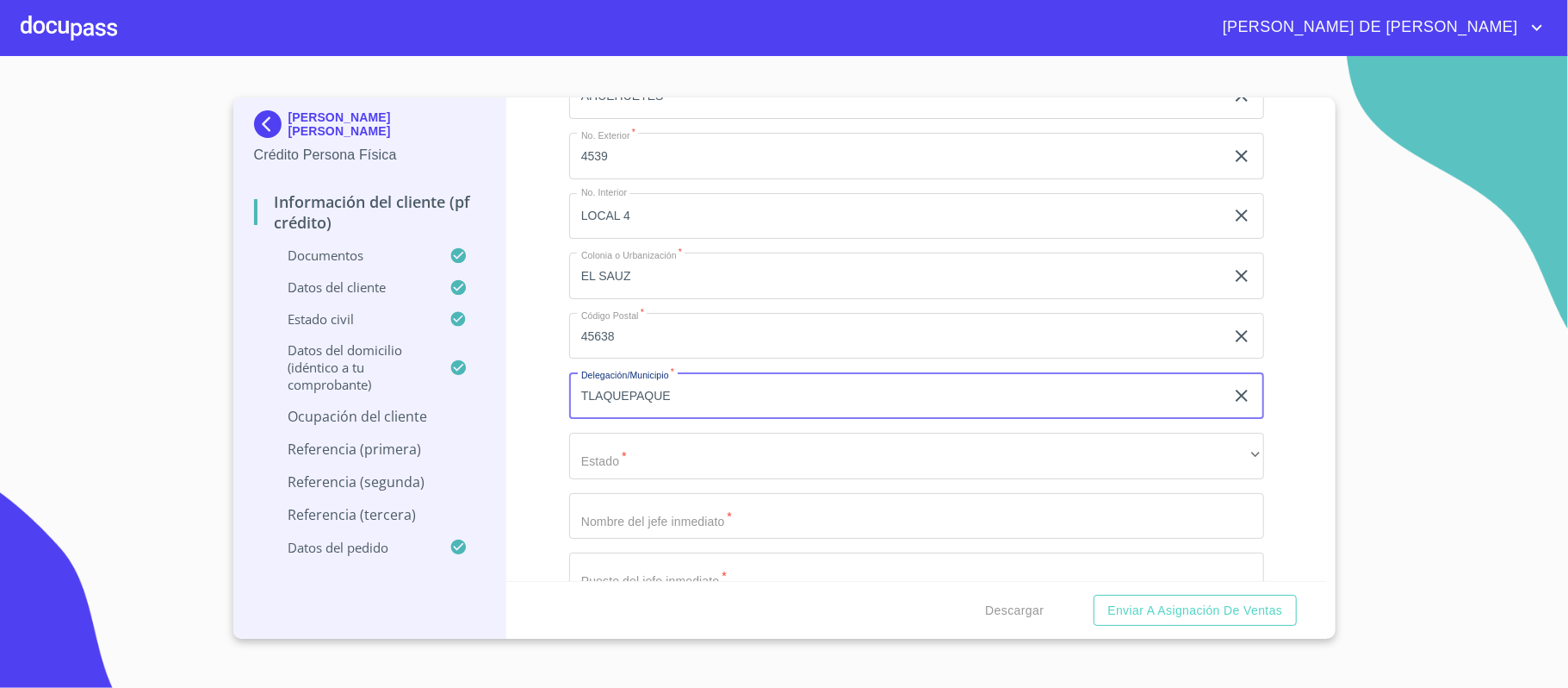
type input "TLAQUEPAQUE"
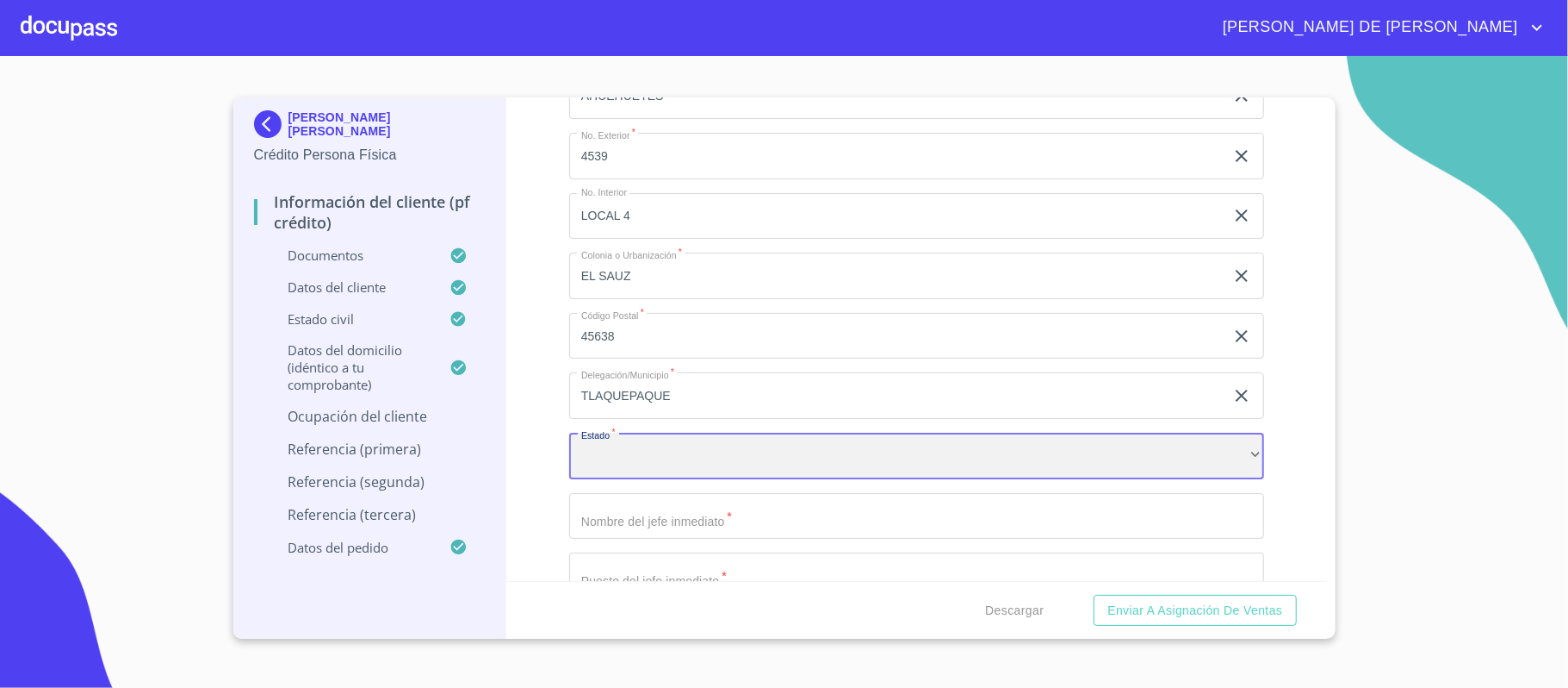
click at [650, 466] on div "​" at bounding box center [917, 456] width 695 height 47
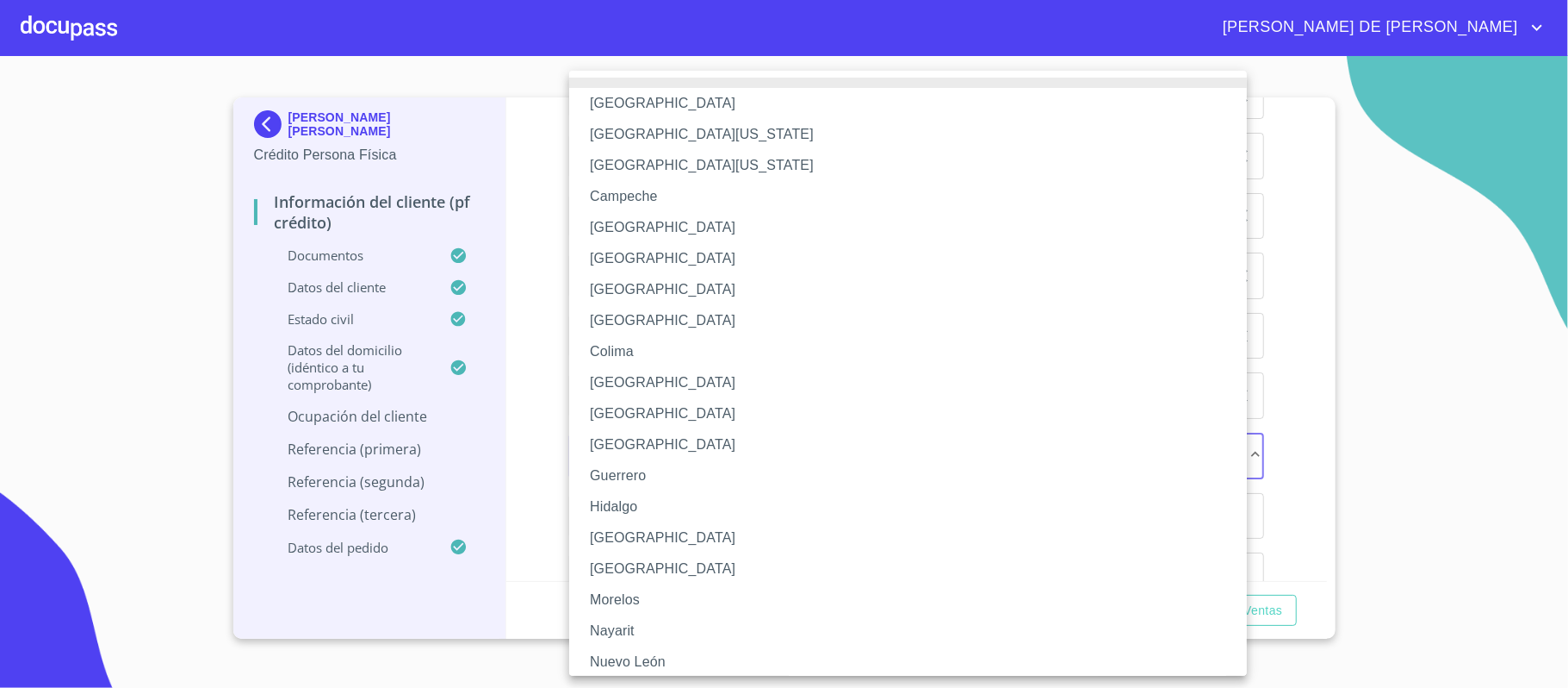
click at [645, 530] on li "[GEOGRAPHIC_DATA]" at bounding box center [917, 537] width 695 height 31
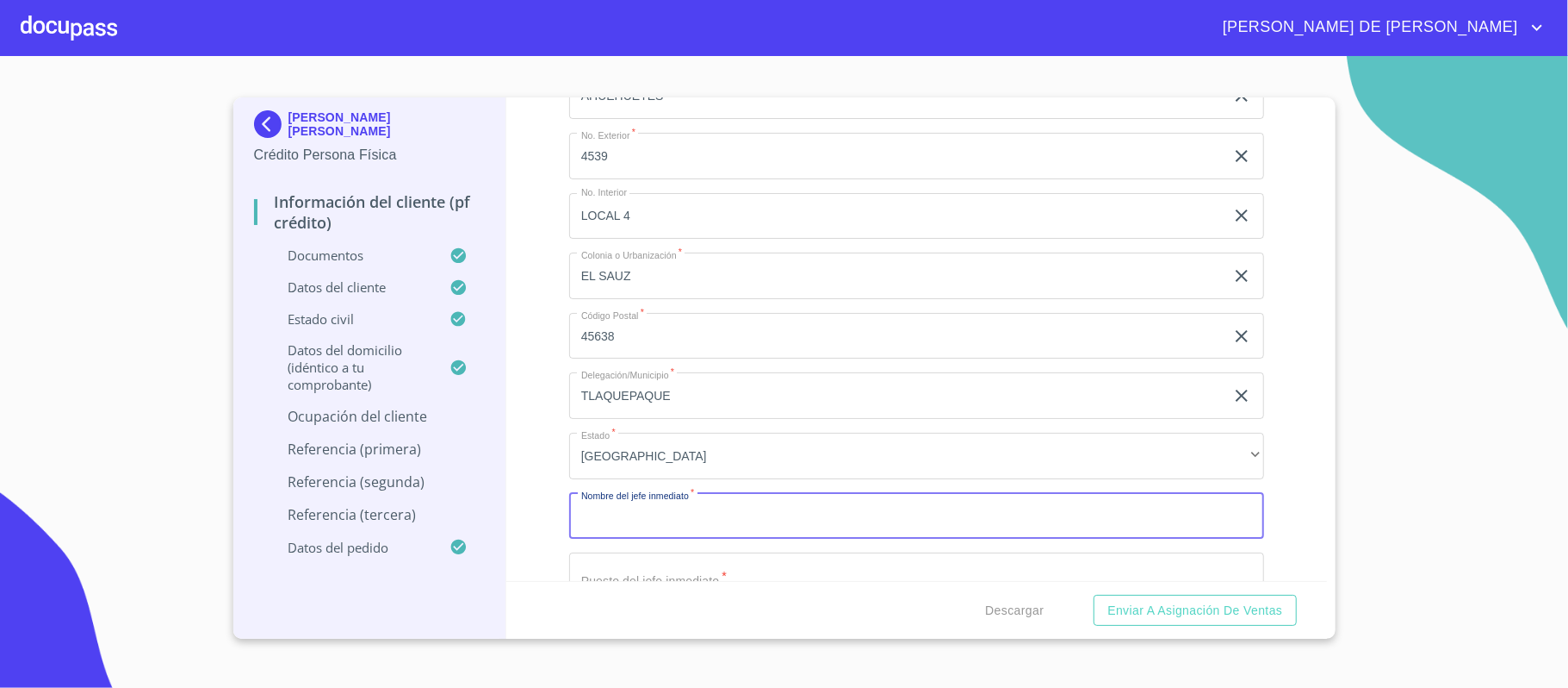
click at [662, 522] on input "Documento de identificación.   *" at bounding box center [917, 517] width 695 height 47
type input "EL MISMO"
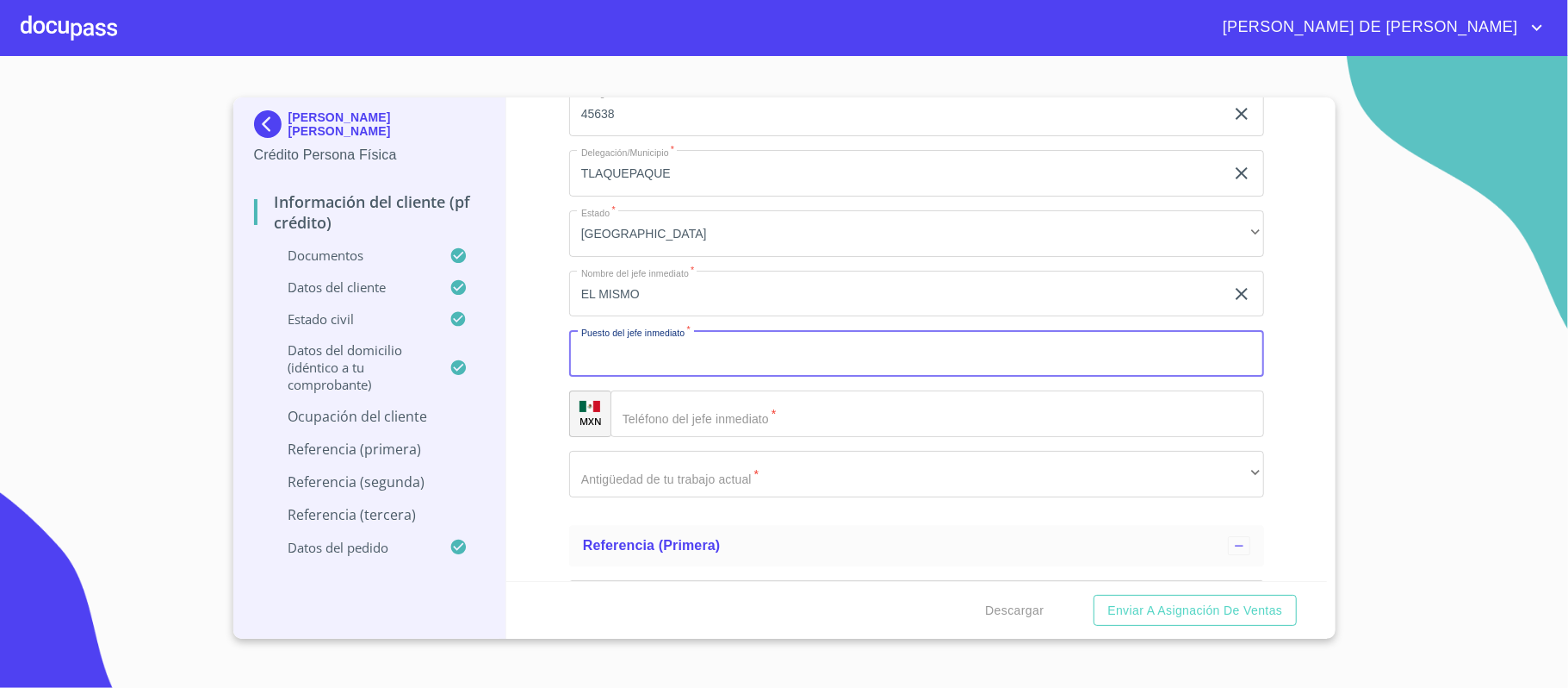
scroll to position [8259, 0]
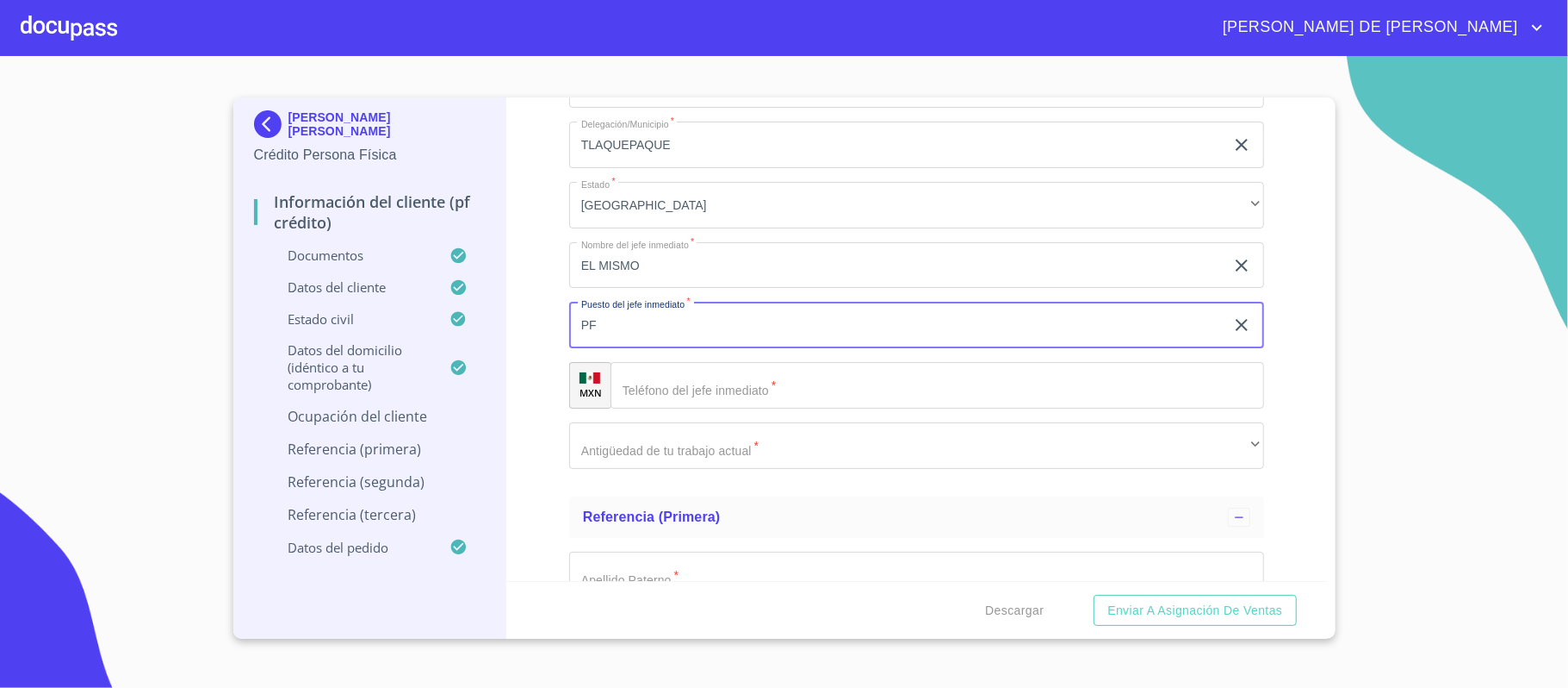
type input "P"
type input "DUEÑO"
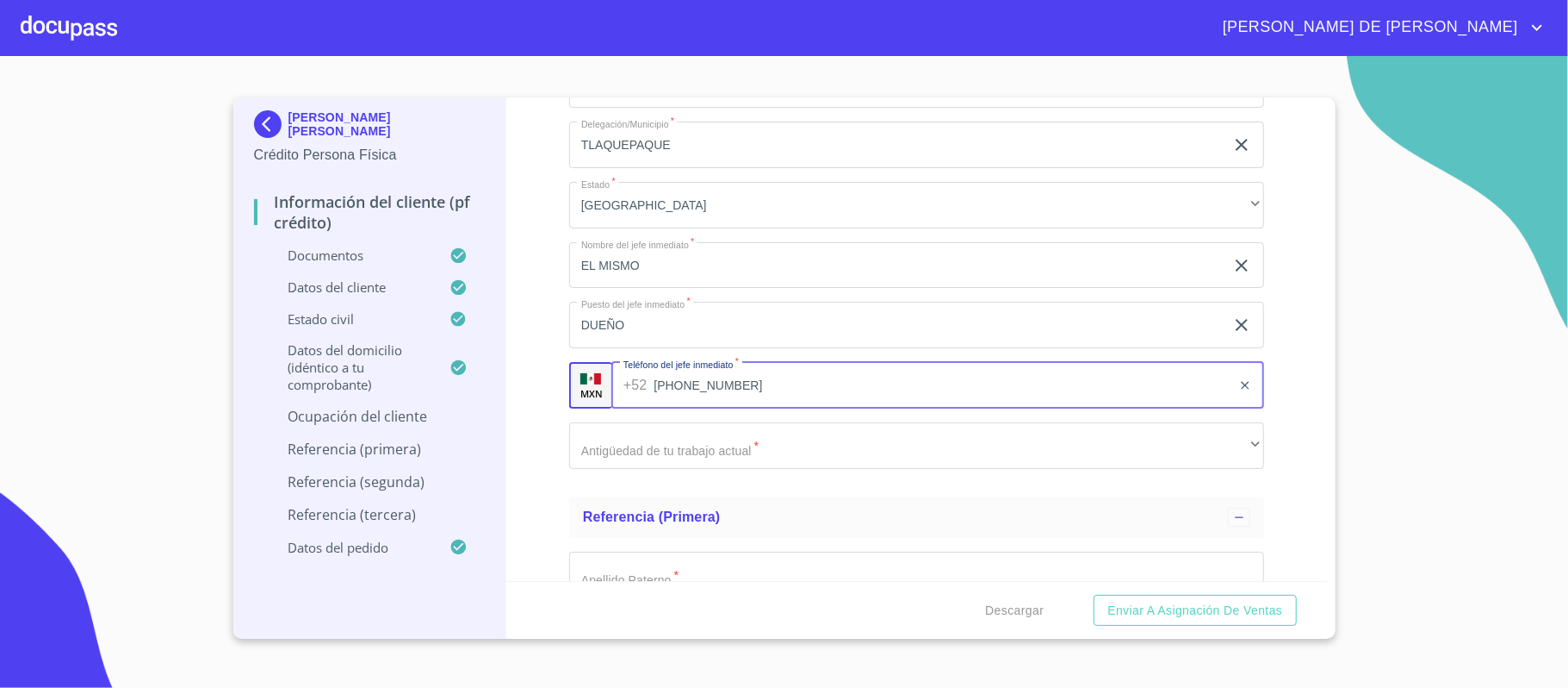
type input "[PHONE_NUMBER]"
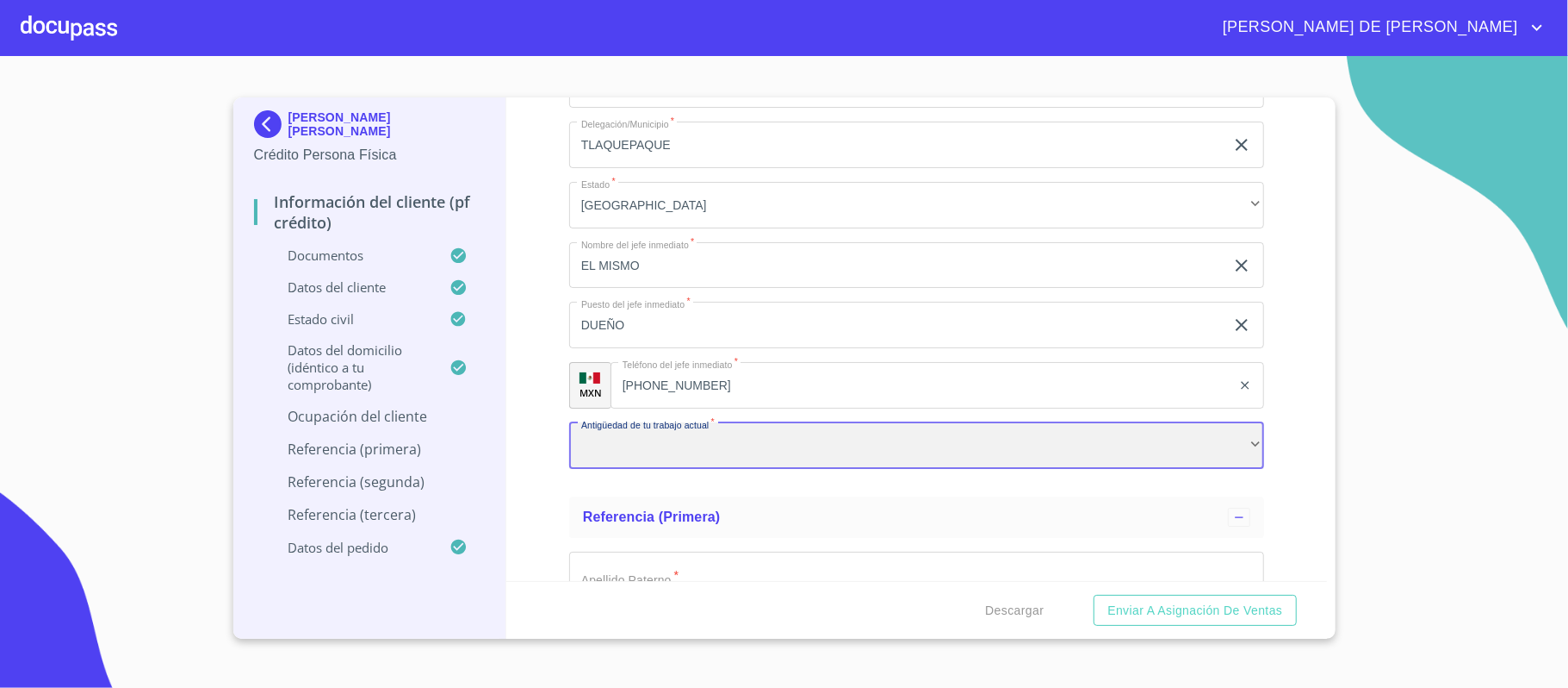
click at [776, 449] on div "​" at bounding box center [917, 446] width 695 height 47
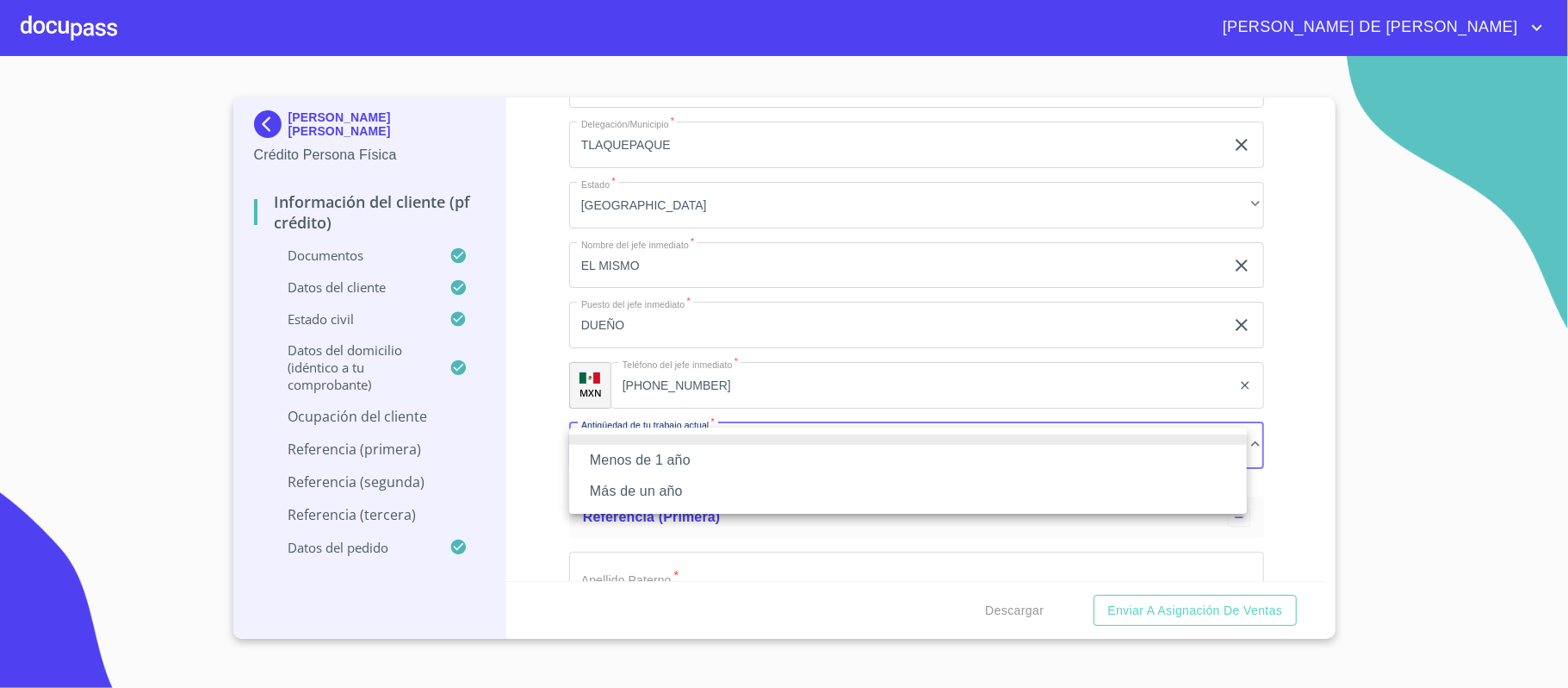
click at [721, 485] on li "Más de un año" at bounding box center [908, 492] width 678 height 31
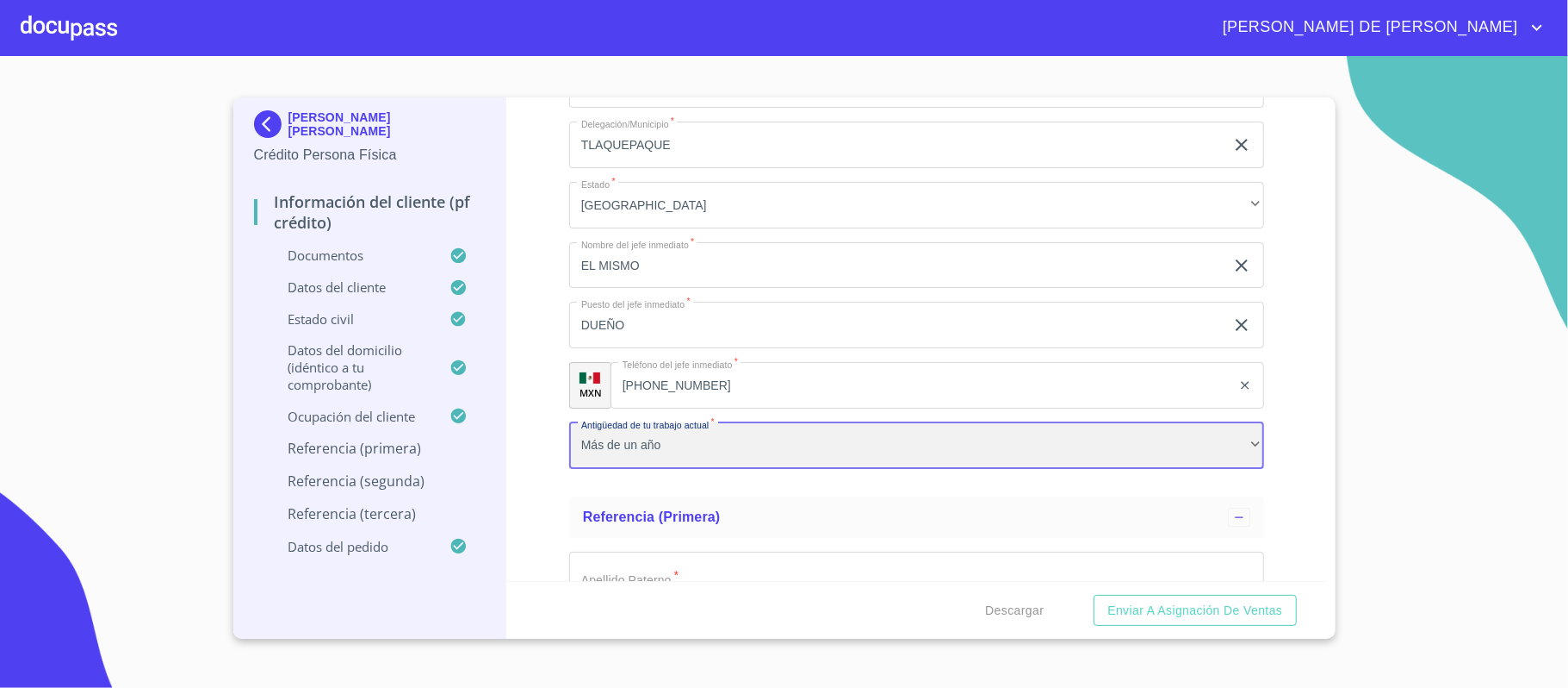
scroll to position [8489, 0]
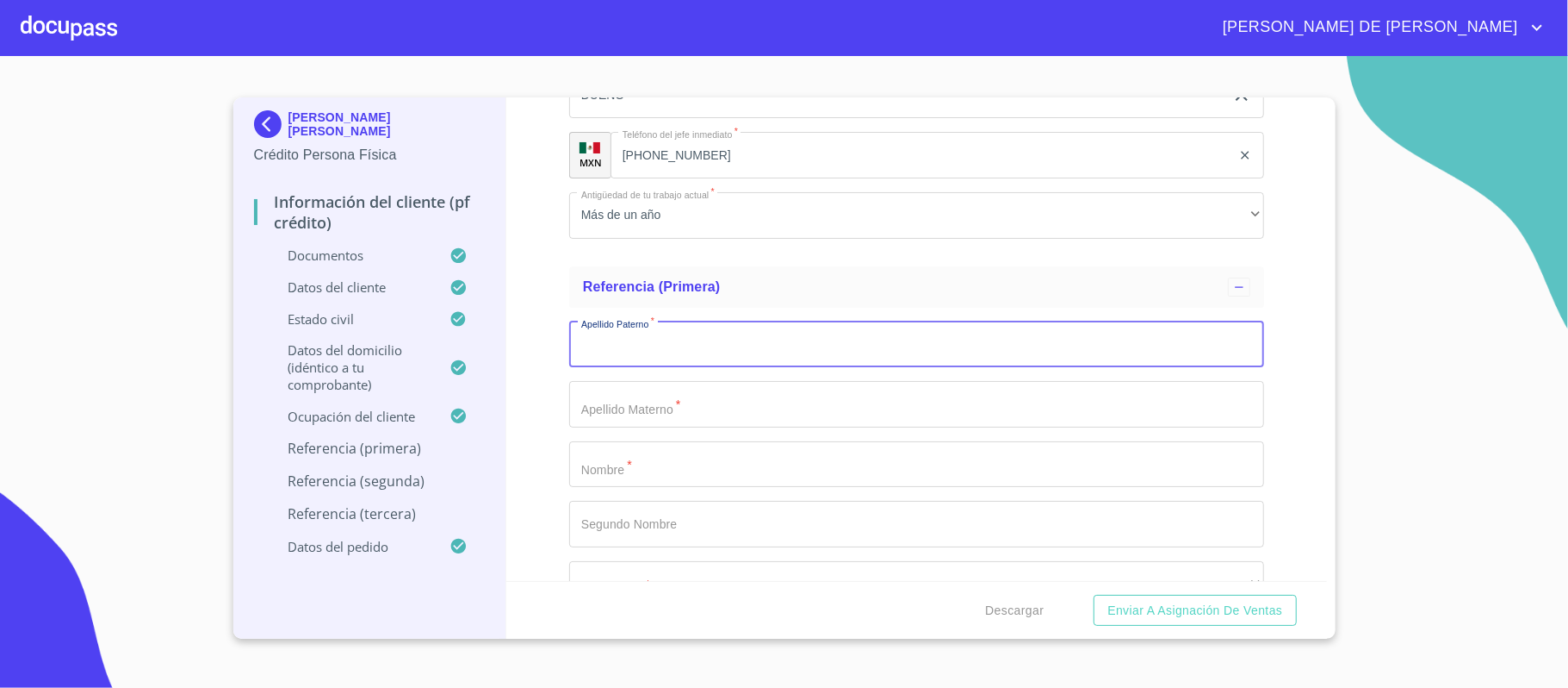
click at [650, 356] on input "Documento de identificación.   *" at bounding box center [917, 344] width 695 height 47
type input "[PERSON_NAME]"
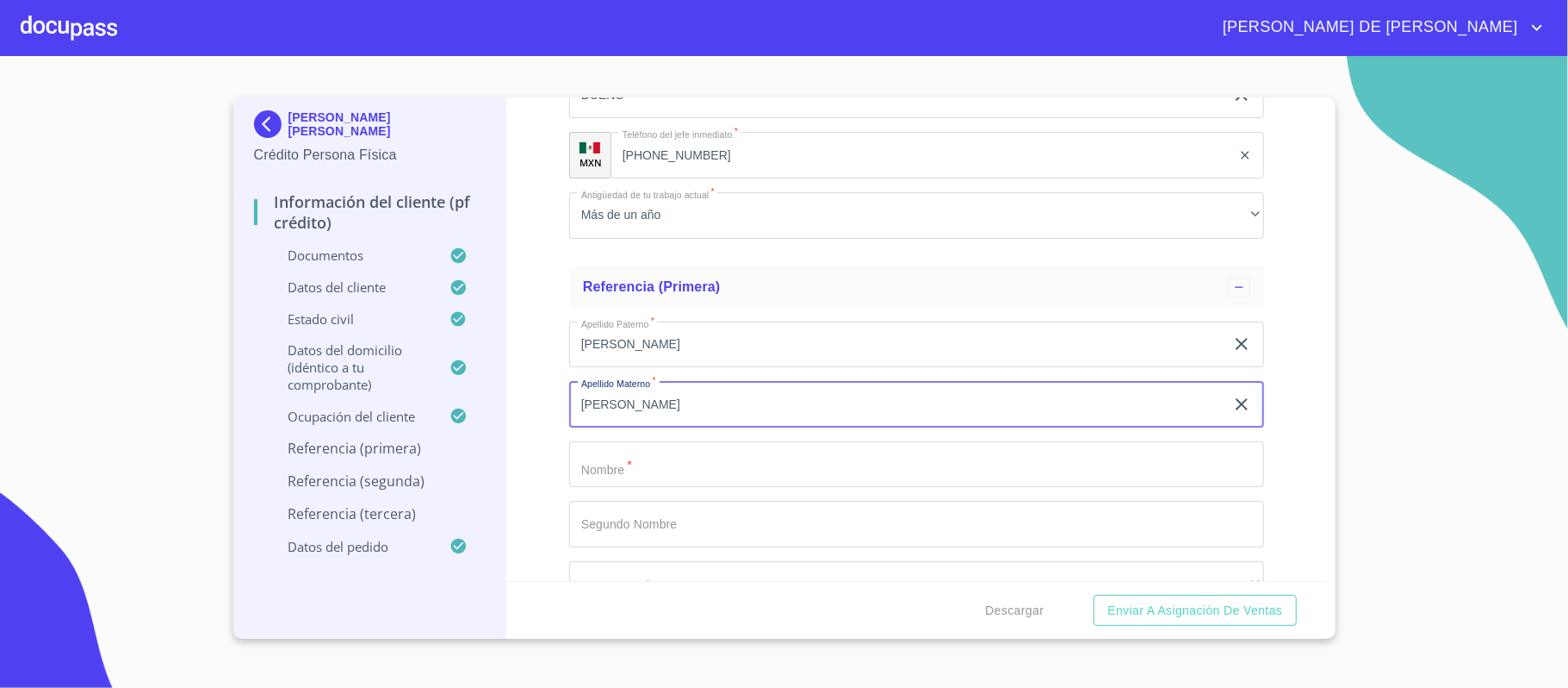
type input "[PERSON_NAME]"
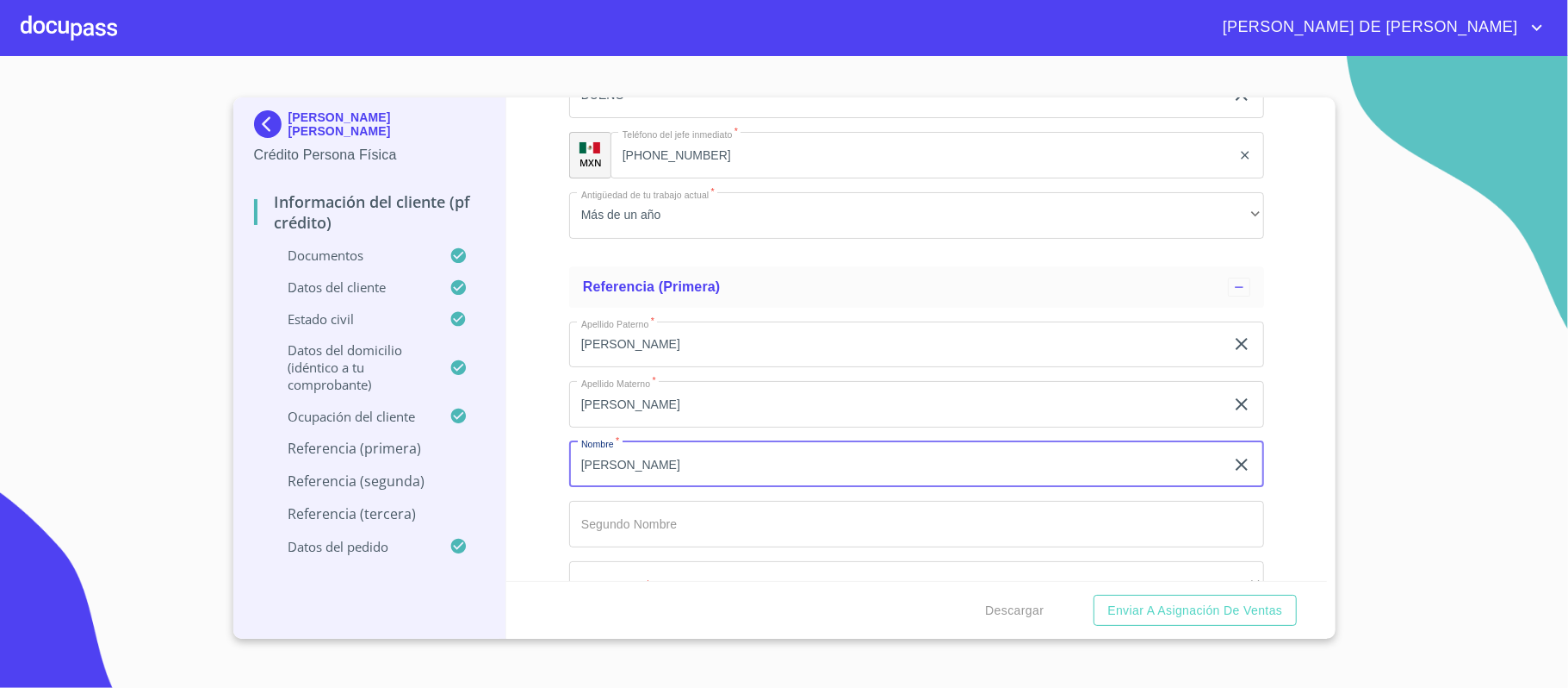
type input "[PERSON_NAME]"
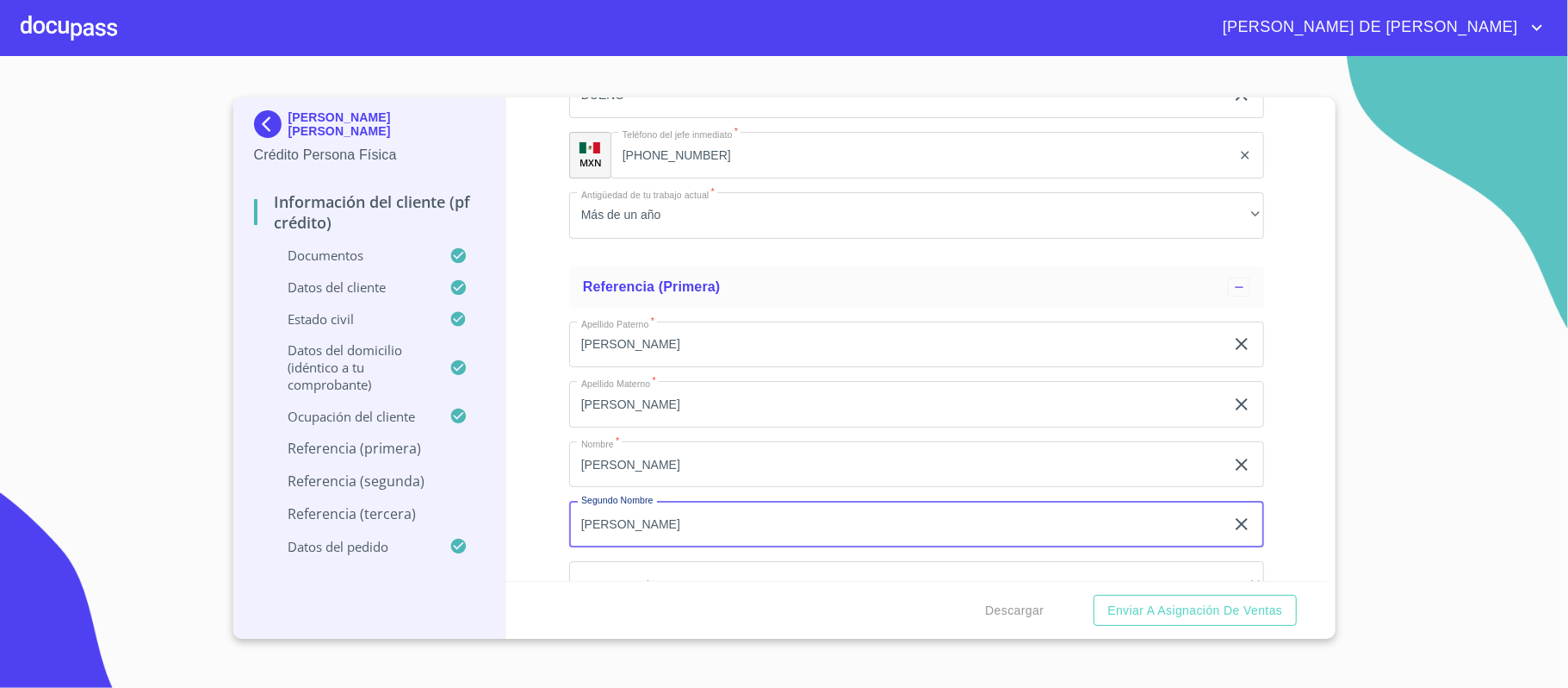
type input "[PERSON_NAME]"
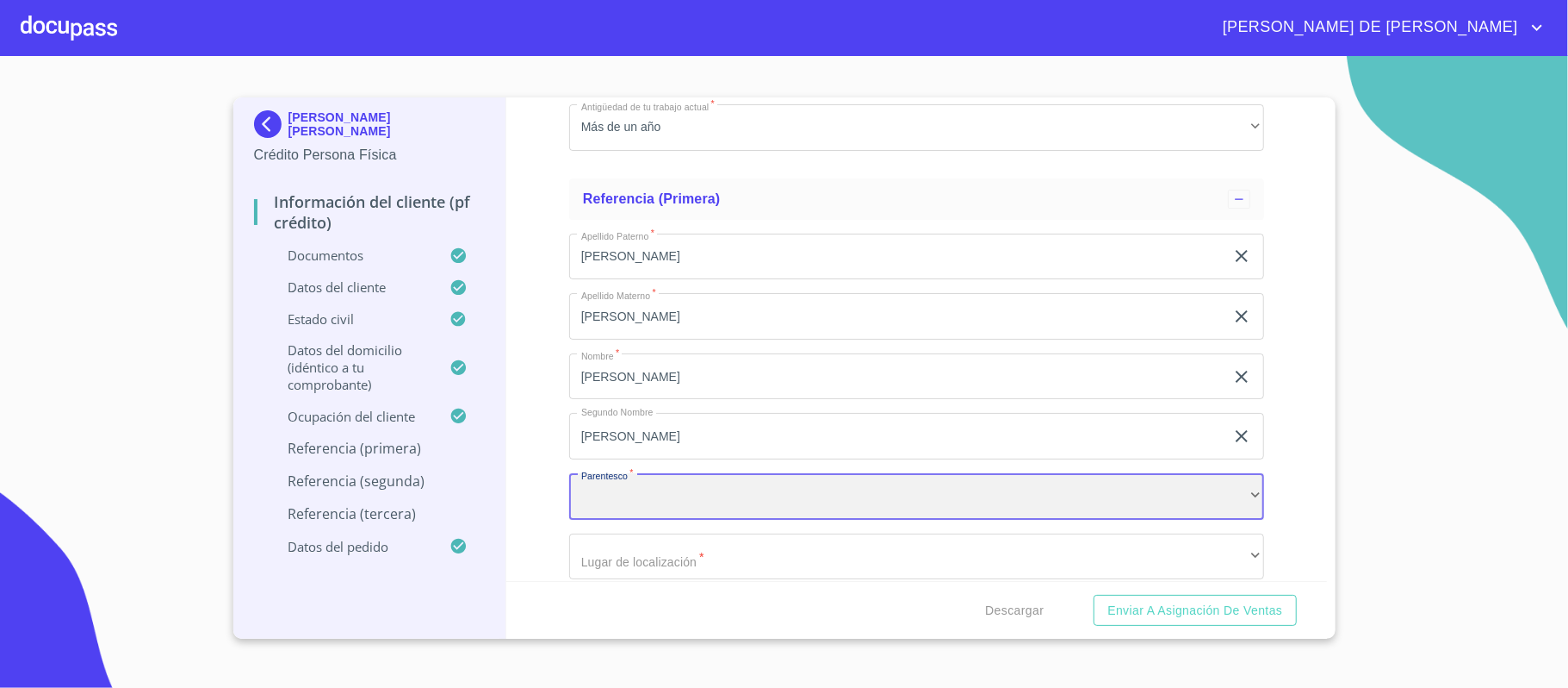
scroll to position [8634, 0]
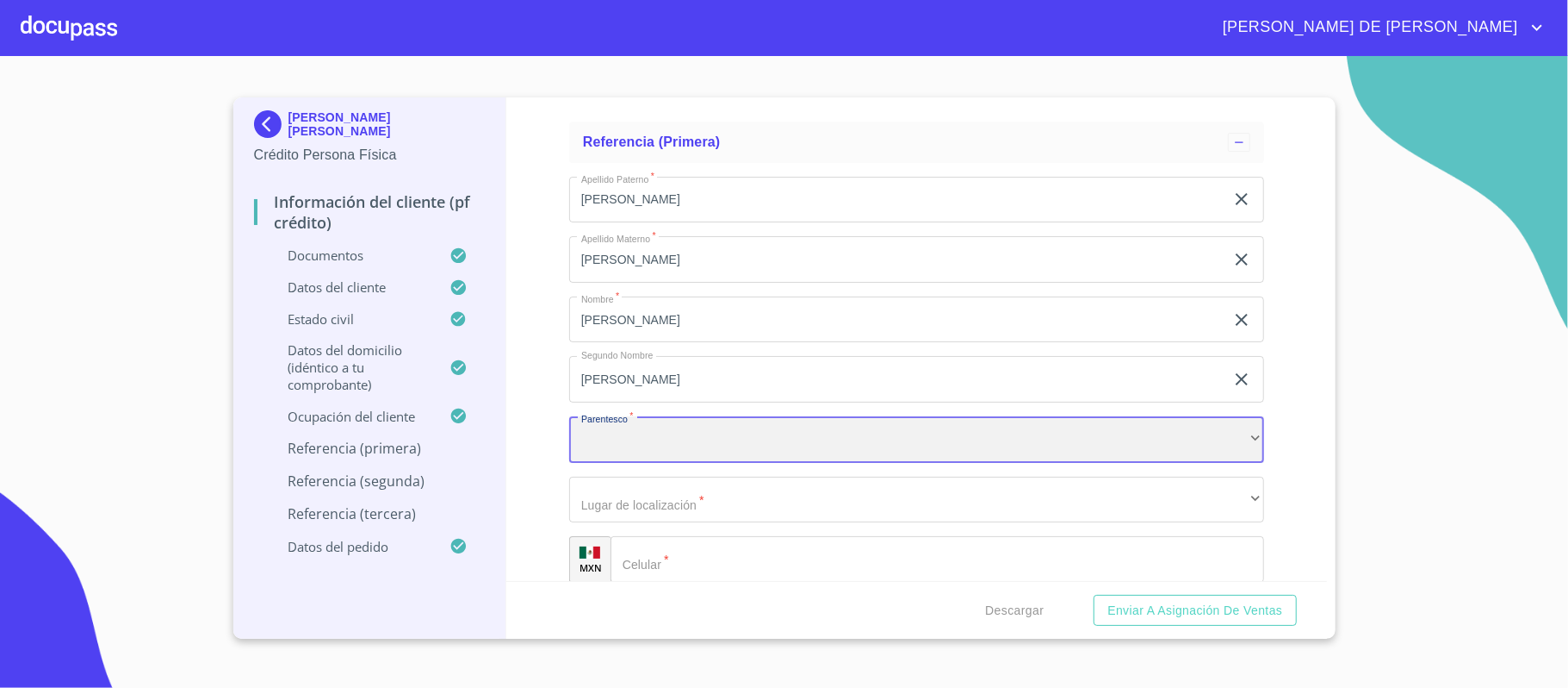
click at [689, 442] on div "​" at bounding box center [917, 440] width 695 height 47
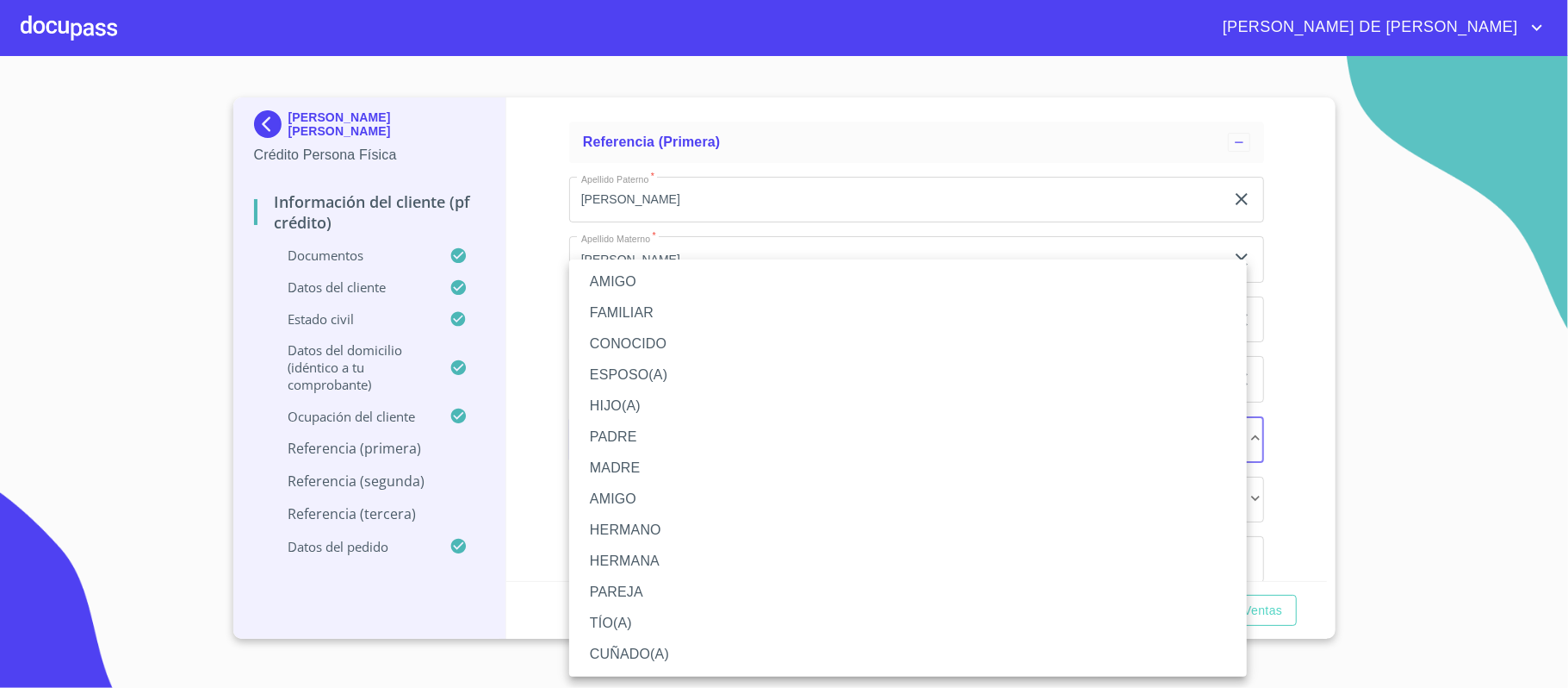
click at [662, 315] on li "FAMILIAR" at bounding box center [908, 313] width 678 height 31
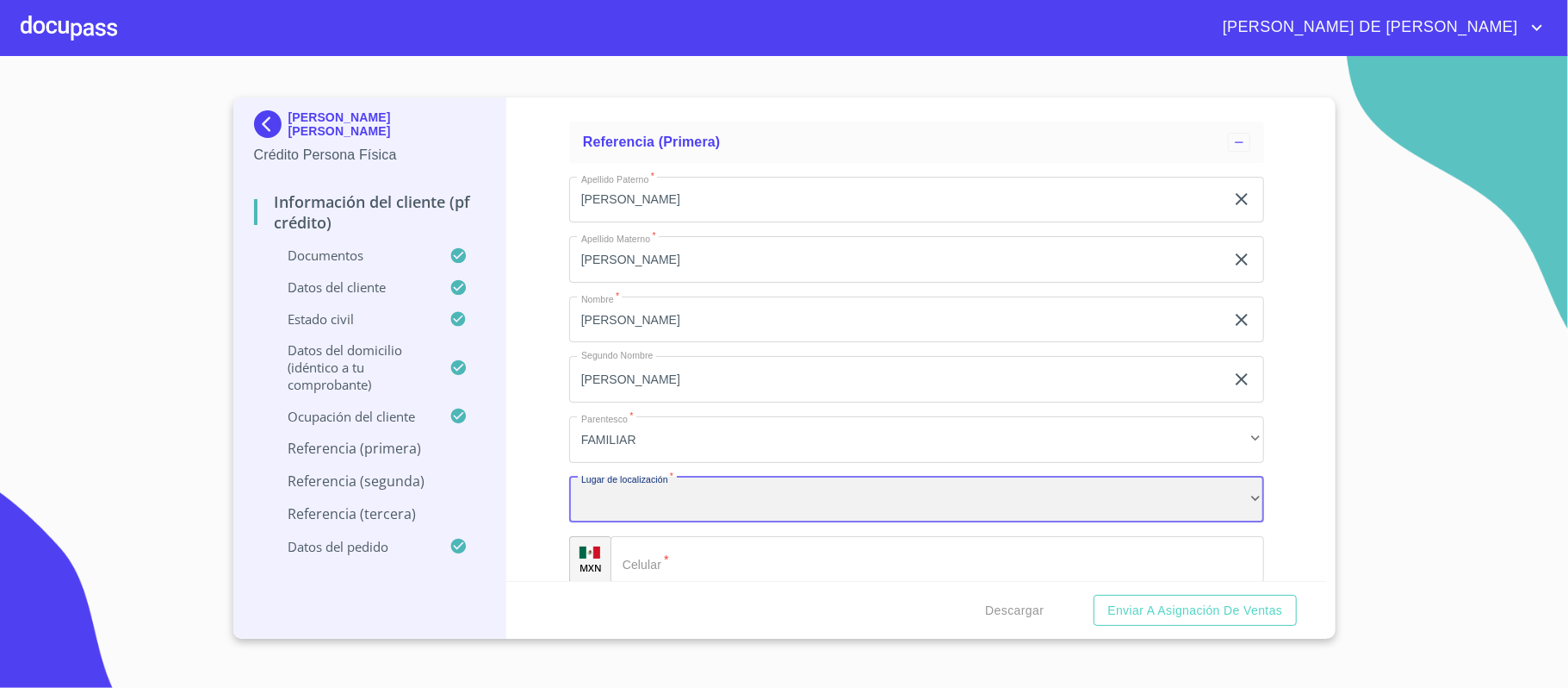
click at [658, 511] on div "​" at bounding box center [917, 500] width 695 height 47
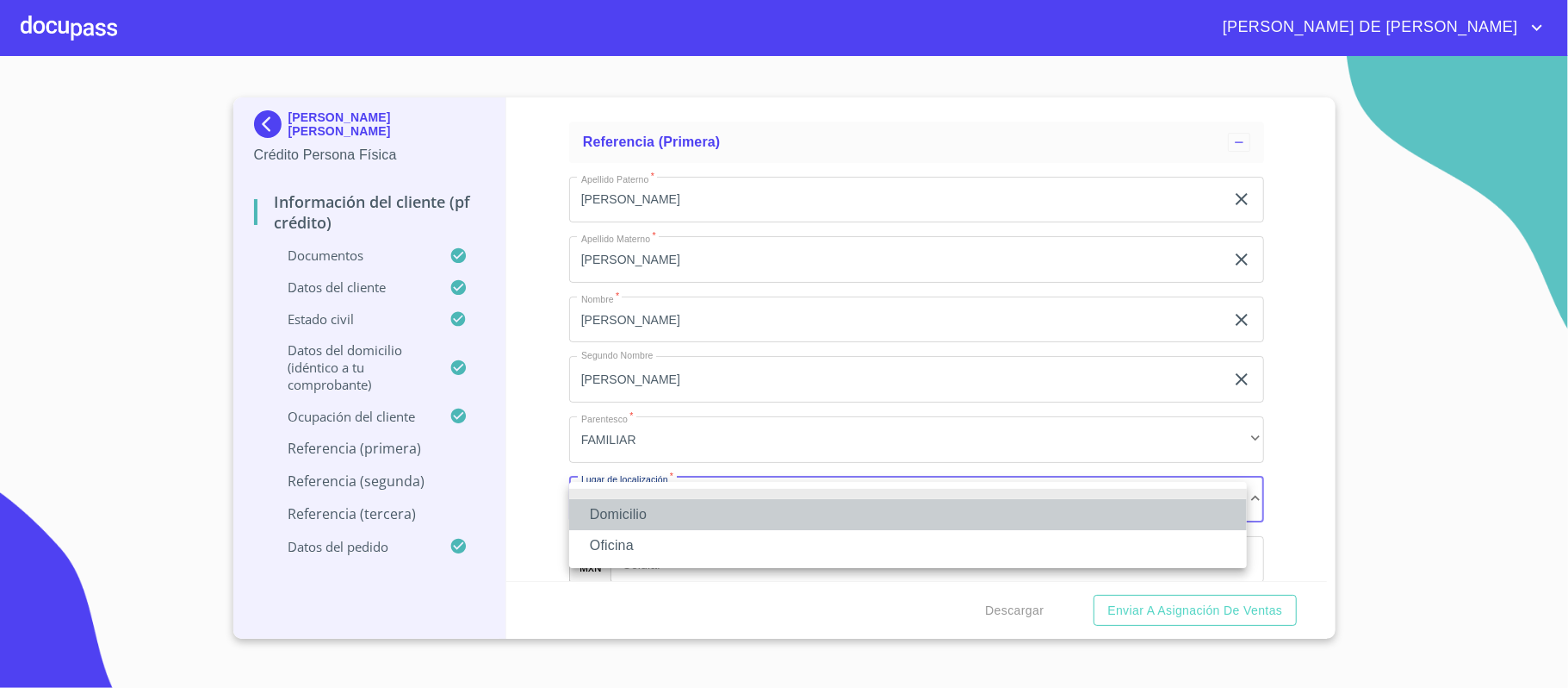
click at [658, 511] on li "Domicilio" at bounding box center [908, 514] width 678 height 31
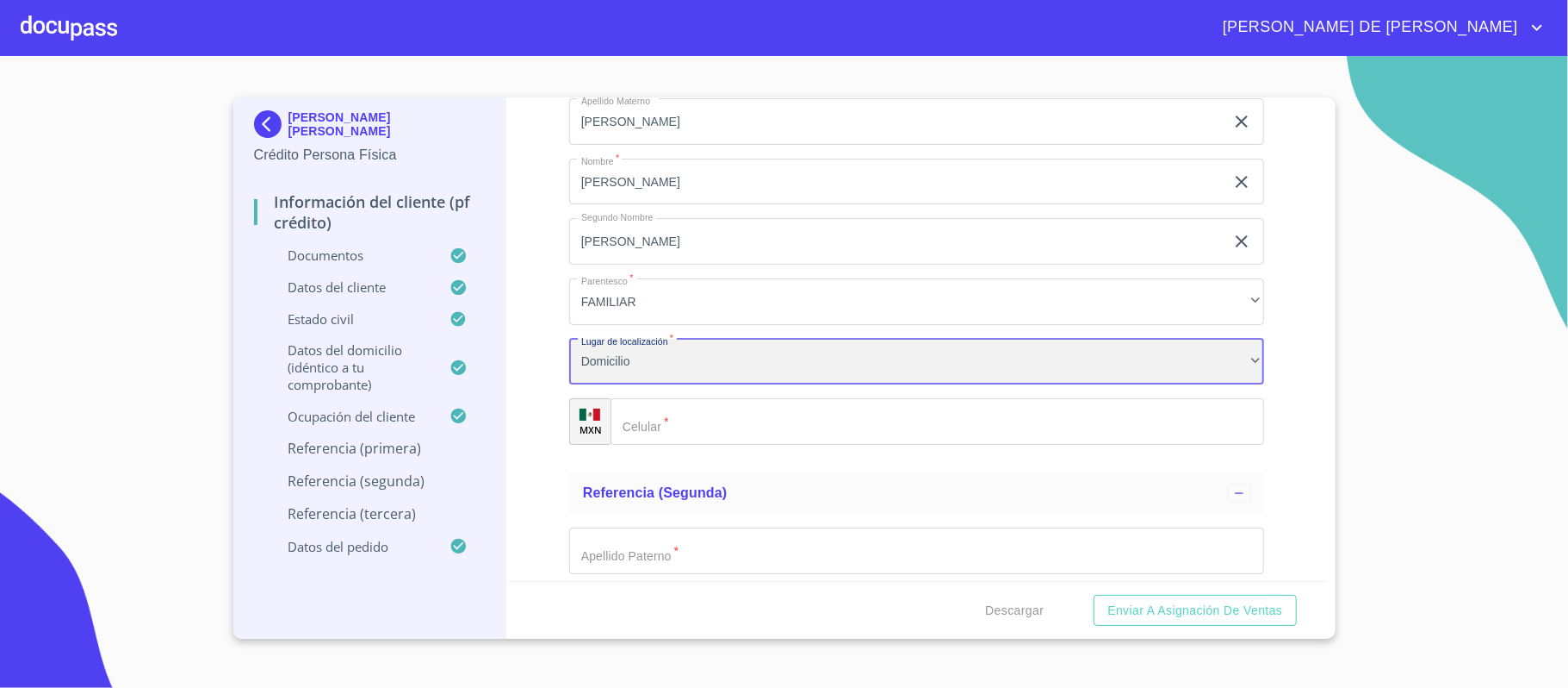
scroll to position [8979, 0]
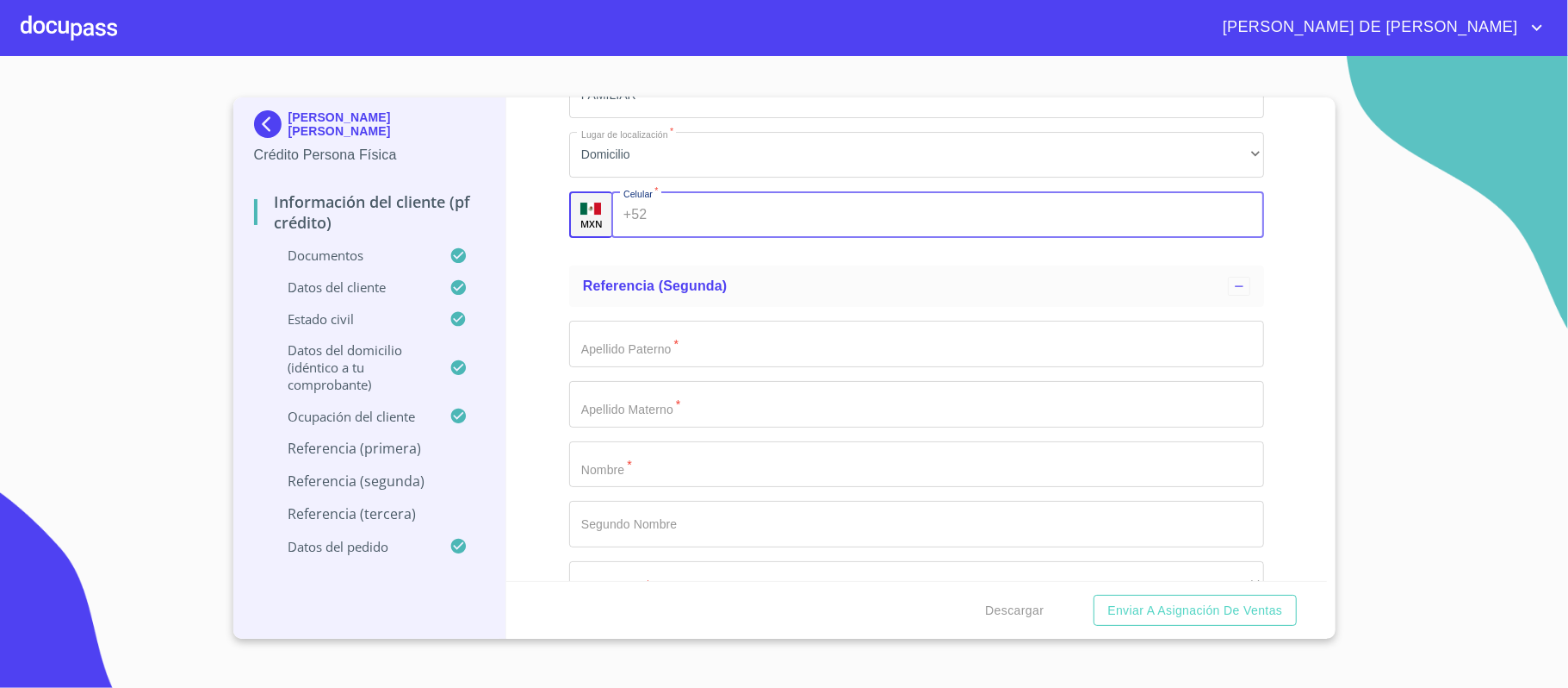
click at [694, 221] on input "Documento de identificación.   *" at bounding box center [958, 215] width 610 height 47
type input "3"
type input "[PHONE_NUMBER]"
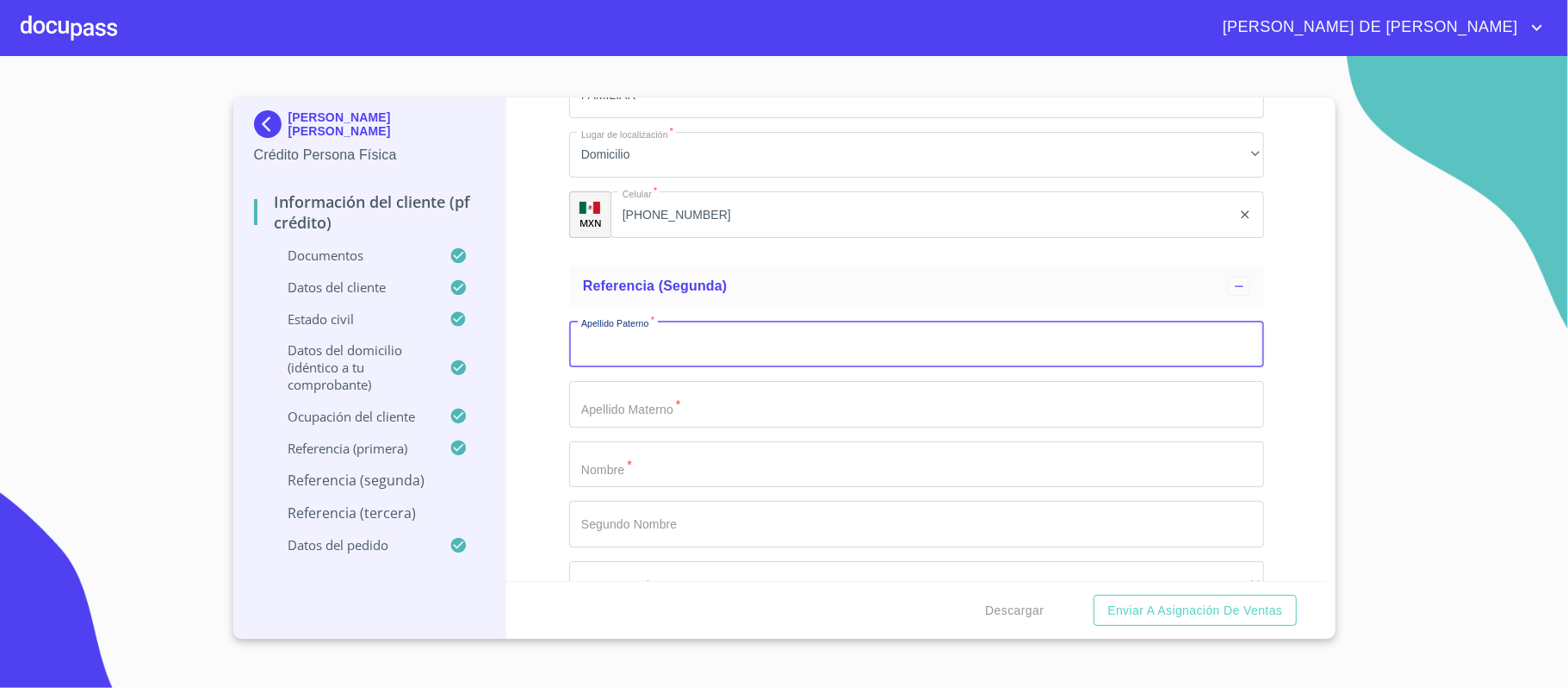
click at [699, 343] on input "Documento de identificación.   *" at bounding box center [917, 344] width 695 height 47
type input "s"
type input "[PERSON_NAME]"
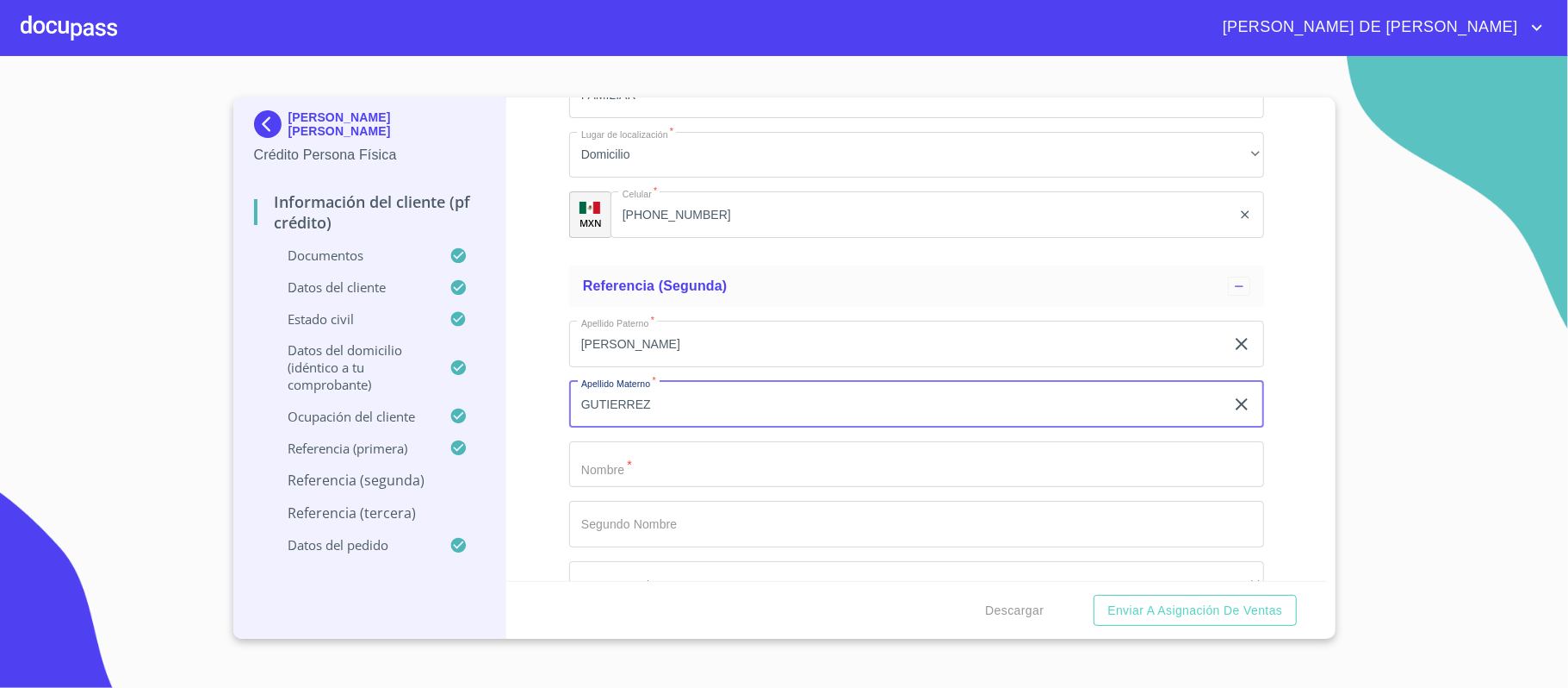
type input "GUTIERREZ"
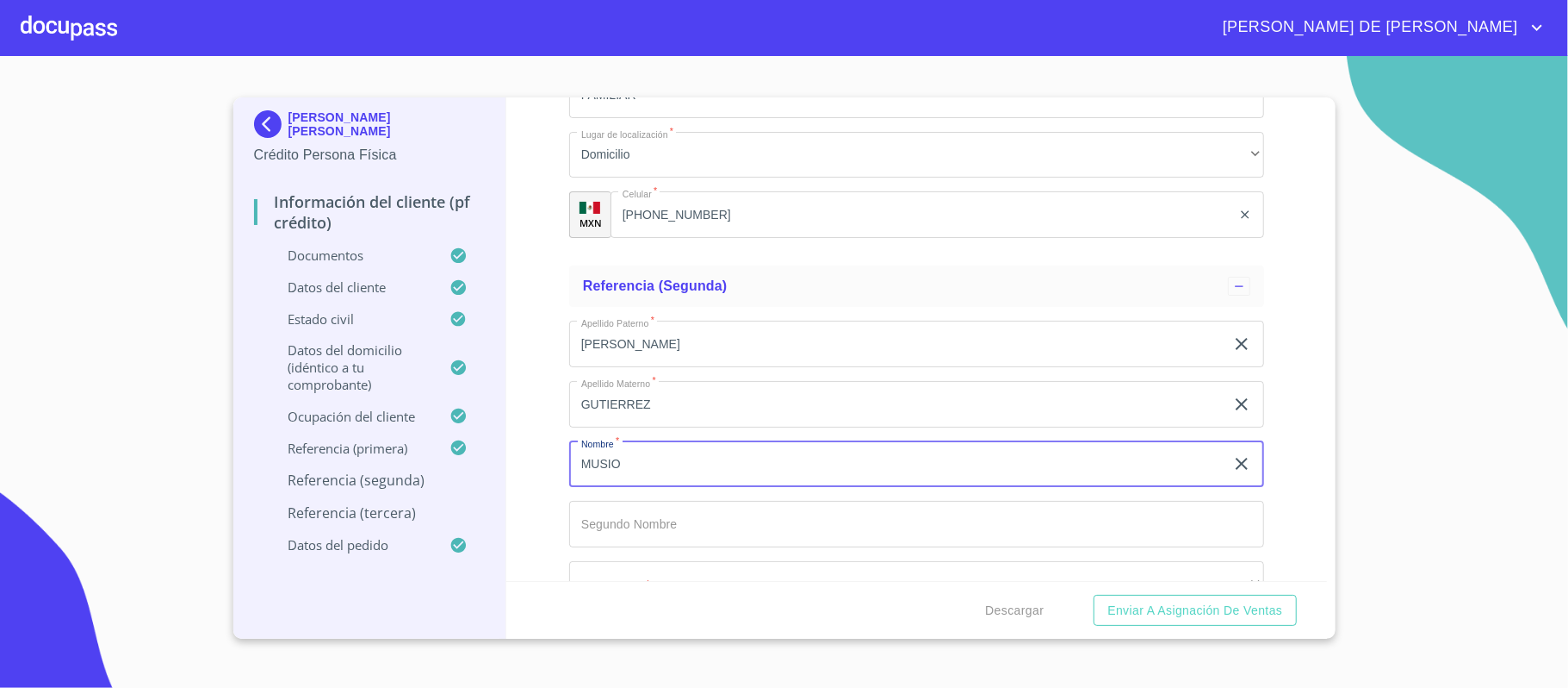
type input "MUSIO"
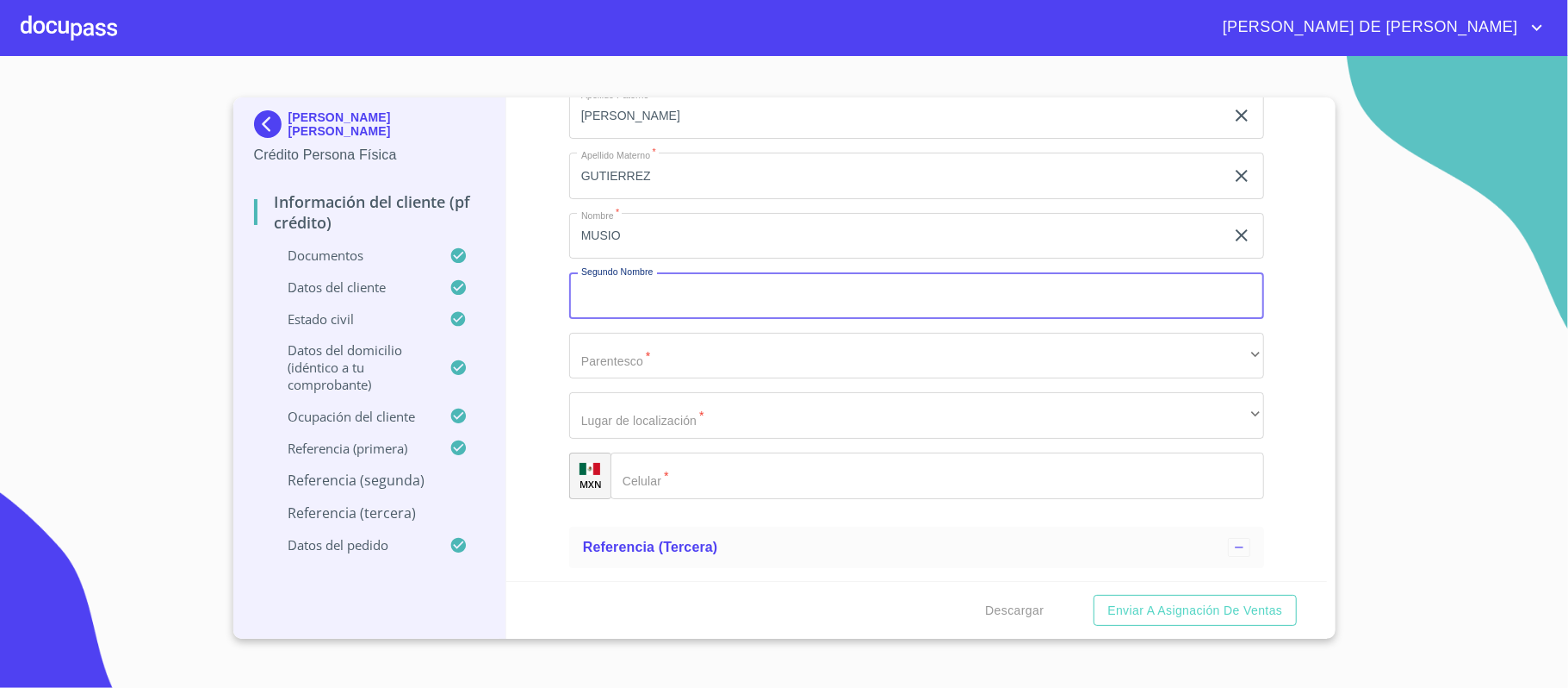
scroll to position [9208, 0]
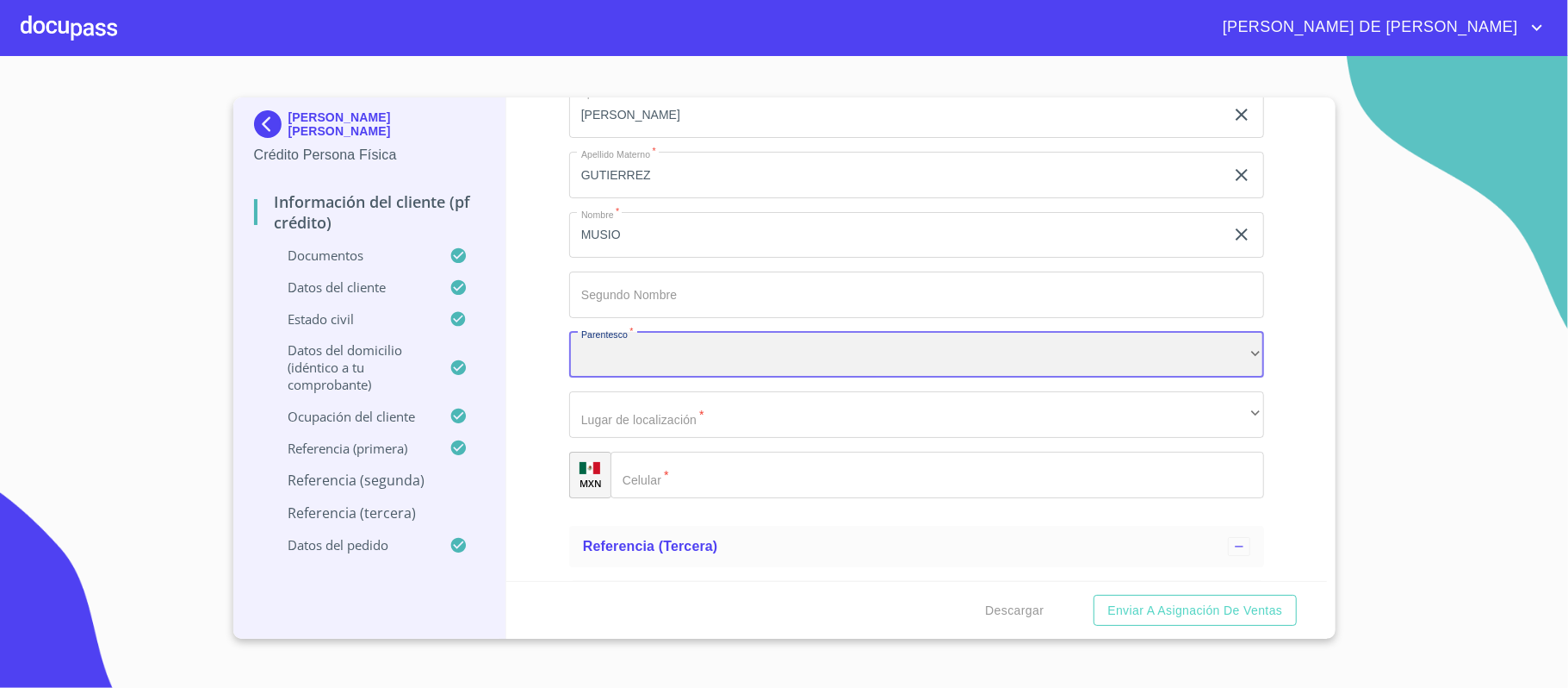
click at [720, 357] on div "​" at bounding box center [917, 355] width 695 height 47
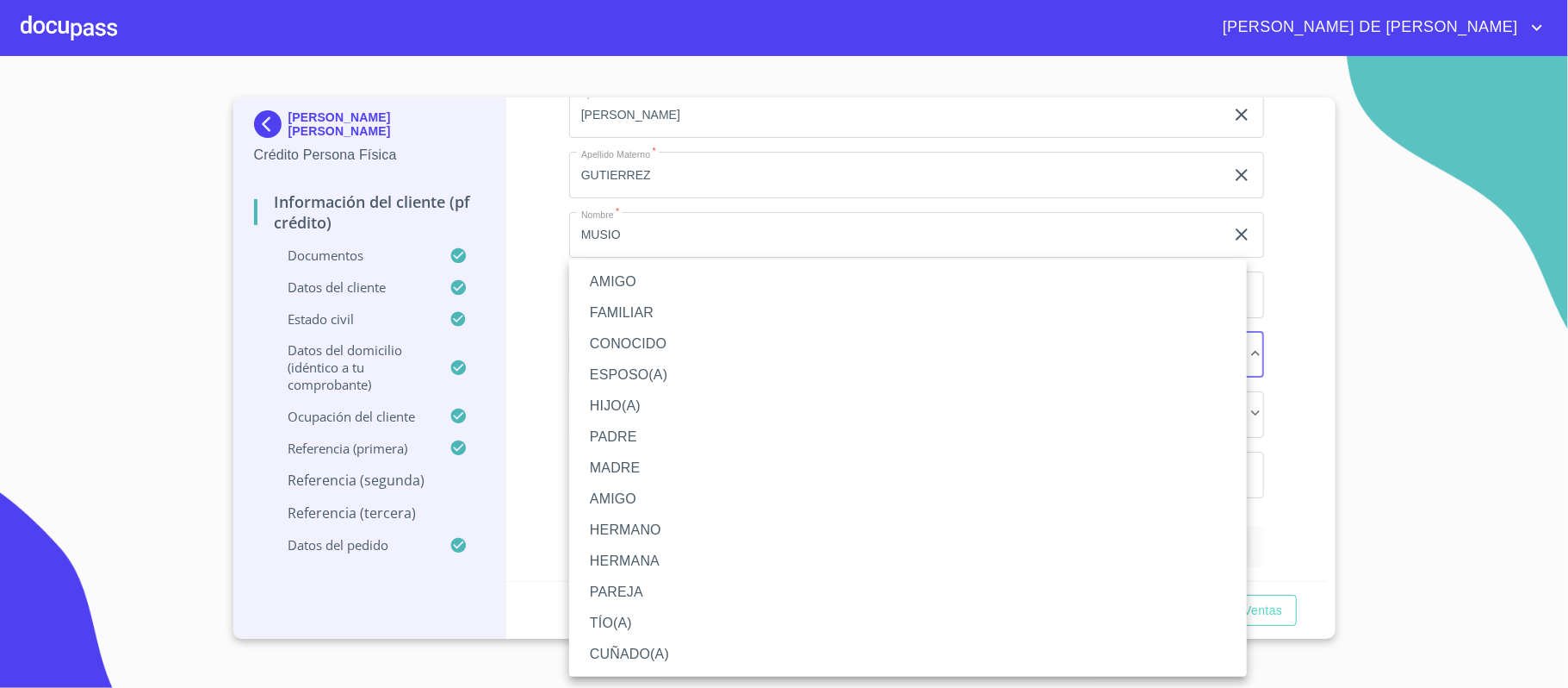
click at [656, 276] on li "AMIGO" at bounding box center [908, 282] width 678 height 31
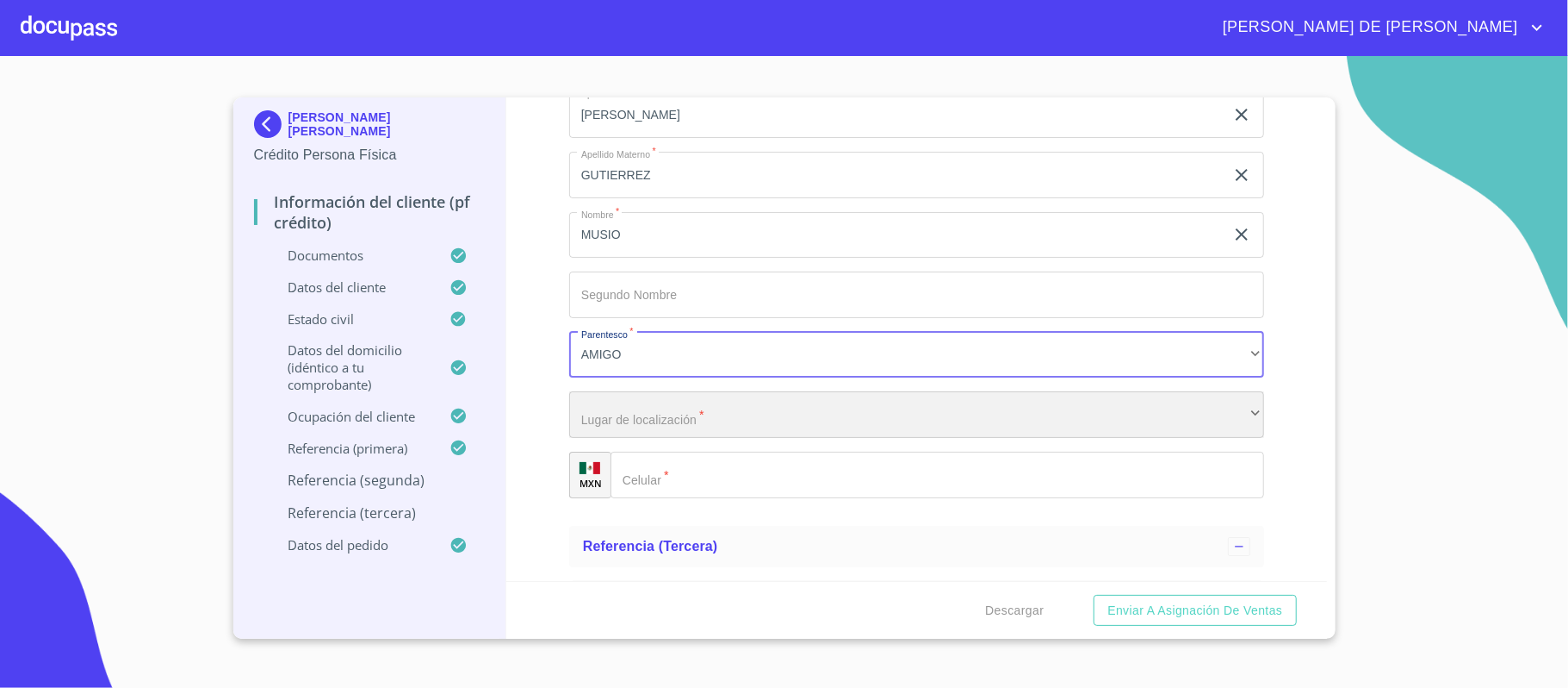
click at [718, 422] on div "​" at bounding box center [917, 415] width 695 height 47
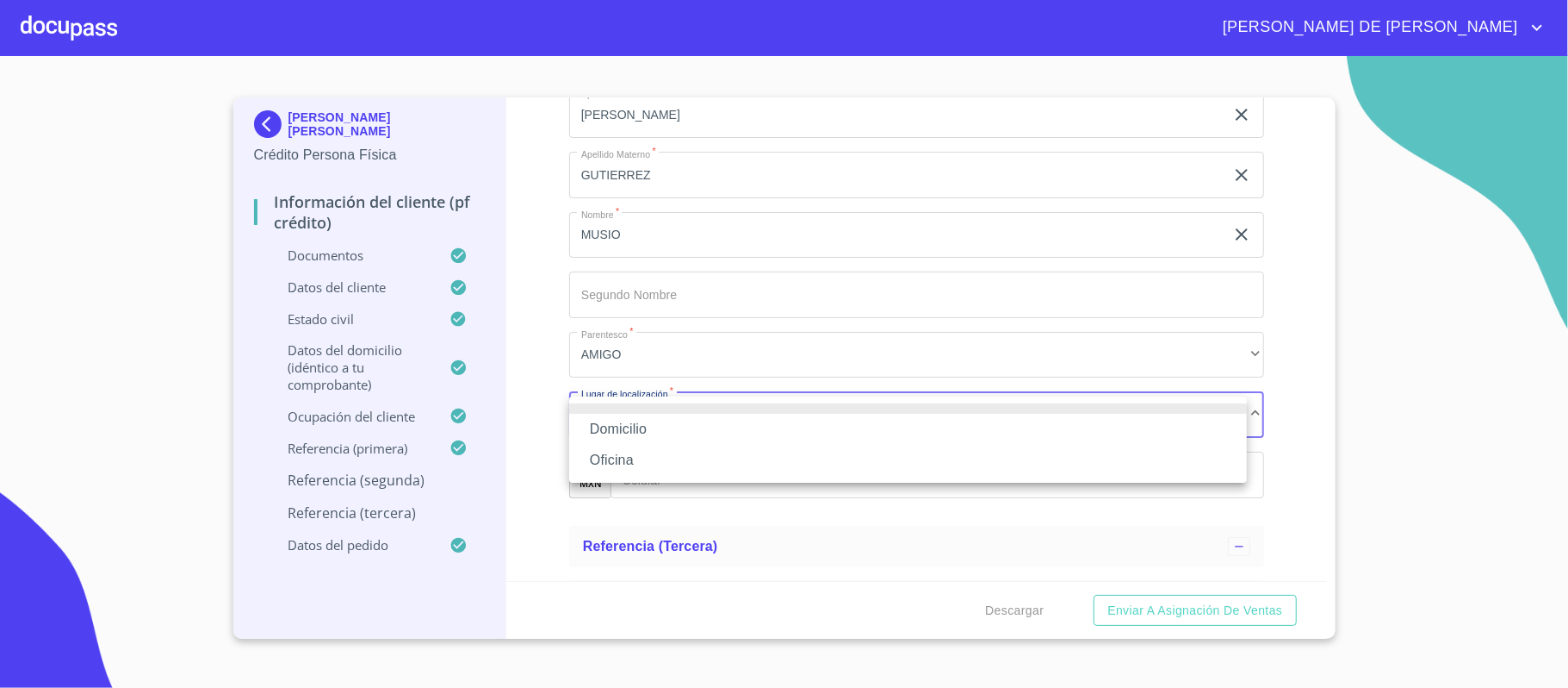
click at [718, 422] on li "Domicilio" at bounding box center [908, 429] width 678 height 31
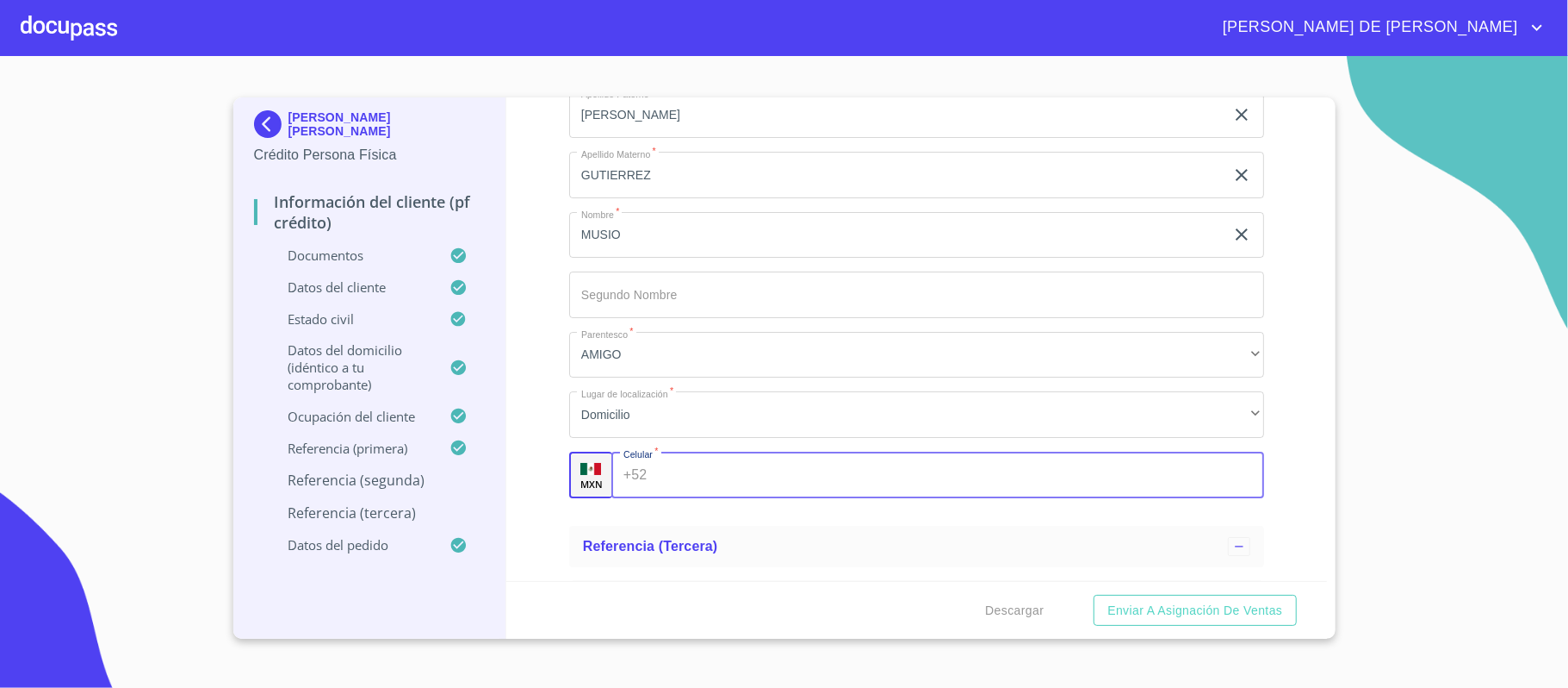
click at [728, 480] on input "Documento de identificación.   *" at bounding box center [958, 475] width 610 height 47
type input "[PHONE_NUMBER]"
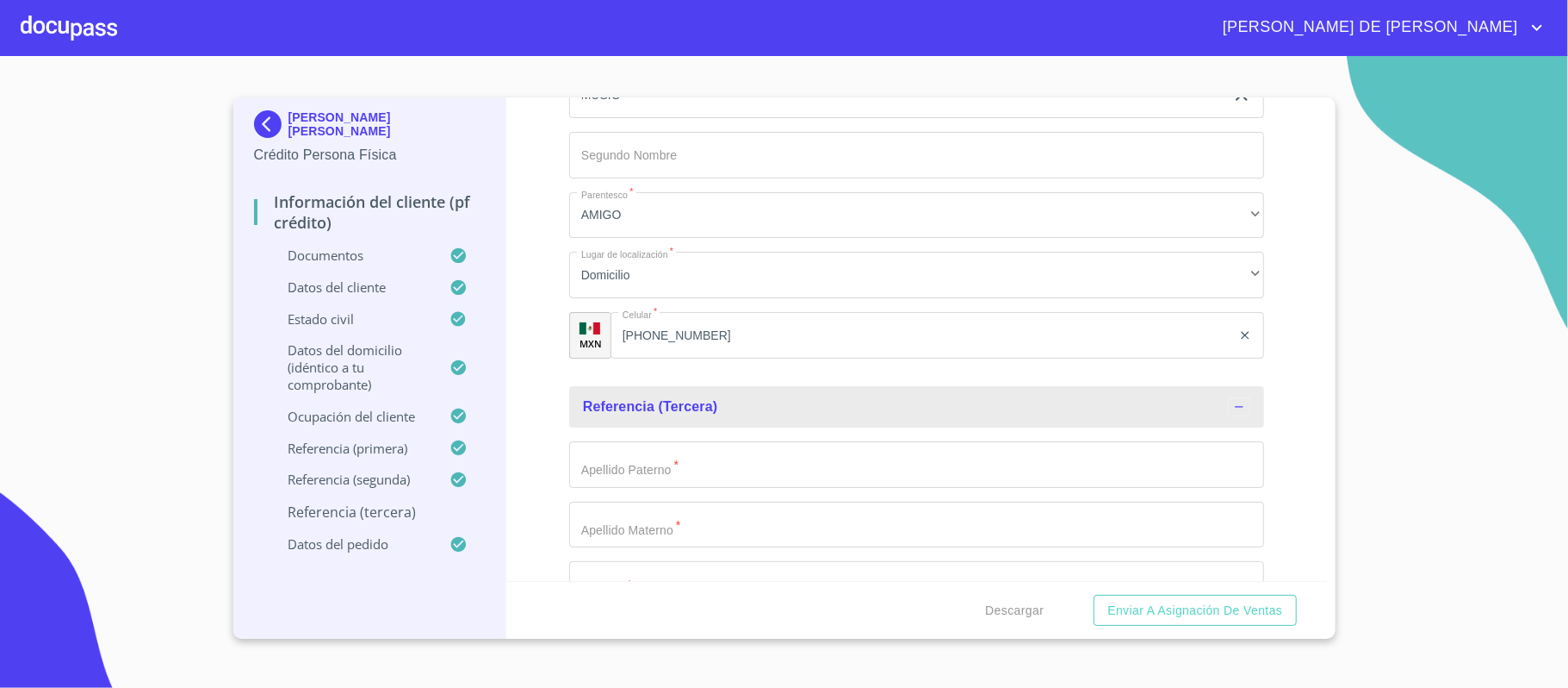
scroll to position [9552, 0]
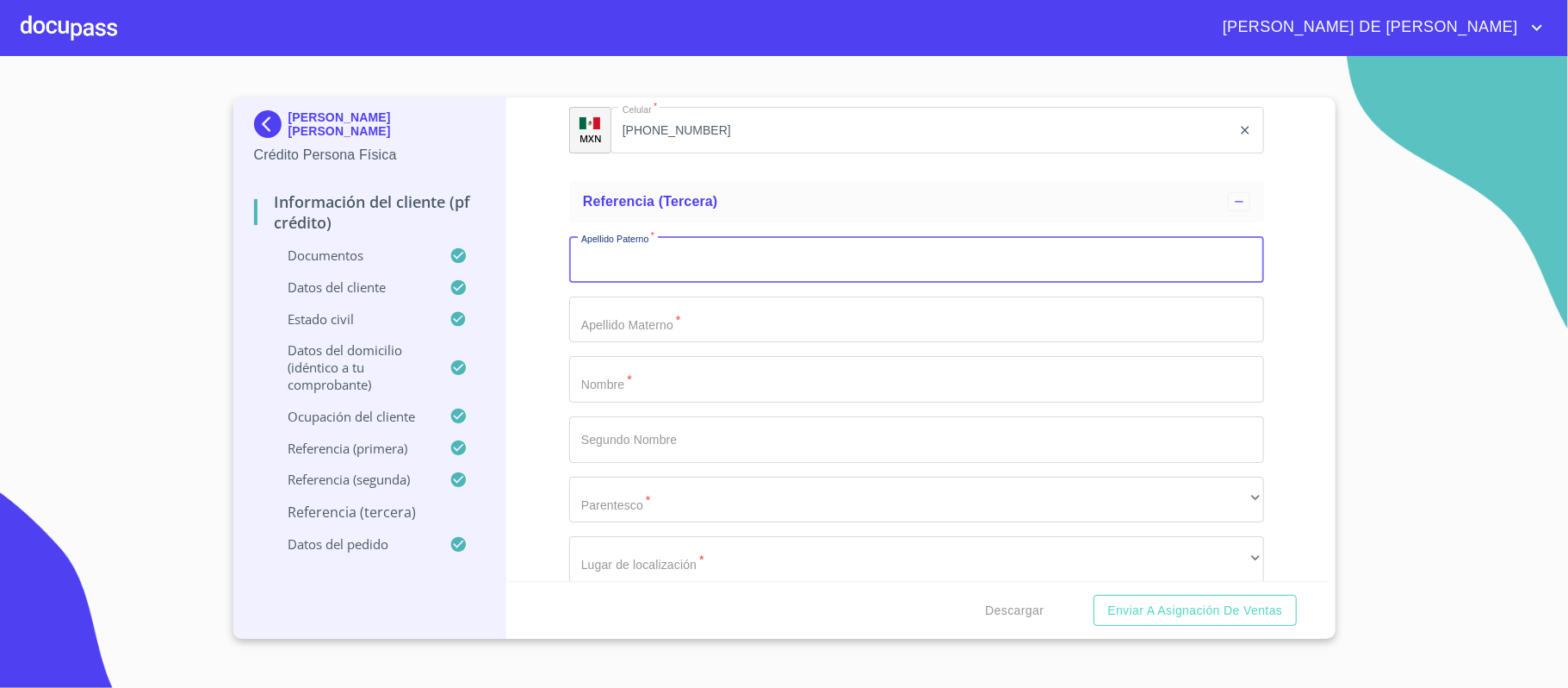
click at [662, 267] on input "Documento de identificación.   *" at bounding box center [917, 260] width 695 height 47
type input "[PERSON_NAME]"
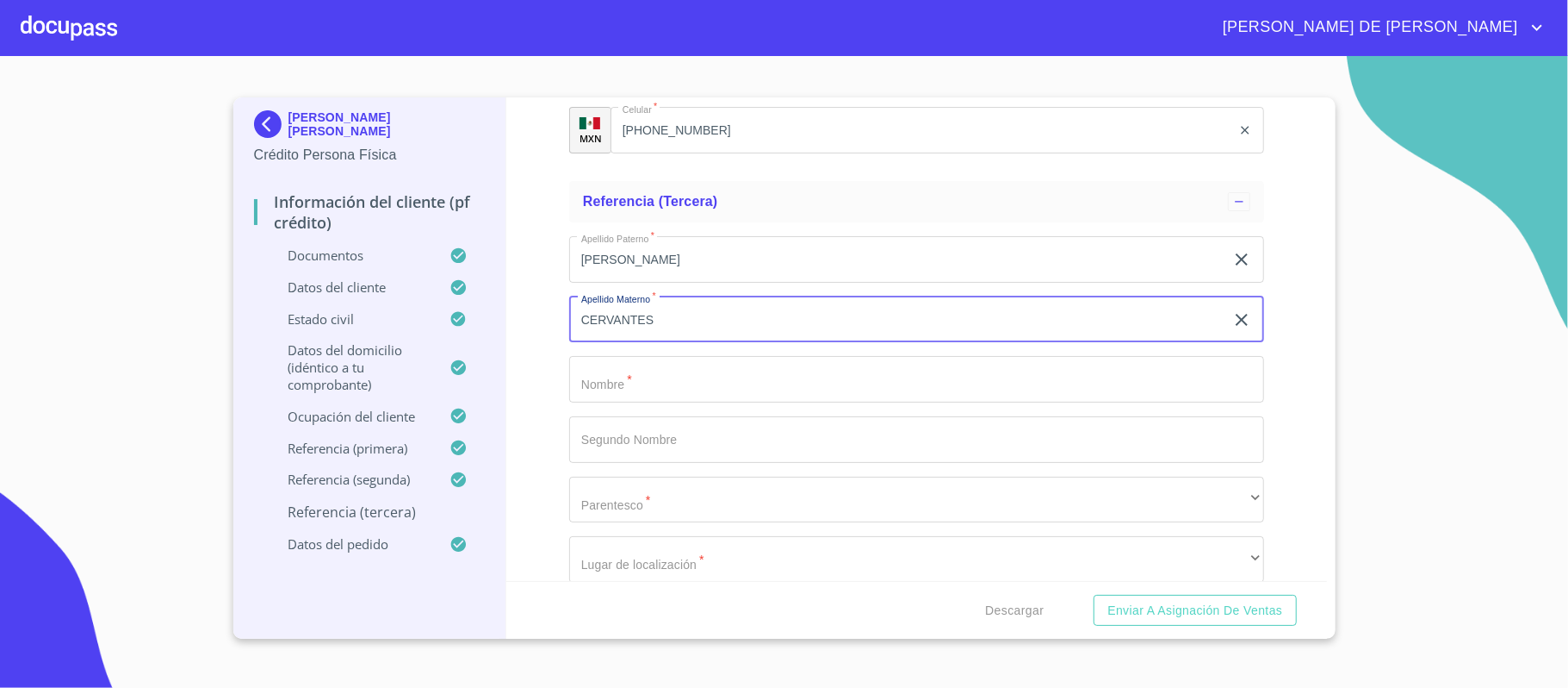
type input "CERVANTES"
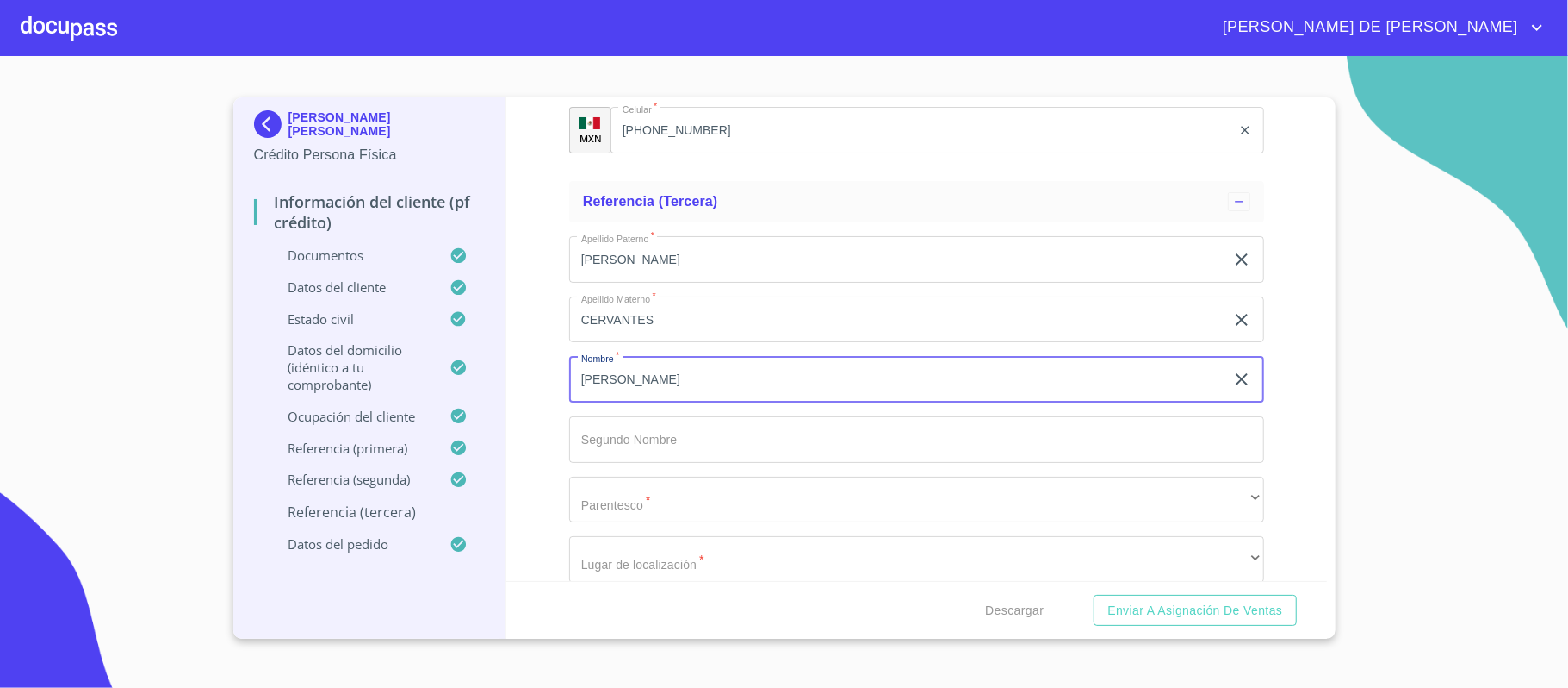
type input "[PERSON_NAME]"
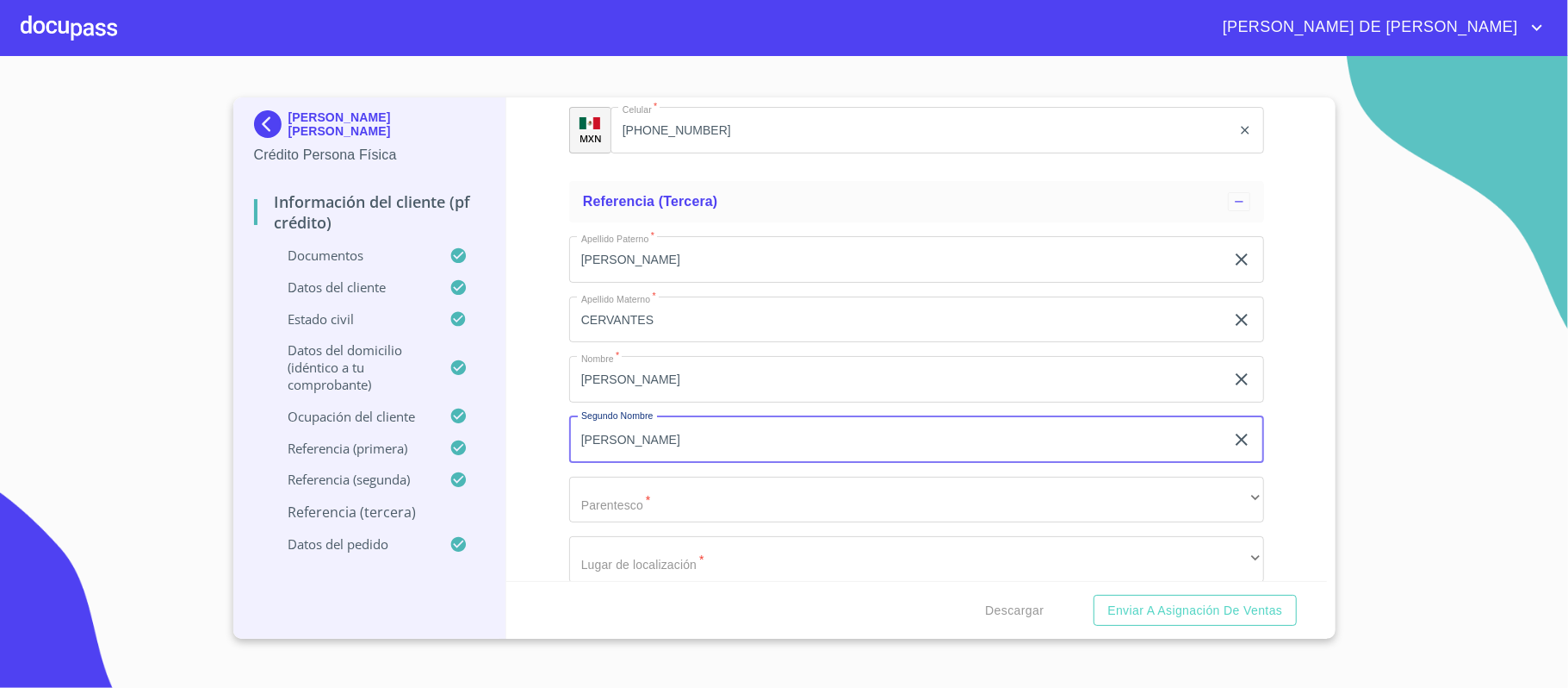
type input "[PERSON_NAME]"
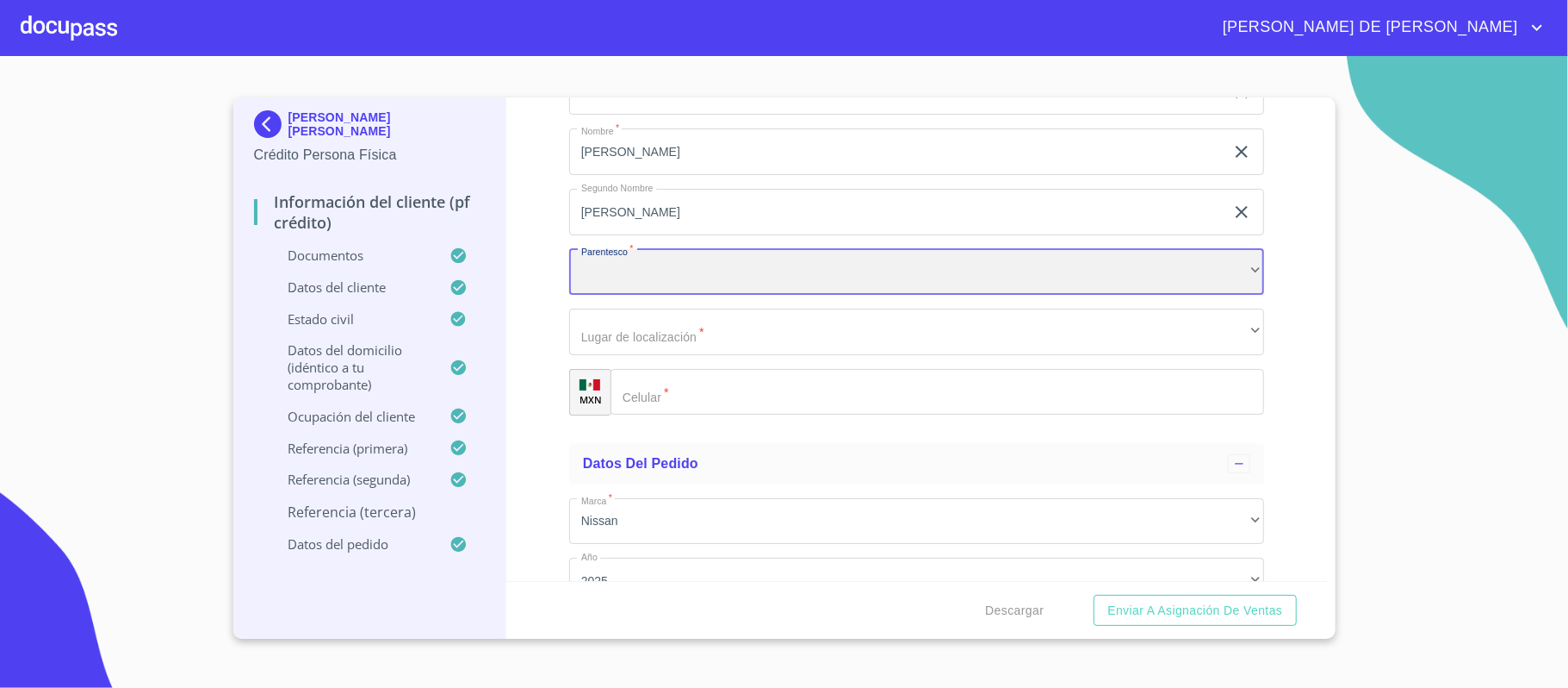
scroll to position [9783, 0]
click at [763, 267] on div "​" at bounding box center [917, 270] width 695 height 47
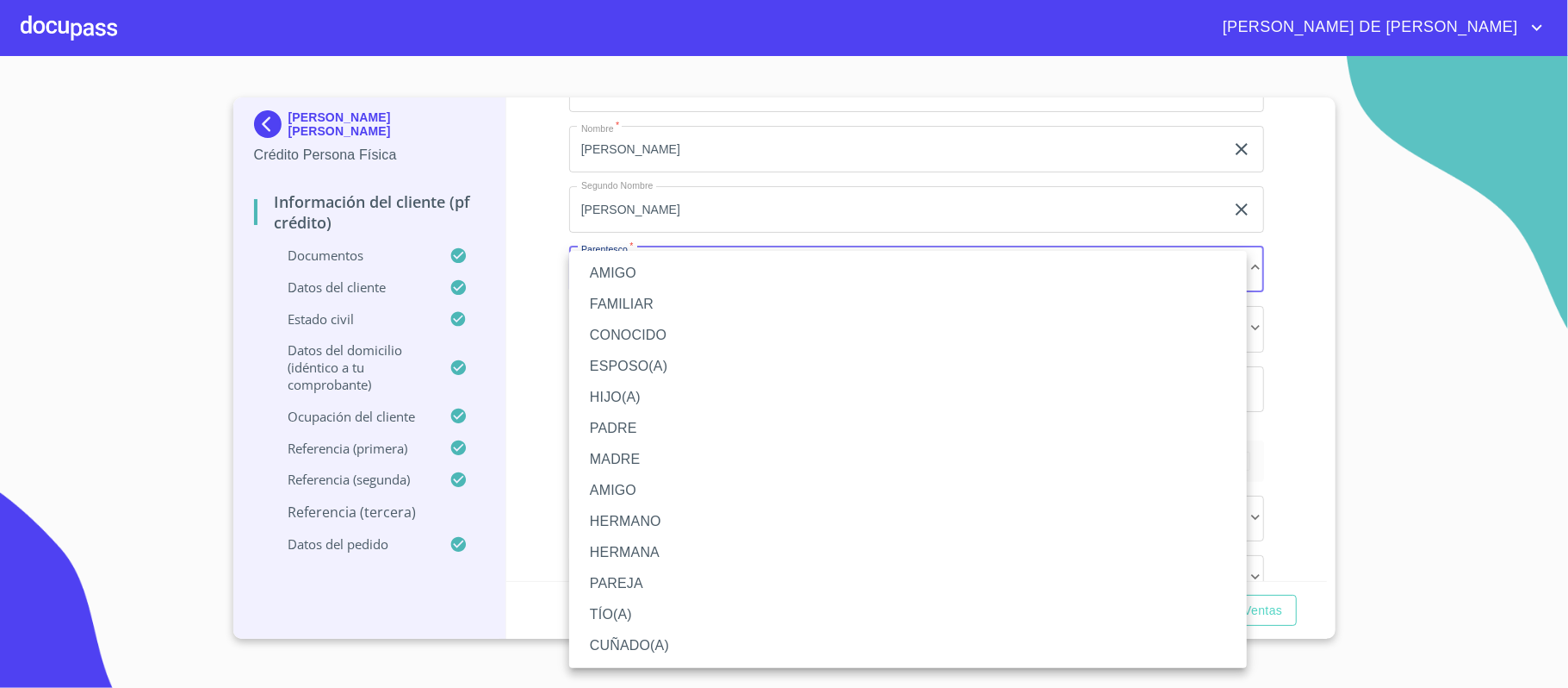
click at [665, 642] on li "CUÑADO(A)" at bounding box center [908, 646] width 678 height 31
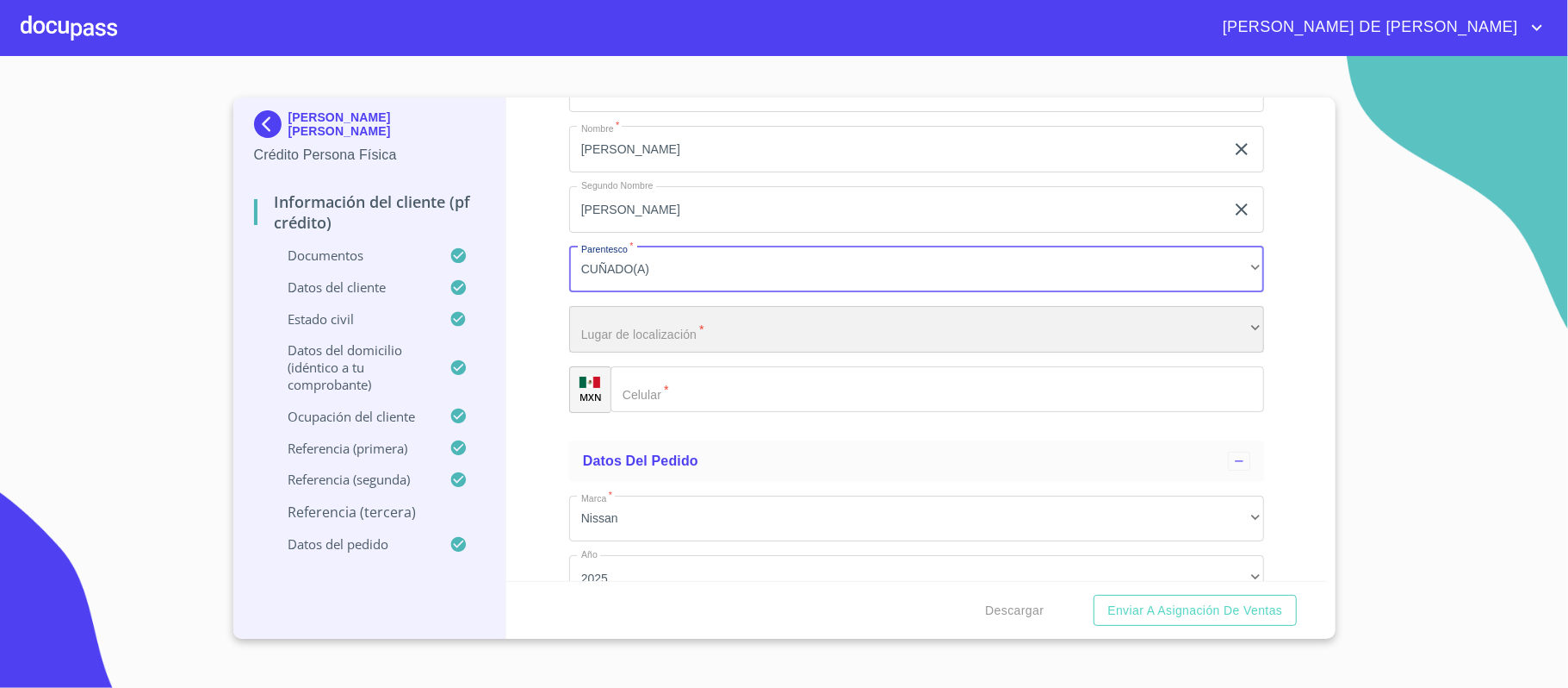
click at [679, 335] on div "​" at bounding box center [917, 329] width 695 height 47
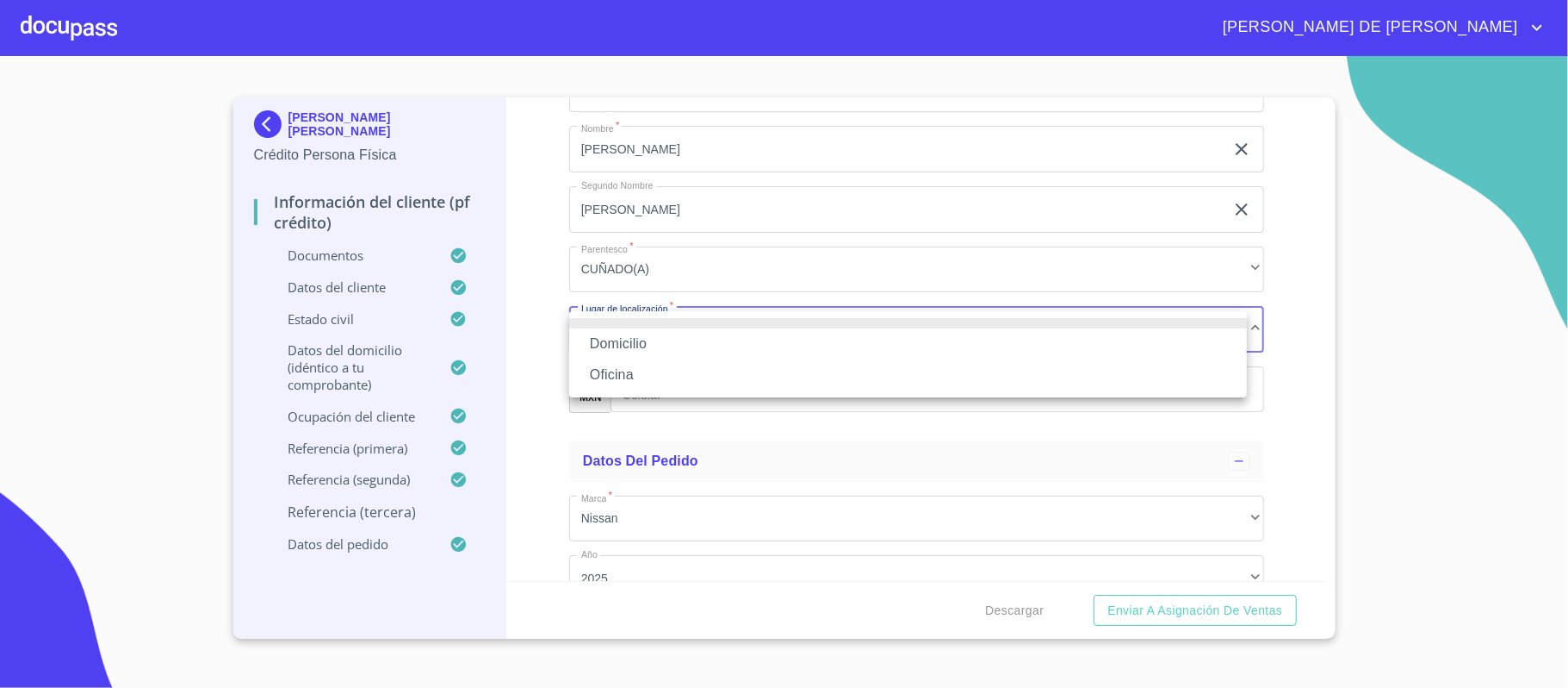
click at [681, 345] on li "Domicilio" at bounding box center [908, 344] width 678 height 31
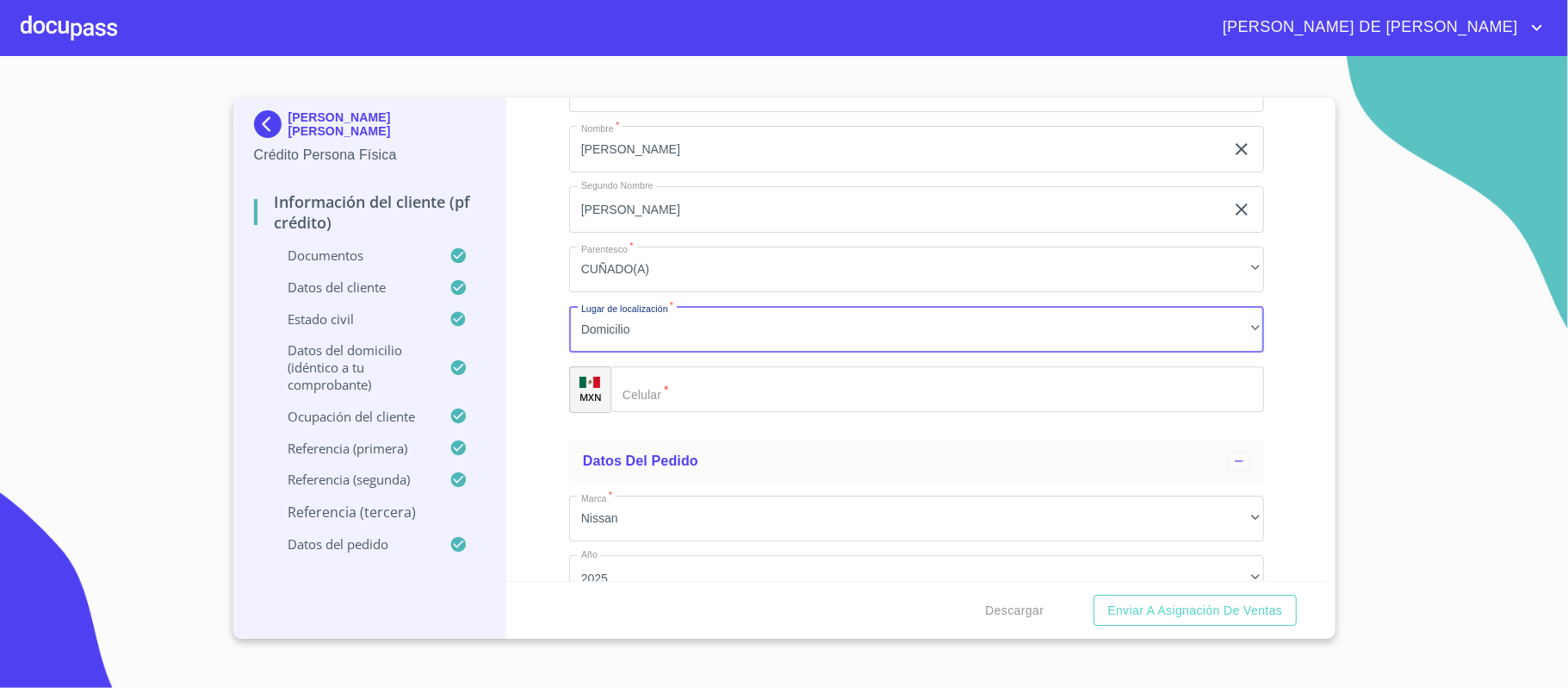
click at [703, 396] on input "Documento de identificación.   *" at bounding box center [938, 389] width 654 height 47
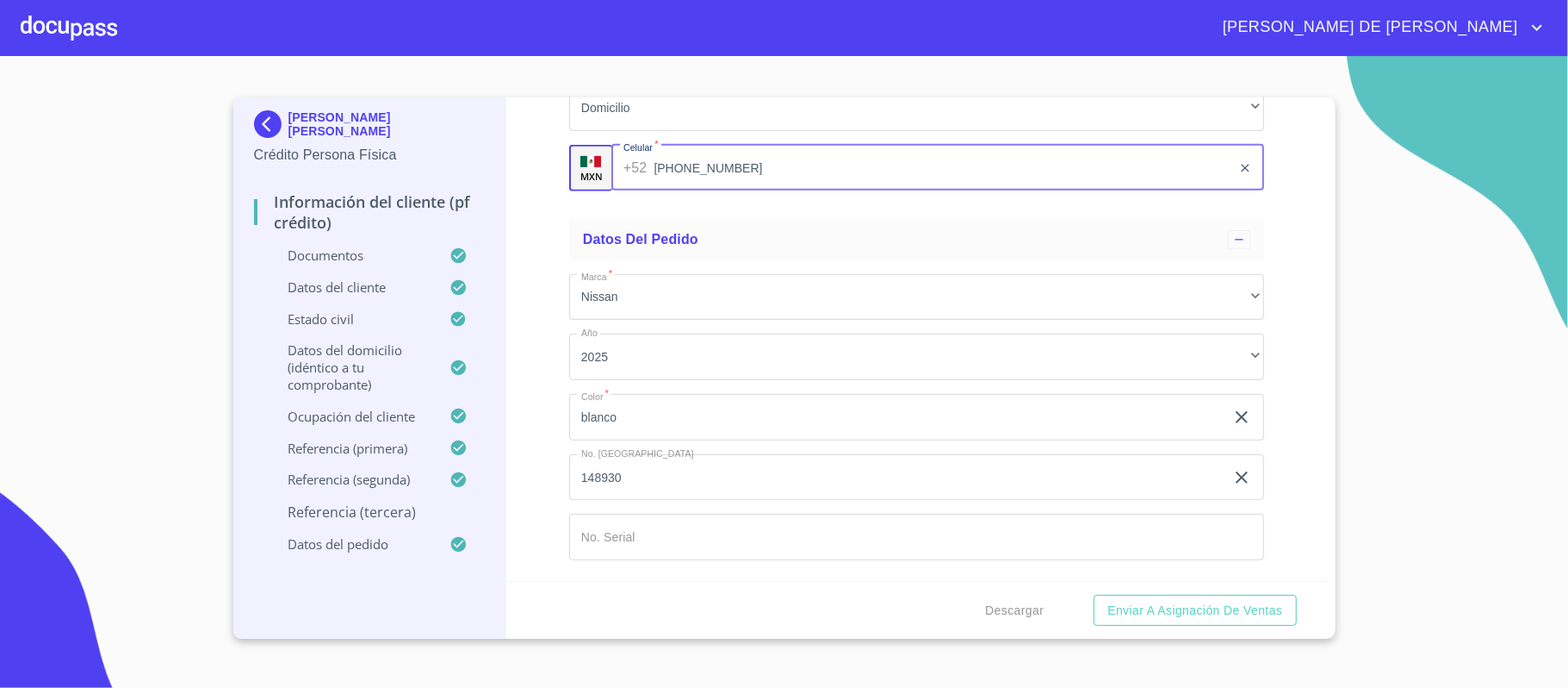
scroll to position [10007, 0]
type input "[PHONE_NUMBER]"
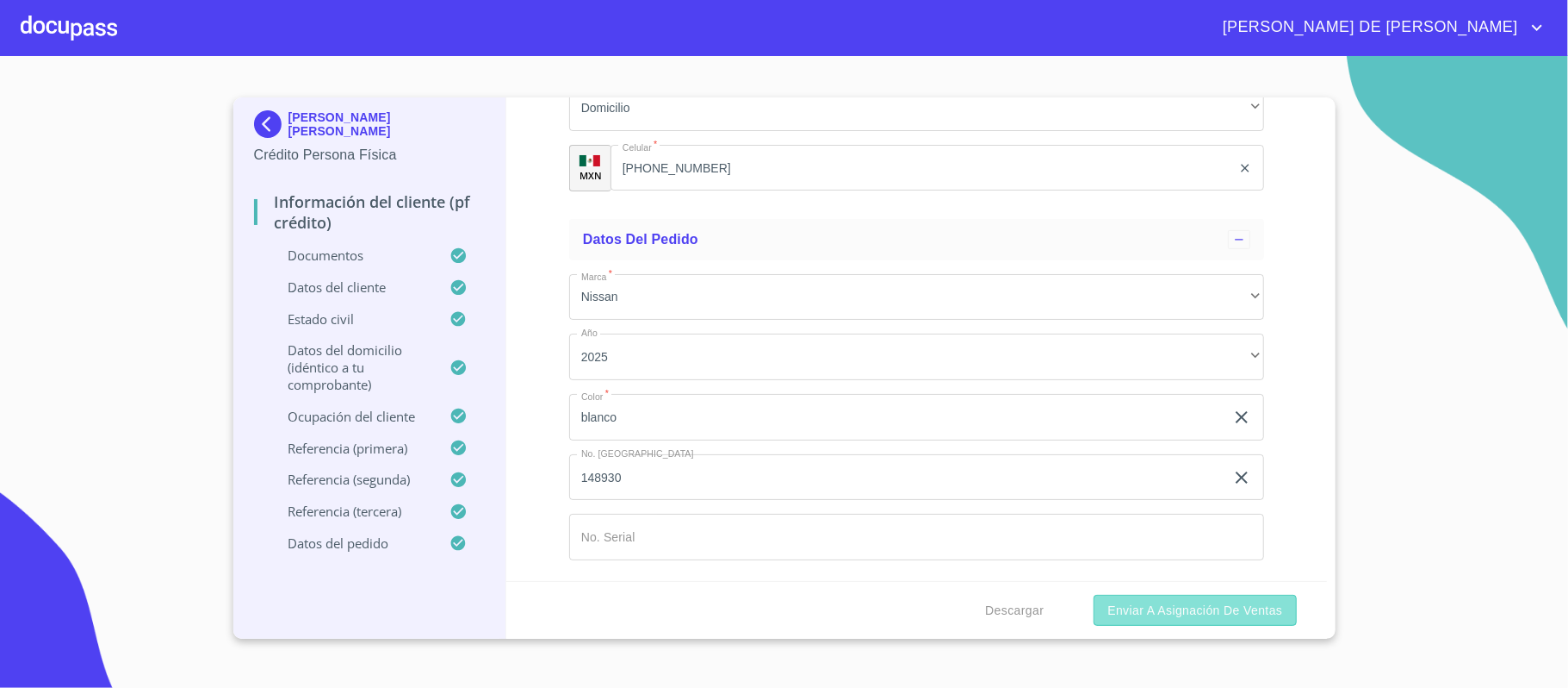
click at [1164, 605] on span "Enviar a Asignación de Ventas" at bounding box center [1194, 610] width 175 height 22
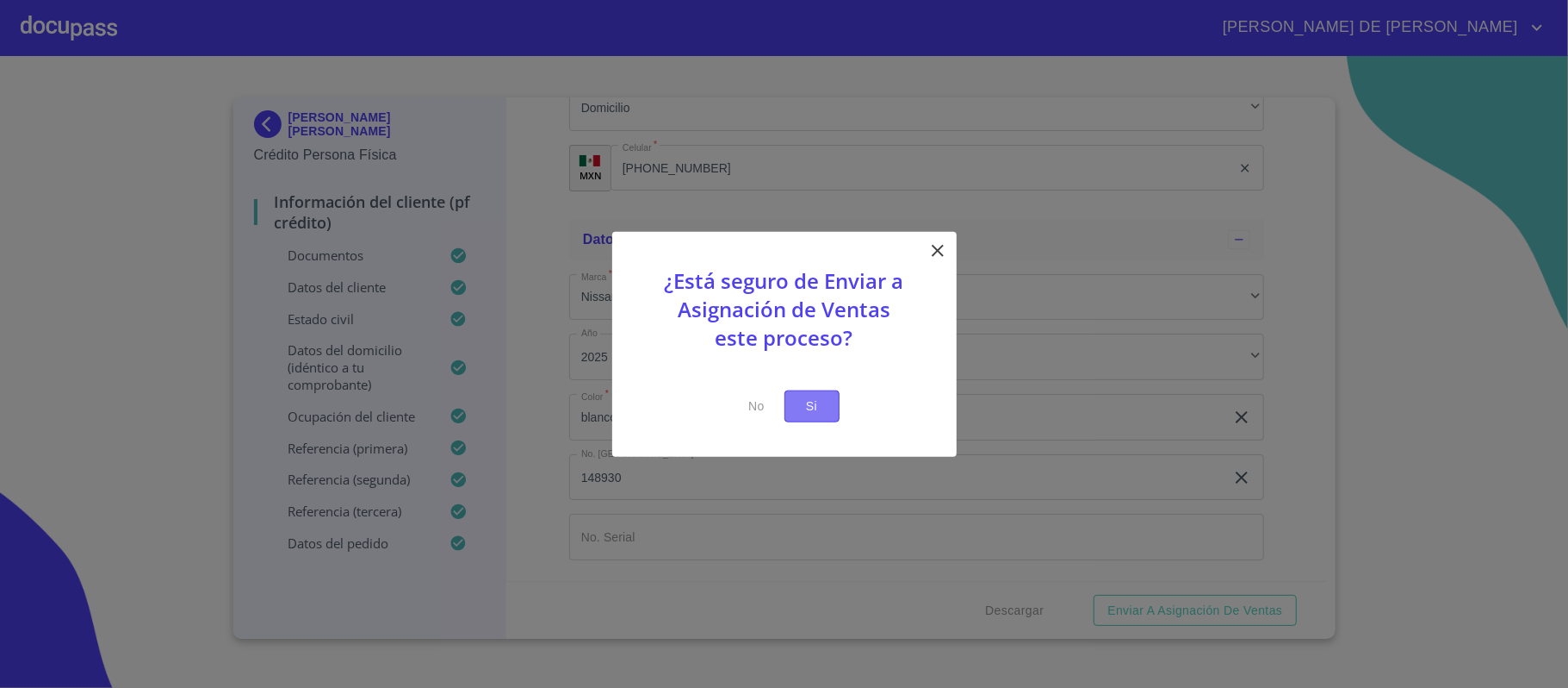
click at [815, 402] on span "Si" at bounding box center [812, 406] width 28 height 22
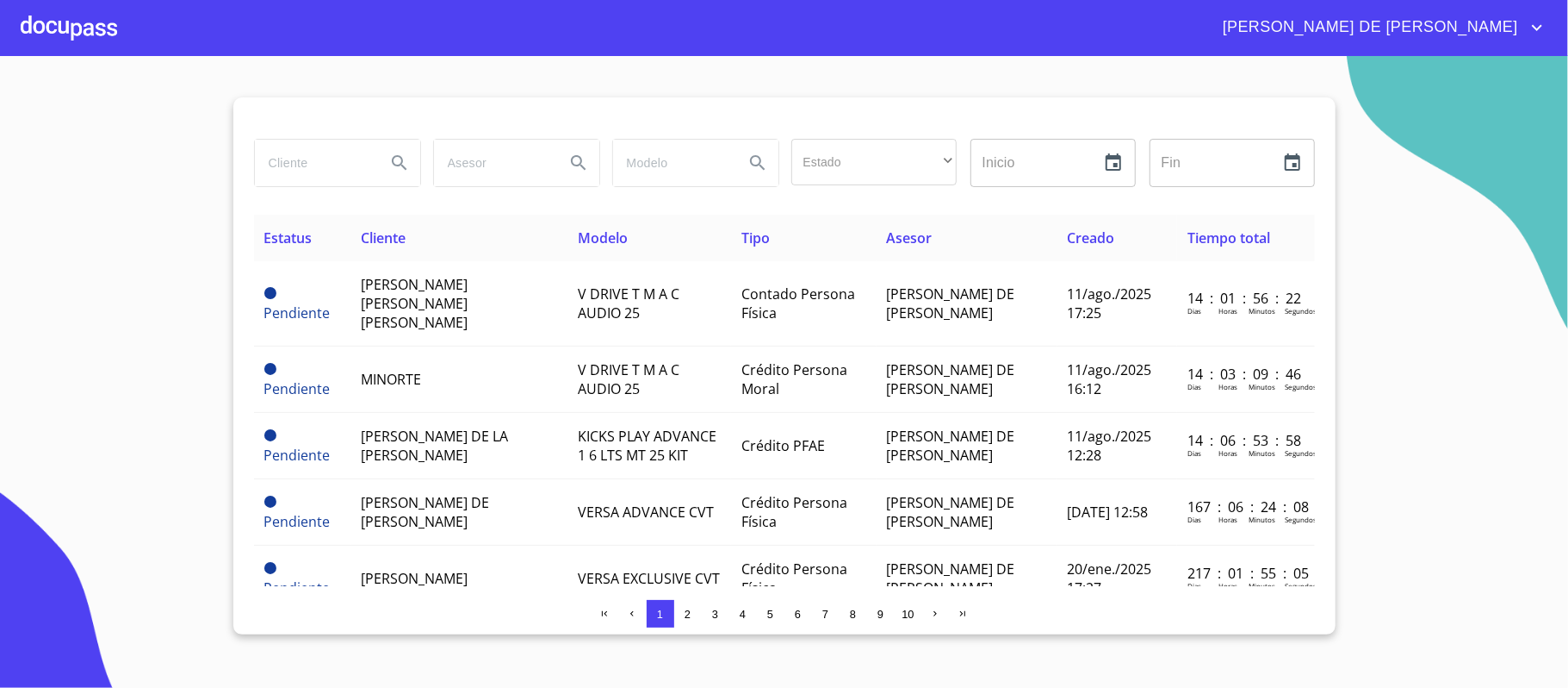
click at [313, 160] on input "search" at bounding box center [313, 163] width 117 height 47
type input "[PERSON_NAME]"
click at [403, 166] on icon "Search" at bounding box center [399, 162] width 15 height 15
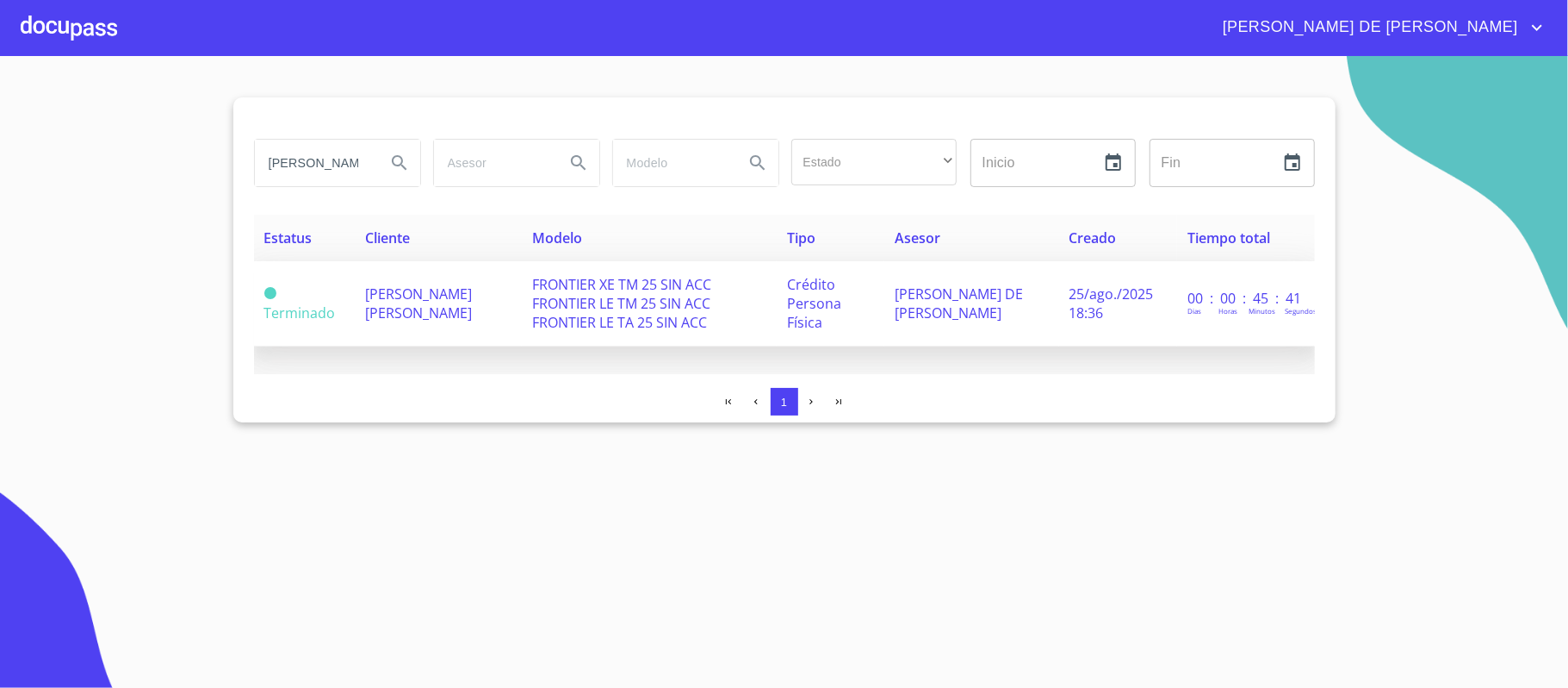
click at [472, 307] on span "[PERSON_NAME] [PERSON_NAME]" at bounding box center [418, 304] width 106 height 38
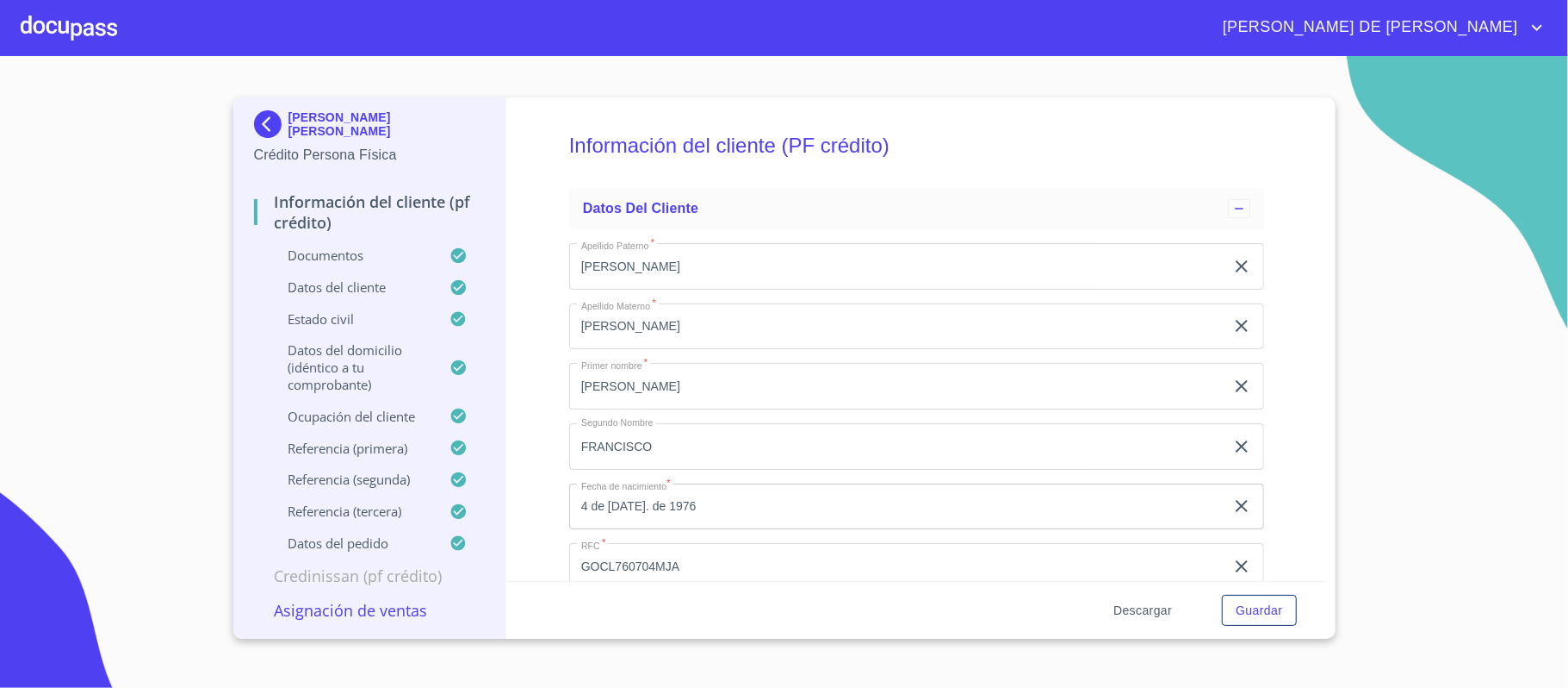
click at [1134, 610] on span "Descargar" at bounding box center [1142, 610] width 59 height 22
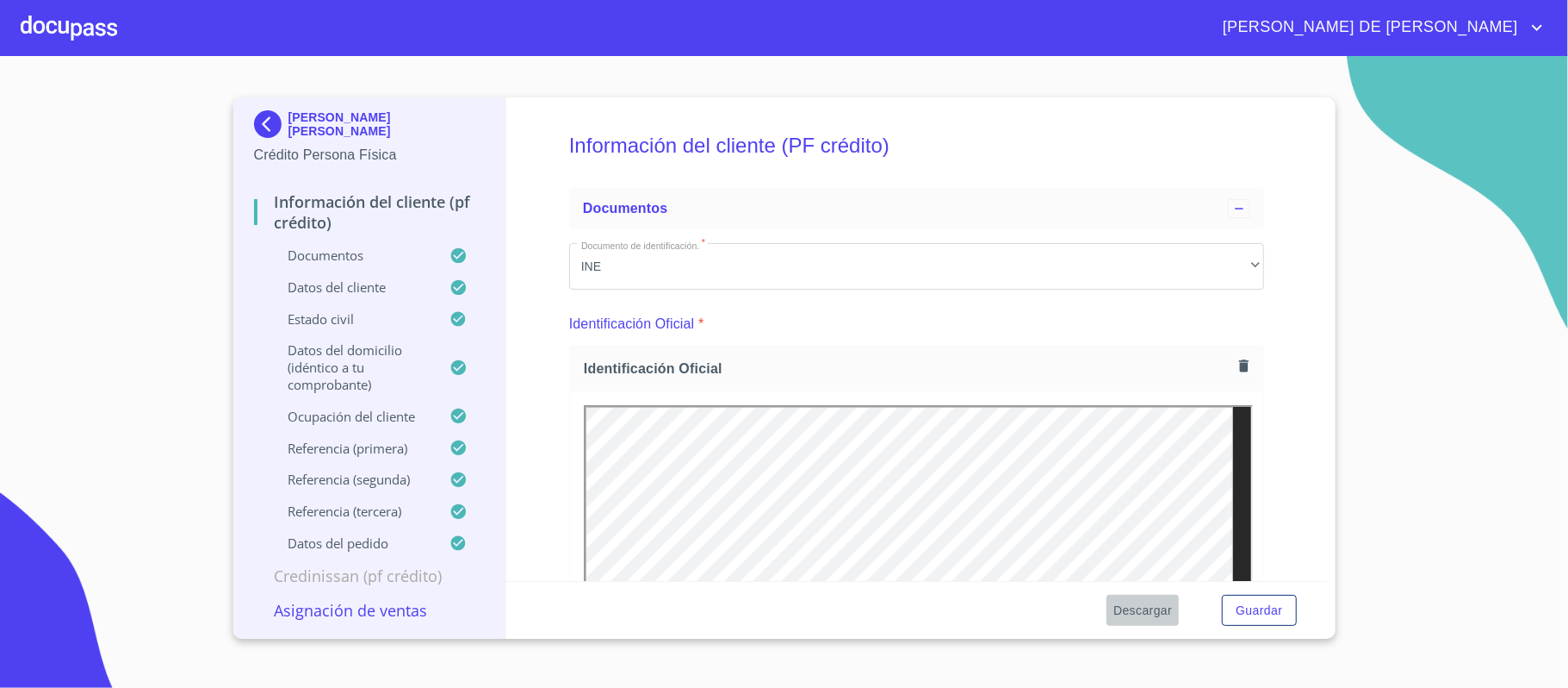
click at [1161, 614] on span "Descargar" at bounding box center [1142, 610] width 59 height 22
